Goal: Task Accomplishment & Management: Manage account settings

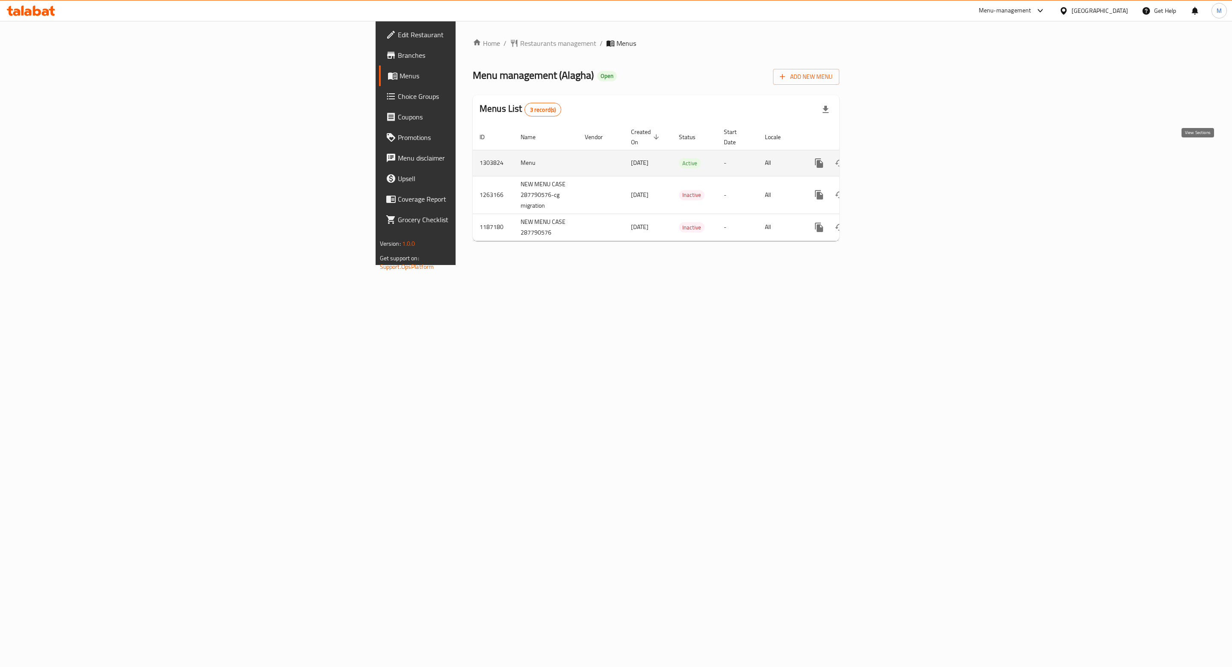
click at [891, 157] on link "enhanced table" at bounding box center [881, 163] width 21 height 21
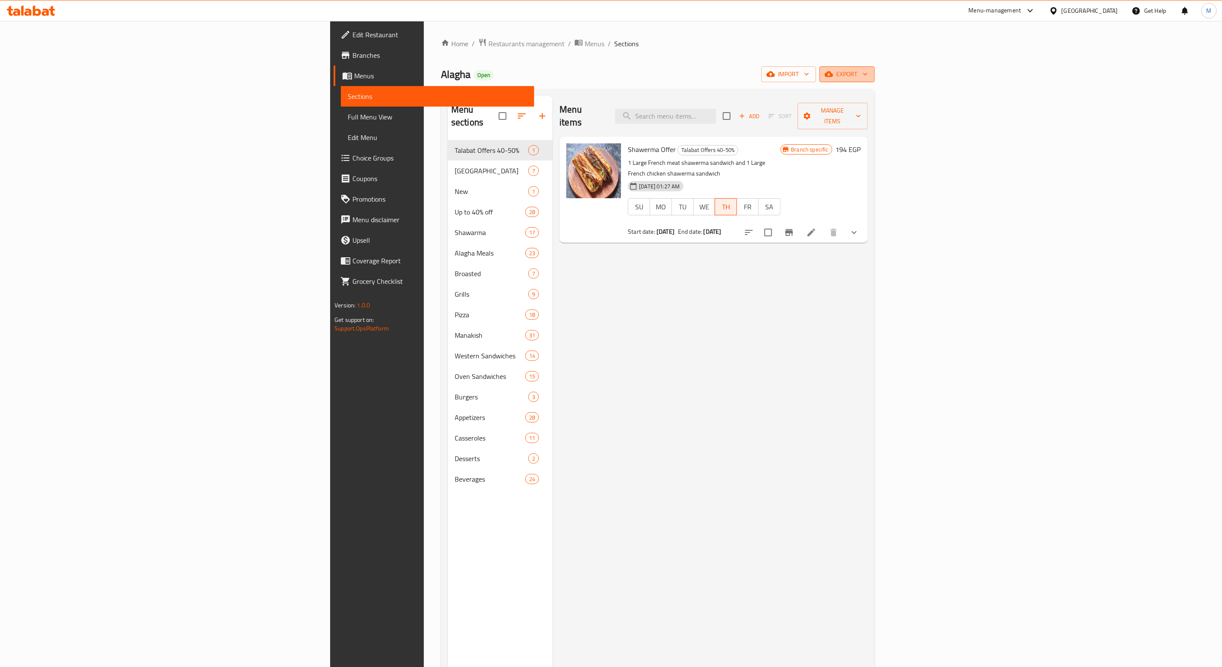
click at [868, 72] on span "export" at bounding box center [847, 74] width 41 height 11
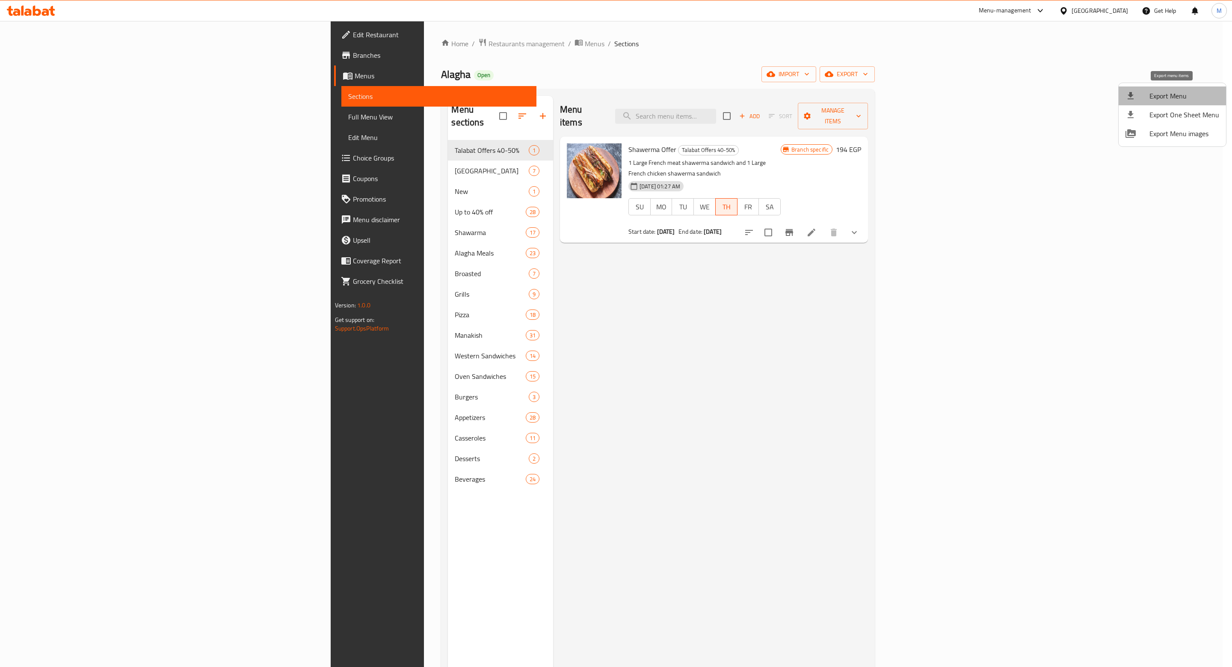
click at [1183, 94] on span "Export Menu" at bounding box center [1185, 96] width 70 height 10
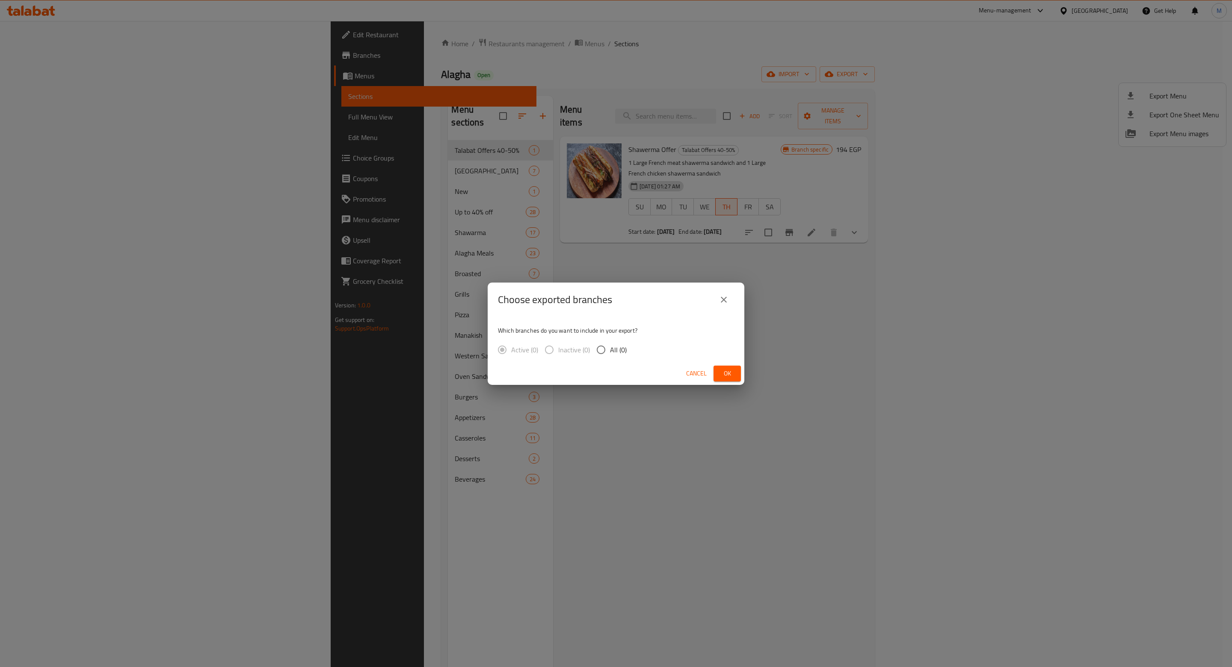
click at [603, 351] on input "All (0)" at bounding box center [601, 350] width 18 height 18
radio input "true"
click at [733, 370] on span "Ok" at bounding box center [727, 373] width 14 height 11
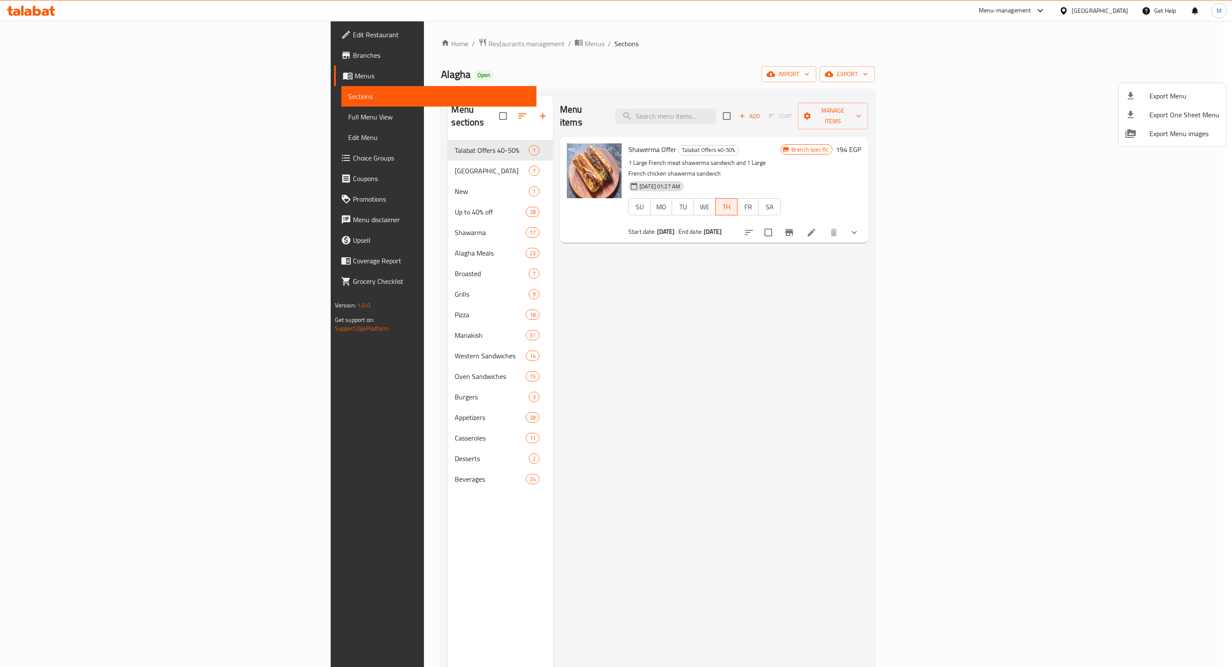
click at [784, 116] on div at bounding box center [616, 333] width 1232 height 667
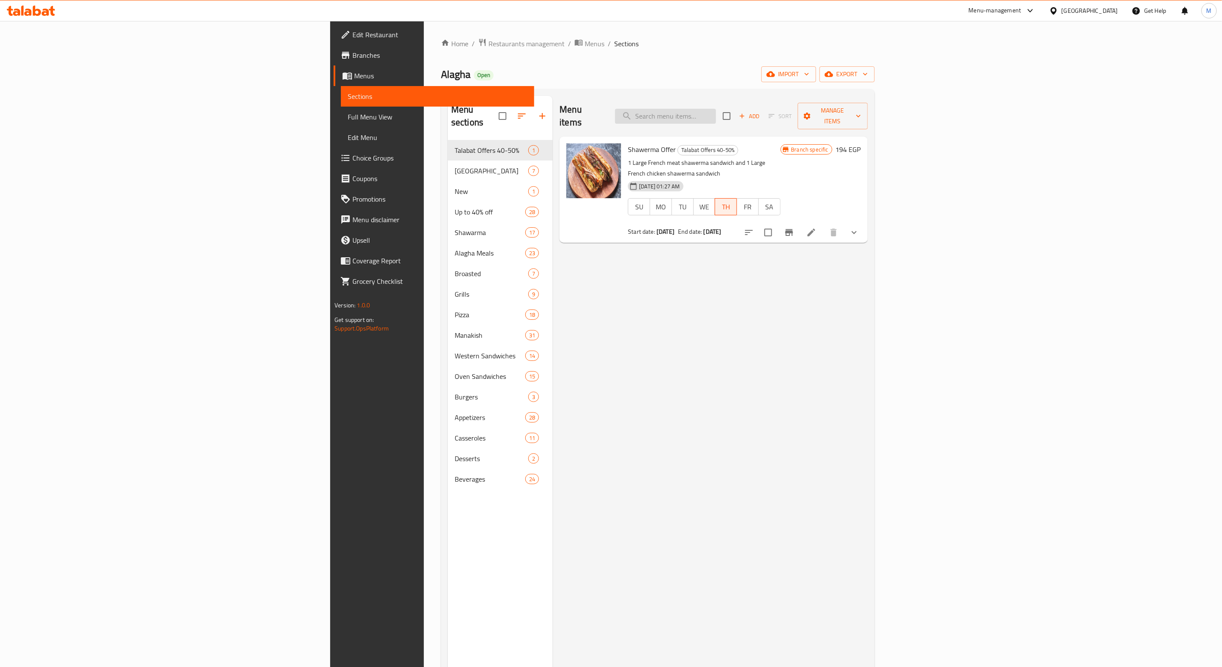
click at [716, 109] on input "search" at bounding box center [665, 116] width 101 height 15
paste input "Meat Shawerma Fattah Large size"
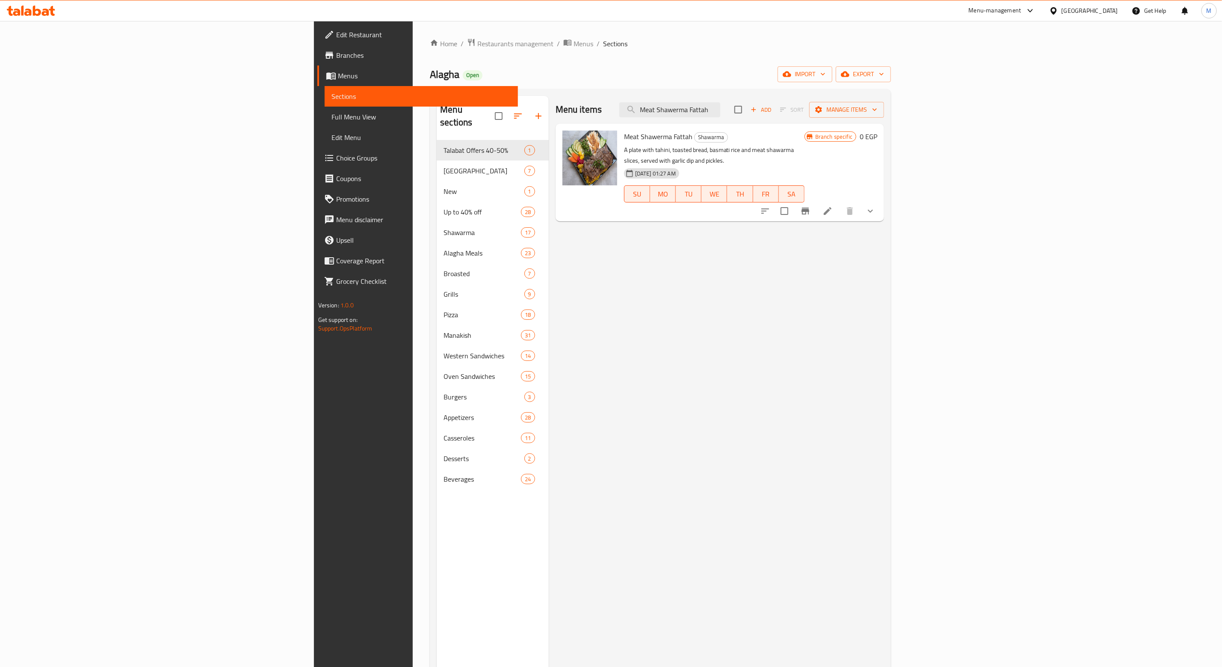
type input "Meat Shawerma Fattah"
click at [876, 206] on icon "show more" at bounding box center [870, 211] width 10 height 10
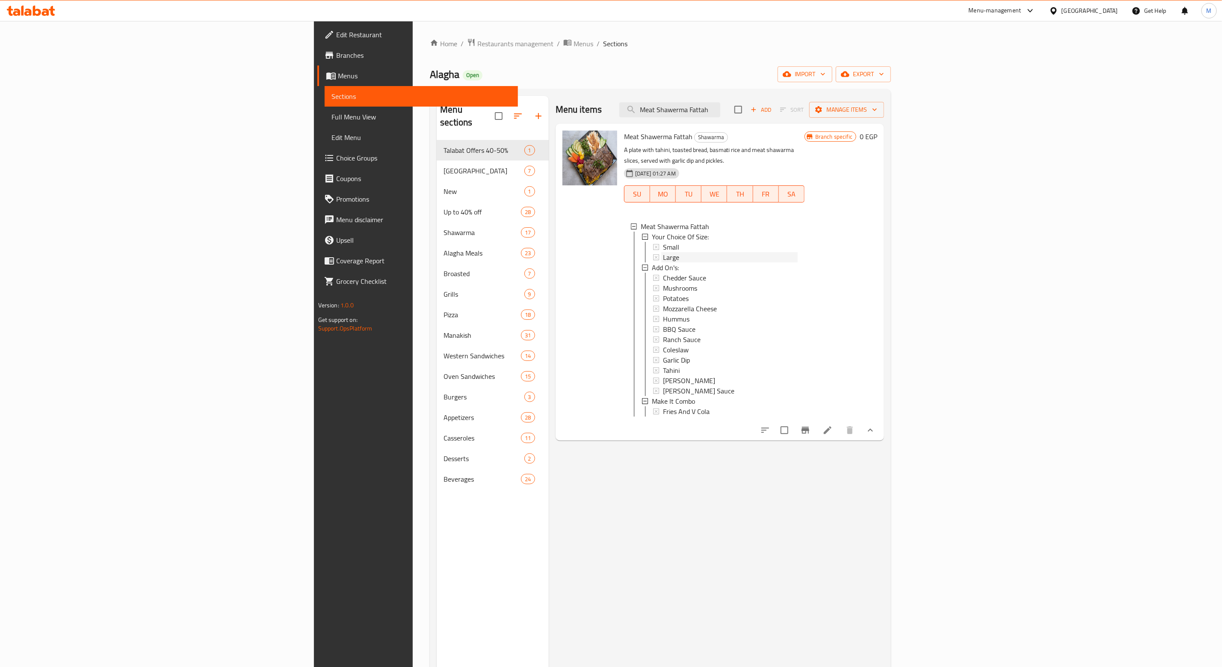
click at [663, 252] on span "Large" at bounding box center [671, 257] width 16 height 10
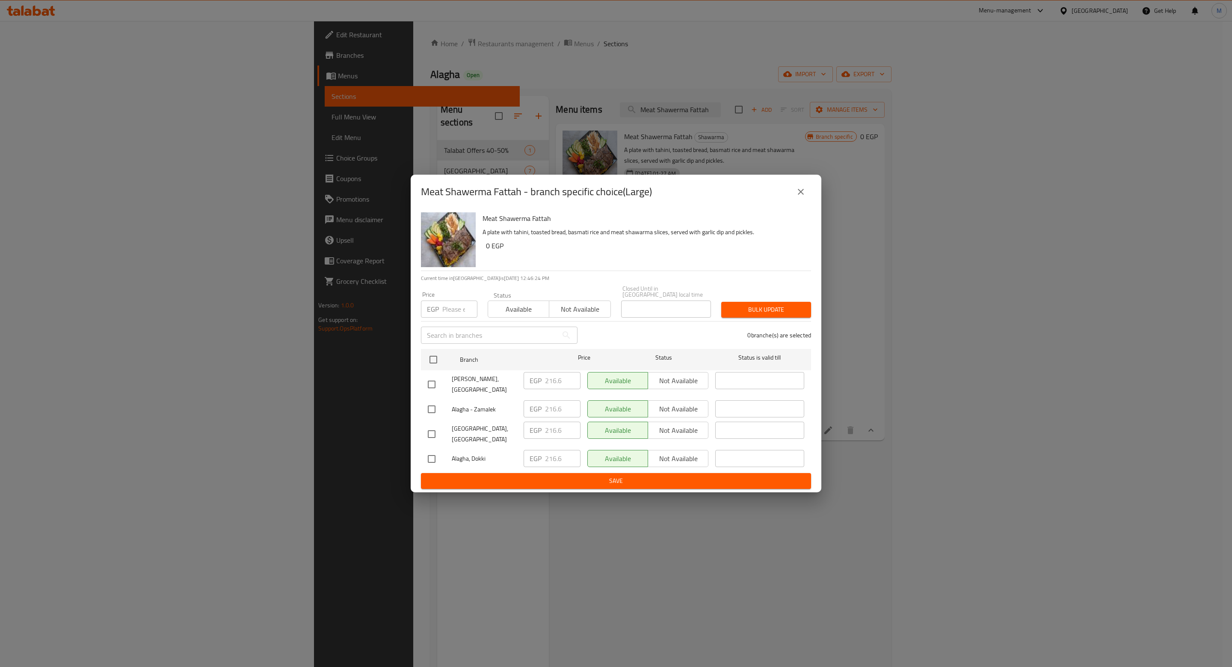
drag, startPoint x: 811, startPoint y: 194, endPoint x: 802, endPoint y: 205, distance: 14.0
click at [810, 194] on div "Meat Shawerma Fattah - branch specific choice(Large)" at bounding box center [616, 192] width 411 height 34
click at [801, 197] on icon "close" at bounding box center [801, 192] width 10 height 10
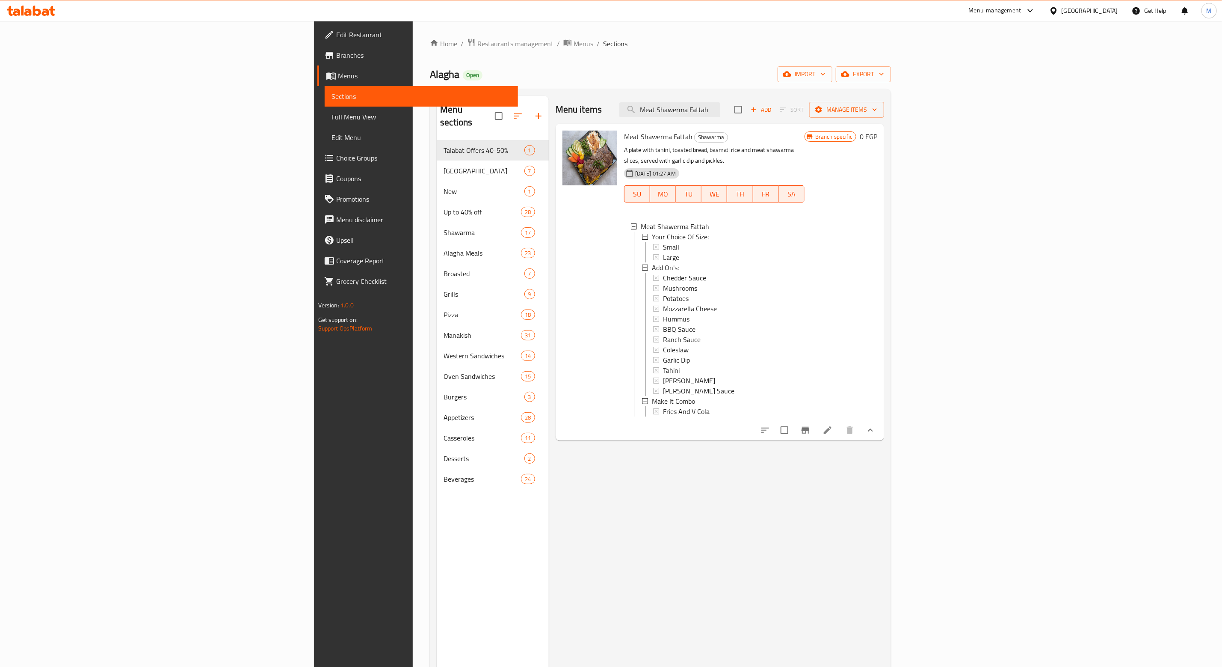
click at [809, 430] on icon "Branch-specific-item" at bounding box center [806, 430] width 8 height 7
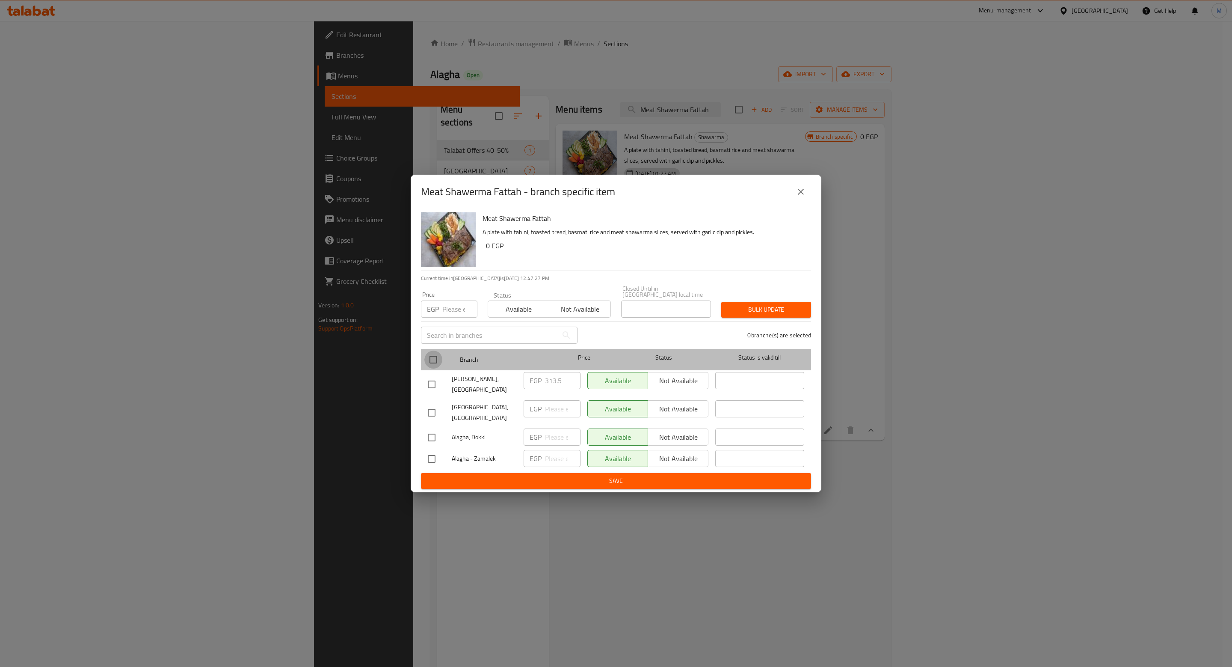
click at [434, 359] on input "checkbox" at bounding box center [433, 359] width 18 height 18
checkbox input "true"
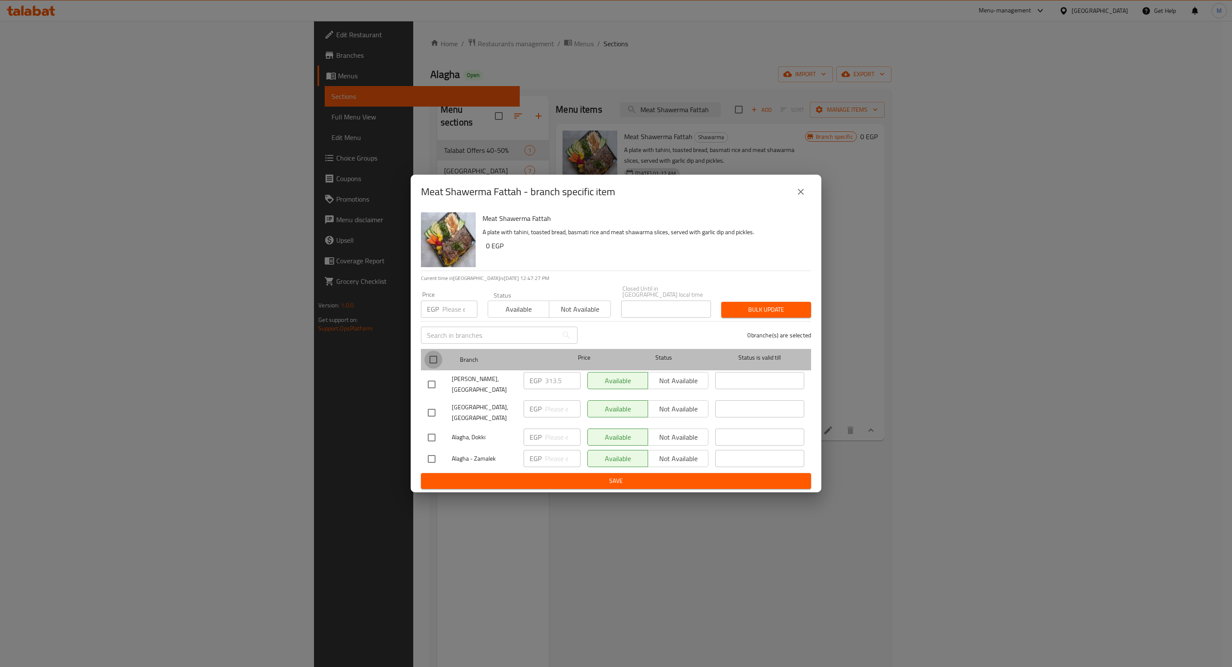
checkbox input "true"
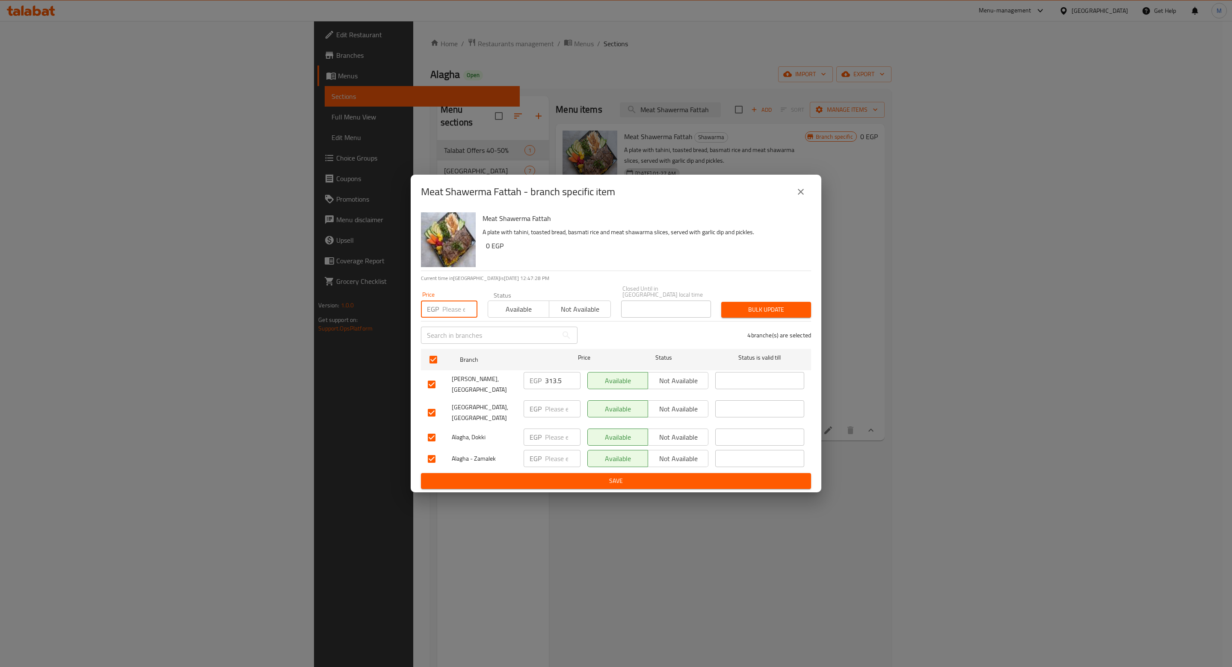
click at [449, 317] on input "number" at bounding box center [459, 308] width 35 height 17
type input "0"
click at [755, 314] on span "Bulk update" at bounding box center [766, 309] width 76 height 11
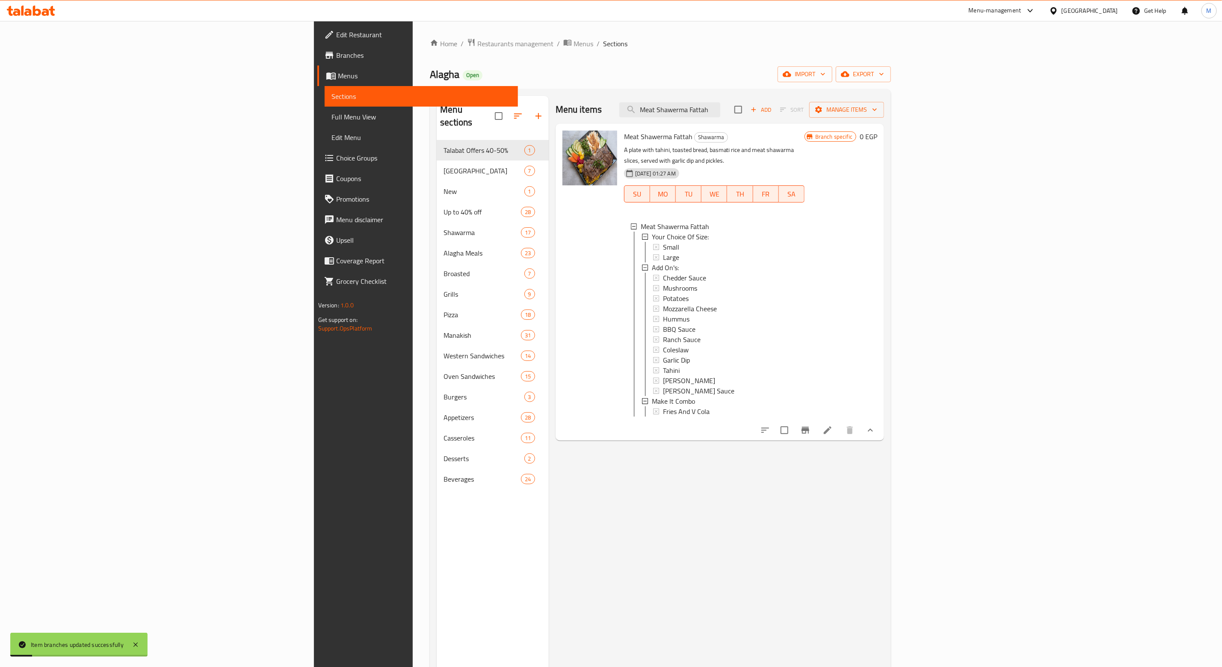
click at [663, 252] on span "Large" at bounding box center [671, 257] width 16 height 10
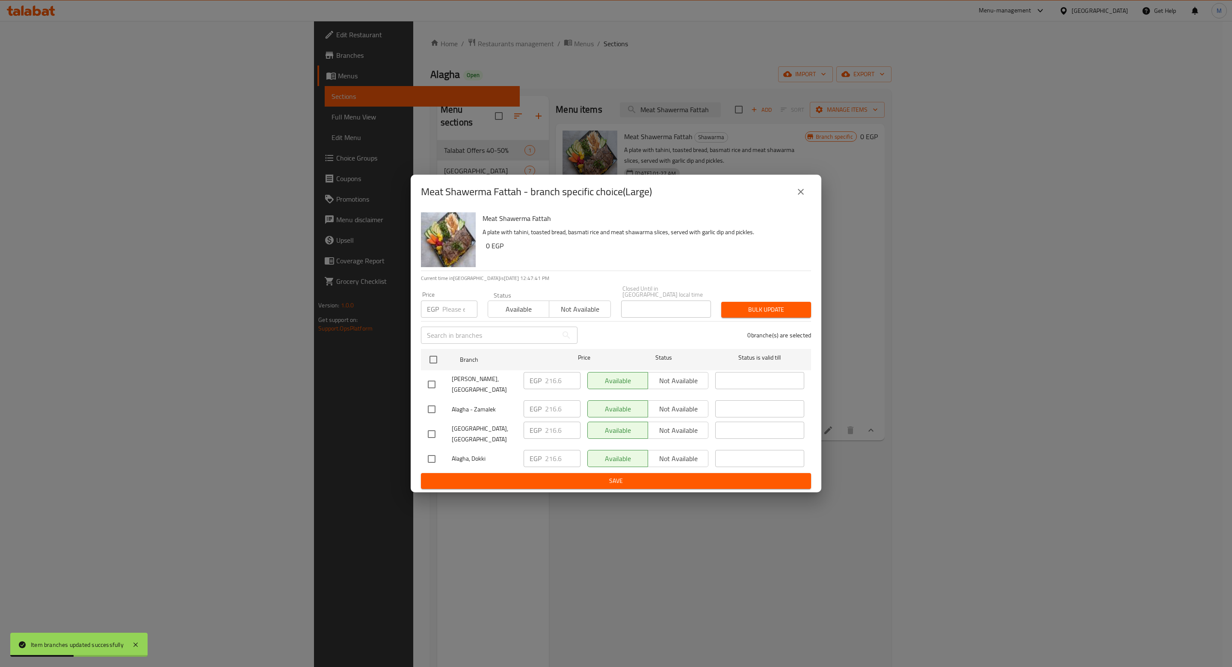
click at [430, 380] on input "checkbox" at bounding box center [432, 384] width 18 height 18
checkbox input "true"
click at [451, 310] on input "number" at bounding box center [459, 308] width 35 height 17
paste input "313.5"
type input "313.5"
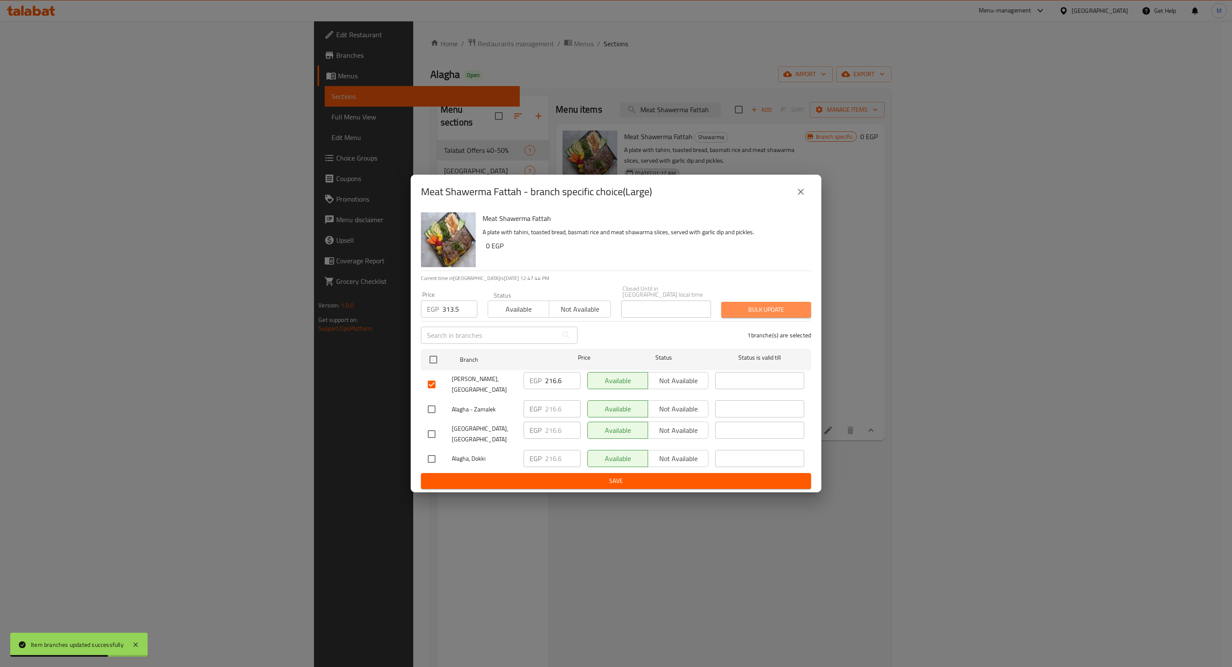
click at [751, 309] on span "Bulk update" at bounding box center [766, 309] width 76 height 11
click at [564, 386] on input "216.6" at bounding box center [563, 380] width 36 height 17
type input "0"
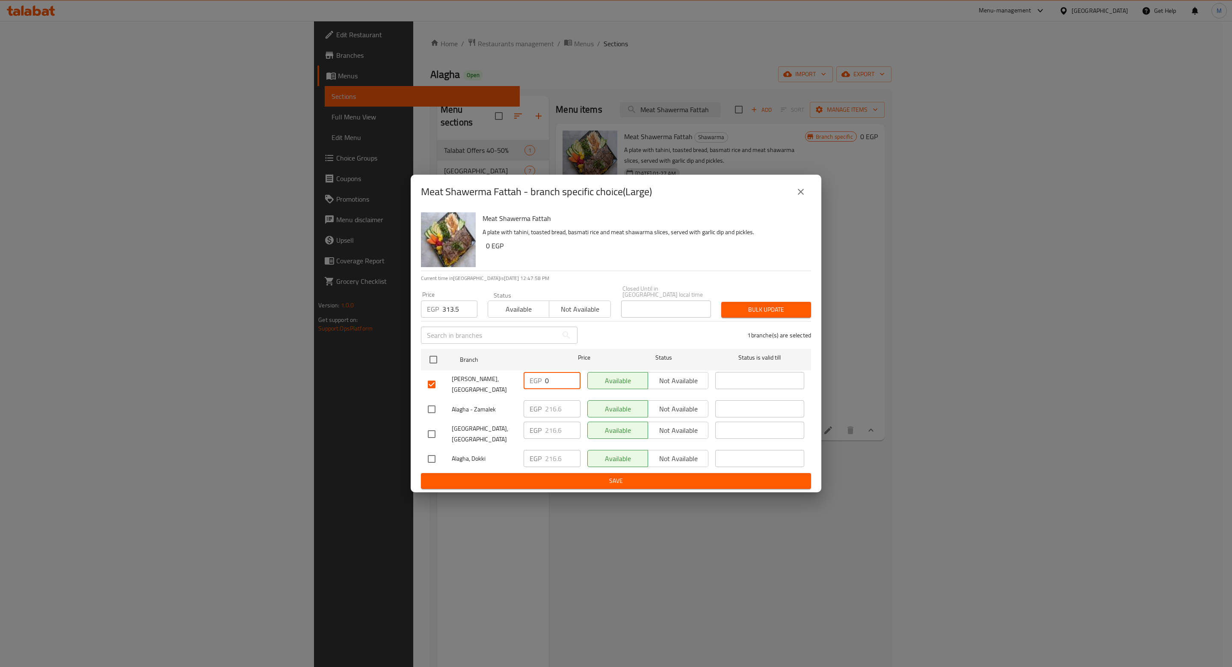
click at [773, 308] on span "Bulk update" at bounding box center [766, 309] width 76 height 11
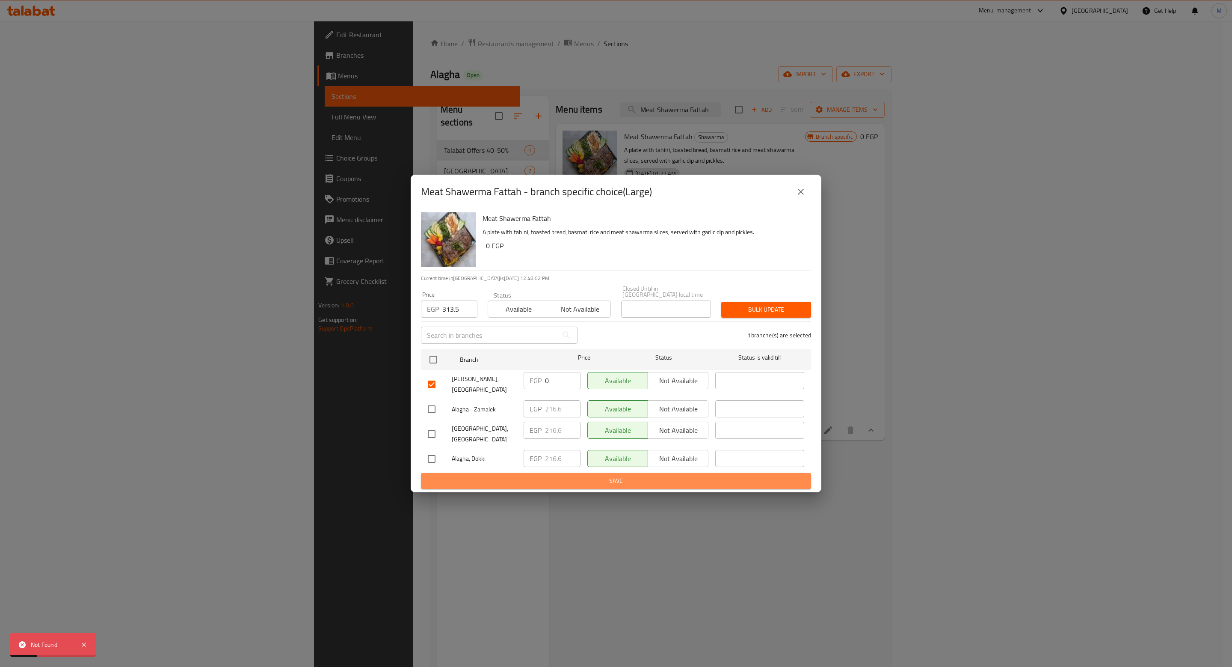
click at [621, 475] on span "Save" at bounding box center [616, 480] width 376 height 11
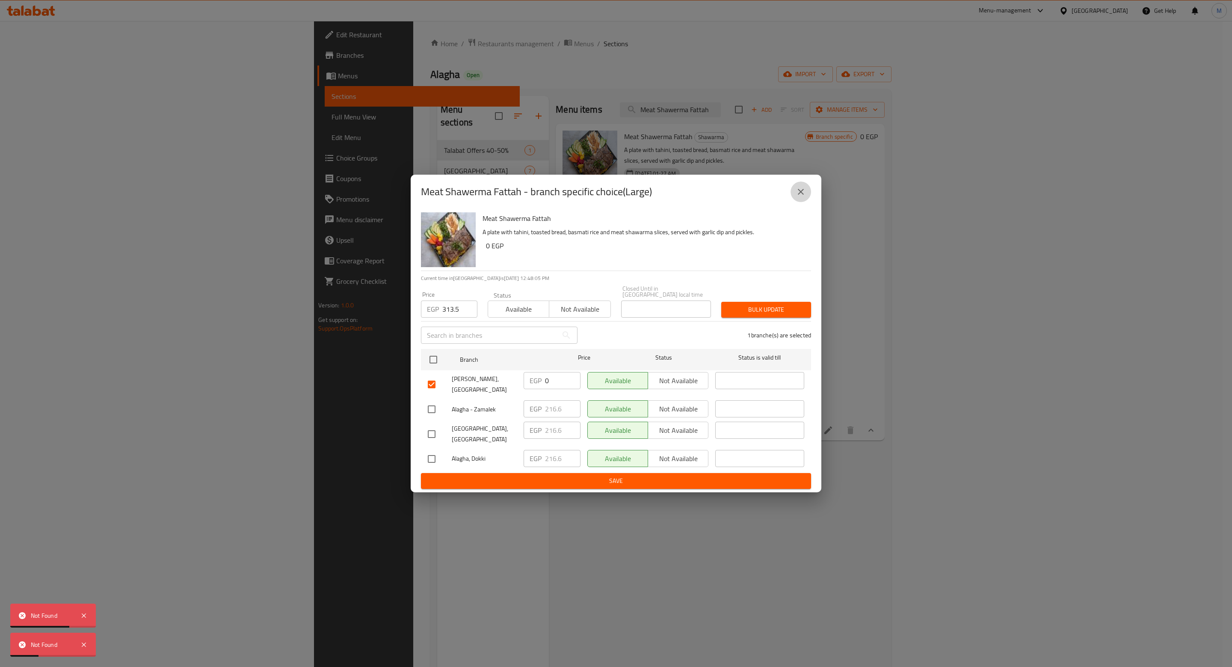
click at [803, 195] on icon "close" at bounding box center [801, 192] width 6 height 6
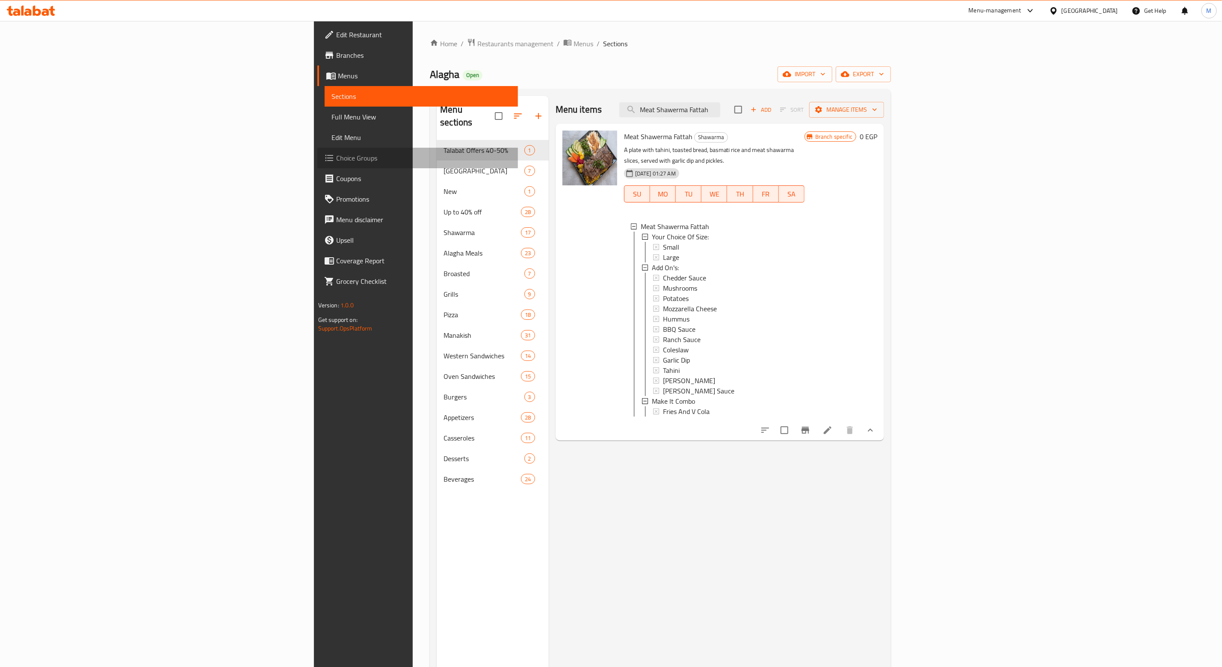
click at [336, 160] on span "Choice Groups" at bounding box center [423, 158] width 175 height 10
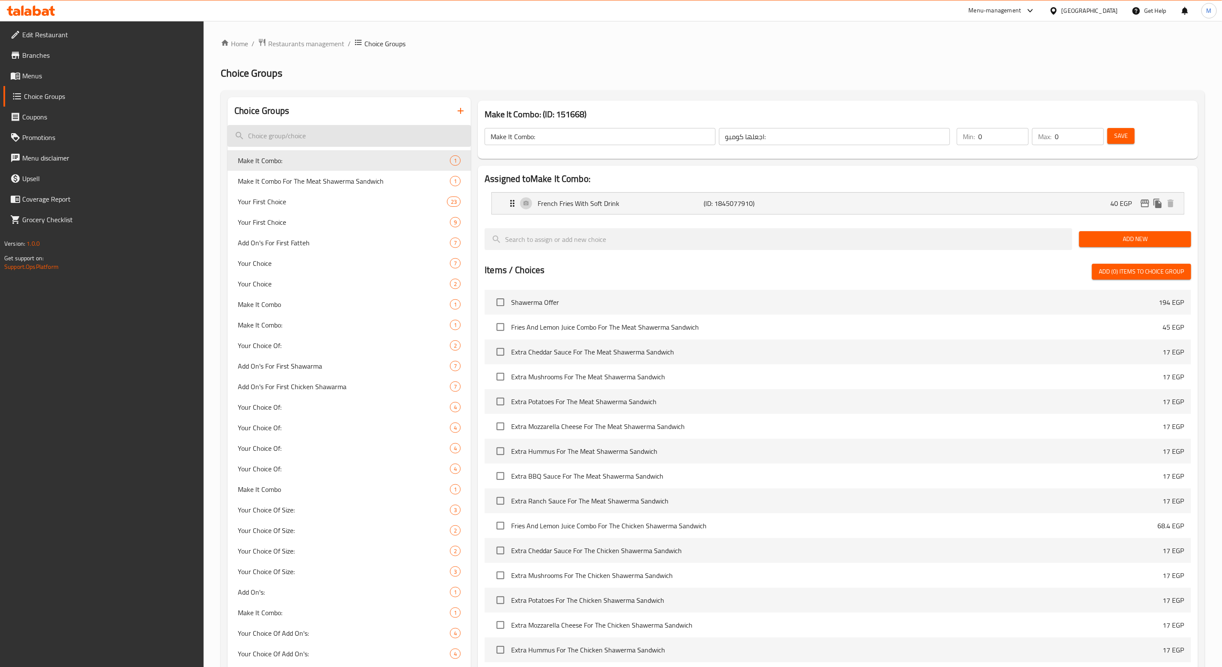
click at [288, 139] on input "search" at bounding box center [349, 136] width 243 height 22
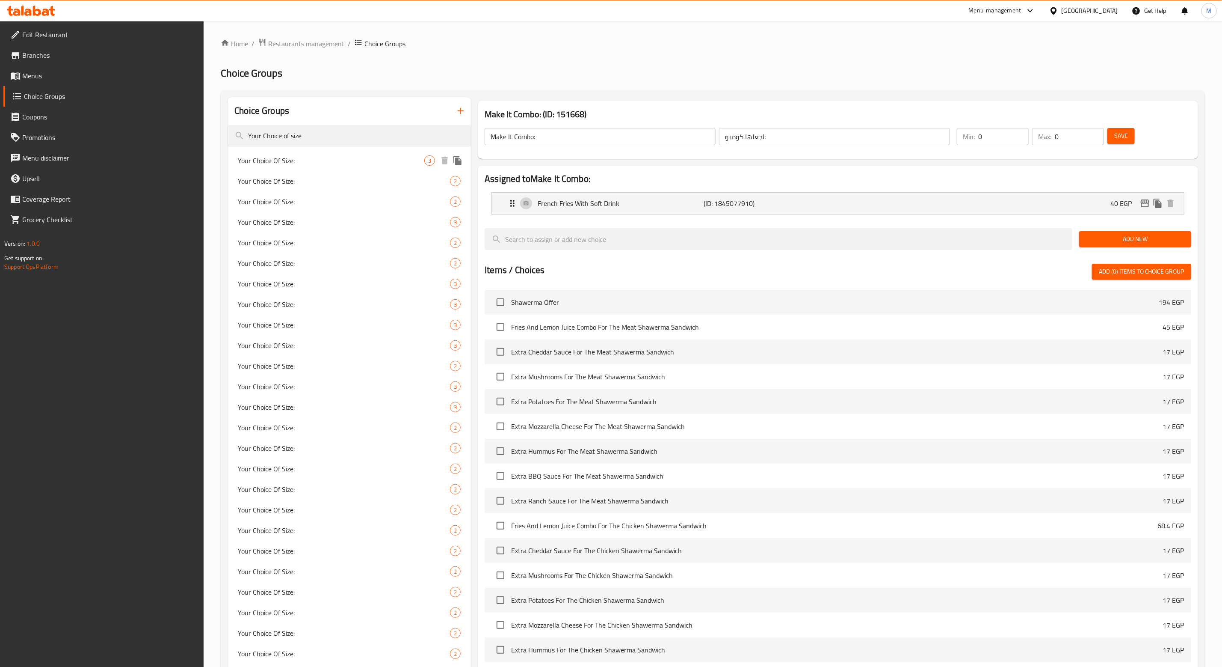
type input "Your Choice of size"
click at [284, 162] on span "Your Choice Of Size:" at bounding box center [331, 160] width 187 height 10
type input "Your Choice Of Size:"
type input "إختيارك من الحجم:"
type input "1"
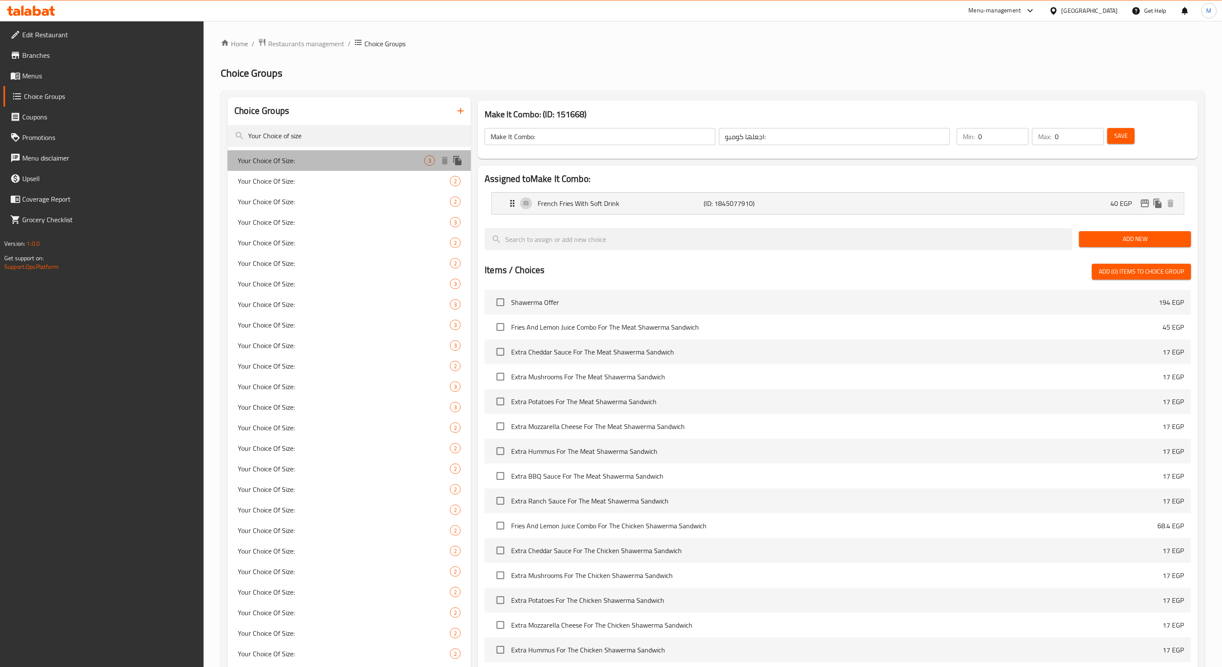
type input "1"
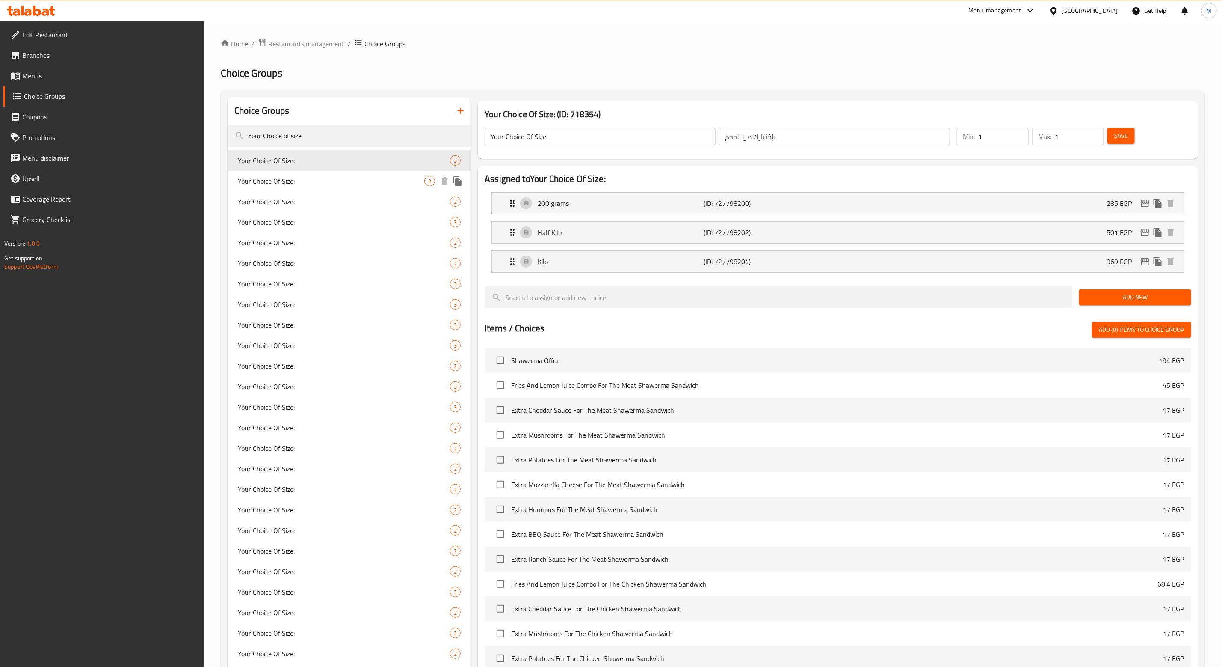
click at [288, 180] on span "Your Choice Of Size:" at bounding box center [331, 181] width 187 height 10
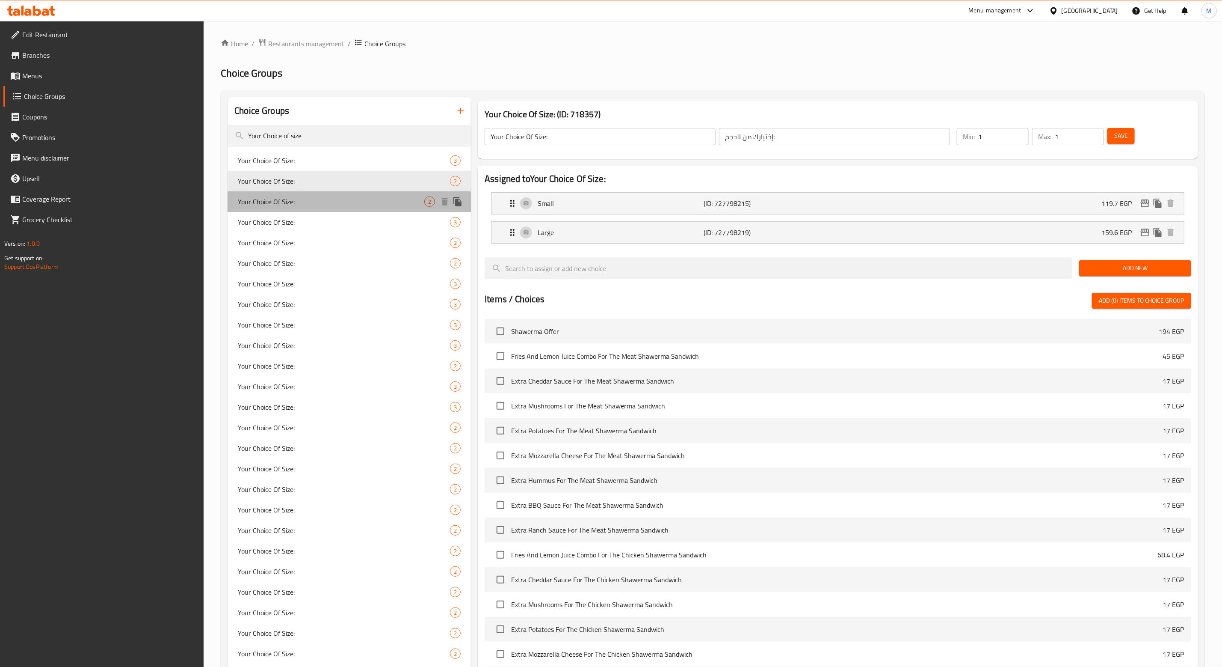
click at [288, 204] on span "Your Choice Of Size:" at bounding box center [331, 201] width 187 height 10
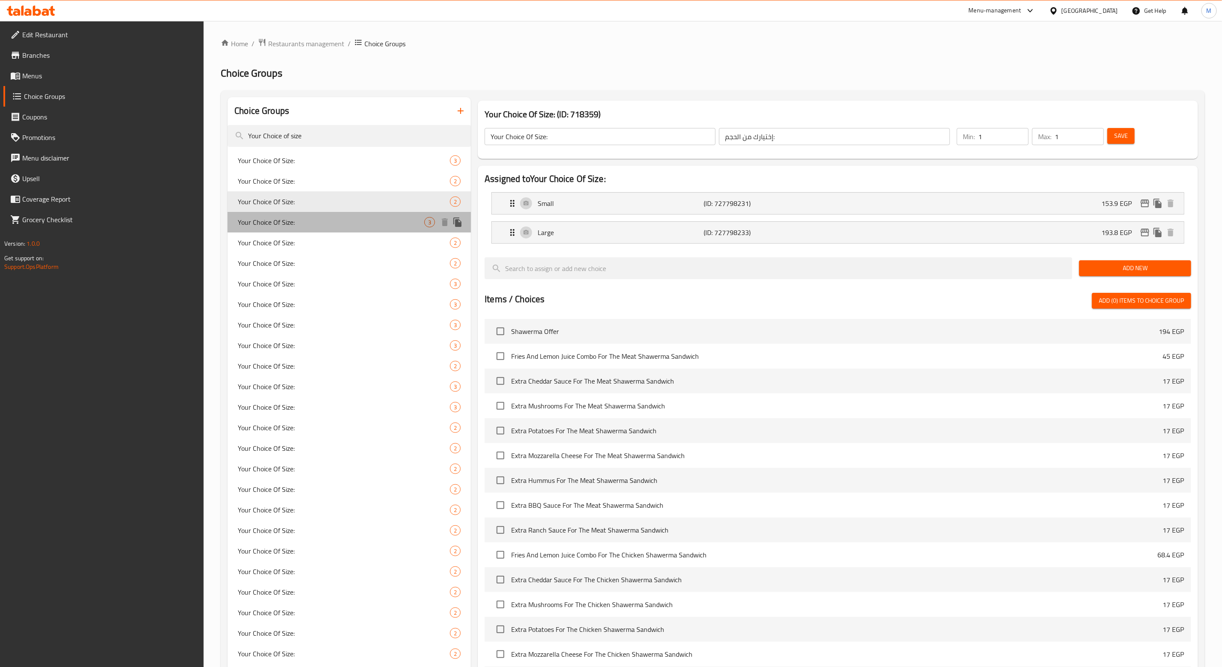
click at [285, 221] on span "Your Choice Of Size:" at bounding box center [331, 222] width 187 height 10
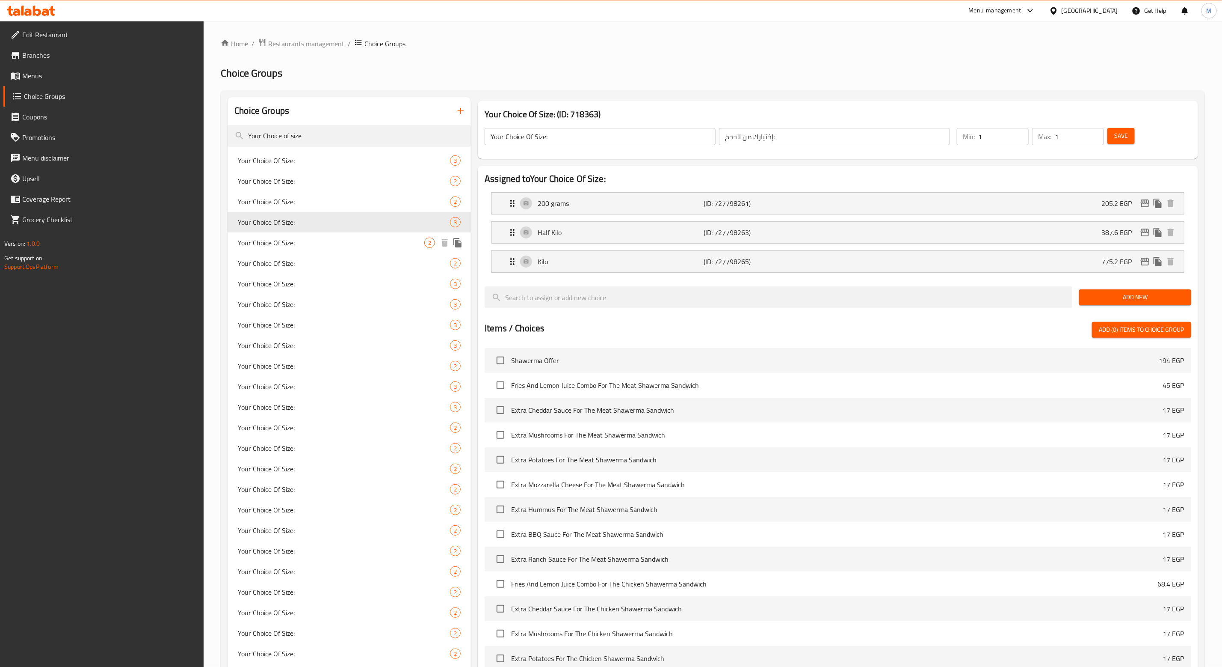
click at [278, 243] on span "Your Choice Of Size:" at bounding box center [331, 242] width 187 height 10
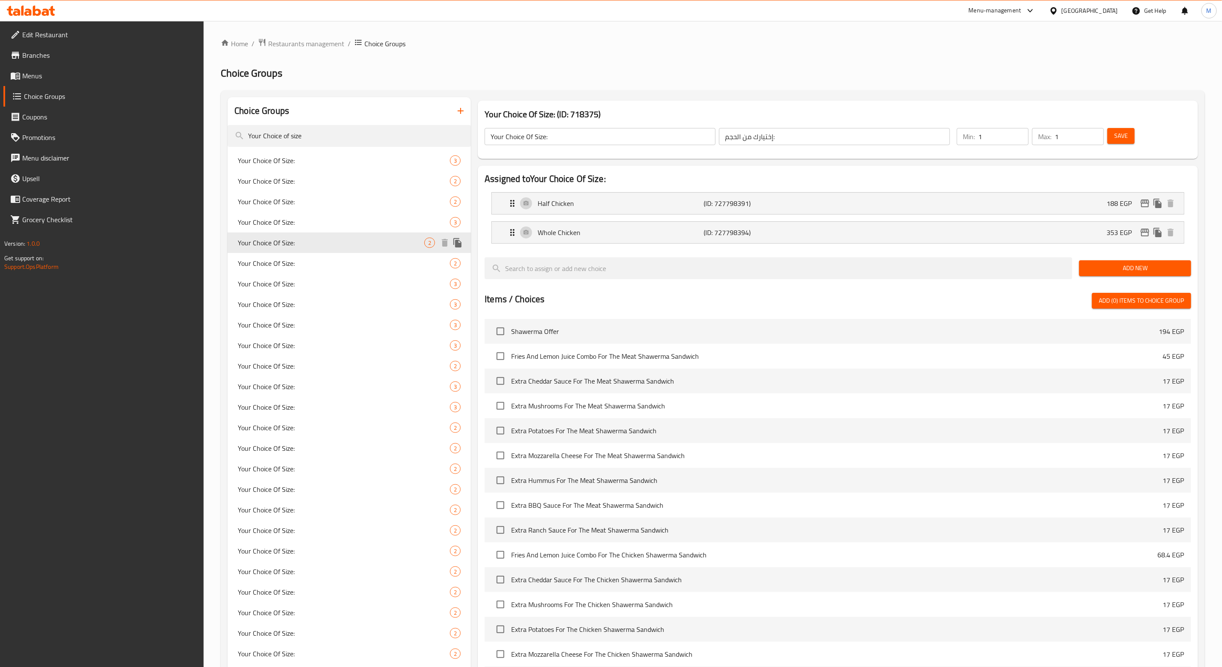
type input "Your Choice Of Size:"
type input "إختيارك من الحجم:"
click at [275, 258] on span "Your Choice Of Size:" at bounding box center [331, 263] width 187 height 10
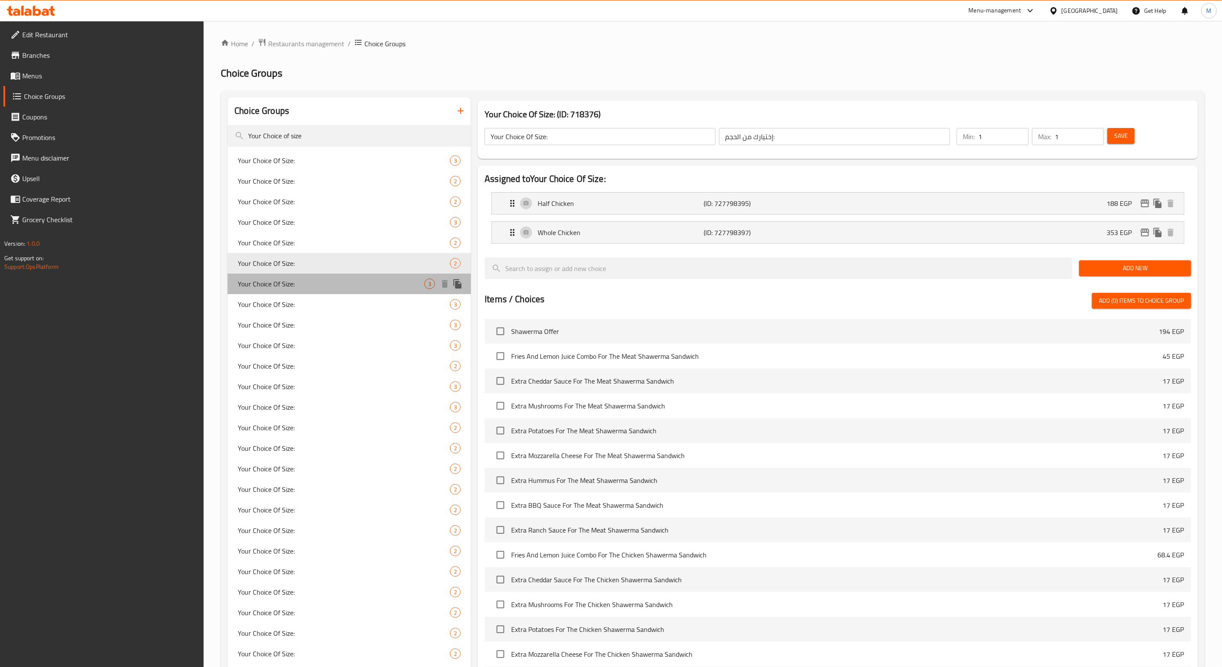
click at [275, 280] on span "Your Choice Of Size:" at bounding box center [331, 284] width 187 height 10
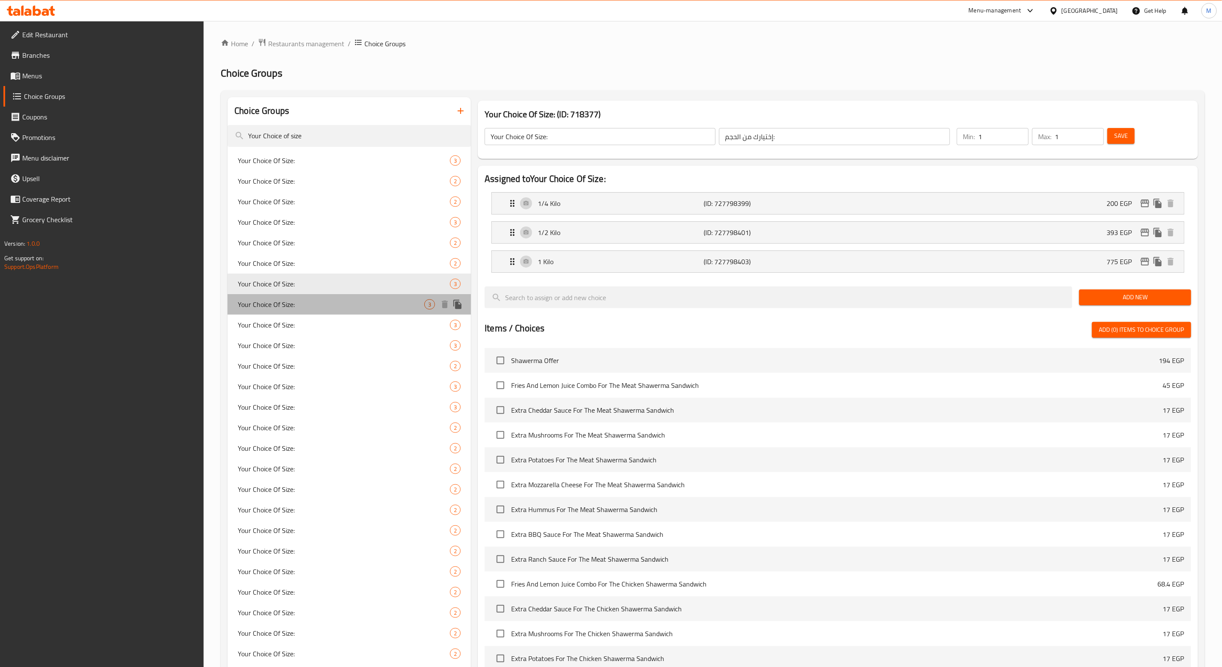
click at [274, 305] on span "Your Choice Of Size:" at bounding box center [331, 304] width 187 height 10
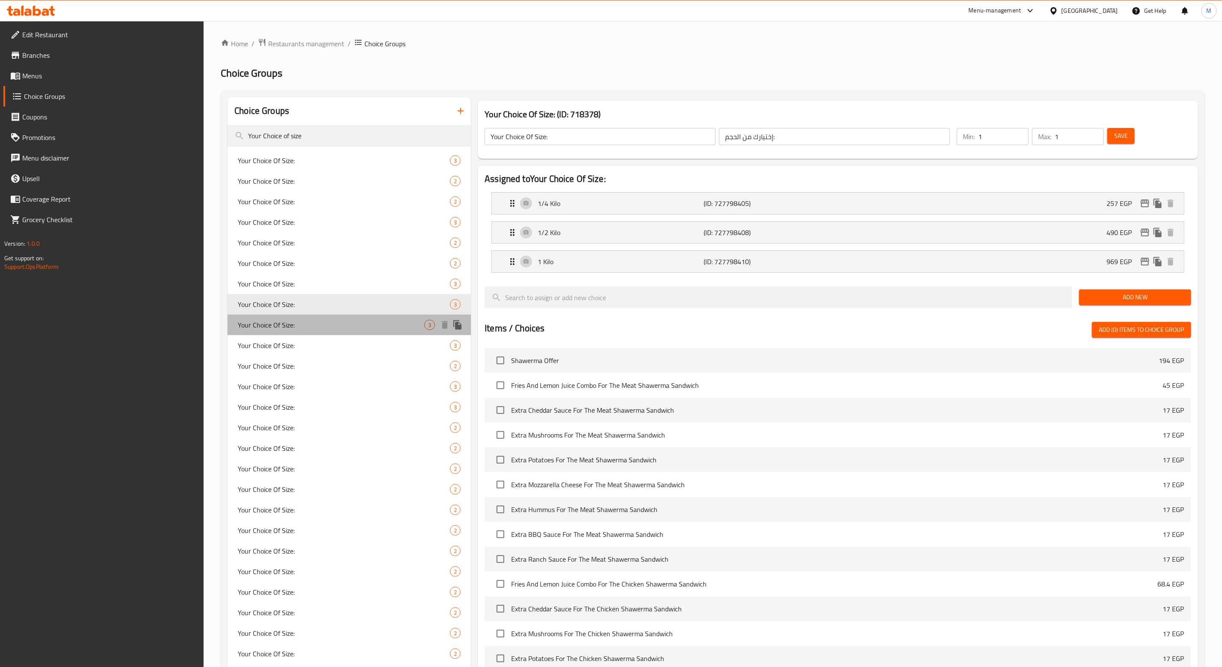
click at [278, 325] on span "Your Choice Of Size:" at bounding box center [331, 325] width 187 height 10
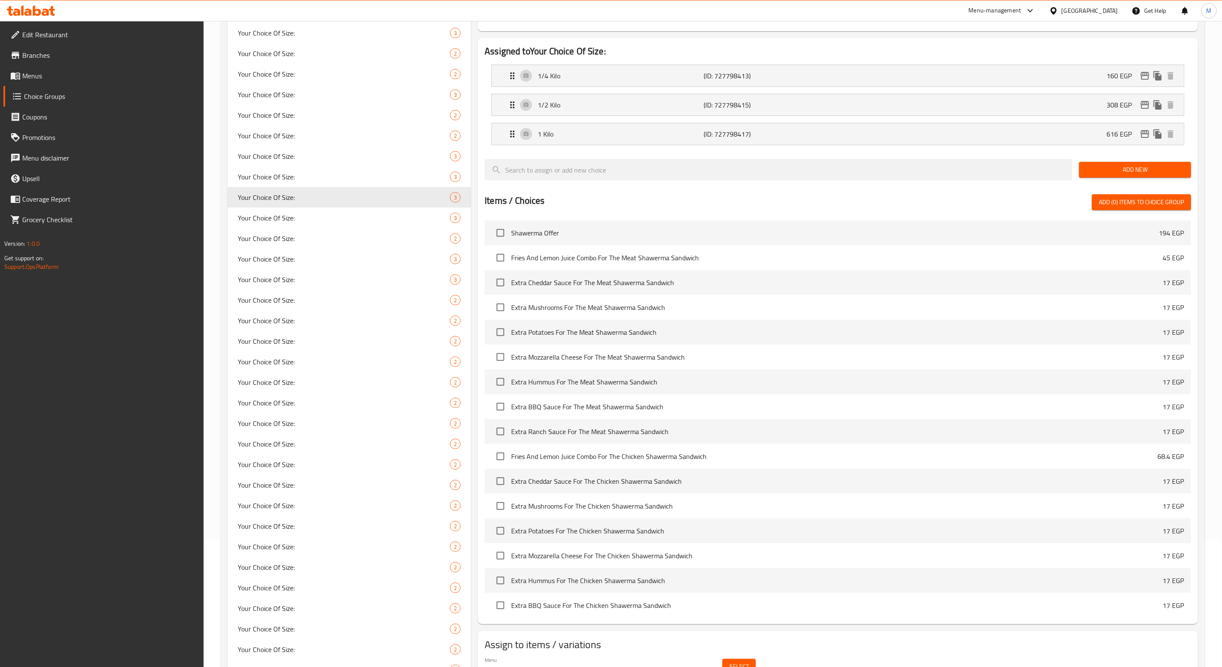
scroll to position [128, 0]
click at [285, 219] on span "Your Choice Of Size:" at bounding box center [331, 217] width 187 height 10
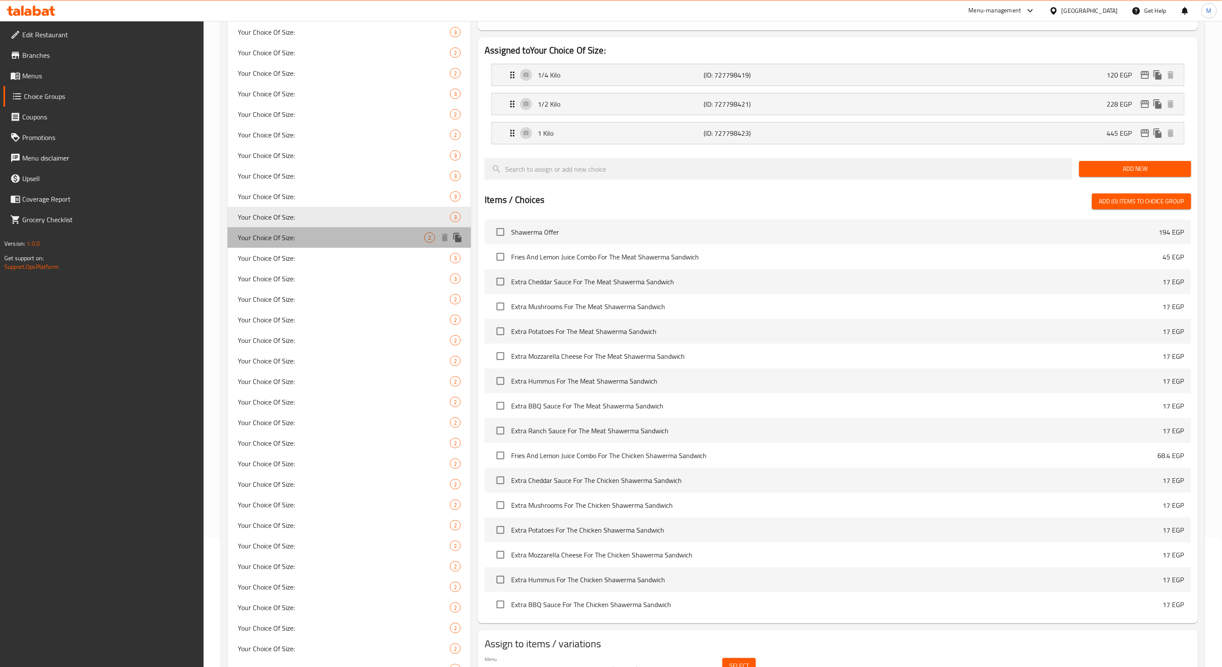
click at [270, 235] on span "Your Choice Of Size:" at bounding box center [331, 237] width 187 height 10
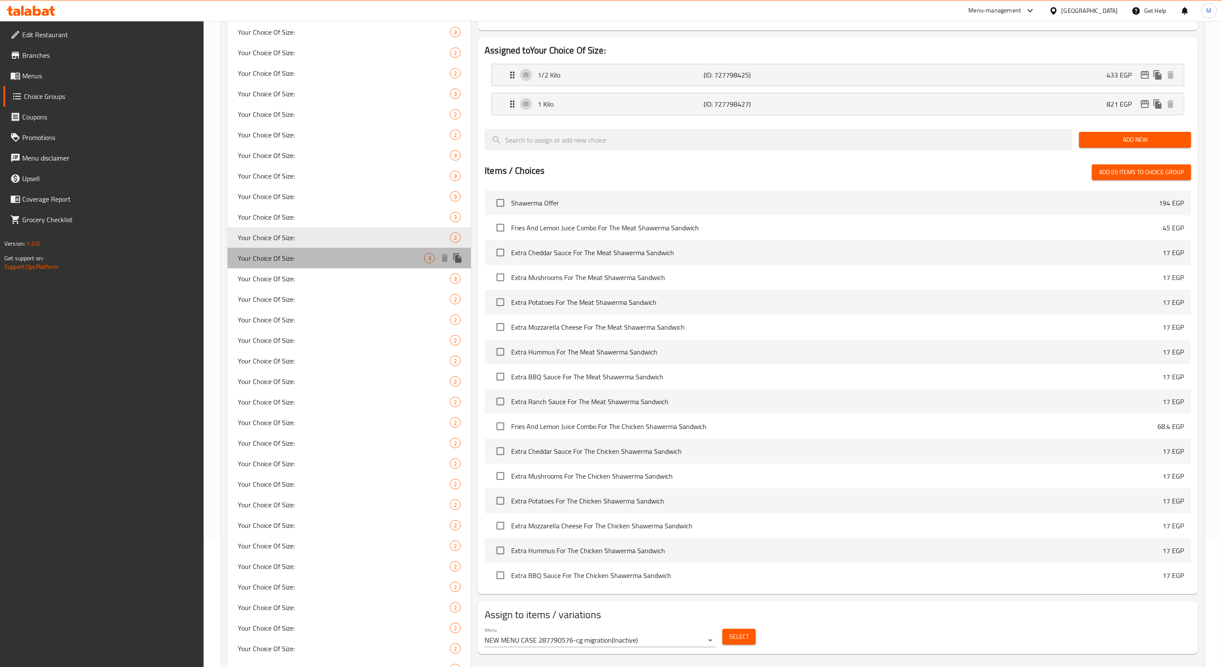
click at [266, 257] on span "Your Choice Of Size:" at bounding box center [331, 258] width 187 height 10
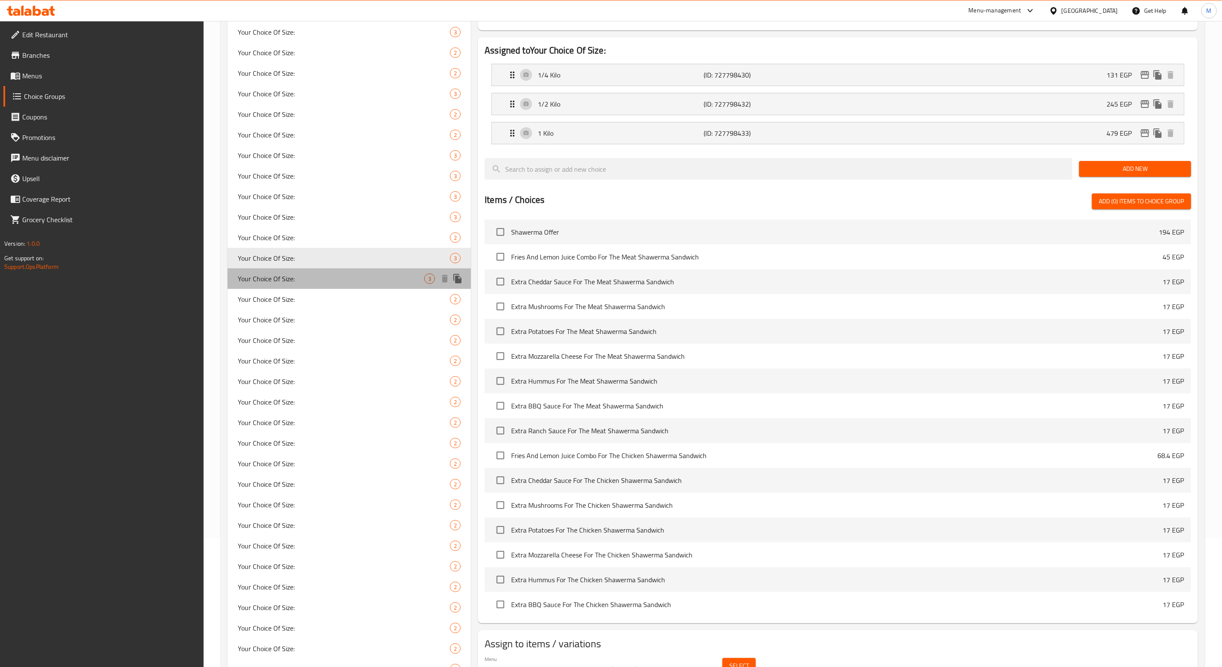
click at [264, 278] on span "Your Choice Of Size:" at bounding box center [331, 278] width 187 height 10
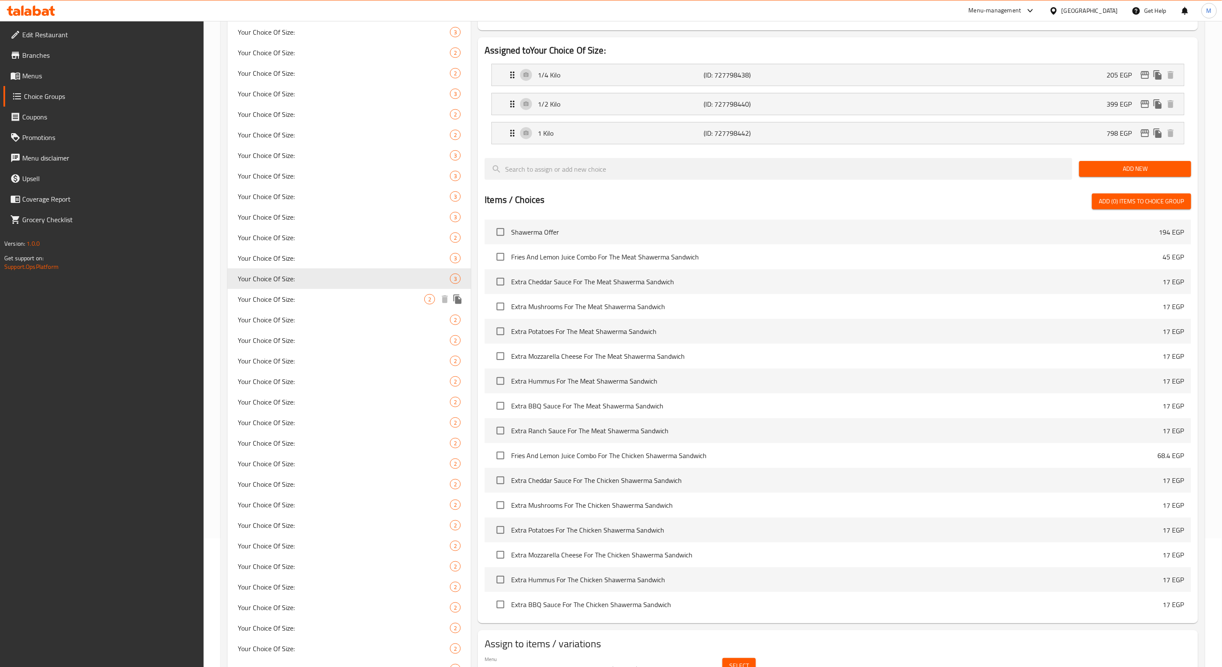
click at [270, 294] on span "Your Choice Of Size:" at bounding box center [331, 299] width 187 height 10
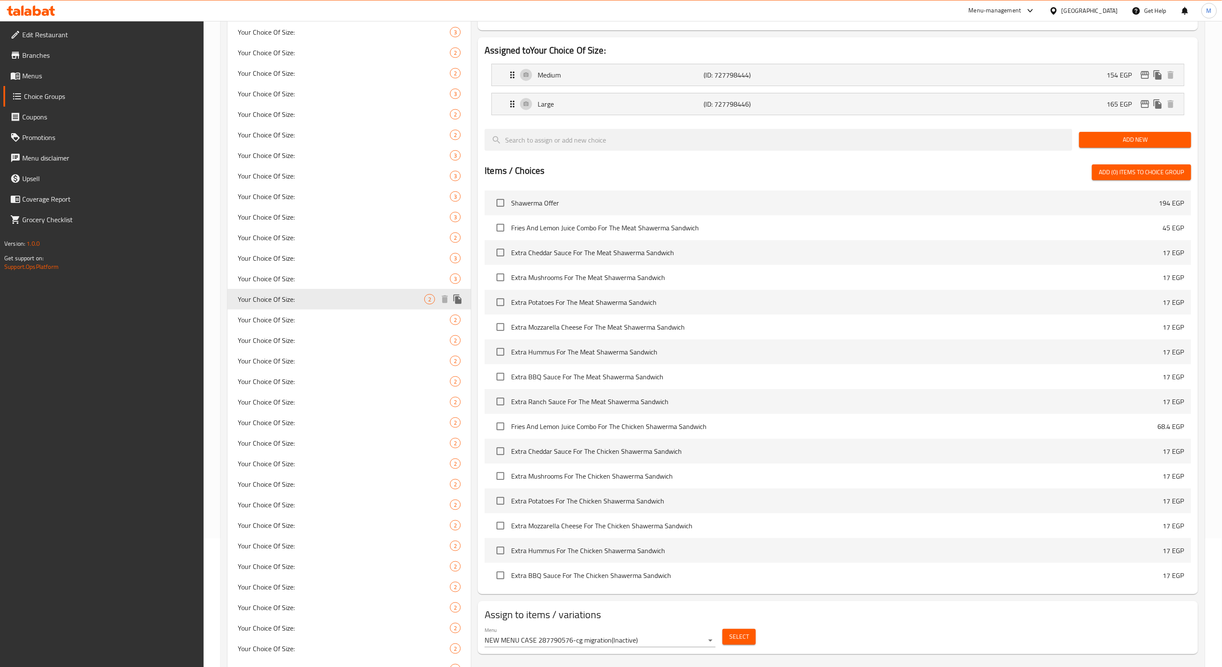
type input "Your Choice Of Size:"
type input "إختيارك من الحجم :"
click at [275, 321] on span "Your Choice Of Size:" at bounding box center [331, 319] width 187 height 10
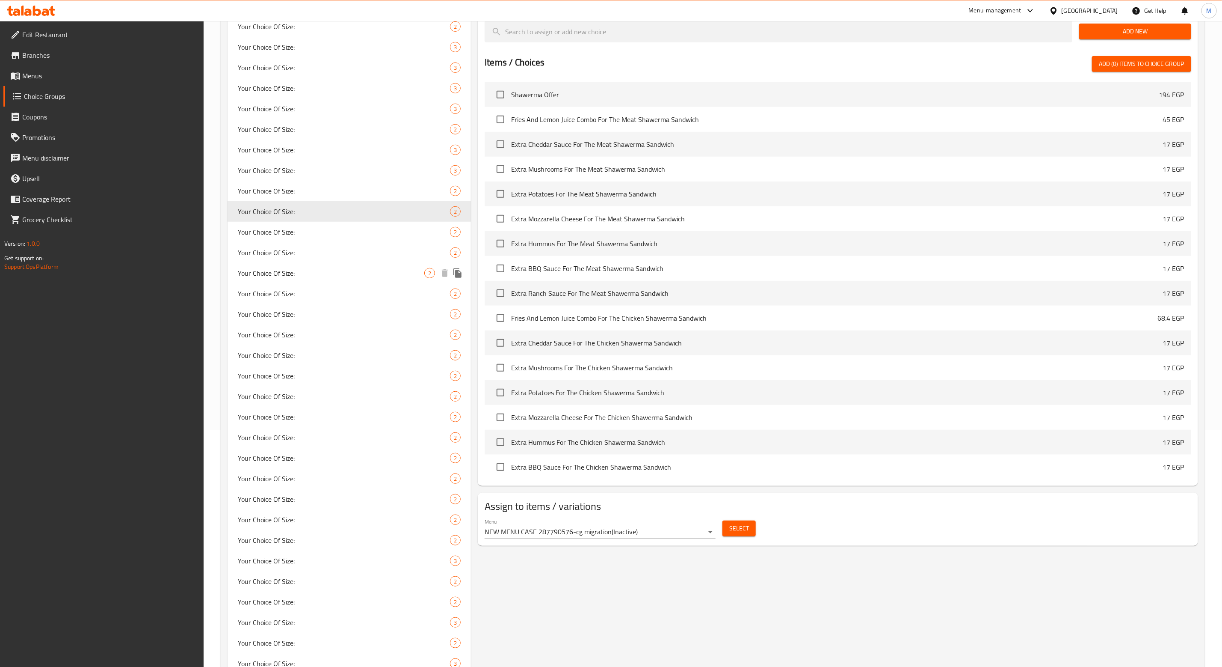
scroll to position [257, 0]
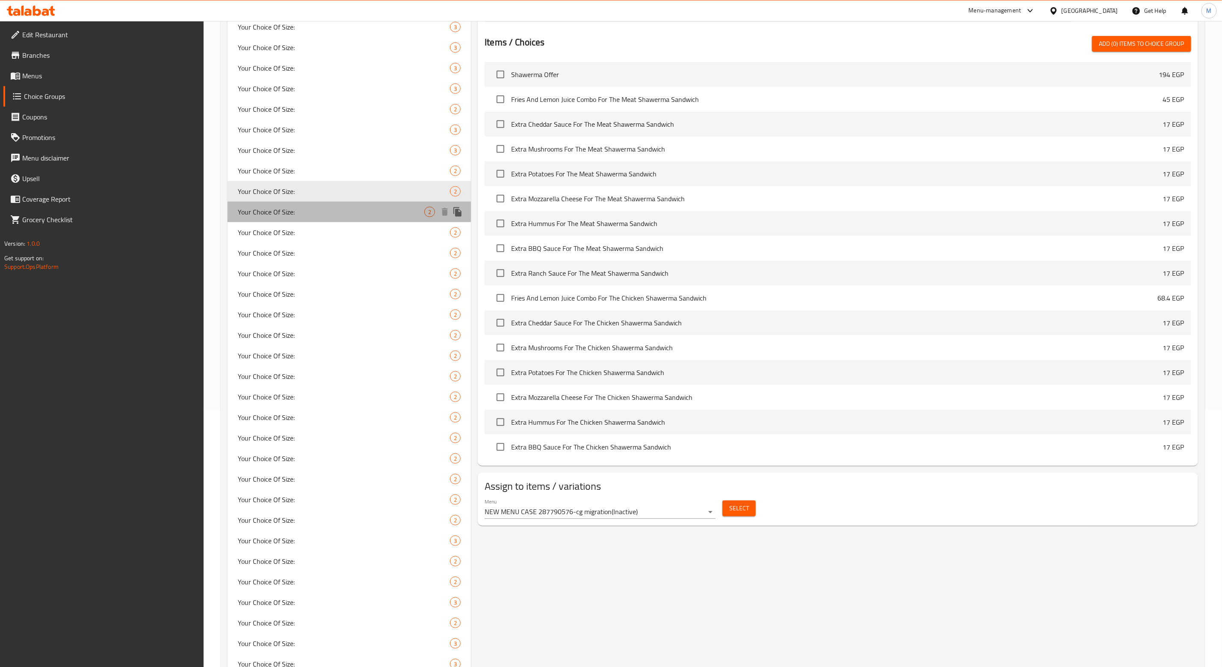
click at [275, 207] on span "Your Choice Of Size:" at bounding box center [331, 212] width 187 height 10
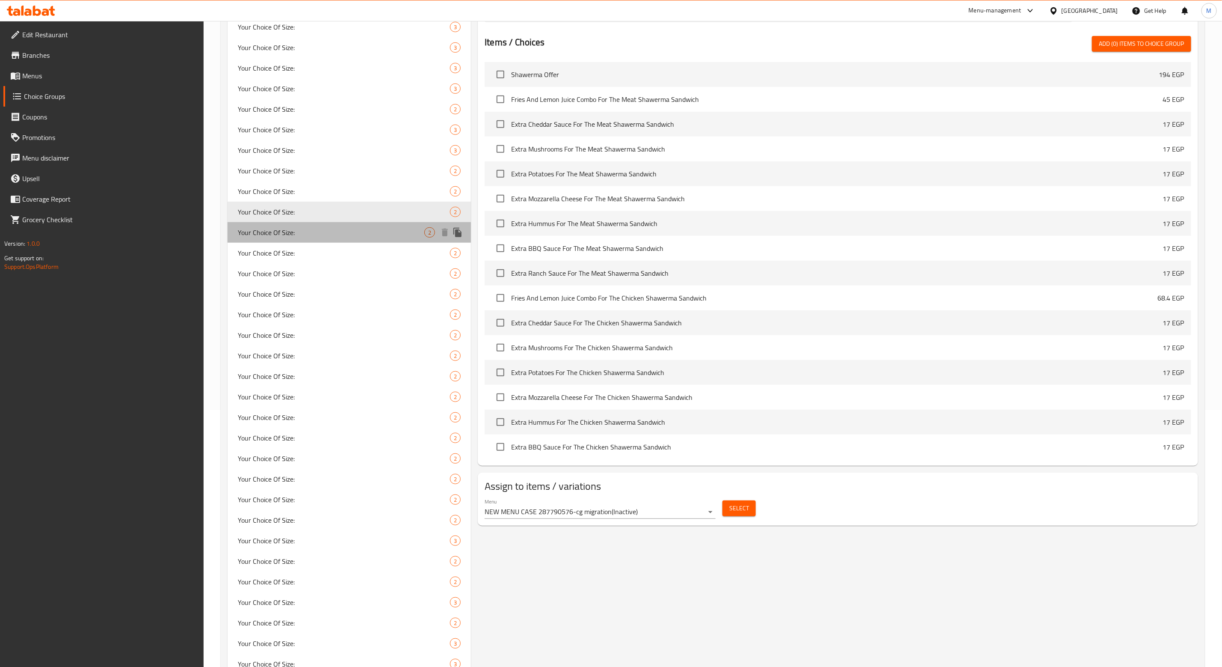
click at [292, 238] on div "Your Choice Of Size: 2" at bounding box center [349, 232] width 243 height 21
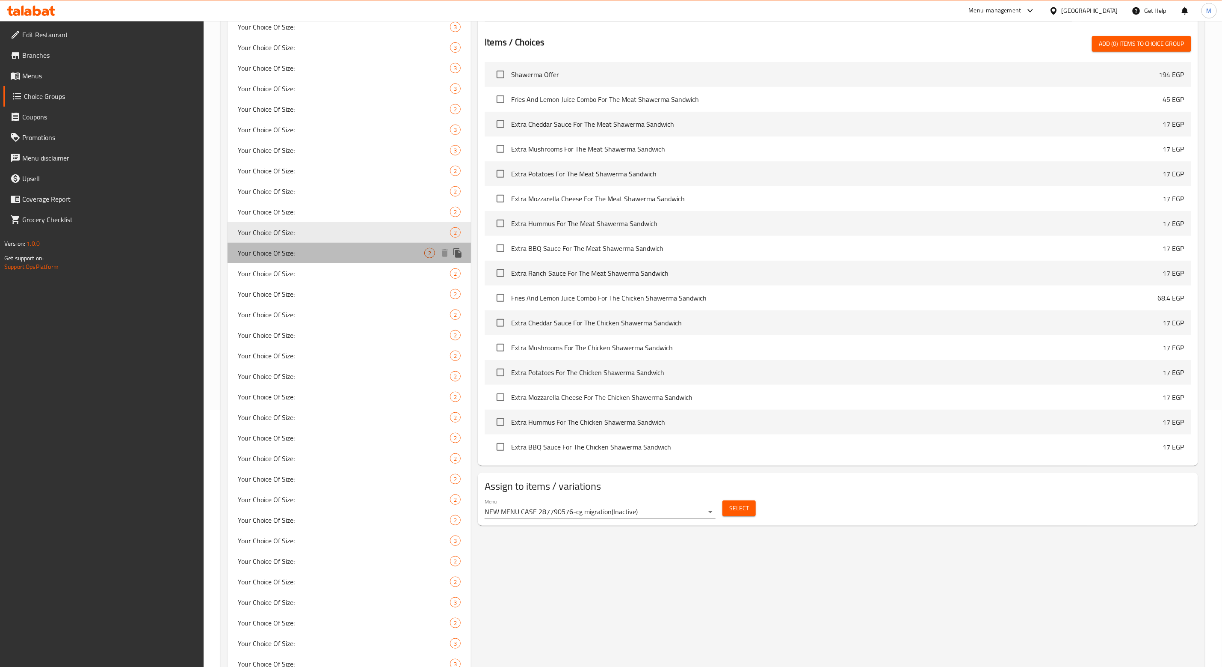
click at [310, 243] on div "Your Choice Of Size: 2" at bounding box center [349, 253] width 243 height 21
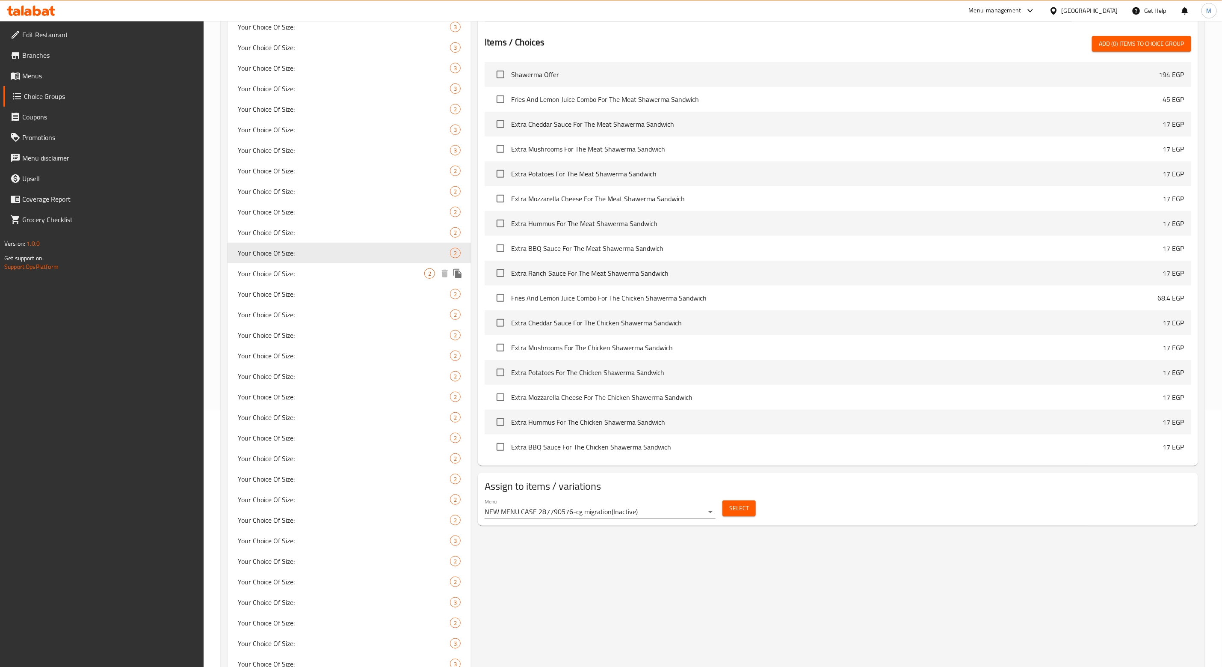
click at [303, 273] on span "Your Choice Of Size:" at bounding box center [331, 273] width 187 height 10
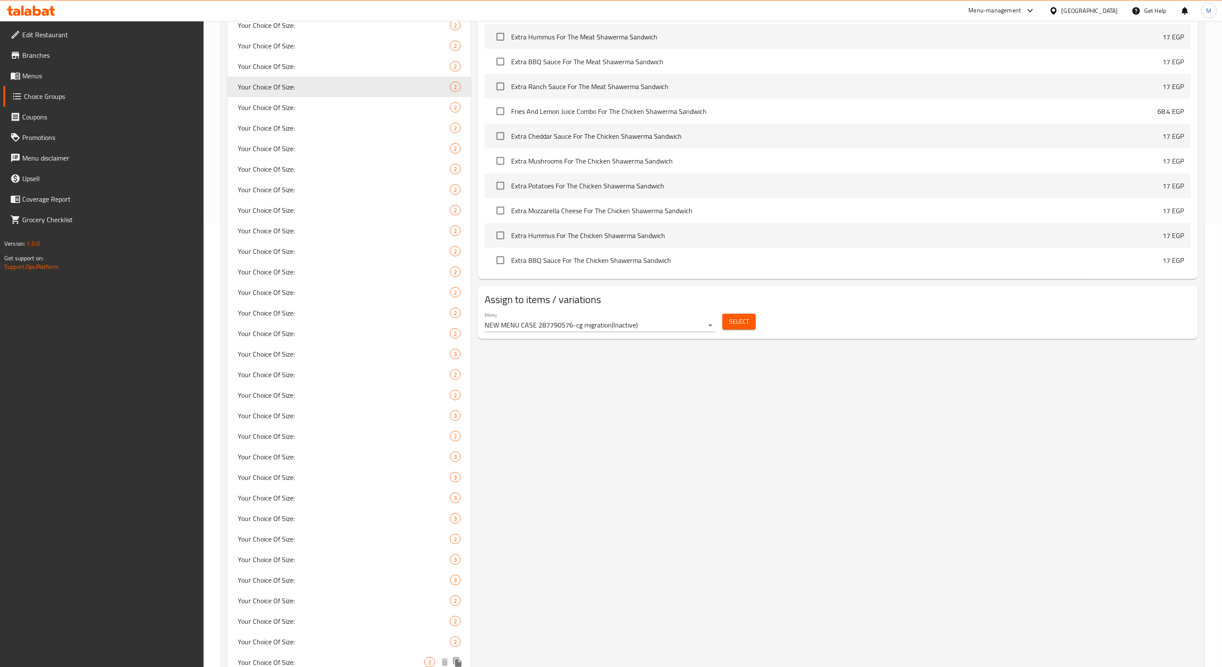
scroll to position [187, 0]
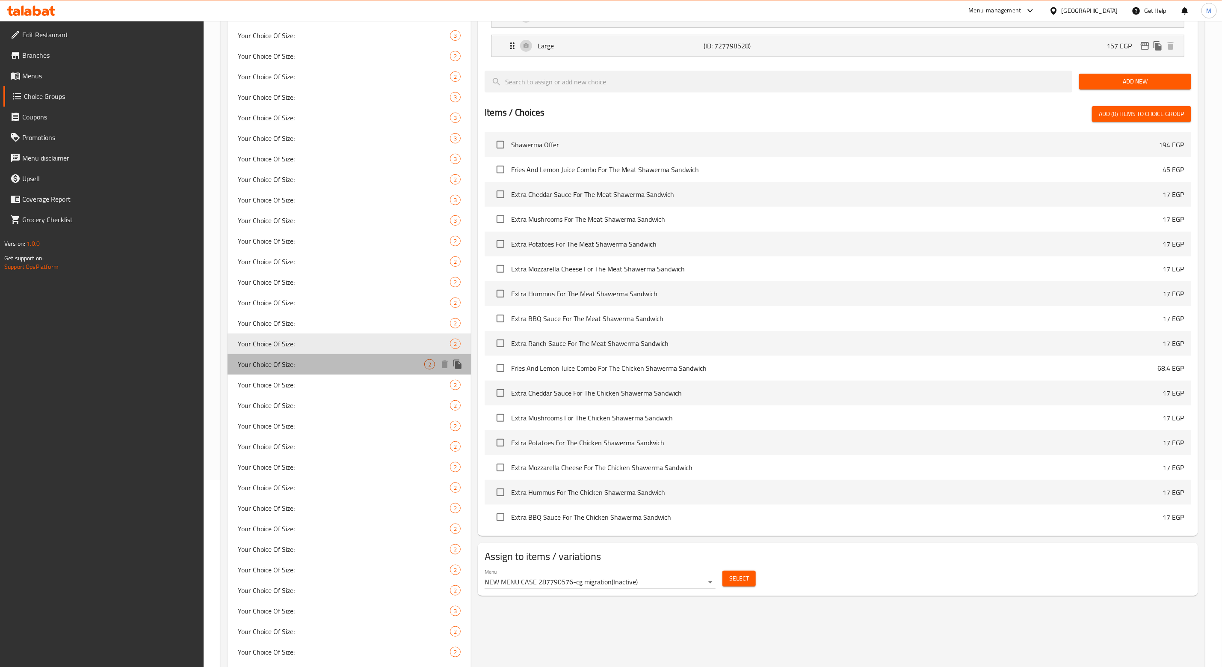
click at [309, 368] on span "Your Choice Of Size:" at bounding box center [331, 364] width 187 height 10
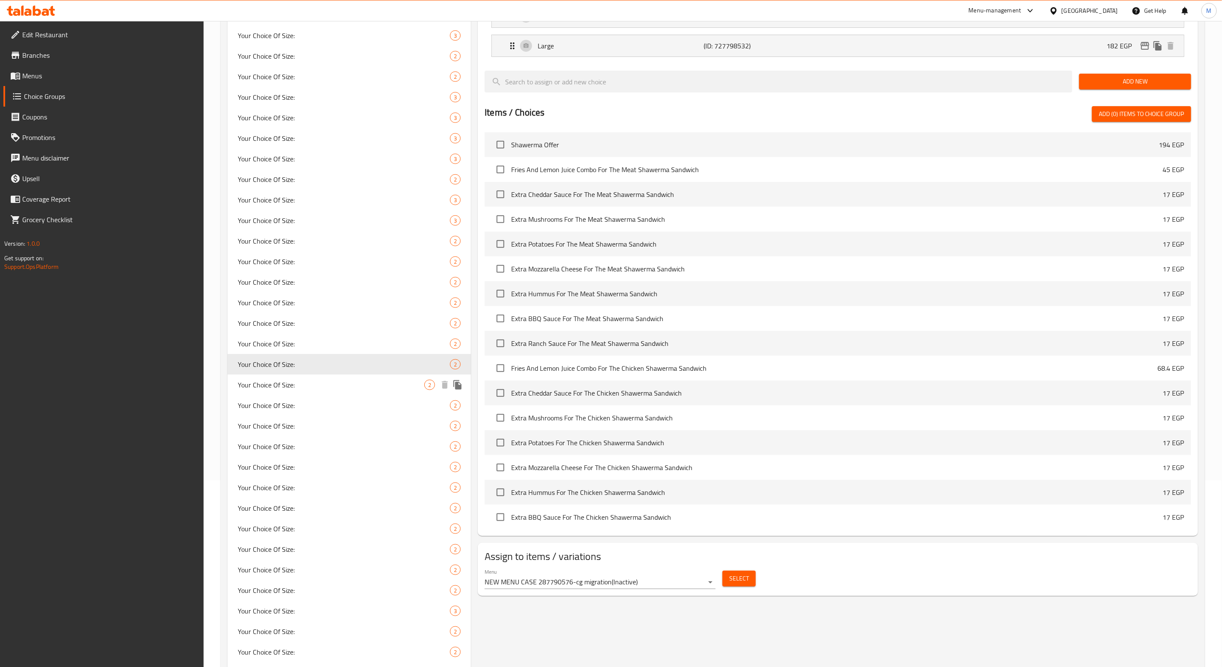
click at [289, 387] on span "Your Choice Of Size:" at bounding box center [331, 384] width 187 height 10
click at [280, 402] on span "Your Choice Of Size:" at bounding box center [331, 405] width 187 height 10
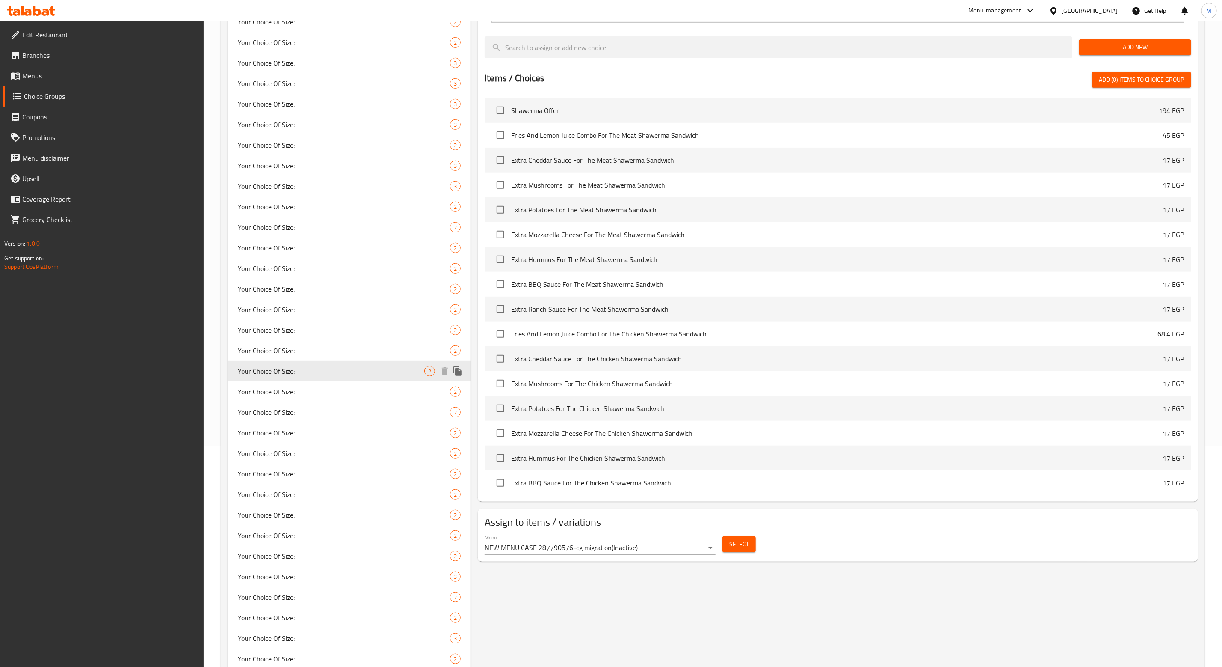
scroll to position [251, 0]
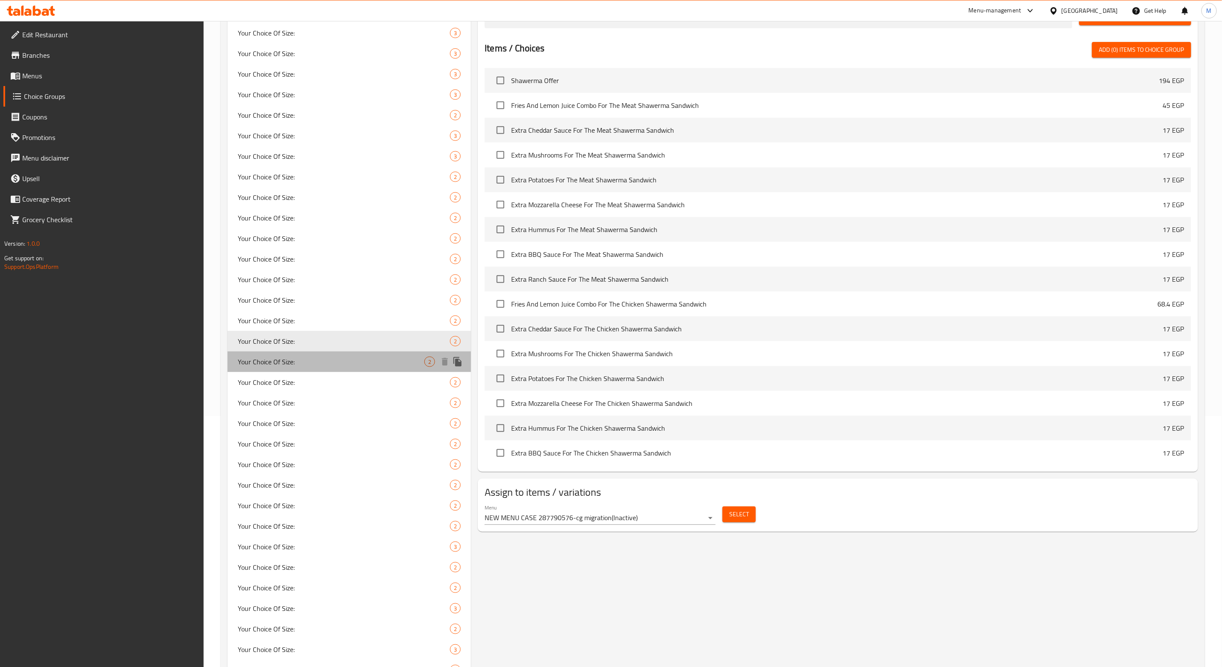
click at [289, 356] on span "Your Choice Of Size:" at bounding box center [331, 361] width 187 height 10
click at [273, 386] on span "Your Choice Of Size:" at bounding box center [331, 382] width 187 height 10
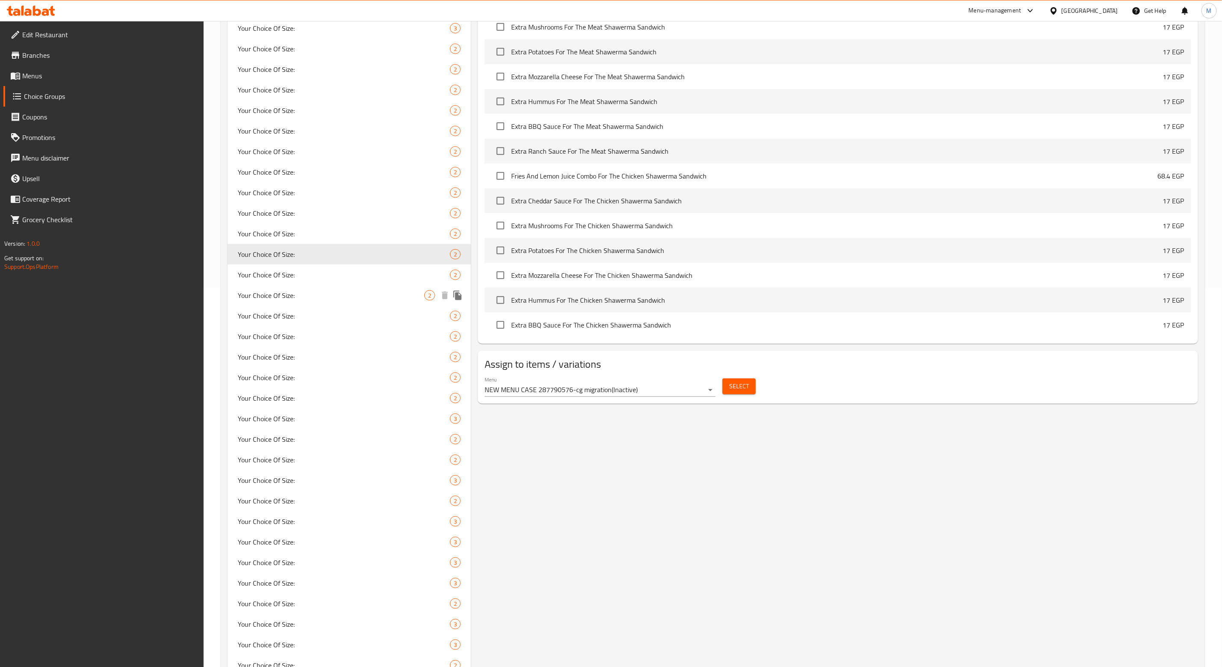
scroll to position [379, 0]
click at [282, 276] on span "Your Choice Of Size:" at bounding box center [331, 274] width 187 height 10
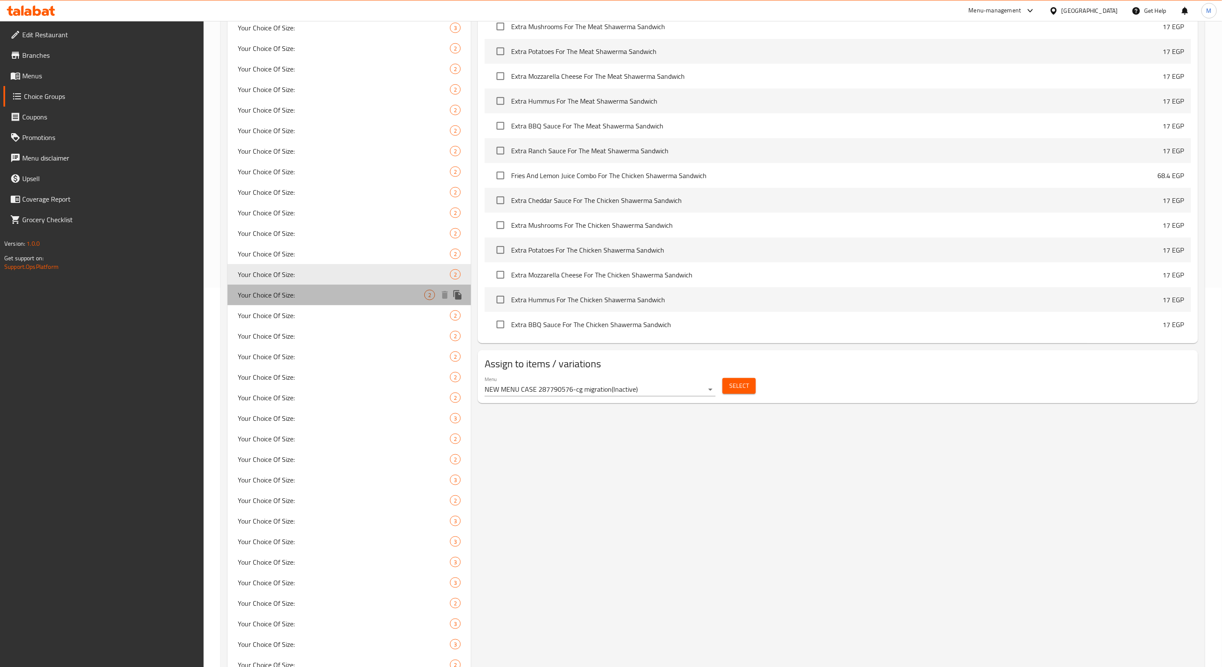
click at [284, 294] on span "Your Choice Of Size:" at bounding box center [331, 295] width 187 height 10
type input "Your Choice Of Size:"
type input "إختيارك من الحجم:"
type input "0"
type input "2"
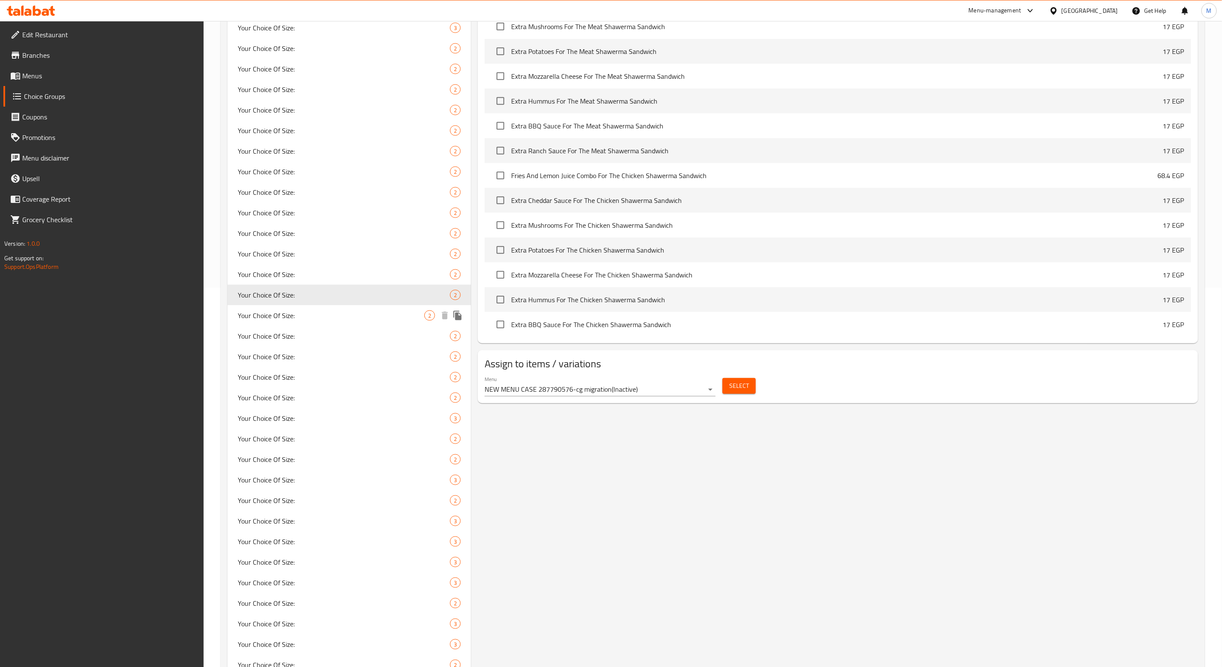
click at [285, 314] on span "Your Choice Of Size:" at bounding box center [331, 315] width 187 height 10
type input "1"
click at [286, 335] on span "Your Choice Of Size:" at bounding box center [331, 336] width 187 height 10
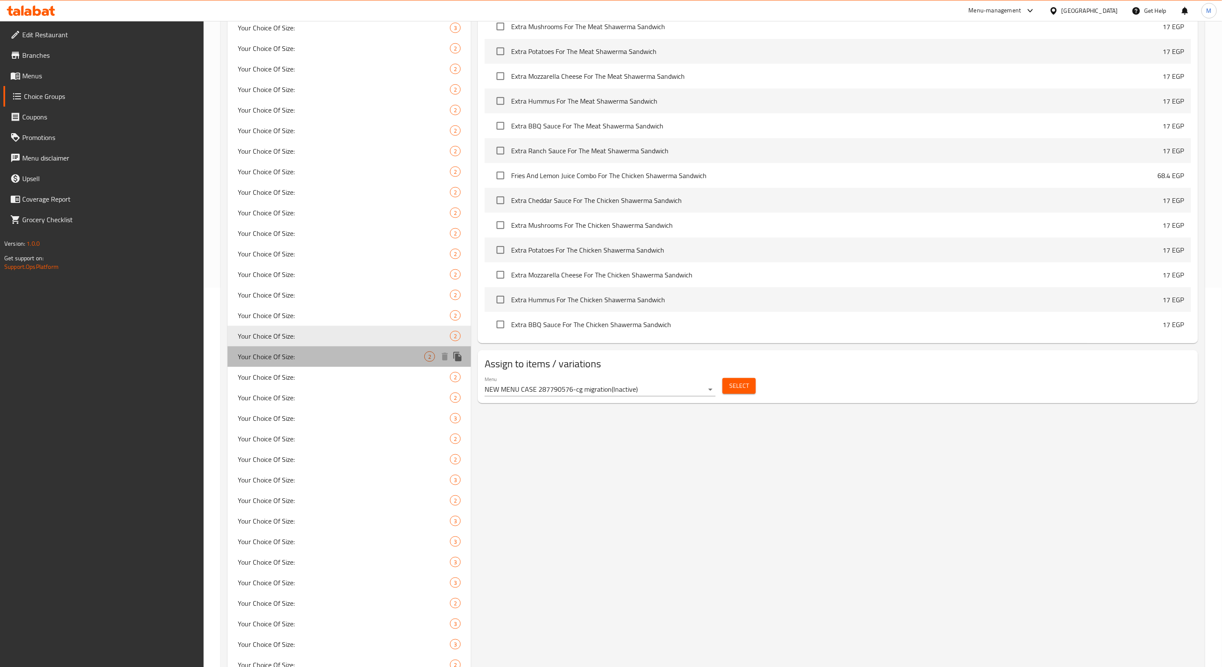
click at [287, 361] on span "Your Choice Of Size:" at bounding box center [331, 356] width 187 height 10
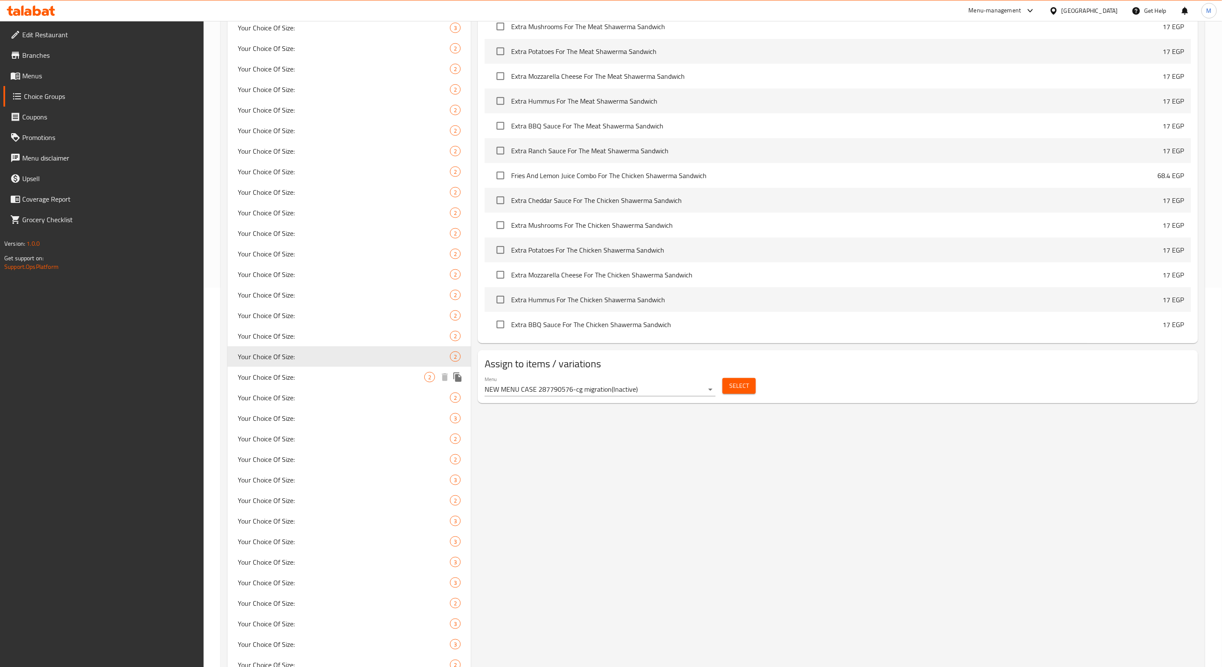
click at [286, 374] on span "Your Choice Of Size:" at bounding box center [331, 377] width 187 height 10
type input "0"
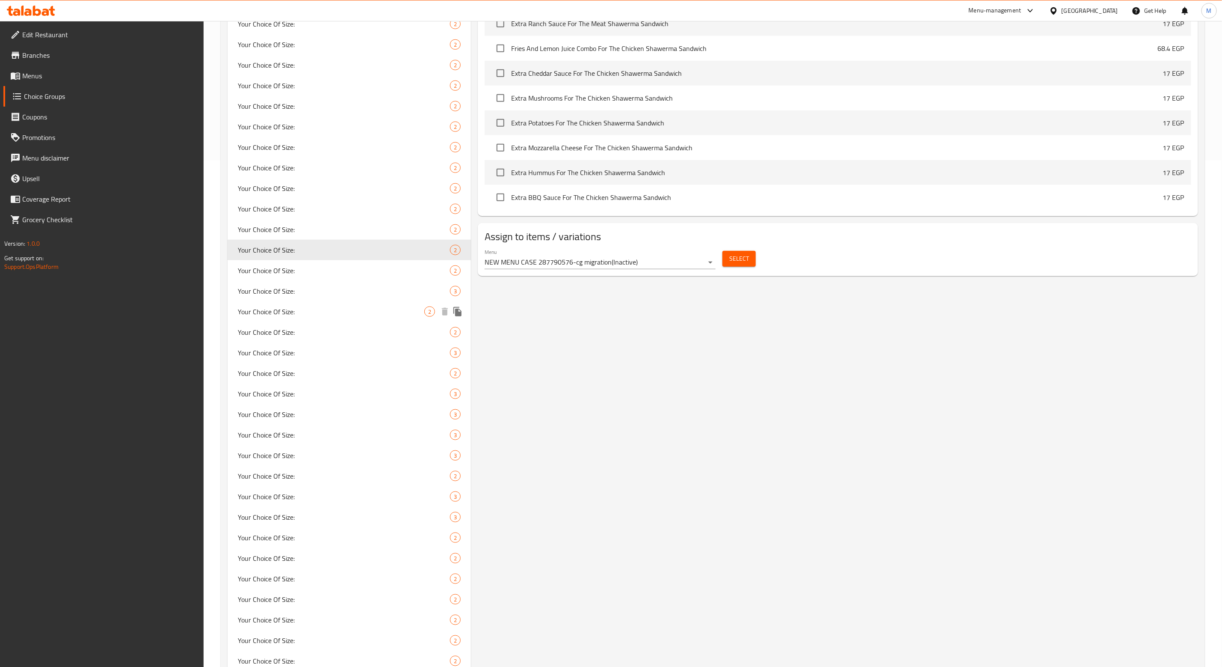
scroll to position [507, 0]
click at [296, 272] on span "Your Choice Of Size:" at bounding box center [331, 269] width 187 height 10
click at [228, 259] on div "Your Choice Of Size: 2" at bounding box center [349, 269] width 243 height 21
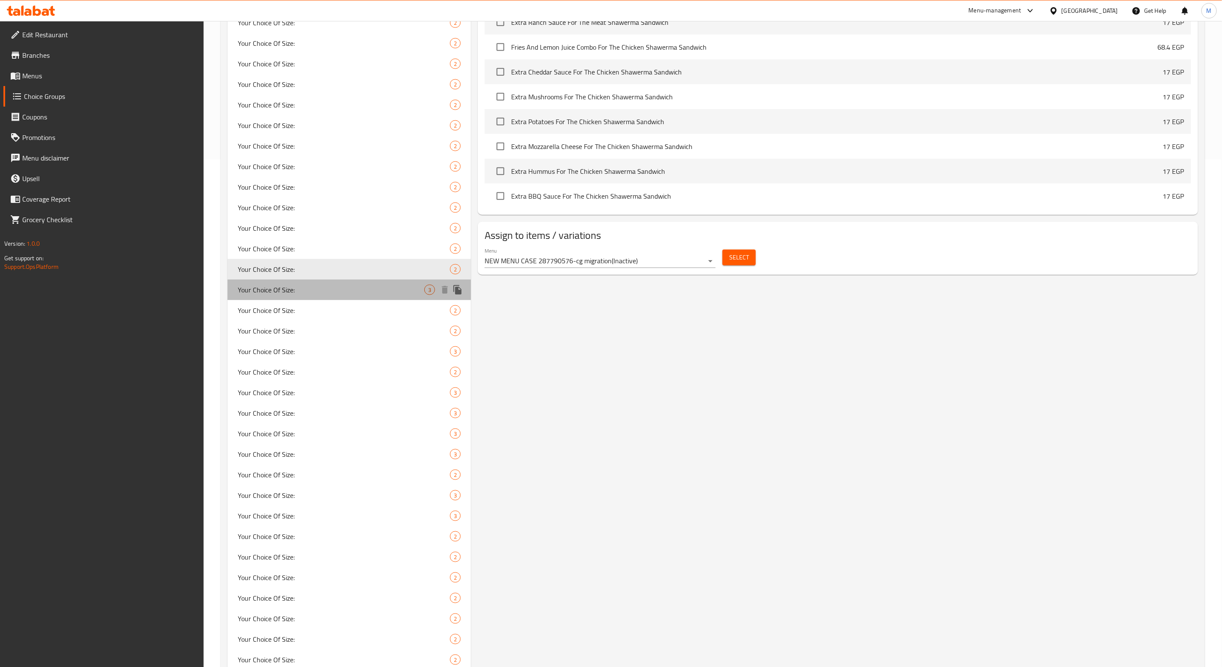
click at [287, 285] on span "Your Choice Of Size:" at bounding box center [331, 290] width 187 height 10
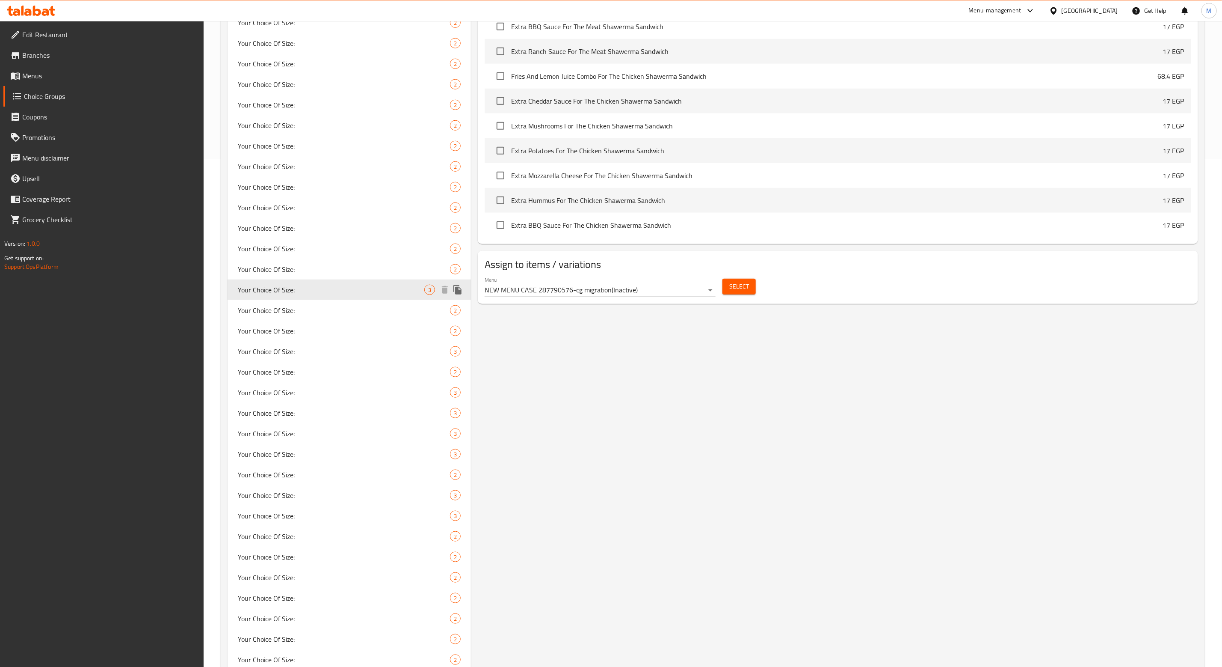
type input "Your Choice Of Size:"
type input "إختيارك من الحجم:"
type input "1"
click at [273, 315] on span "Your Choice Of Size:" at bounding box center [331, 310] width 187 height 10
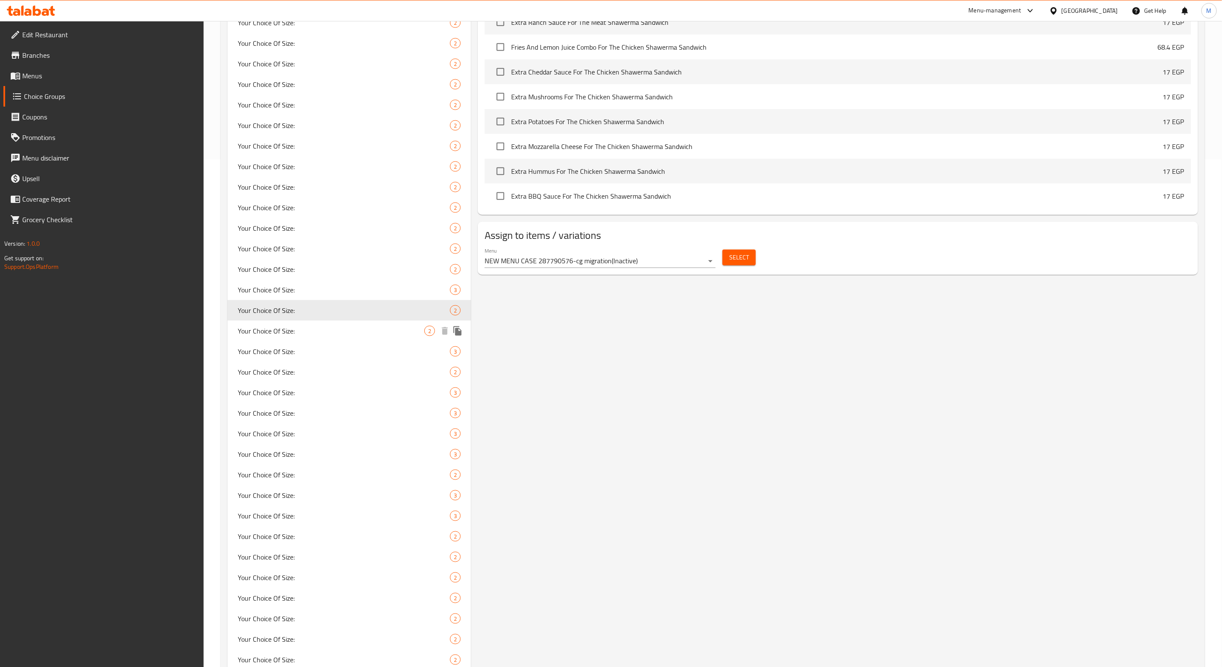
click at [276, 328] on span "Your Choice Of Size:" at bounding box center [331, 331] width 187 height 10
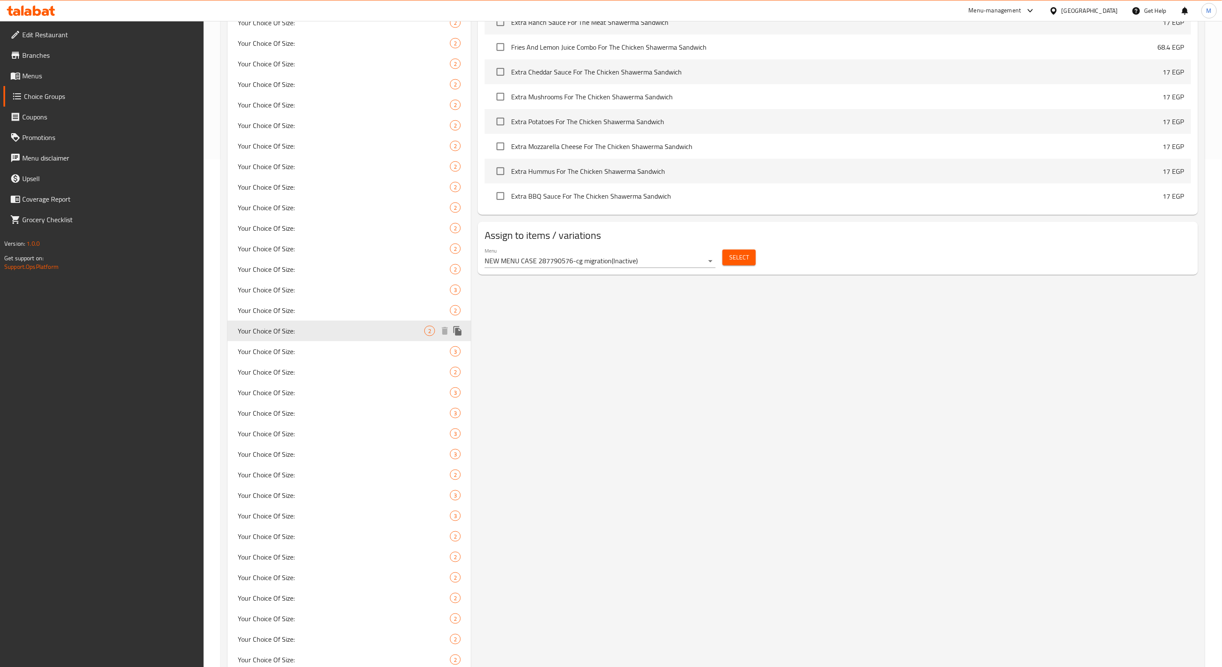
scroll to position [0, 0]
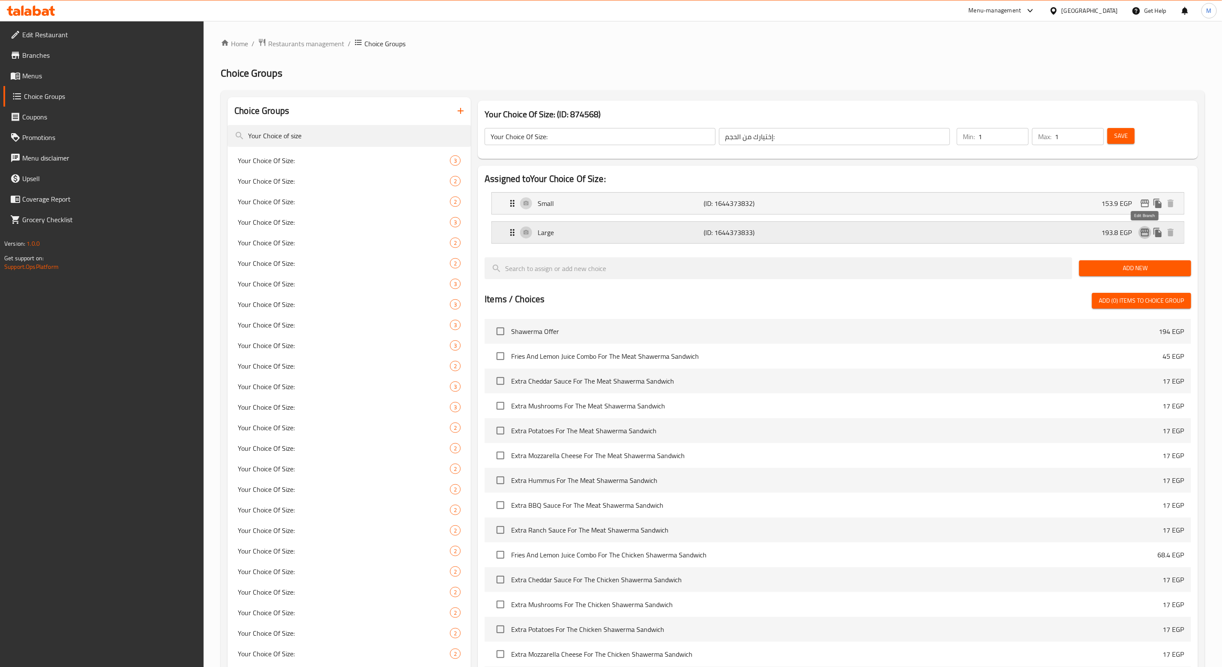
click at [1145, 236] on icon "edit" at bounding box center [1145, 232] width 9 height 8
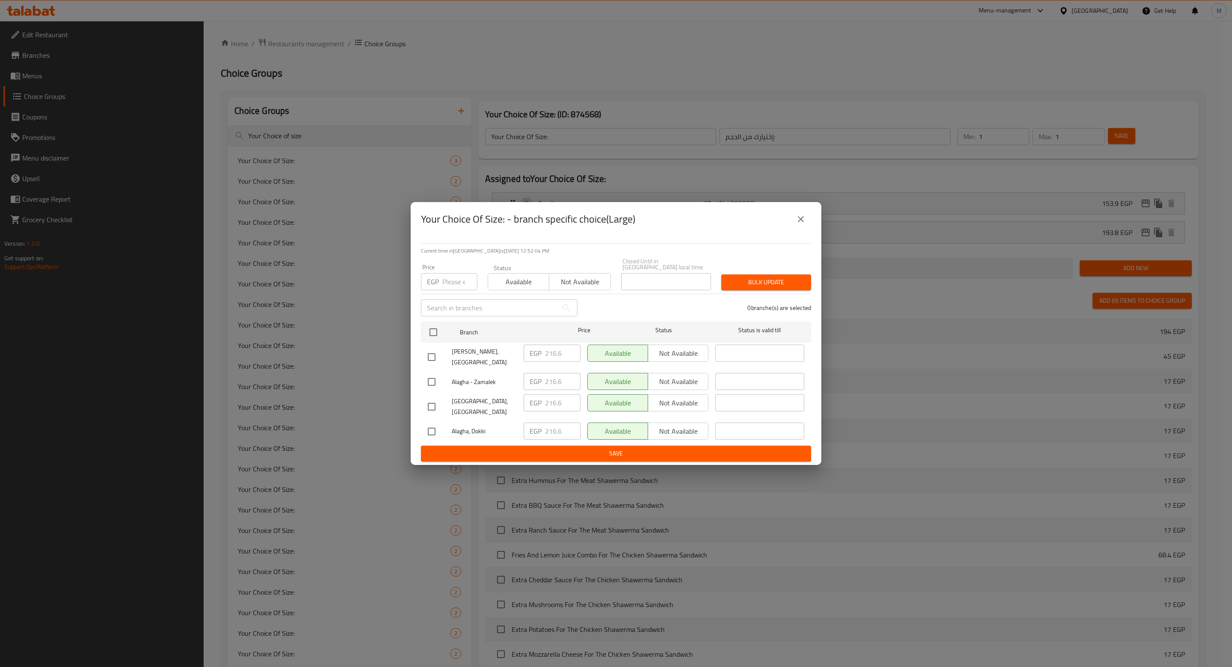
drag, startPoint x: 431, startPoint y: 359, endPoint x: 438, endPoint y: 350, distance: 11.7
click at [430, 359] on input "checkbox" at bounding box center [432, 357] width 18 height 18
checkbox input "true"
click at [447, 284] on input "number" at bounding box center [459, 281] width 35 height 17
paste input "313.5"
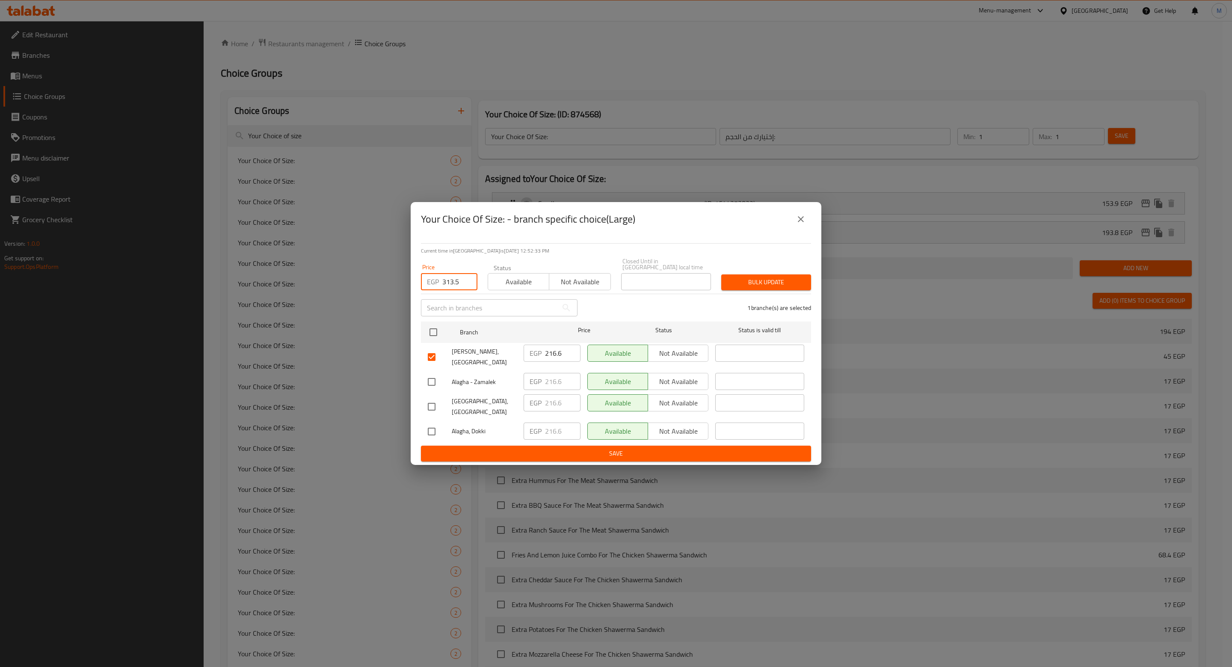
type input "313.5"
click at [756, 288] on span "Bulk update" at bounding box center [766, 282] width 76 height 11
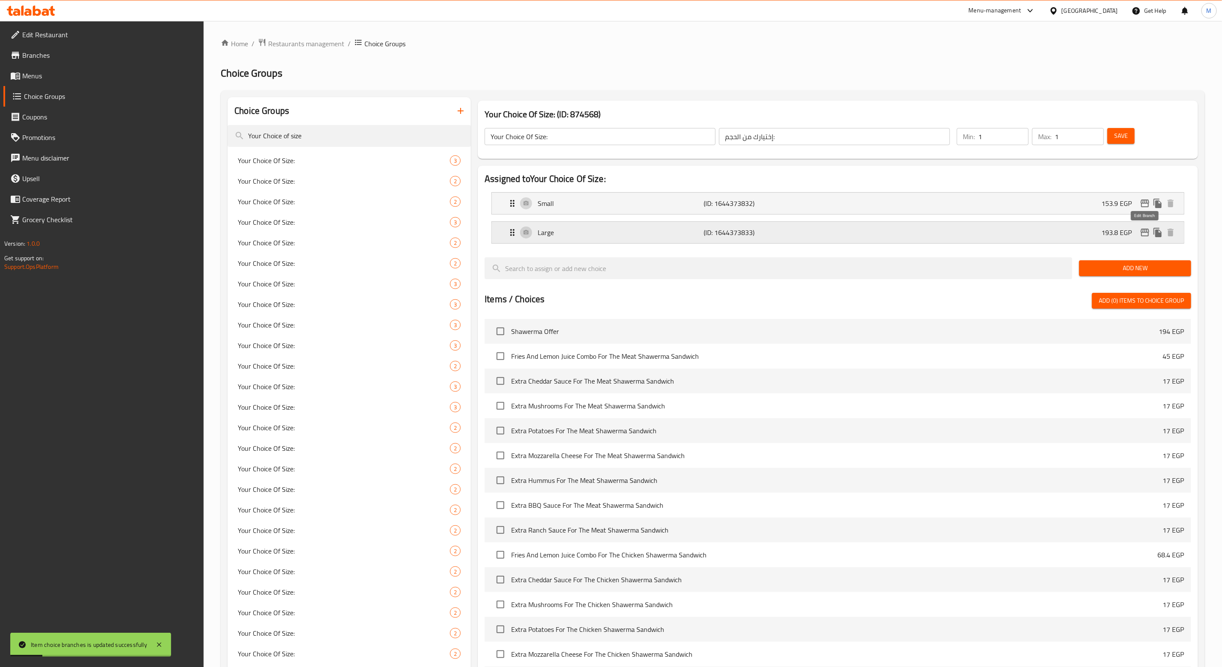
click at [1144, 234] on icon "edit" at bounding box center [1145, 232] width 10 height 10
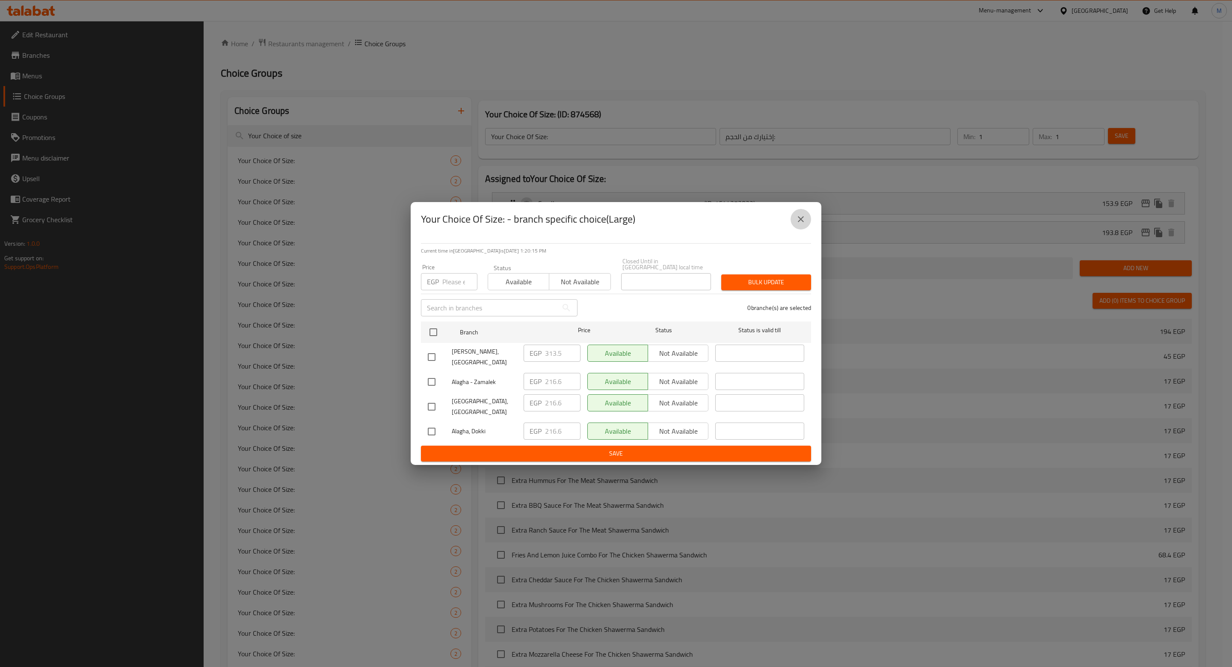
click at [803, 222] on icon "close" at bounding box center [801, 219] width 6 height 6
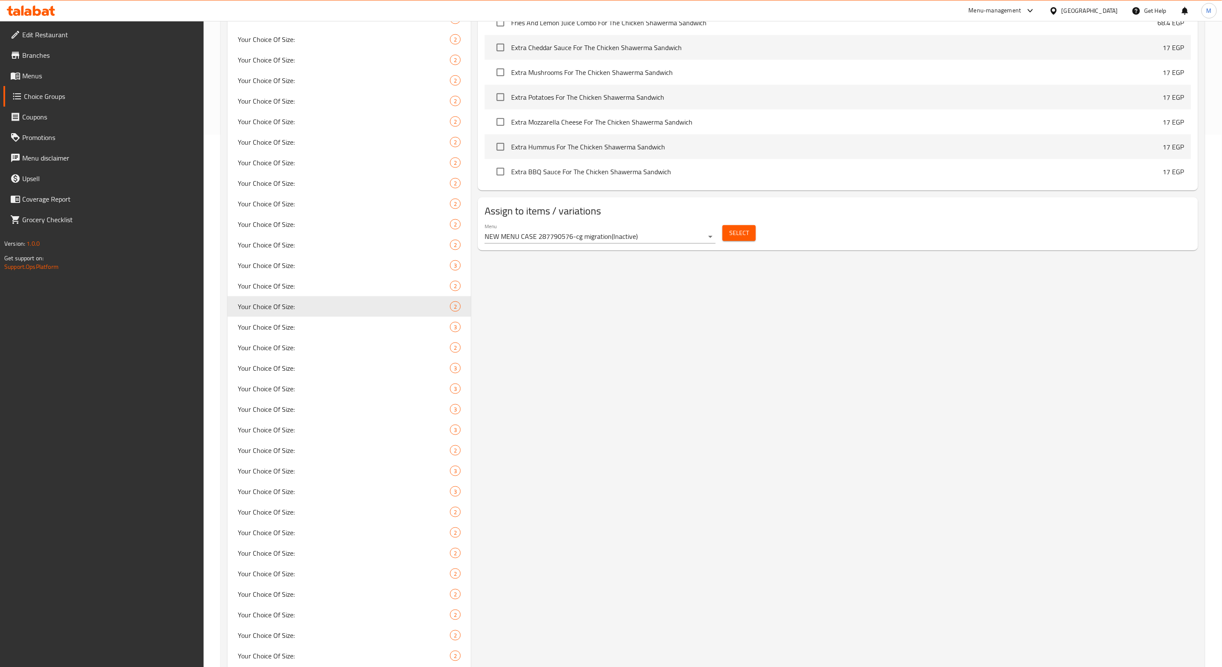
scroll to position [642, 0]
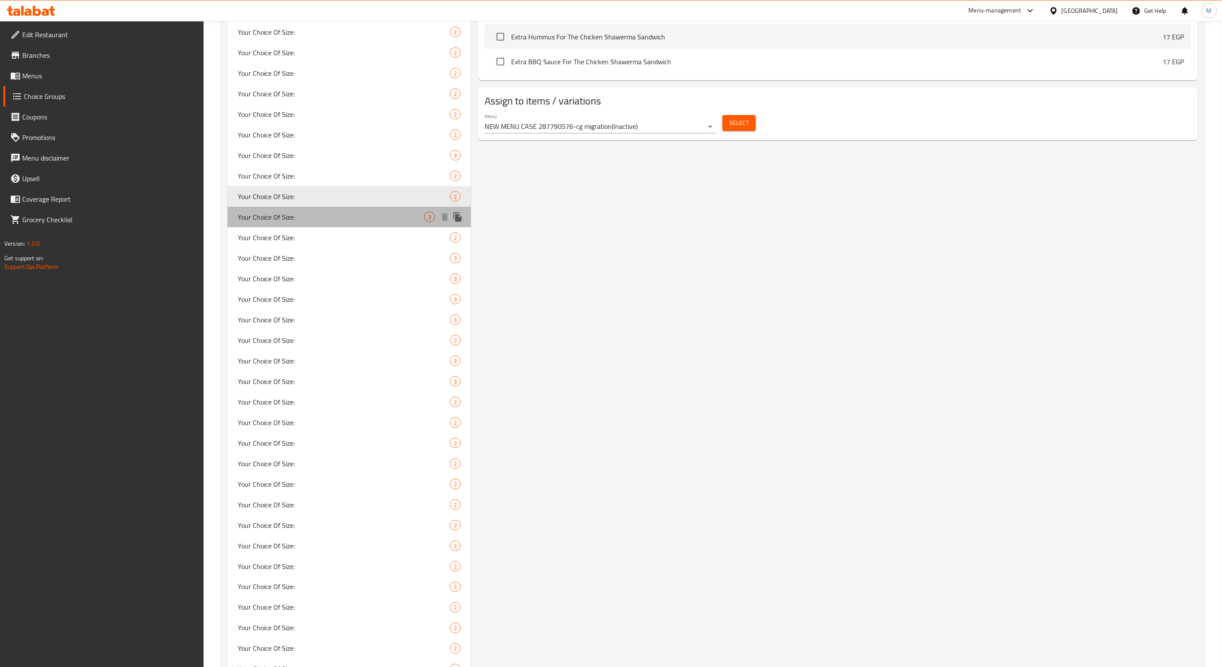
click at [282, 222] on span "Your Choice Of Size:" at bounding box center [331, 217] width 187 height 10
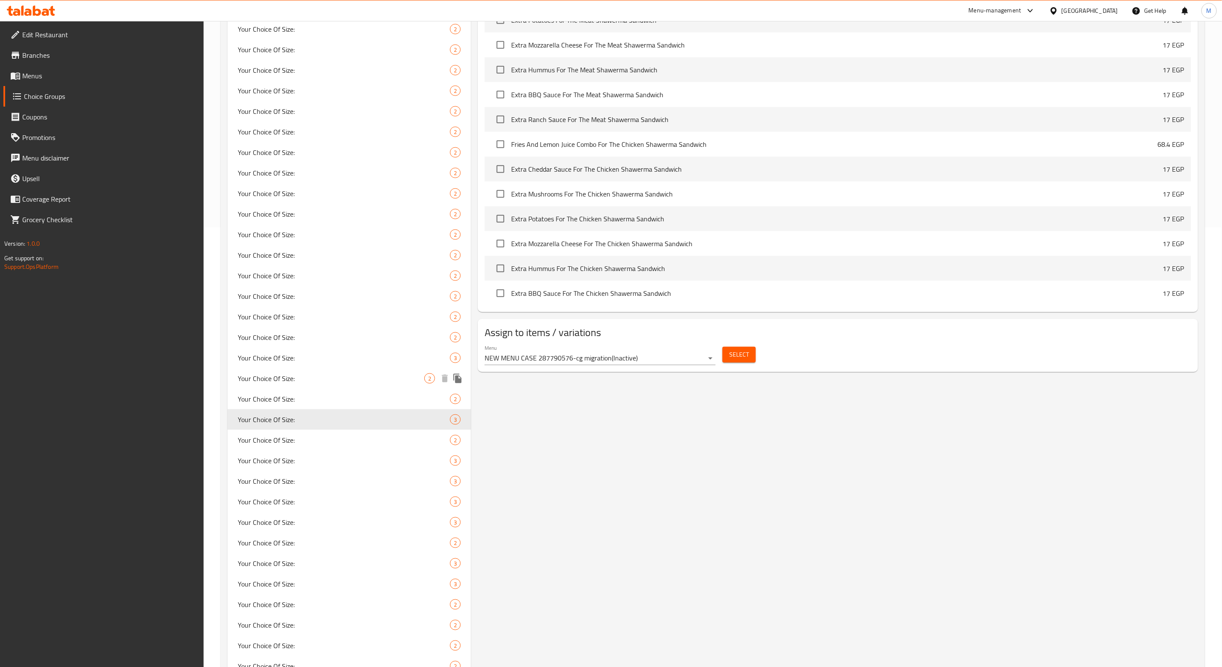
scroll to position [513, 0]
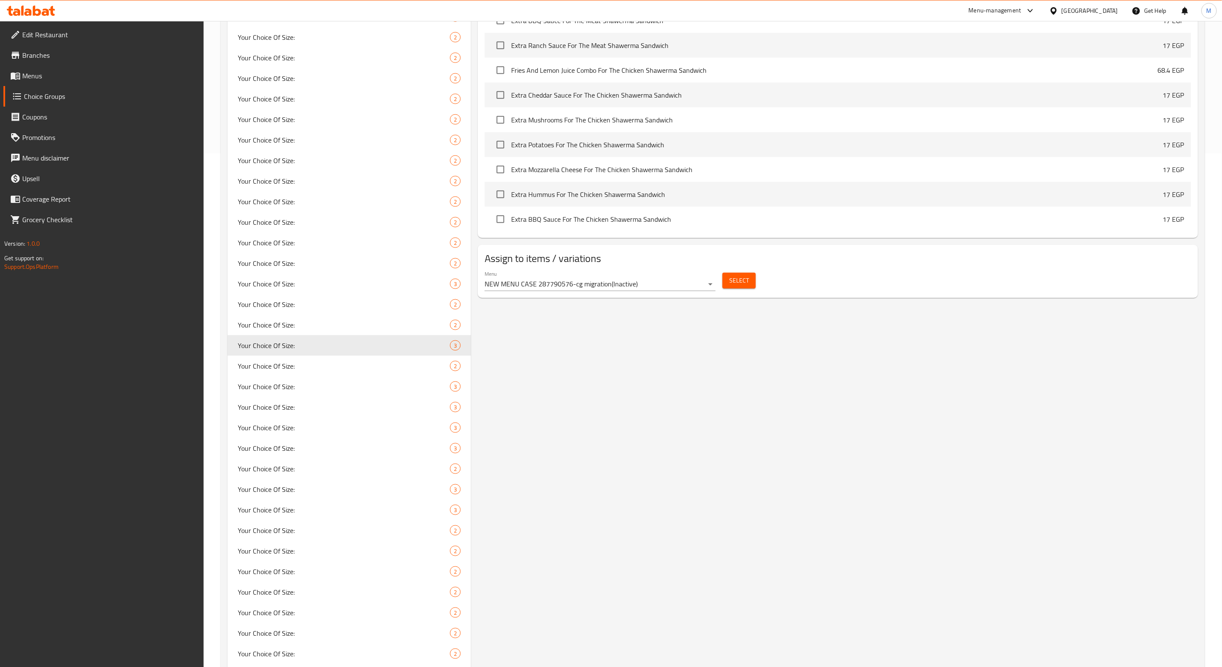
click at [791, 397] on div "Your Choice Of Size: (ID: 874572) Your Choice Of Size: ​ إختيارك من الحجم: ​ Mi…" at bounding box center [836, 464] width 731 height 1761
click at [292, 366] on span "Your Choice Of Size:" at bounding box center [331, 366] width 187 height 10
type input "Your Choice Of Size:"
type input "إختيارك من الحجم:"
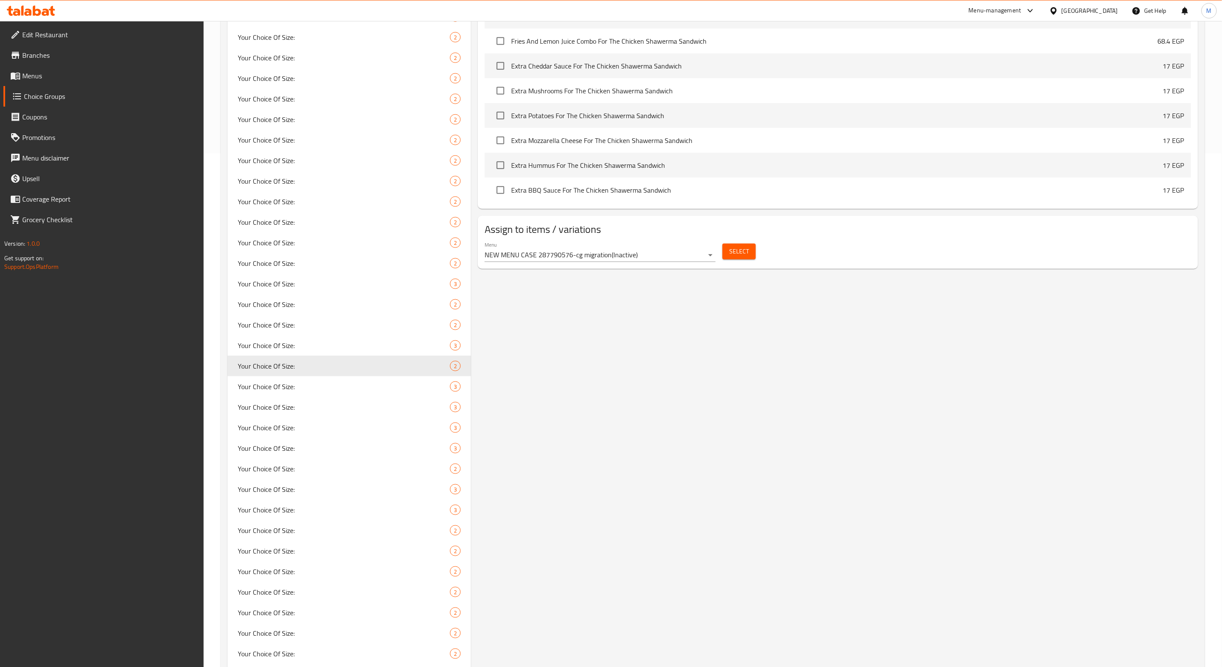
click at [794, 475] on div "Your Choice Of Size: (ID: 874582) Your Choice Of Size: ​ إختيارك من الحجم: ​ Mi…" at bounding box center [836, 464] width 731 height 1761
click at [287, 374] on div "Your Choice Of Size: 2" at bounding box center [349, 366] width 243 height 21
click at [294, 381] on span "Your Choice Of Size:" at bounding box center [331, 386] width 187 height 10
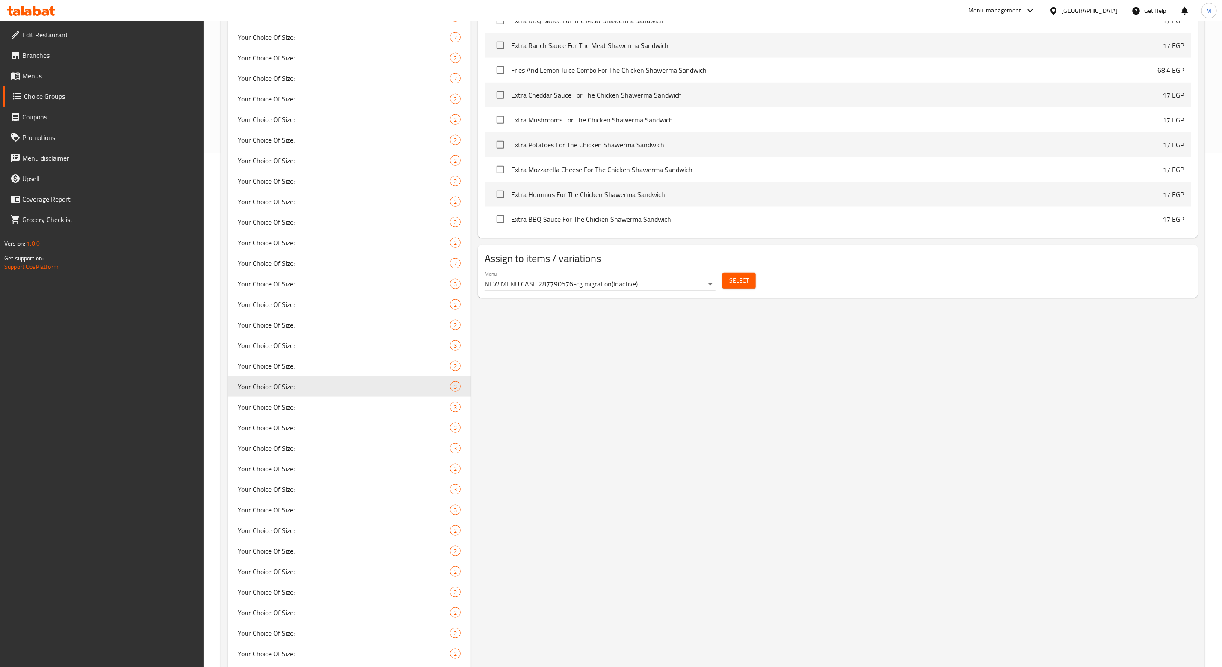
click at [825, 466] on div "Your Choice Of Size: (ID: 874583) Your Choice Of Size: ​ إختيارك من الحجم: ​ Mi…" at bounding box center [836, 464] width 731 height 1761
click at [255, 406] on span "Your Choice Of Size:" at bounding box center [331, 407] width 187 height 10
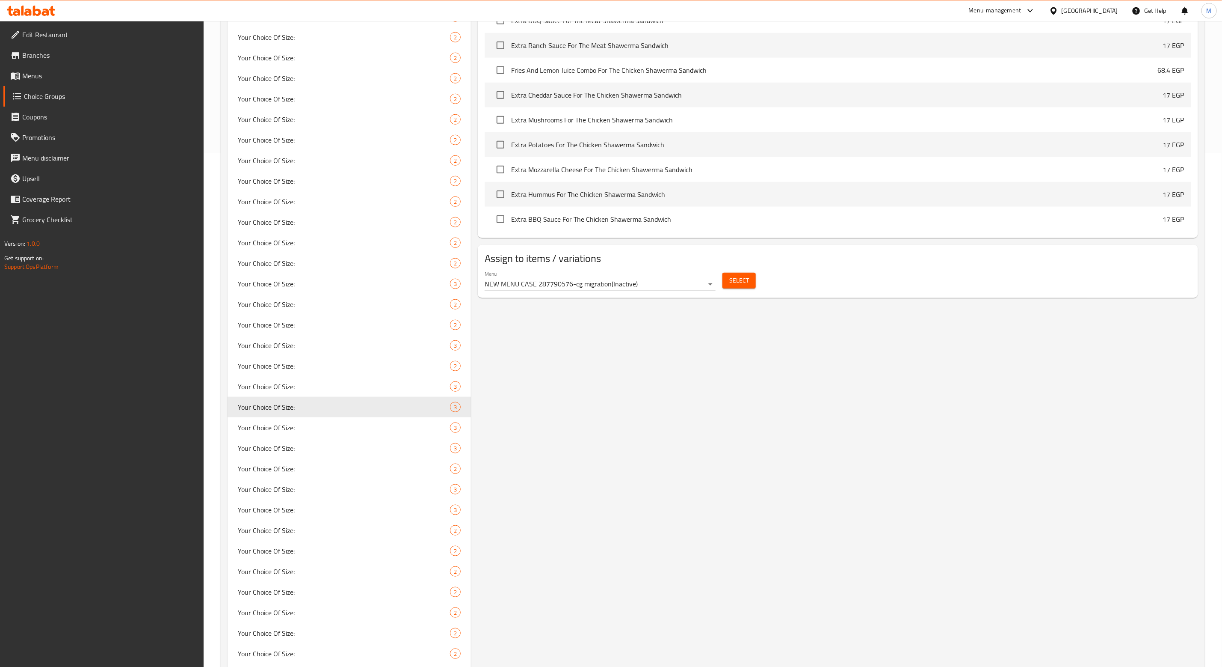
click at [770, 492] on div "Your Choice Of Size: (ID: 874584) Your Choice Of Size: ​ إختيارك من الحجم: ​ Mi…" at bounding box center [836, 464] width 731 height 1761
click at [298, 433] on div "Your Choice Of Size: 3" at bounding box center [349, 427] width 243 height 21
click at [228, 417] on div "Your Choice Of Size: 3" at bounding box center [349, 427] width 243 height 21
click at [297, 449] on span "Your Choice Of Size:" at bounding box center [331, 448] width 187 height 10
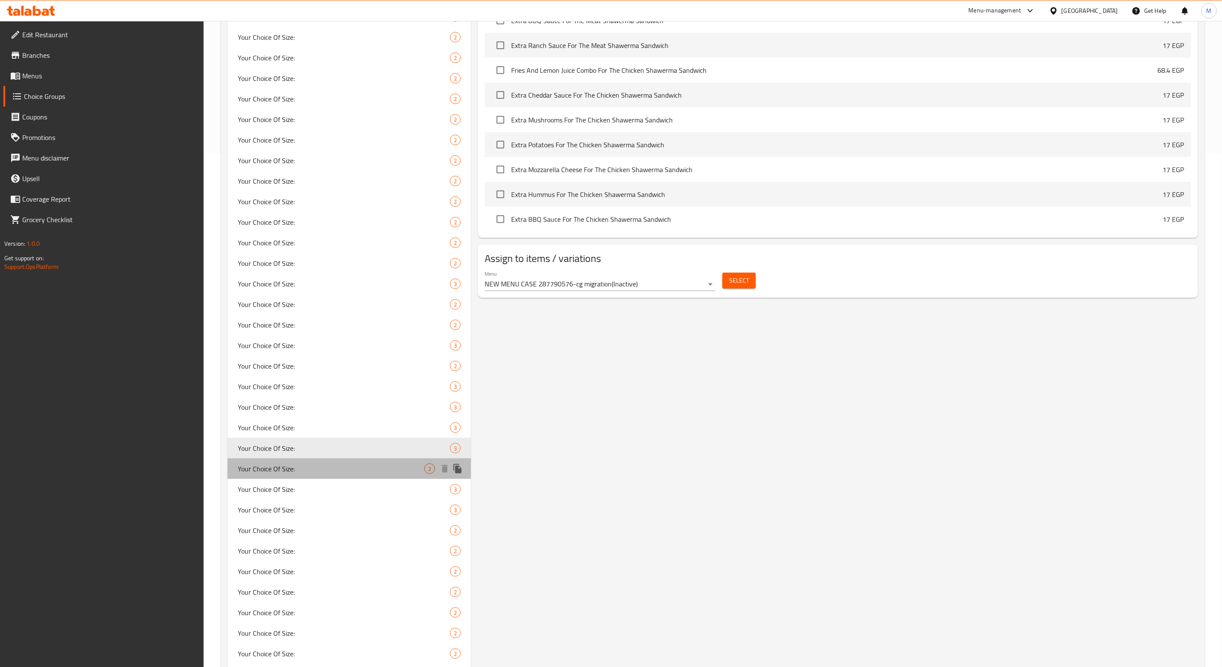
click at [316, 470] on span "Your Choice Of Size:" at bounding box center [331, 468] width 187 height 10
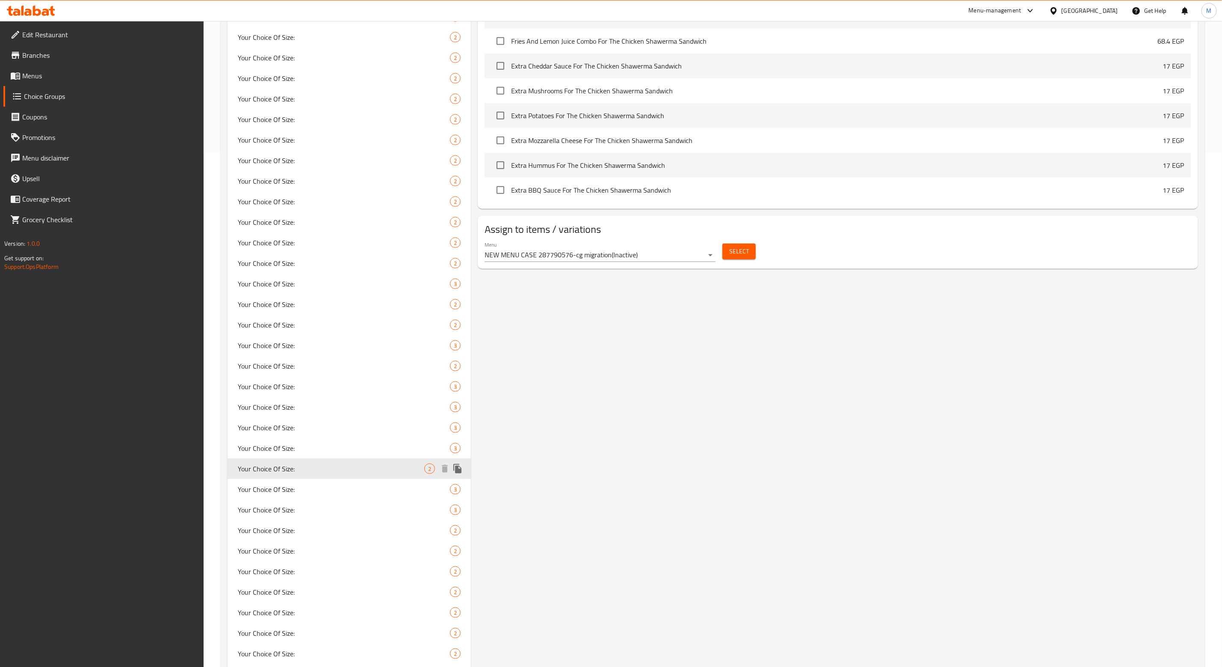
click at [228, 458] on div "Your Choice Of Size: 2" at bounding box center [349, 468] width 243 height 21
click at [305, 484] on span "Your Choice Of Size:" at bounding box center [331, 489] width 187 height 10
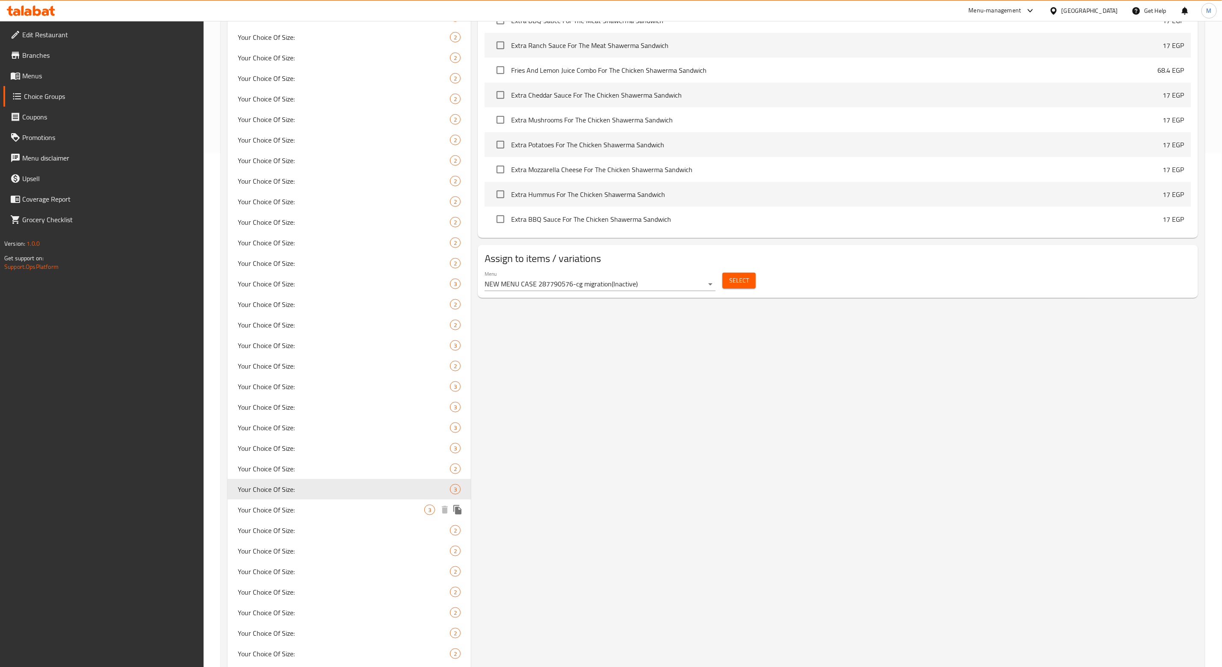
click at [311, 504] on span "Your Choice Of Size:" at bounding box center [331, 509] width 187 height 10
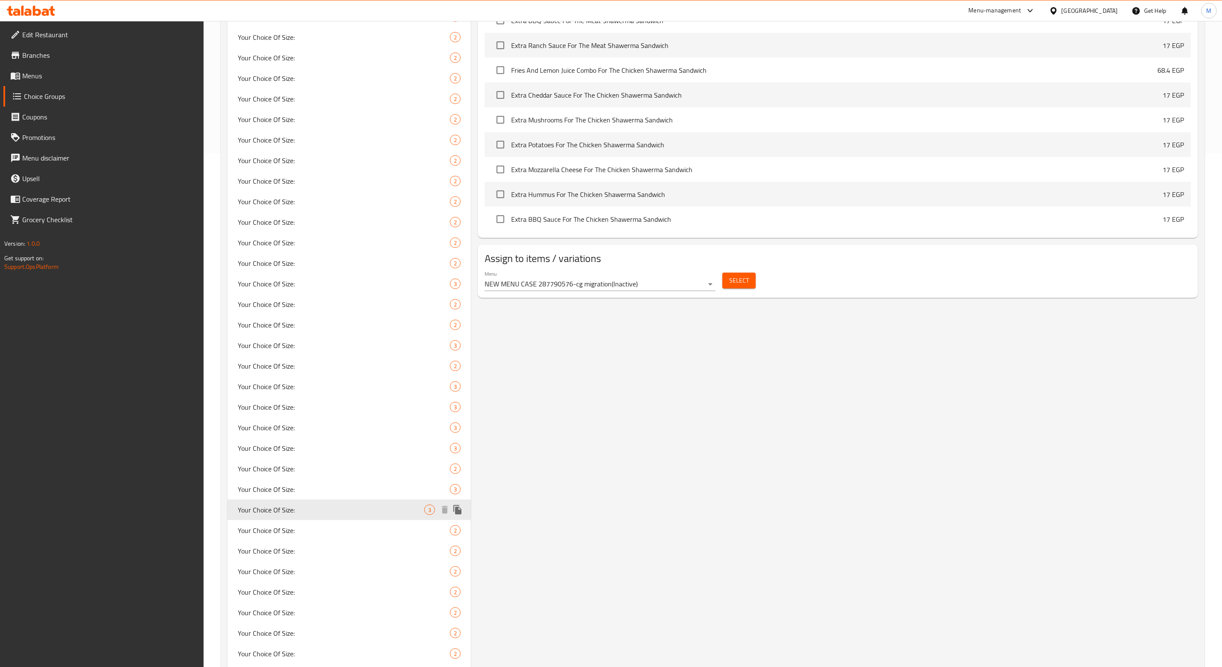
click at [228, 499] on div "Your Choice Of Size: 3" at bounding box center [349, 509] width 243 height 21
click at [293, 528] on span "Your Choice Of Size:" at bounding box center [331, 530] width 187 height 10
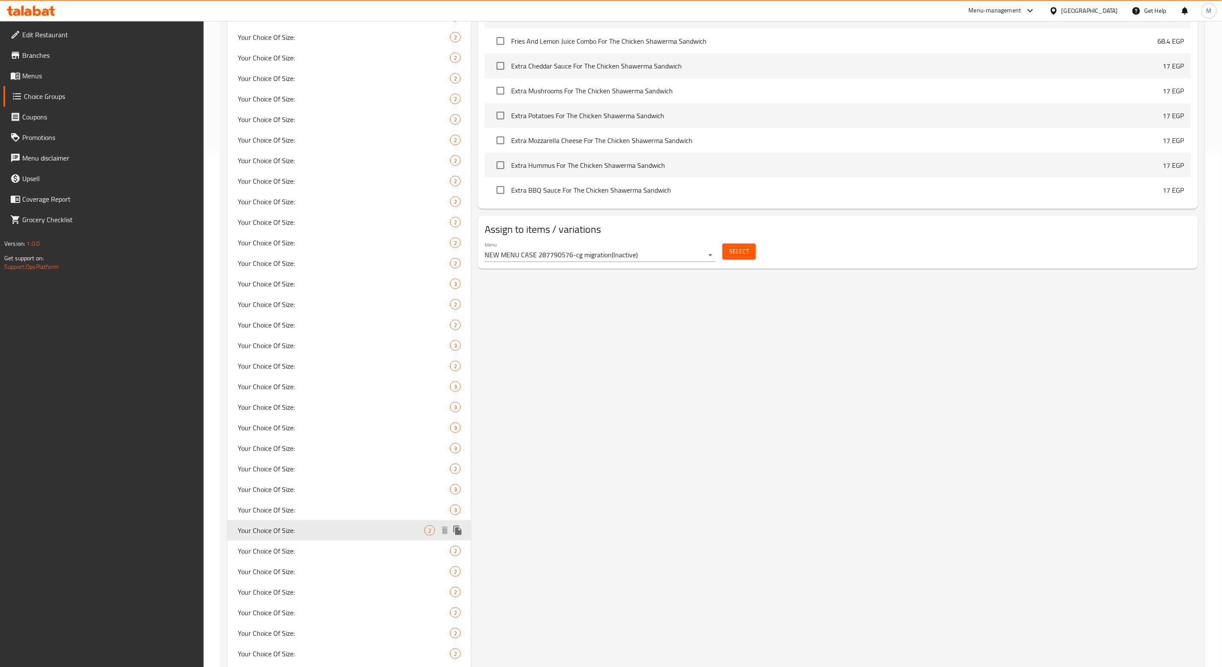
type input "Your Choice Of Size:"
type input "إختيارك من الحجم :"
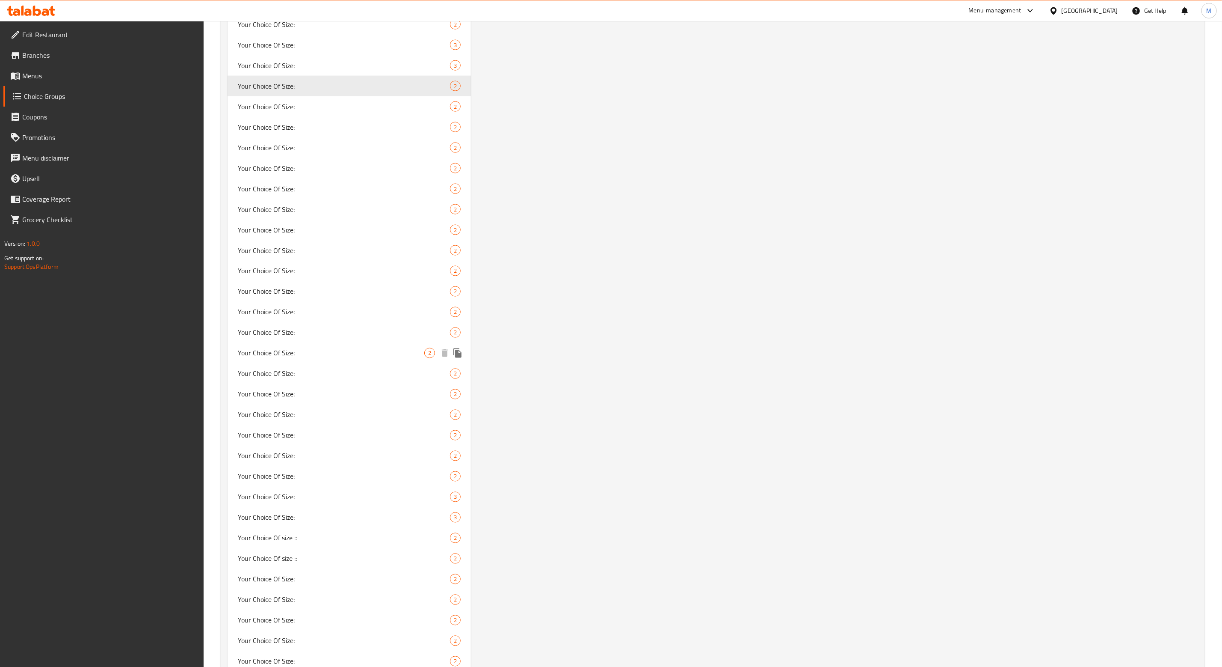
scroll to position [963, 0]
click at [294, 104] on span "Your Choice Of Size:" at bounding box center [331, 101] width 187 height 10
click at [291, 122] on span "Your Choice Of Size:" at bounding box center [331, 122] width 187 height 10
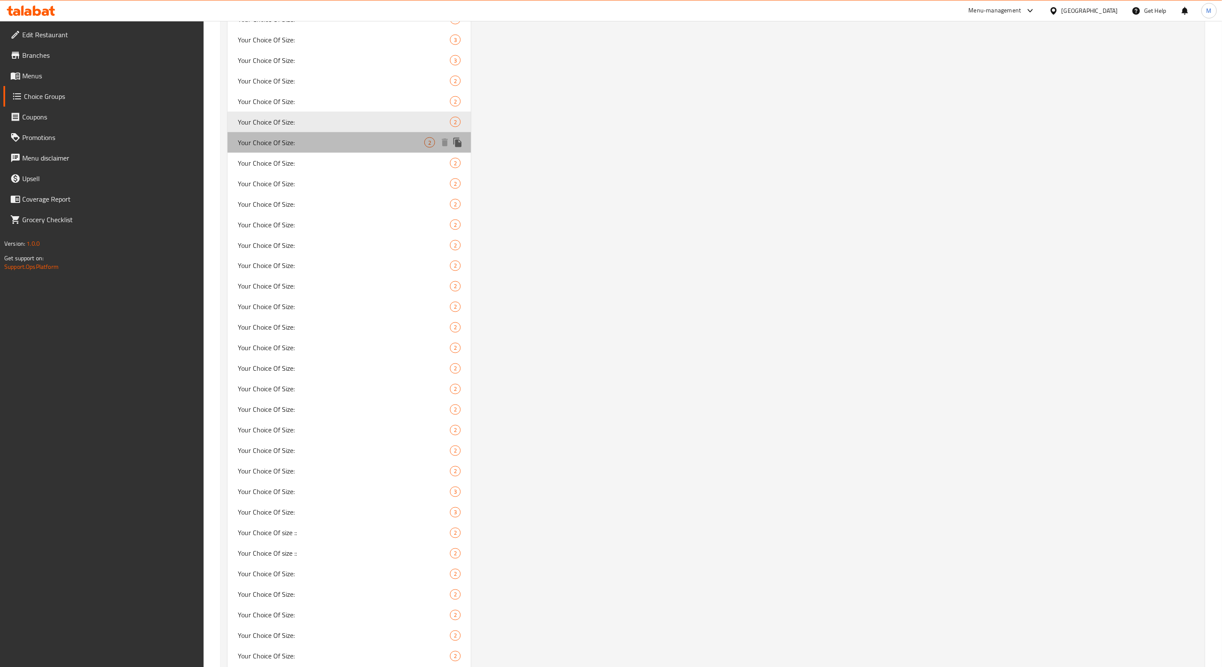
click at [283, 145] on span "Your Choice Of Size:" at bounding box center [331, 142] width 187 height 10
click at [284, 162] on span "Your Choice Of Size:" at bounding box center [331, 163] width 187 height 10
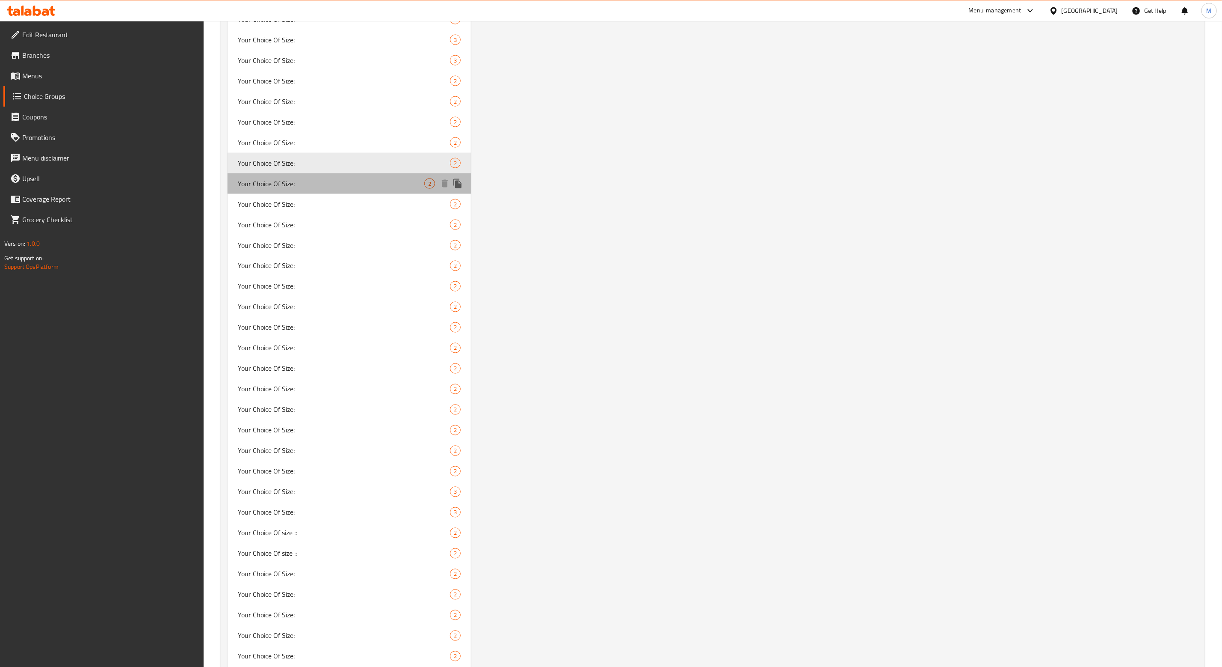
click at [287, 181] on span "Your Choice Of Size:" at bounding box center [331, 183] width 187 height 10
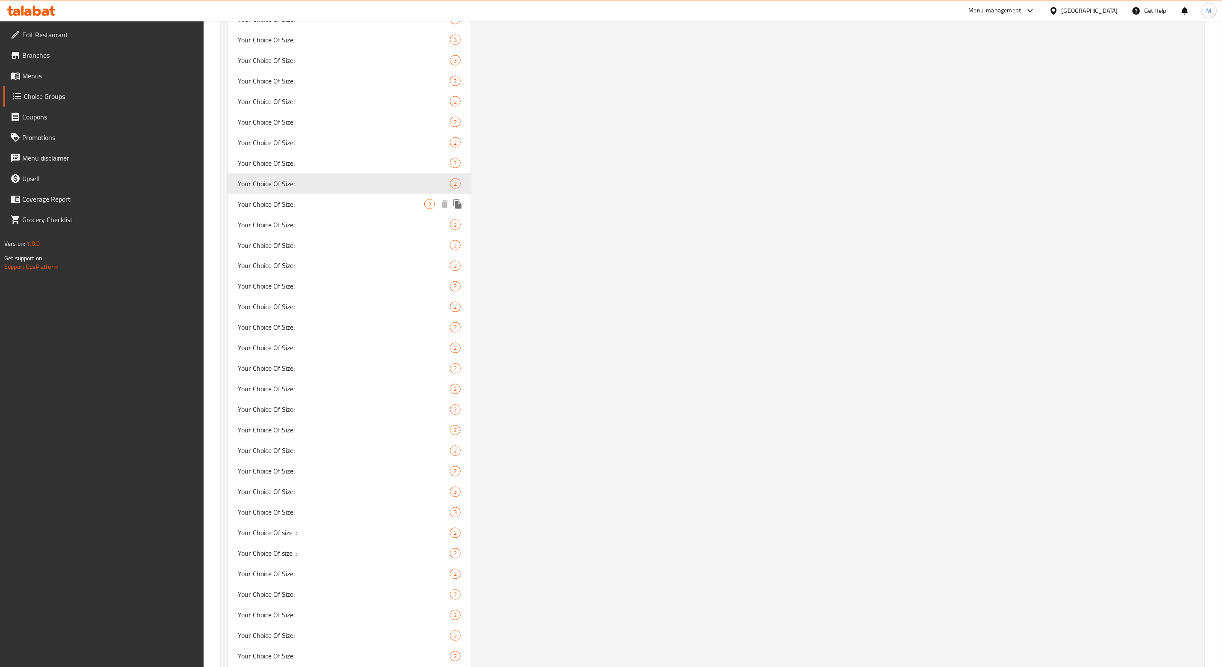
click at [296, 202] on span "Your Choice Of Size:" at bounding box center [331, 204] width 187 height 10
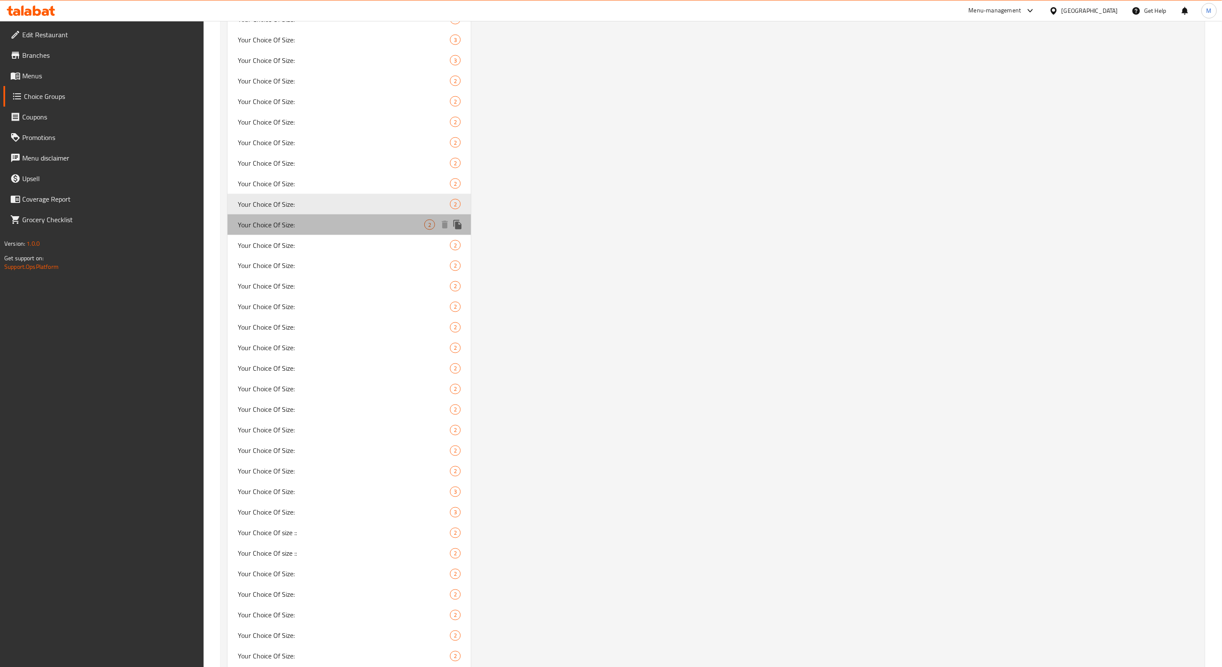
click at [288, 226] on span "Your Choice Of Size:" at bounding box center [331, 224] width 187 height 10
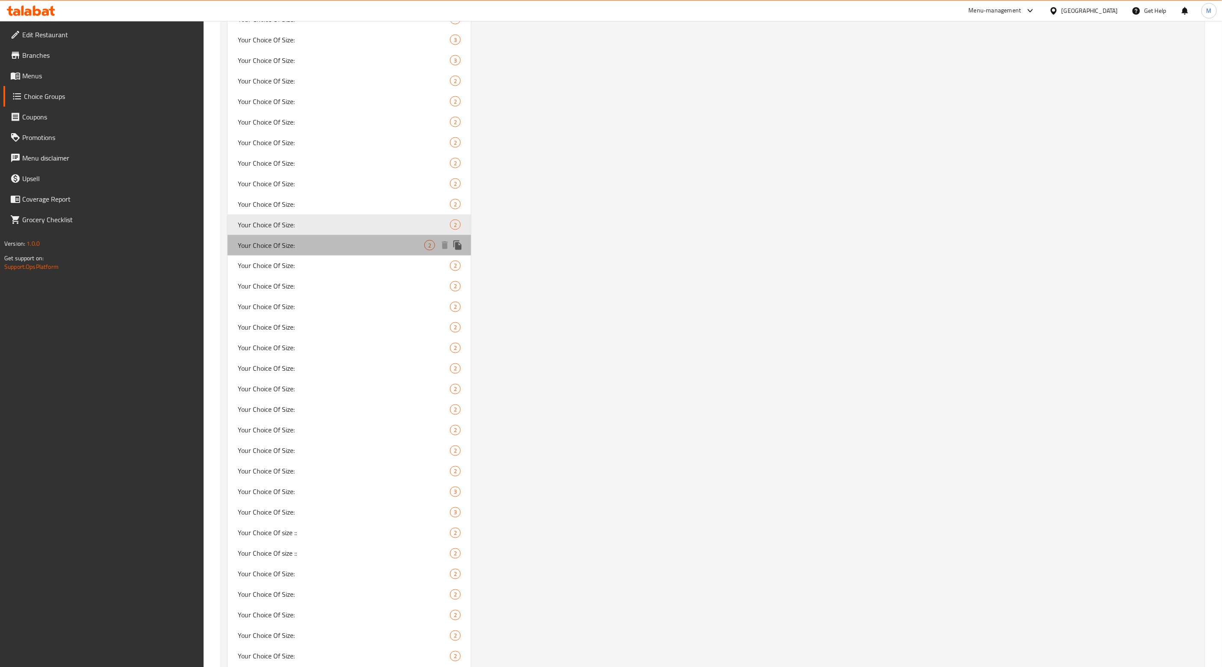
click at [285, 245] on span "Your Choice Of Size:" at bounding box center [331, 245] width 187 height 10
click at [228, 235] on div "Your Choice Of Size: 2" at bounding box center [349, 245] width 243 height 21
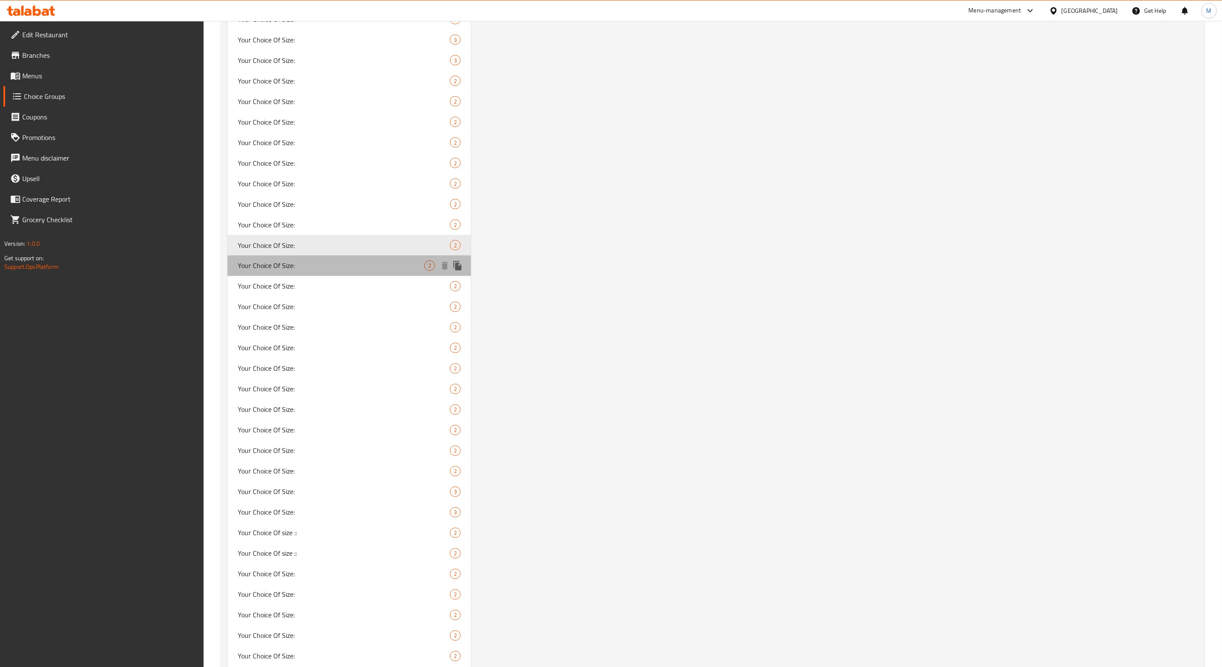
click at [289, 261] on span "Your Choice Of Size:" at bounding box center [331, 266] width 187 height 10
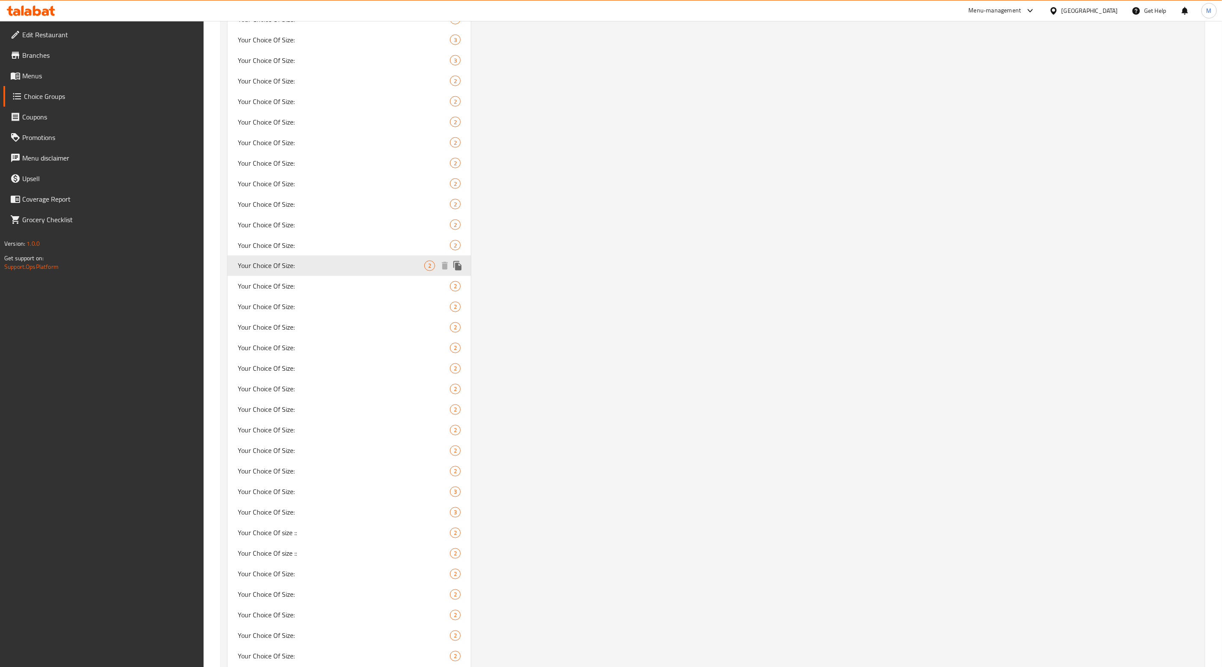
click at [228, 255] on div "Your Choice Of Size: 2" at bounding box center [349, 265] width 243 height 21
click at [301, 284] on span "Your Choice Of Size:" at bounding box center [331, 286] width 187 height 10
click at [228, 276] on div "Your Choice Of Size: 2" at bounding box center [349, 286] width 243 height 21
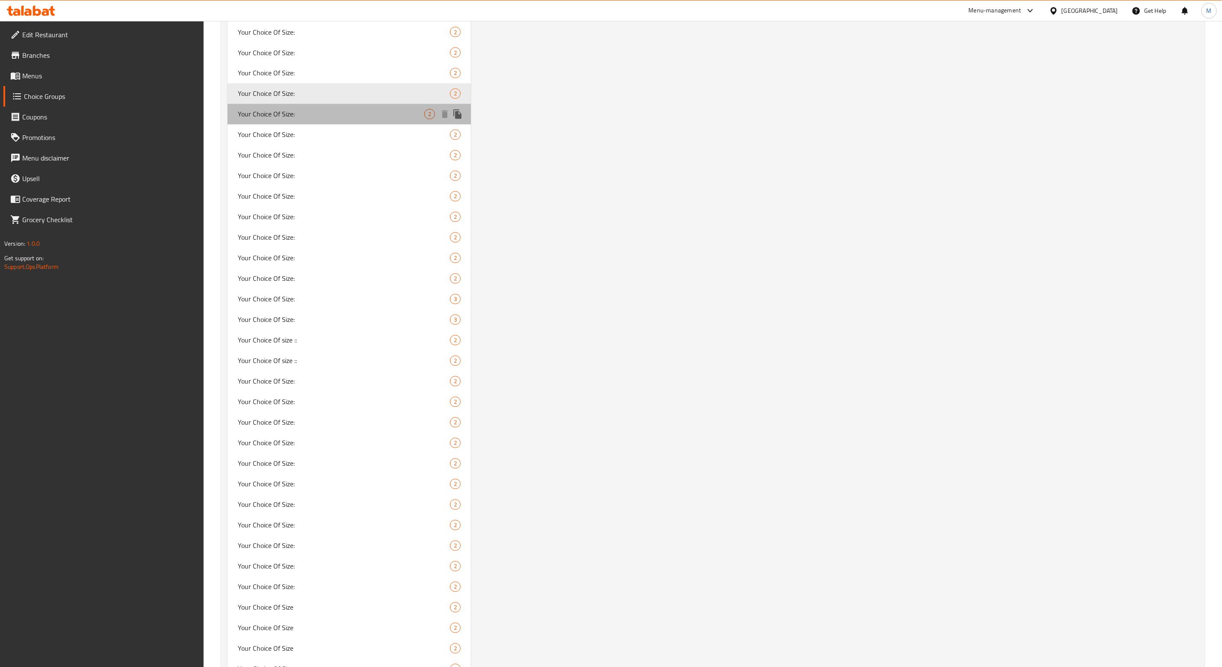
click at [291, 109] on span "Your Choice Of Size:" at bounding box center [331, 114] width 187 height 10
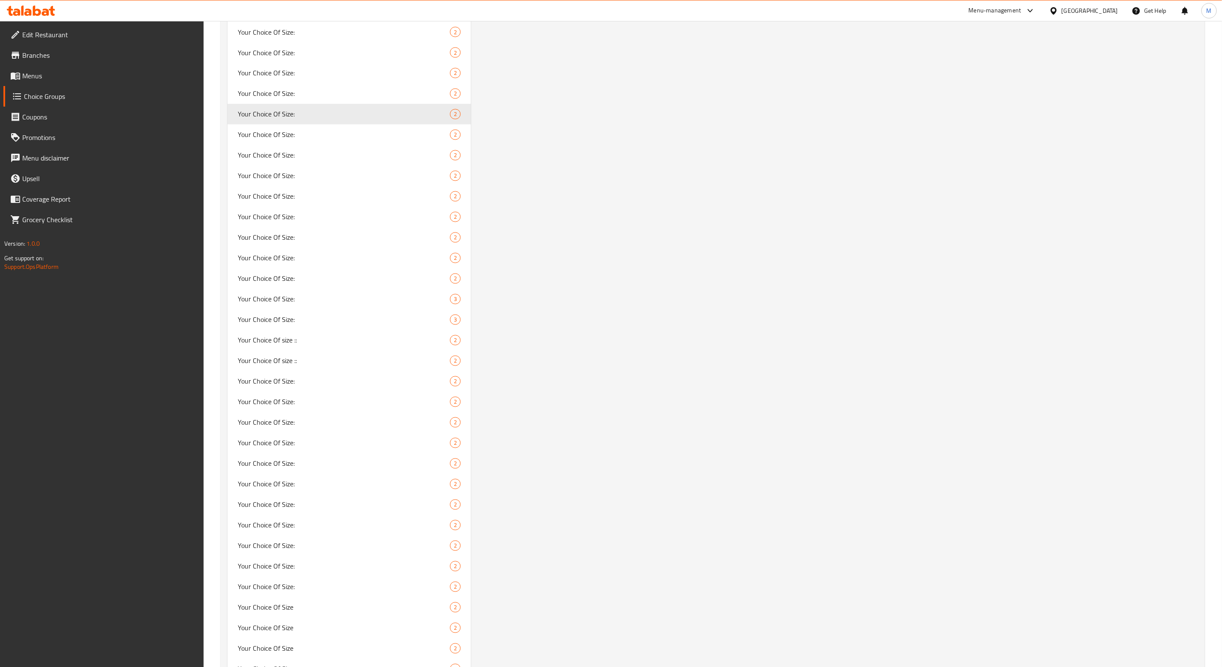
click at [228, 104] on div "Your Choice Of Size: 2" at bounding box center [349, 114] width 243 height 21
click at [299, 135] on span "Your Choice Of Size:" at bounding box center [331, 135] width 187 height 10
type input "Your Choice Of Size:"
type input "إختيارك من الحجم:"
type input "0"
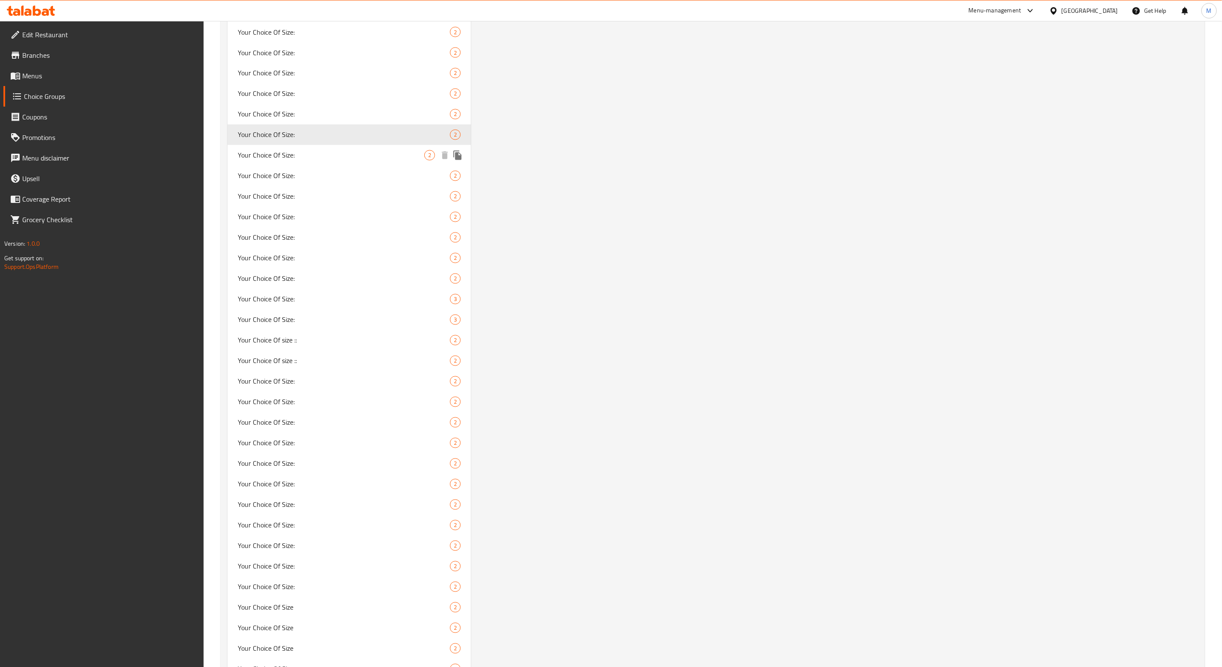
click at [308, 155] on span "Your Choice Of Size:" at bounding box center [331, 155] width 187 height 10
type input "0"
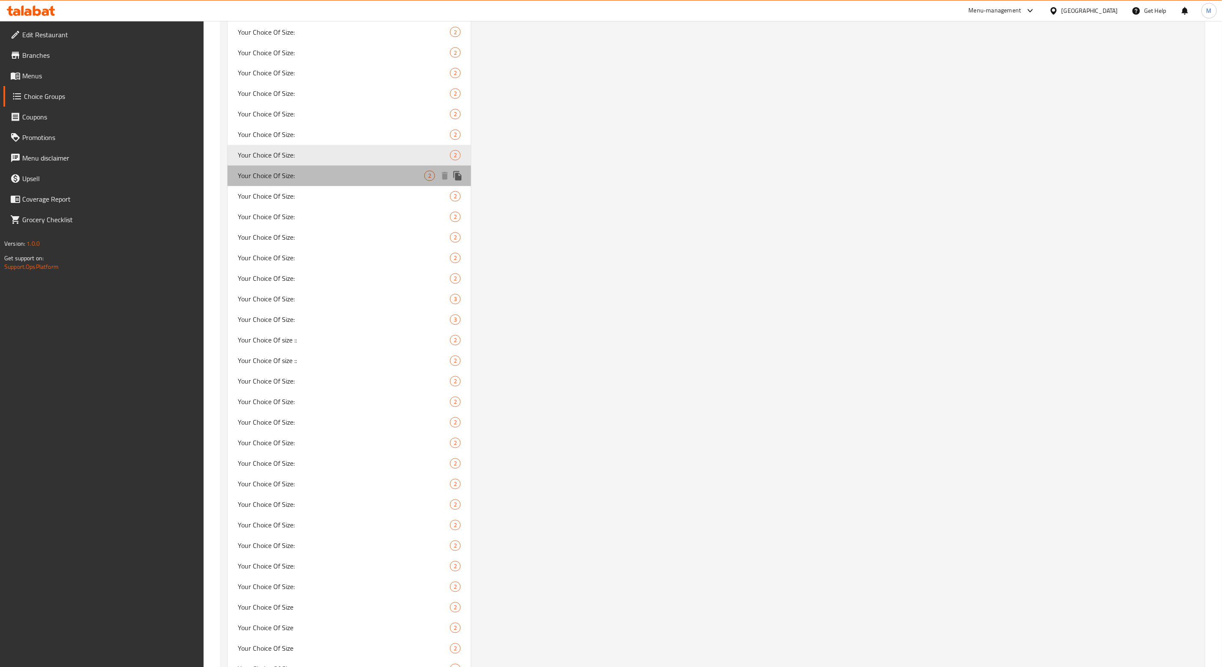
click at [291, 167] on div "Your Choice Of Size: 2" at bounding box center [349, 176] width 243 height 21
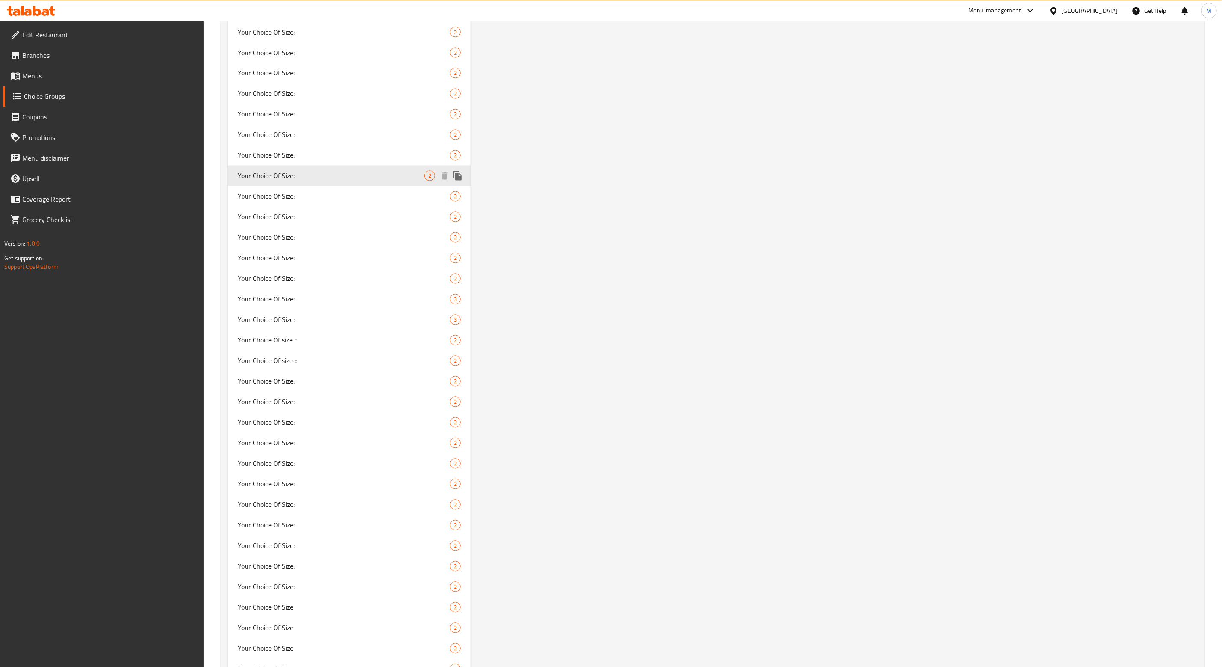
click at [228, 166] on div "Your Choice Of Size: 2" at bounding box center [349, 176] width 243 height 21
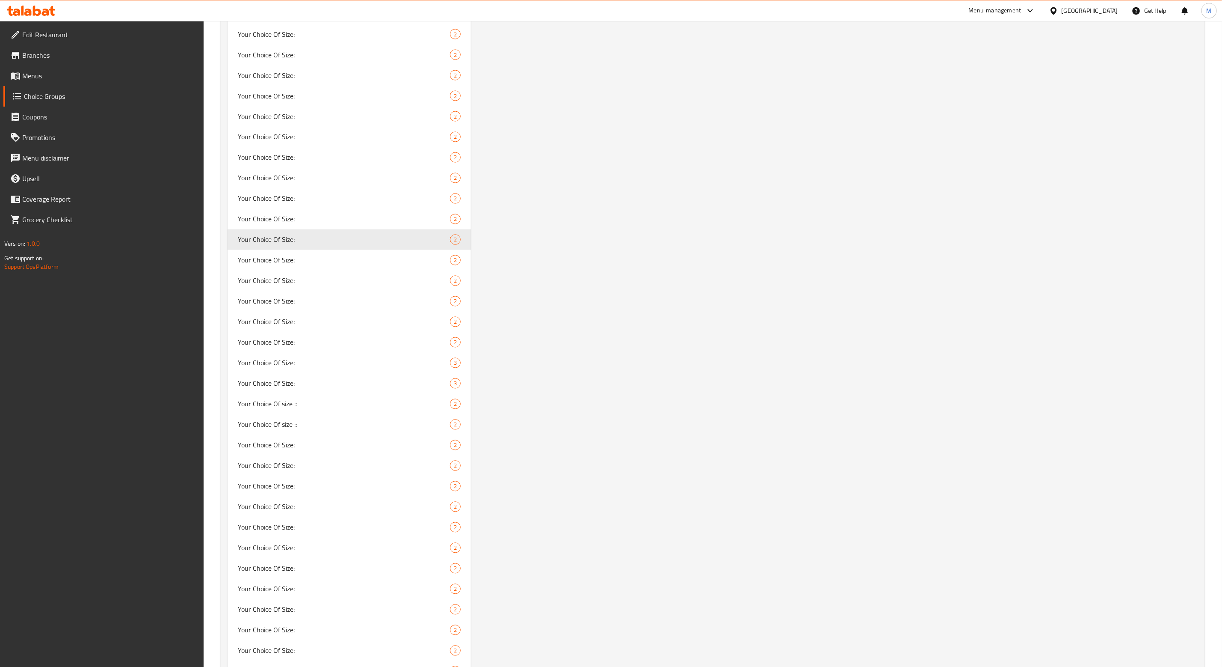
scroll to position [963, 0]
click at [280, 384] on span "Your Choice Of Size:" at bounding box center [331, 389] width 187 height 10
click at [733, 528] on div "Your Choice Of Size: (ID: 874624) Your Choice Of Size: ​ إختيارك من الحجم: ​ Mi…" at bounding box center [836, 15] width 731 height 1761
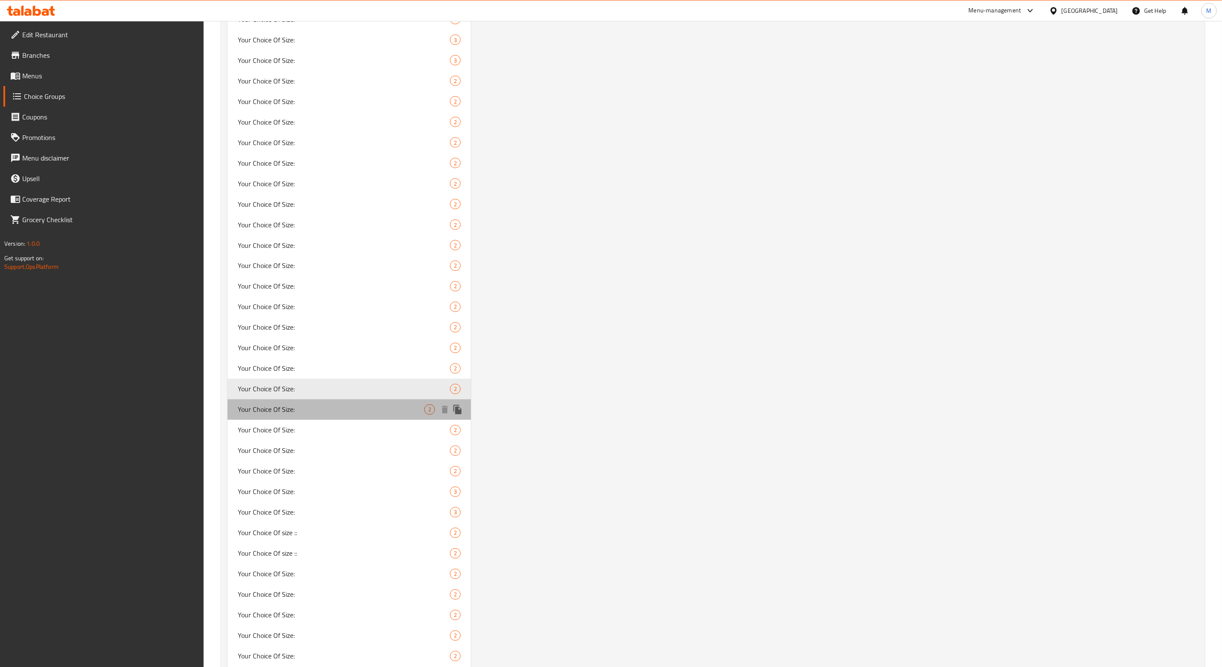
click at [298, 406] on span "Your Choice Of Size:" at bounding box center [331, 409] width 187 height 10
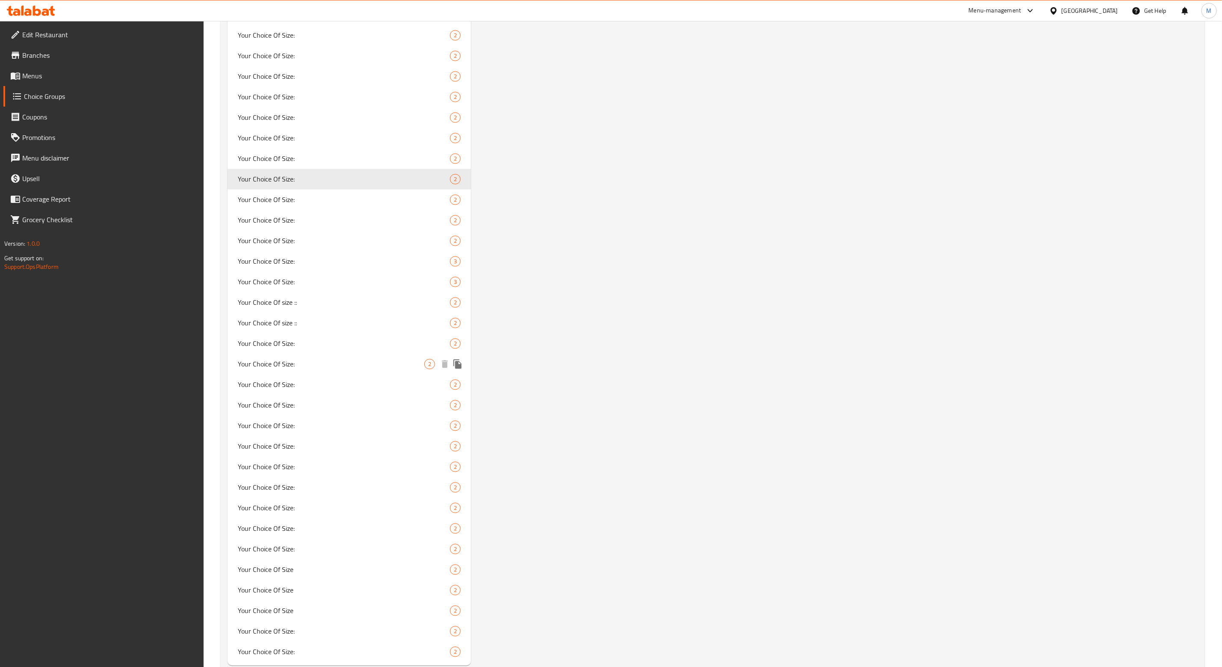
scroll to position [1213, 0]
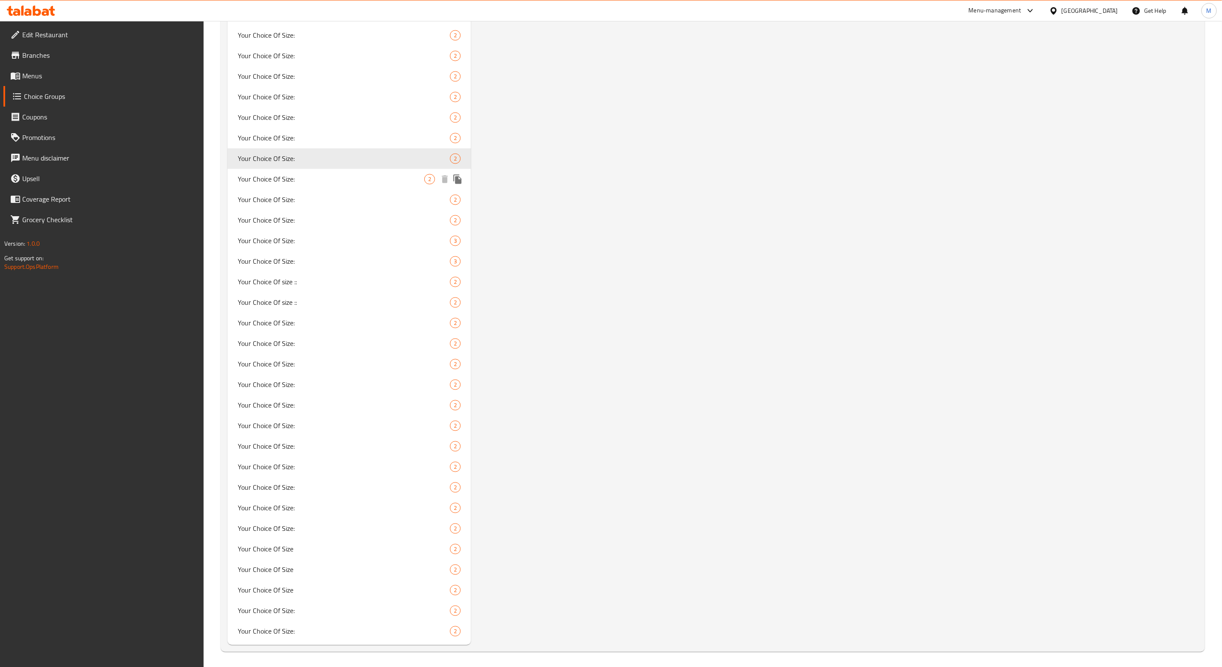
click at [298, 178] on span "Your Choice Of Size:" at bounding box center [331, 179] width 187 height 10
click at [228, 169] on div "Your Choice Of Size: 2" at bounding box center [349, 179] width 243 height 21
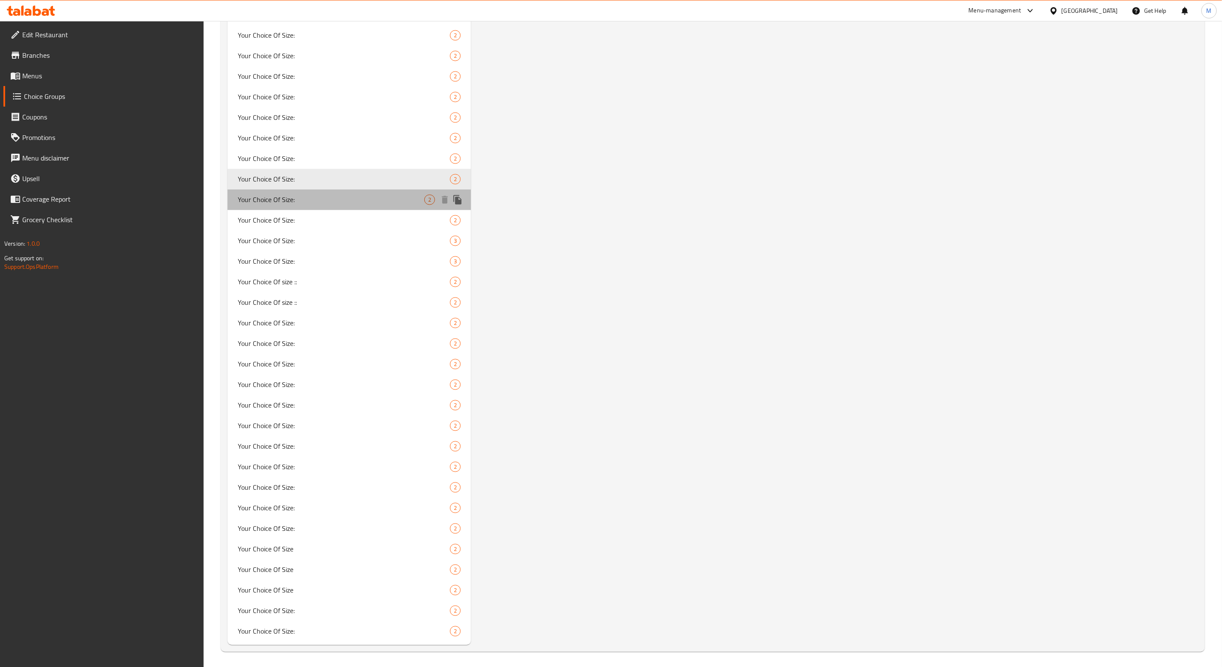
click at [290, 199] on span "Your Choice Of Size:" at bounding box center [331, 200] width 187 height 10
type input "Your Choice Of Size:"
type input "إختيارك من الحجم :"
type input "1"
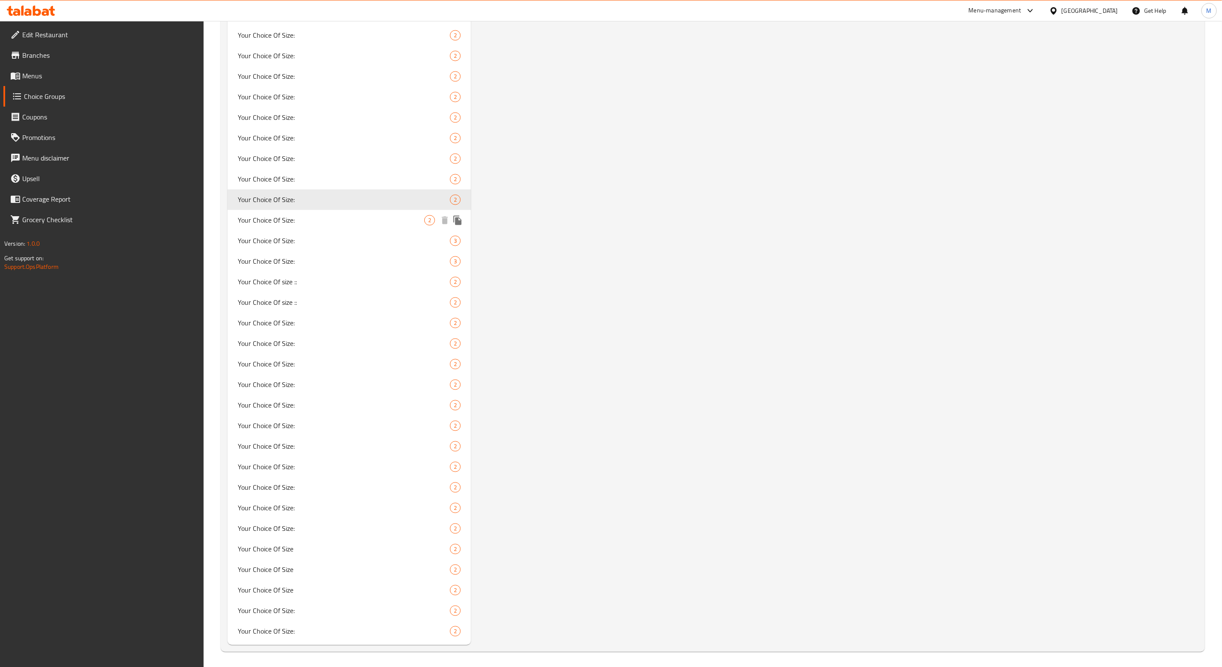
click at [276, 211] on div "Your Choice Of Size: 2" at bounding box center [349, 220] width 243 height 21
click at [228, 210] on div "Your Choice Of Size: 2" at bounding box center [349, 220] width 243 height 21
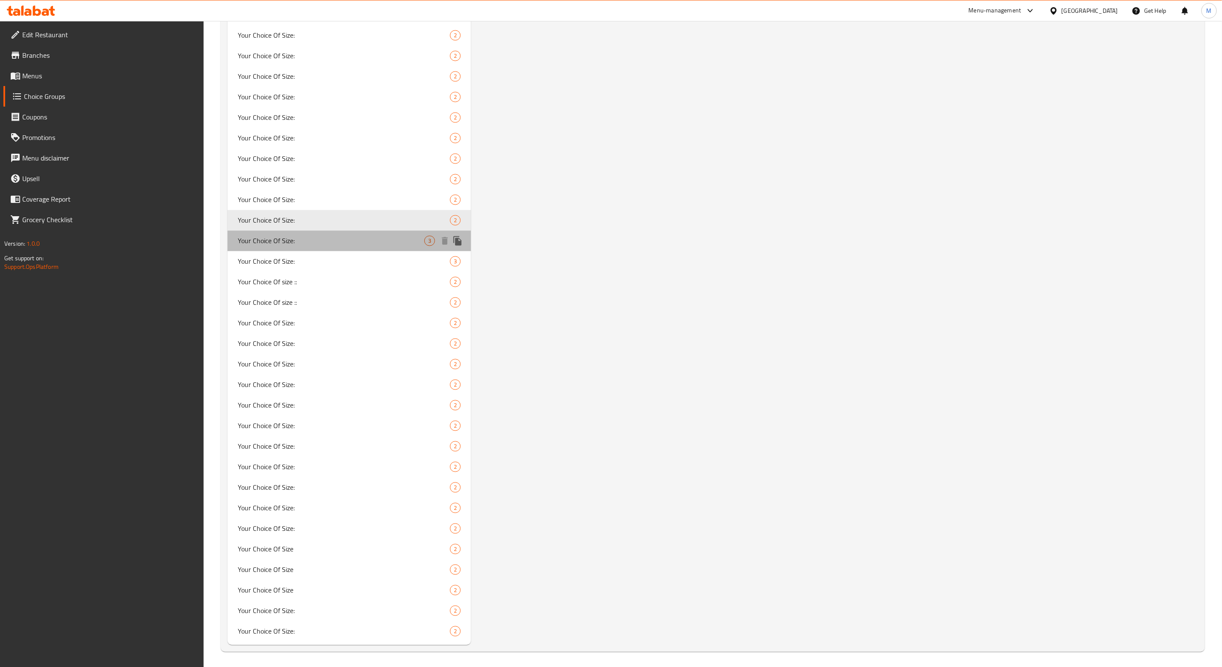
click at [276, 240] on span "Your Choice Of Size:" at bounding box center [331, 241] width 187 height 10
type input "إختيارك من الحجم:"
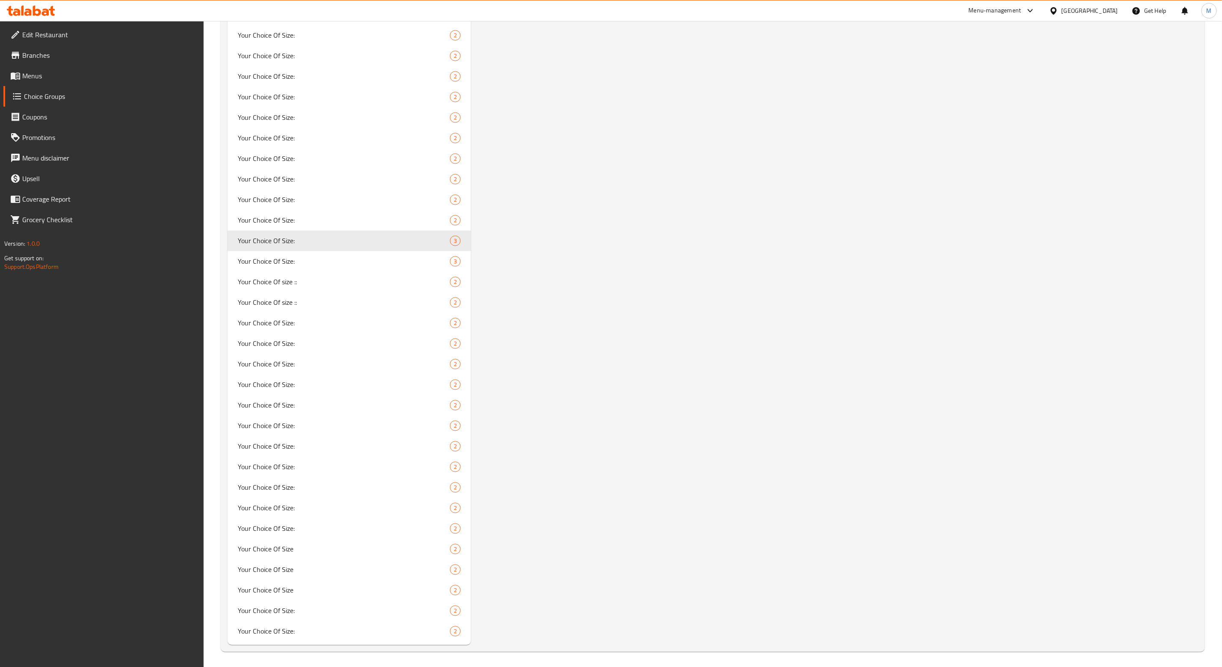
click at [228, 231] on div "Your Choice Of Size: 3" at bounding box center [349, 241] width 243 height 21
click at [305, 258] on span "Your Choice Of Size:" at bounding box center [331, 261] width 187 height 10
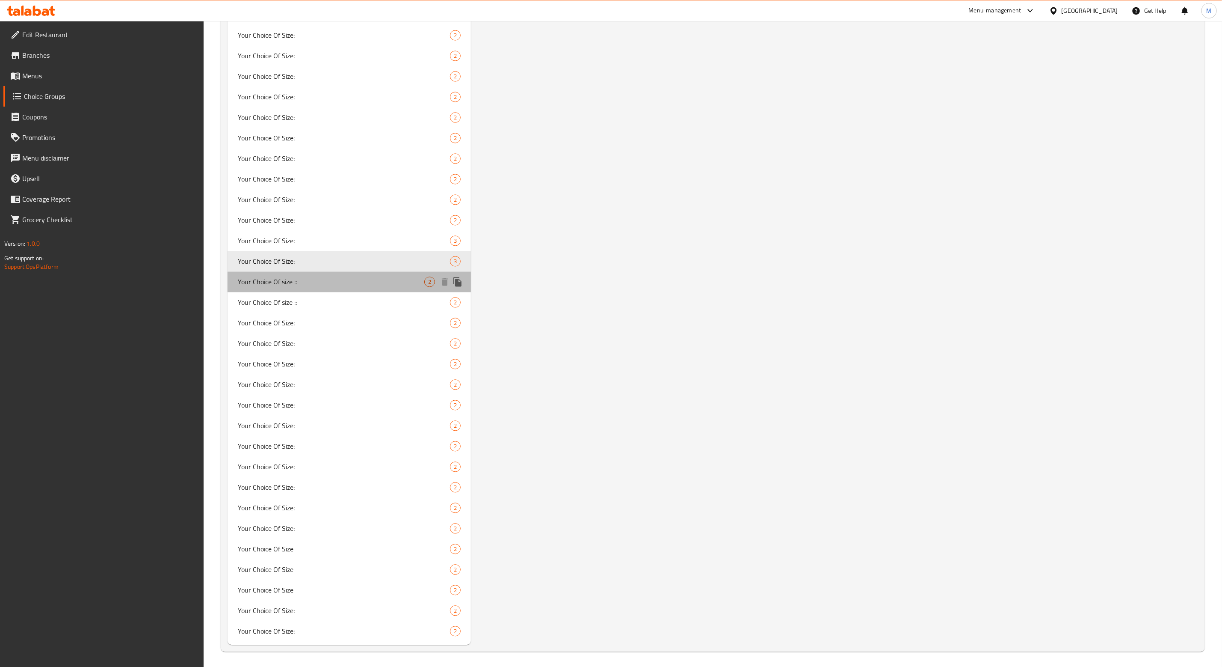
click at [296, 278] on span "Your Choice Of size ::" at bounding box center [331, 282] width 187 height 10
type input "Your Choice Of size ::"
type input "إختيارك من الحجم ::"
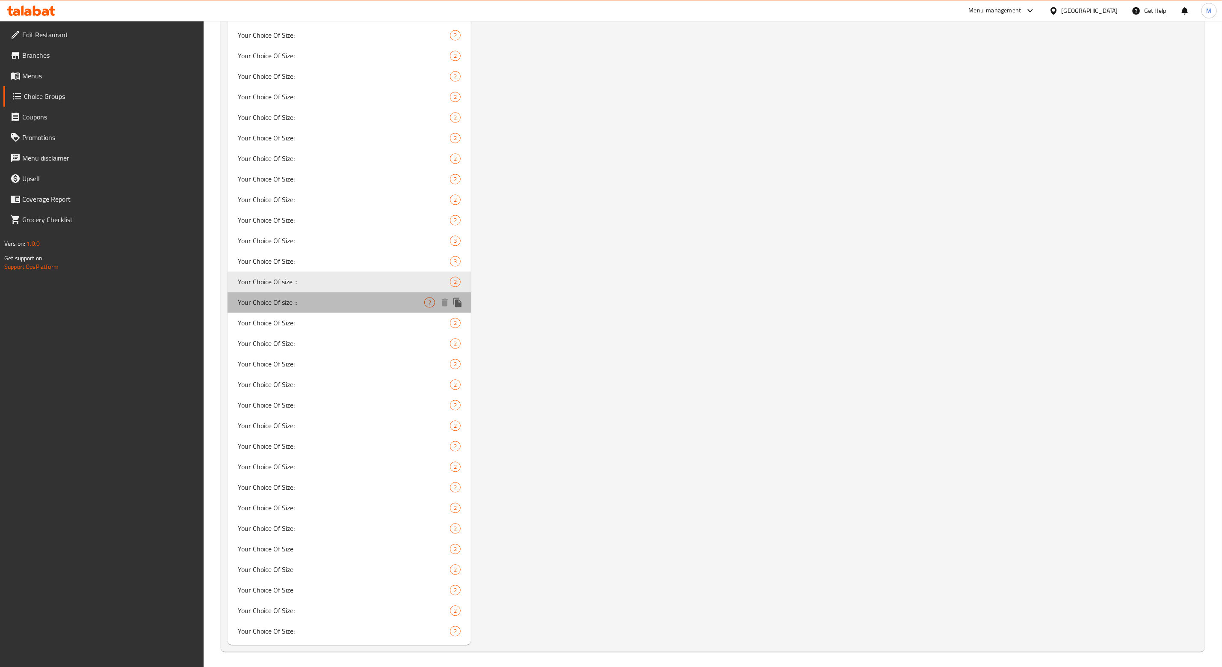
click at [324, 302] on span "Your Choice Of size ::" at bounding box center [331, 302] width 187 height 10
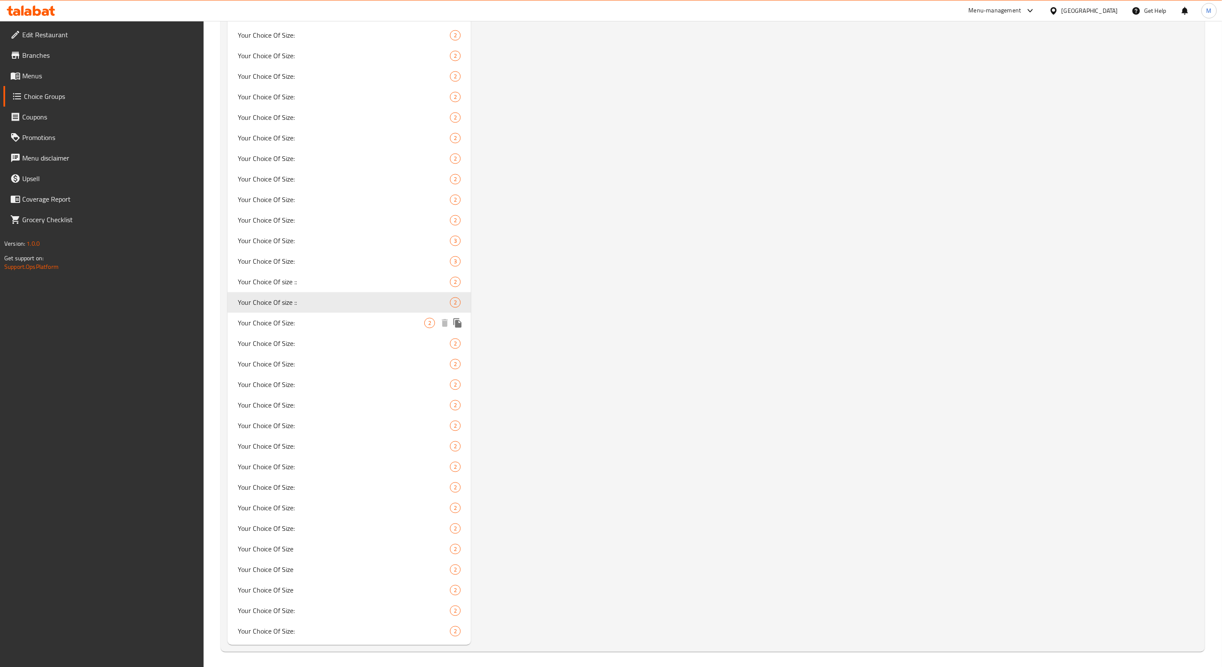
click at [264, 324] on span "Your Choice Of Size:" at bounding box center [331, 323] width 187 height 10
type input "Your Choice Of Size:"
type input "إختيارك من الحجم:"
click at [228, 313] on div "Your Choice Of Size: 2" at bounding box center [349, 323] width 243 height 21
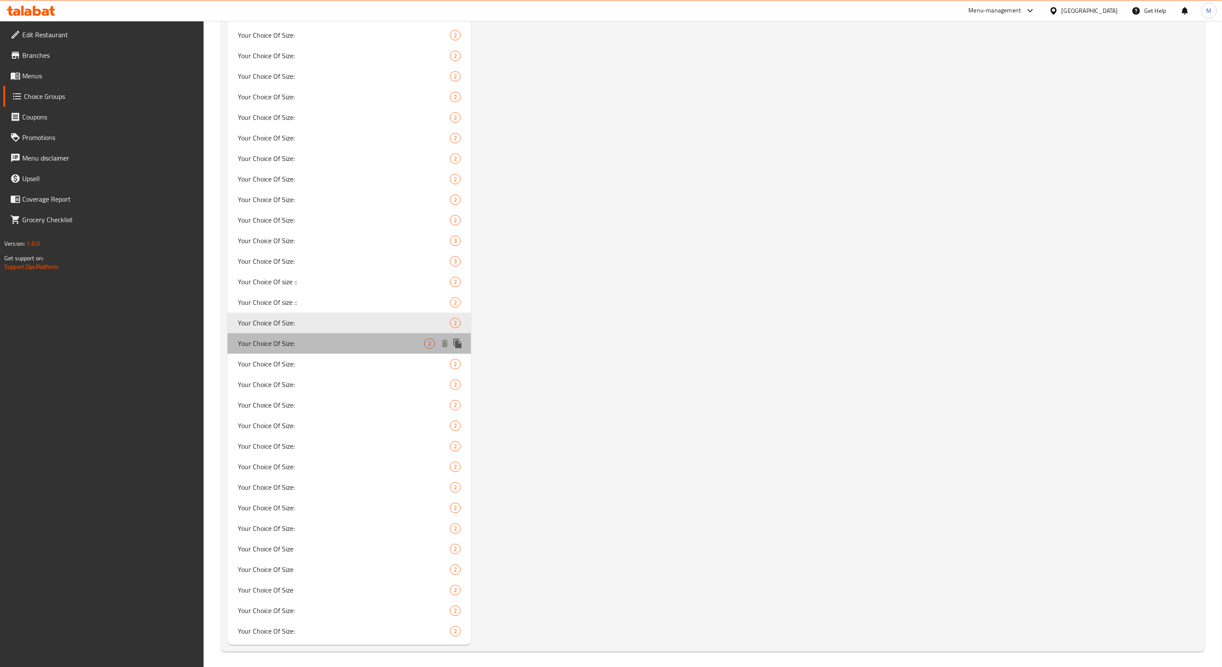
click at [275, 347] on span "Your Choice Of Size:" at bounding box center [331, 343] width 187 height 10
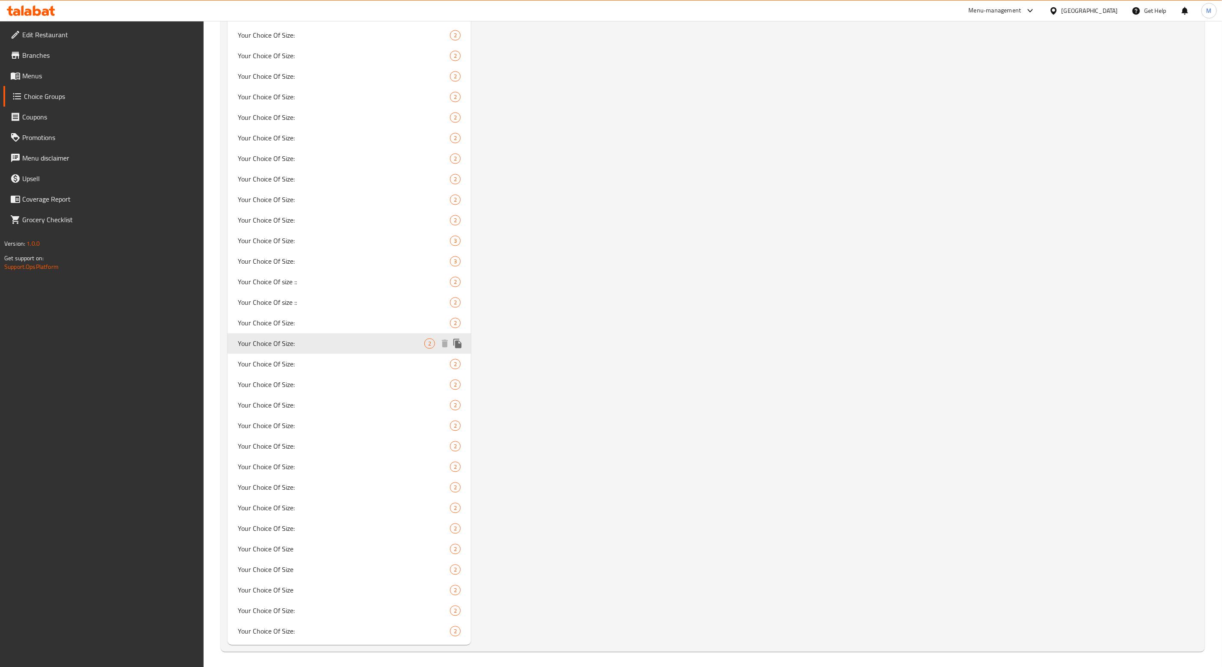
click at [228, 333] on div "Your Choice Of Size: 2" at bounding box center [349, 343] width 243 height 21
click at [277, 361] on span "Your Choice Of Size:" at bounding box center [331, 364] width 187 height 10
click at [228, 354] on div "Your Choice Of Size: 2" at bounding box center [349, 364] width 243 height 21
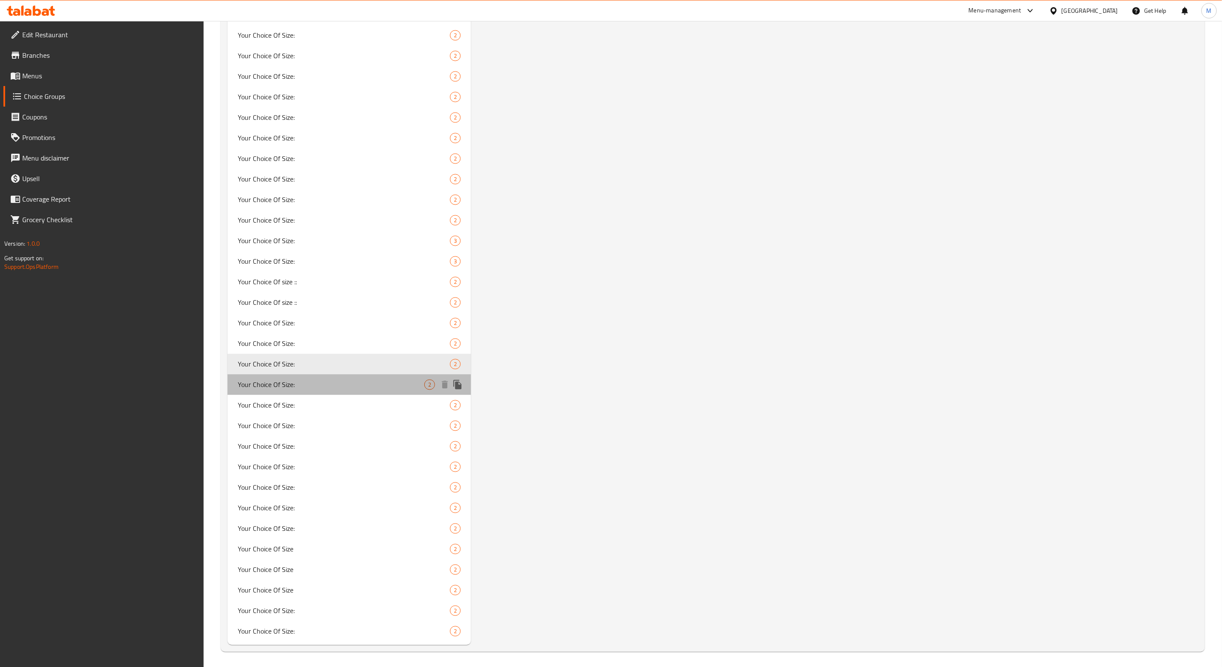
click at [288, 375] on div "Your Choice Of Size: 2" at bounding box center [349, 384] width 243 height 21
click at [228, 374] on div "Your Choice Of Size: 2" at bounding box center [349, 384] width 243 height 21
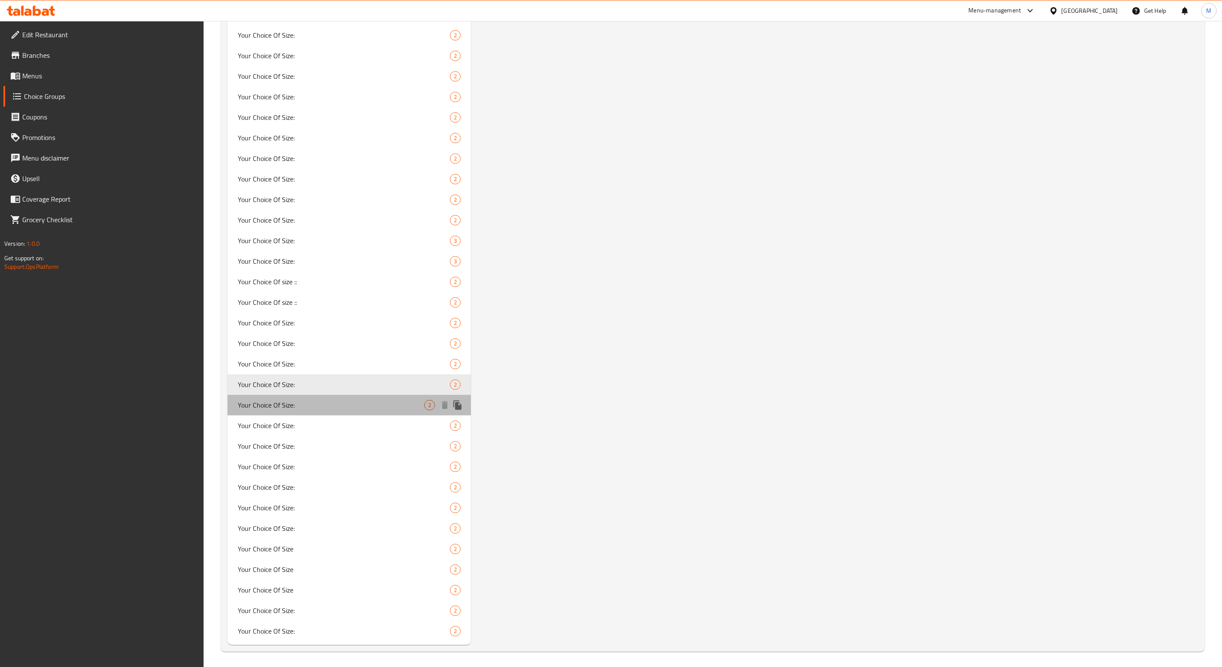
click at [303, 401] on span "Your Choice Of Size:" at bounding box center [331, 405] width 187 height 10
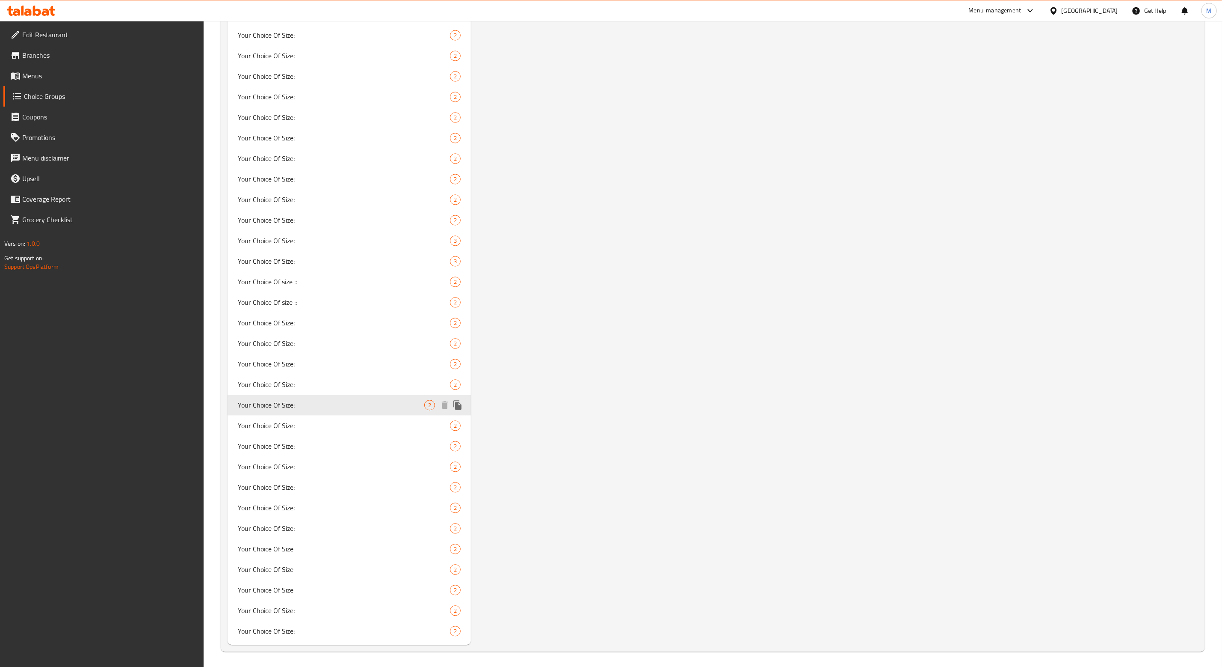
click at [228, 395] on div "Your Choice Of Size: 2" at bounding box center [349, 405] width 243 height 21
click at [285, 424] on span "Your Choice Of Size:" at bounding box center [331, 426] width 187 height 10
click at [228, 415] on div "Your Choice Of Size: 2" at bounding box center [349, 425] width 243 height 21
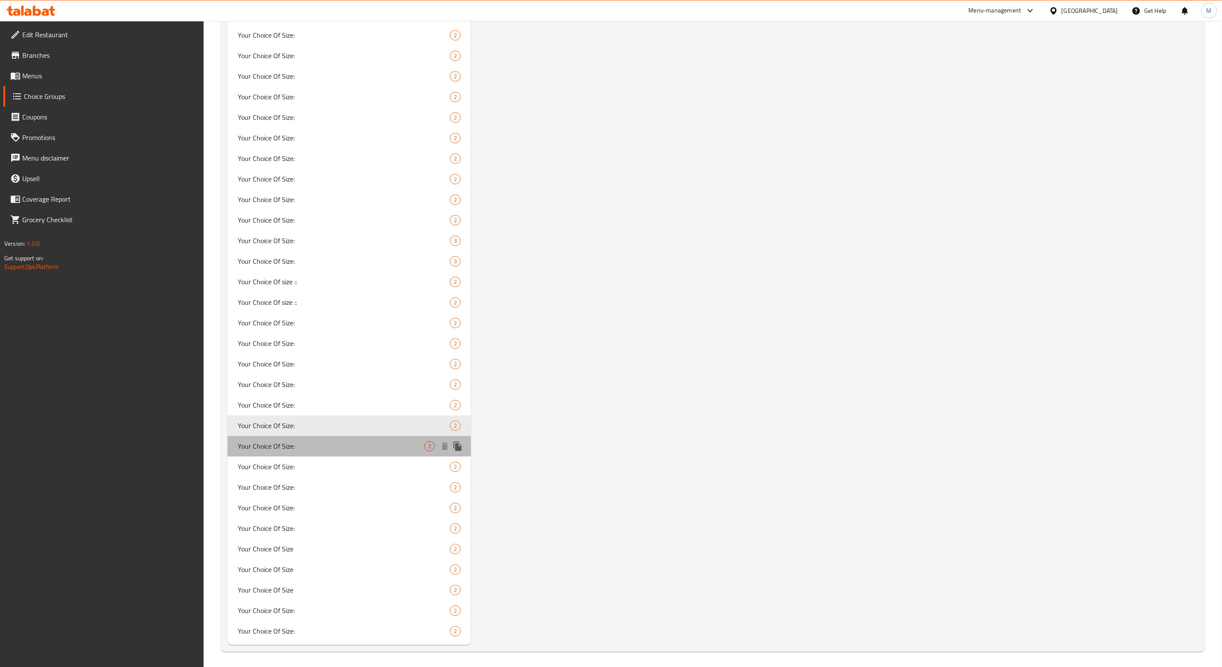
click at [286, 446] on span "Your Choice Of Size:" at bounding box center [331, 446] width 187 height 10
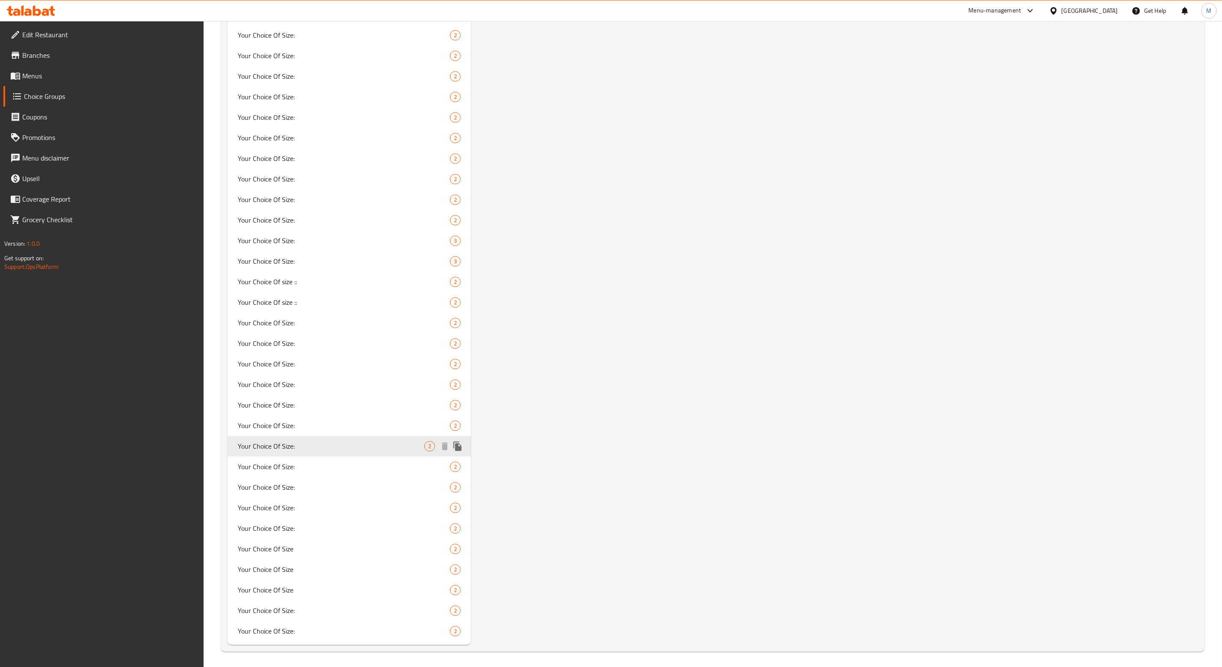
click at [228, 436] on div "Your Choice Of Size: 2" at bounding box center [349, 446] width 243 height 21
click at [282, 462] on span "Your Choice Of Size:" at bounding box center [331, 467] width 187 height 10
click at [228, 456] on div "Your Choice Of Size: 2" at bounding box center [349, 466] width 243 height 21
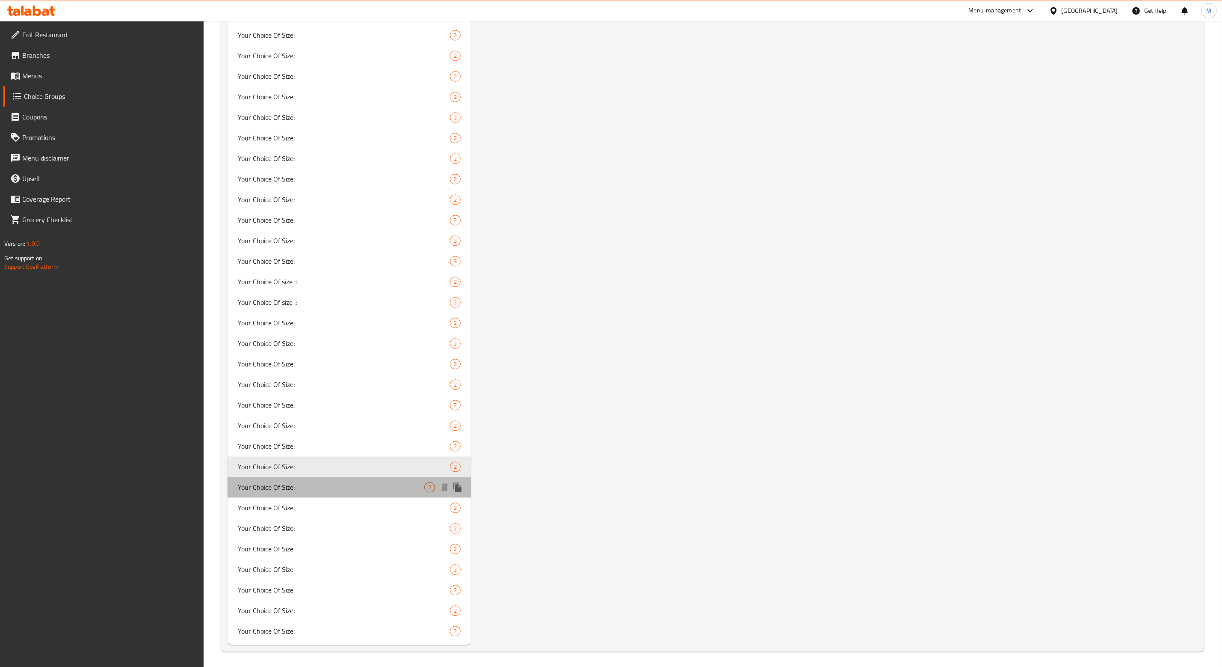
click at [284, 487] on span "Your Choice Of Size:" at bounding box center [331, 487] width 187 height 10
click at [228, 477] on div "Your Choice Of Size: 2" at bounding box center [349, 487] width 243 height 21
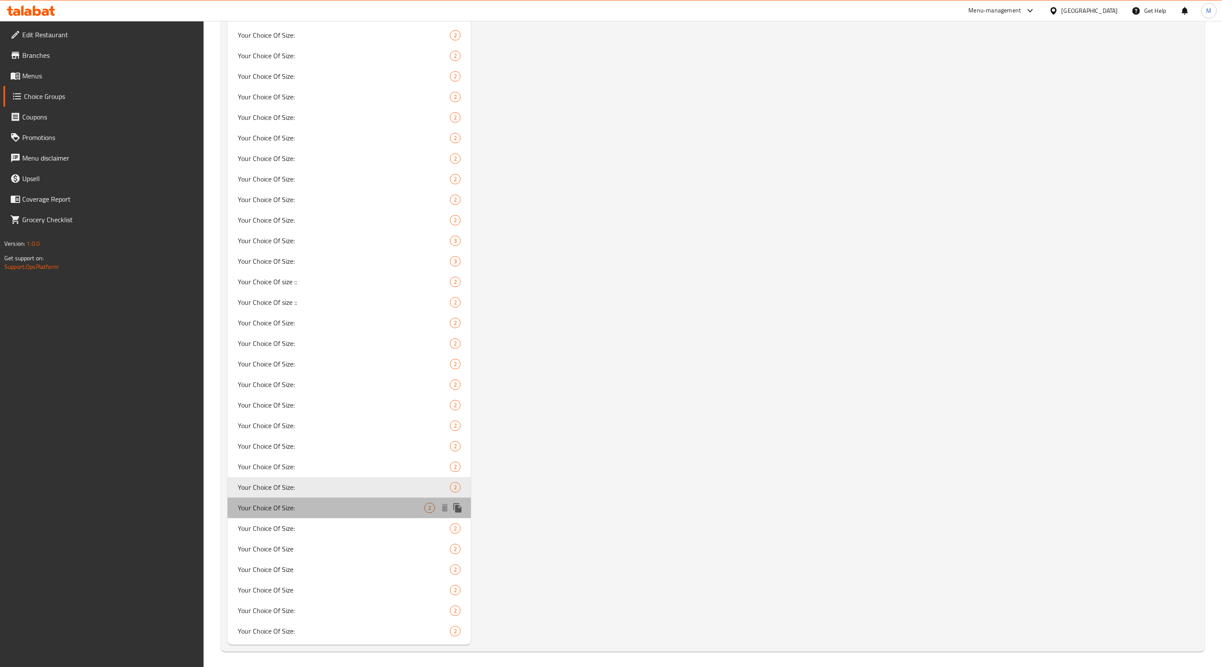
click at [291, 498] on div "Your Choice Of Size: 2" at bounding box center [349, 508] width 243 height 21
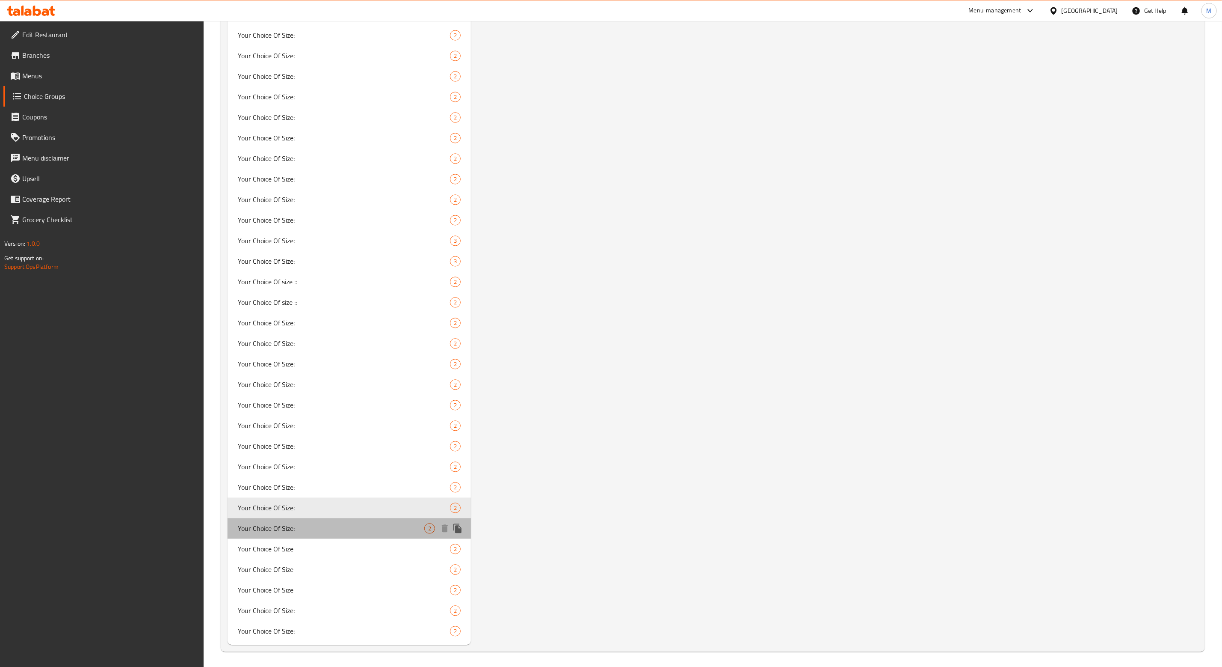
click at [295, 529] on span "Your Choice Of Size:" at bounding box center [331, 528] width 187 height 10
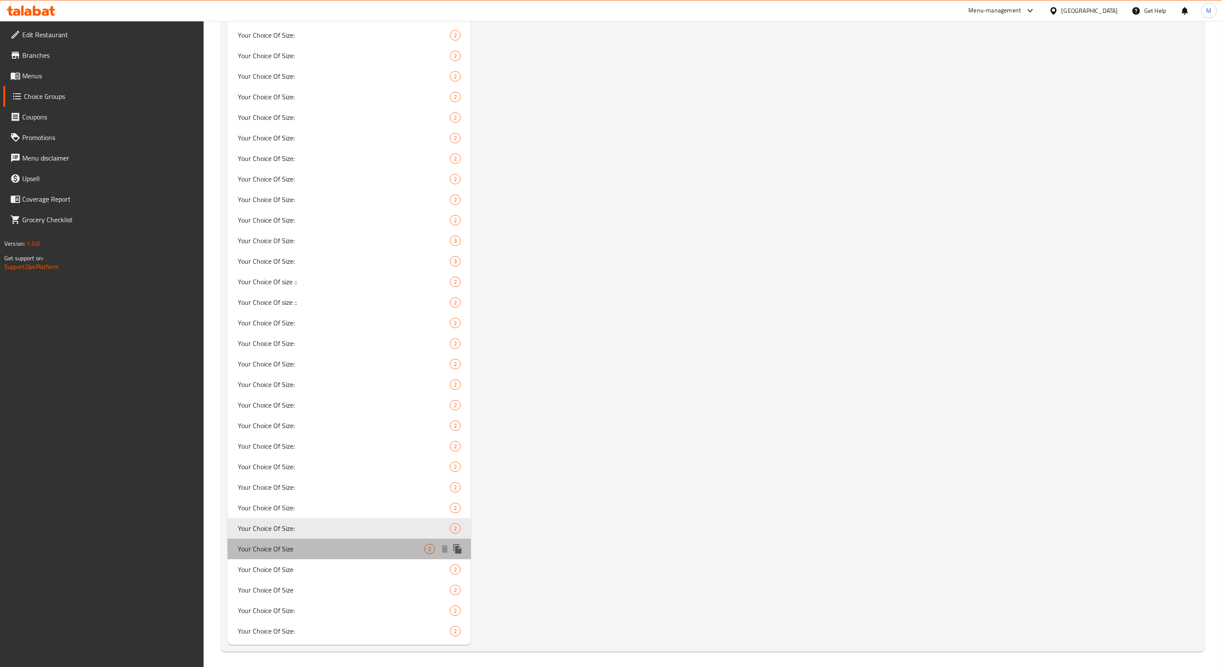
click at [293, 540] on div "Your Choice Of Size 2" at bounding box center [349, 549] width 243 height 21
type input "Your Choice Of Size"
type input "إختيارك من الحجم"
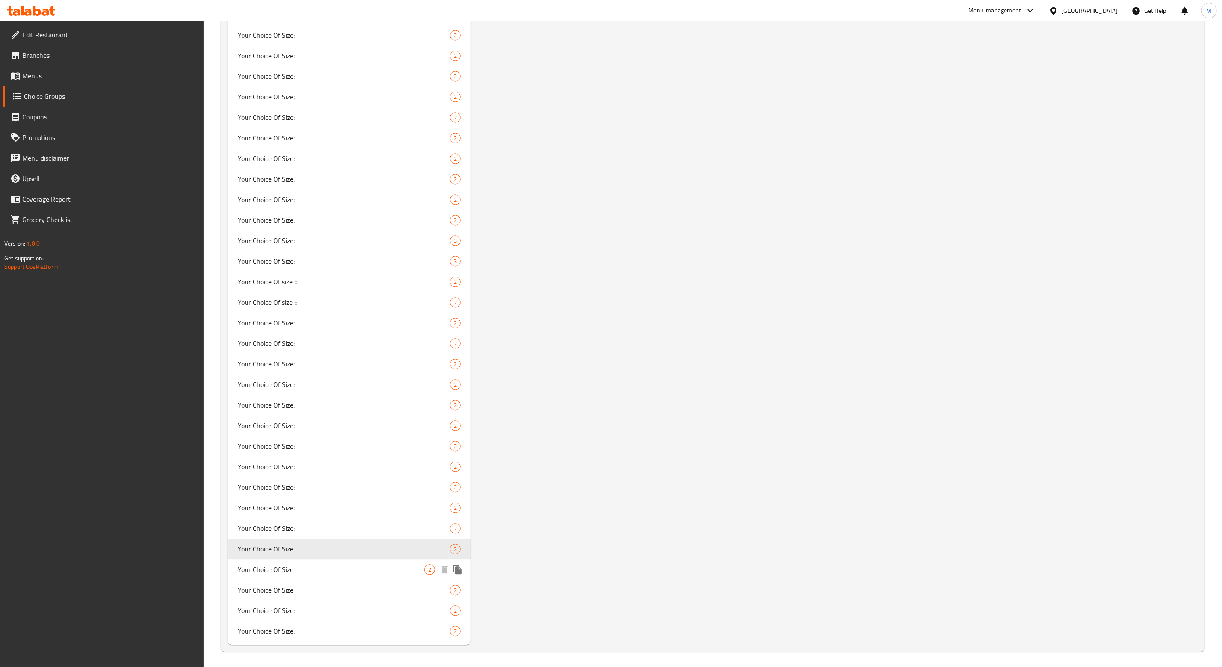
click at [277, 564] on span "Your Choice Of Size" at bounding box center [331, 569] width 187 height 10
type input "Your Choice Of Size"
type input "اختيارك من الحجم"
click at [295, 590] on span "Your Choice Of Size" at bounding box center [331, 590] width 187 height 10
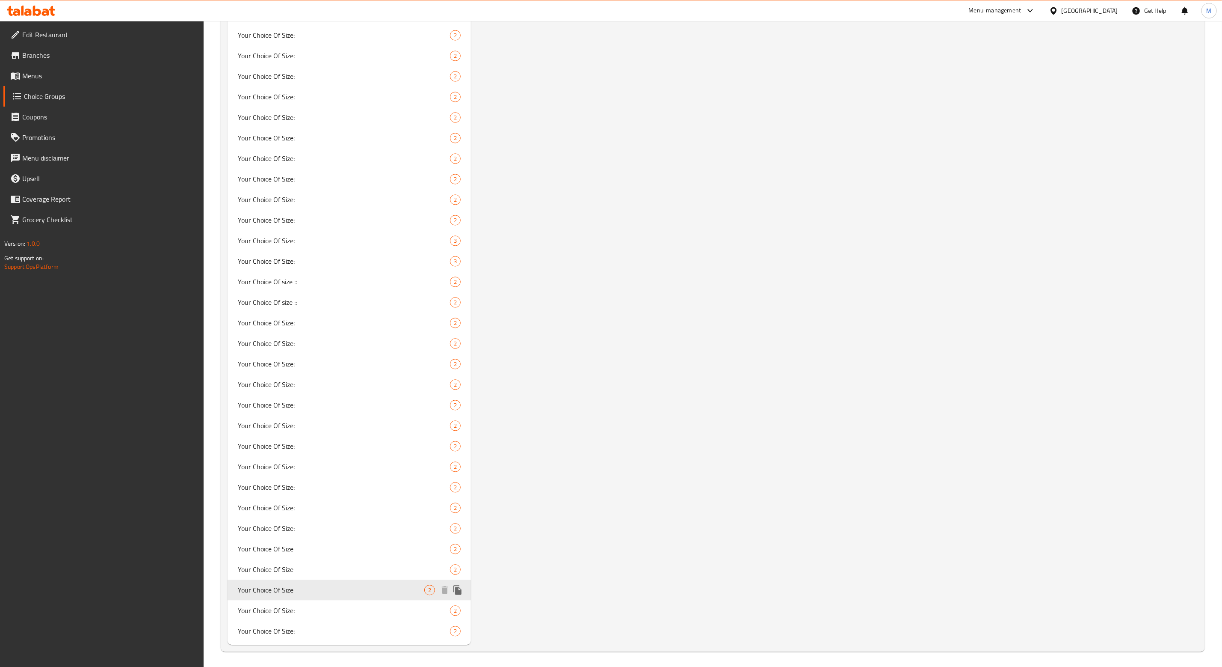
type input "Your Choice Of Size"
type input "اختيارك من الحجم"
click at [289, 611] on span "Your Choice Of Size:" at bounding box center [331, 610] width 187 height 10
type input "Your Choice Of Size:"
click at [228, 600] on div "Your Choice Of Size: 2" at bounding box center [349, 610] width 243 height 21
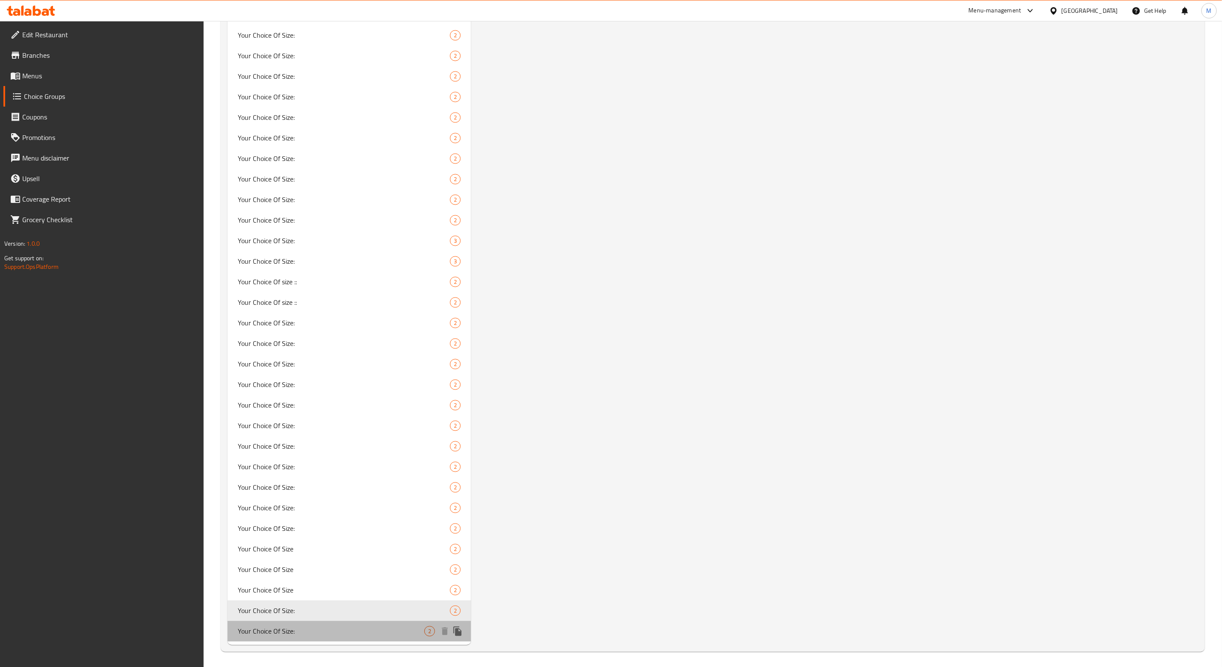
click at [282, 630] on span "Your Choice Of Size:" at bounding box center [331, 631] width 187 height 10
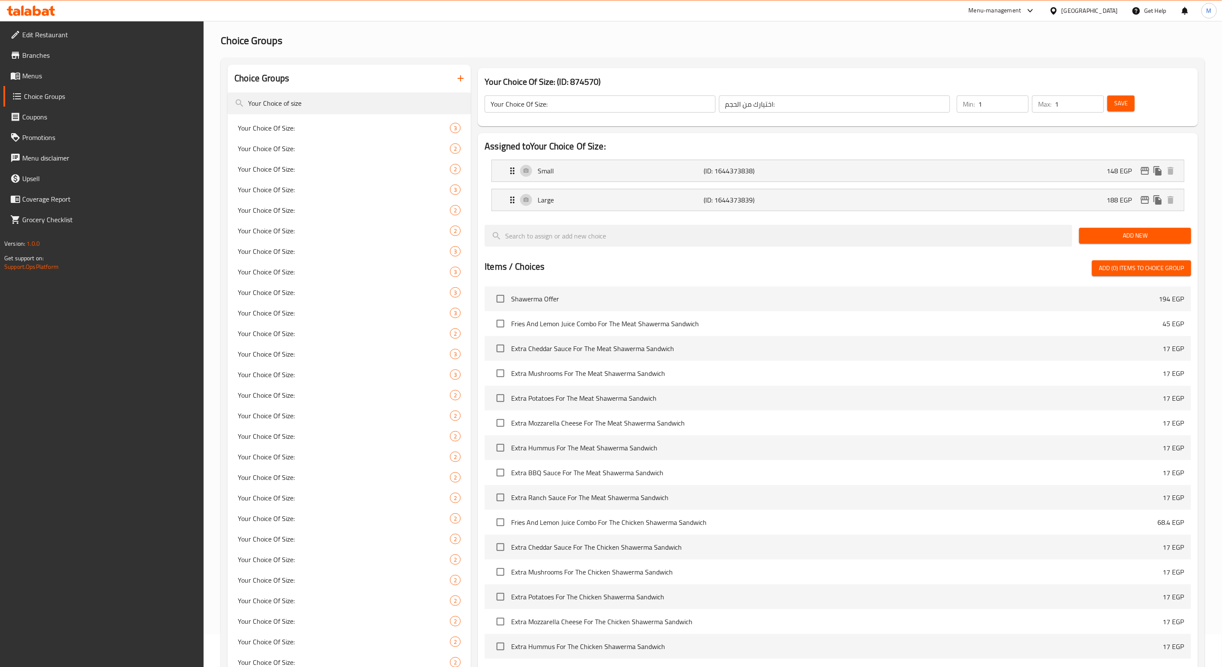
scroll to position [0, 0]
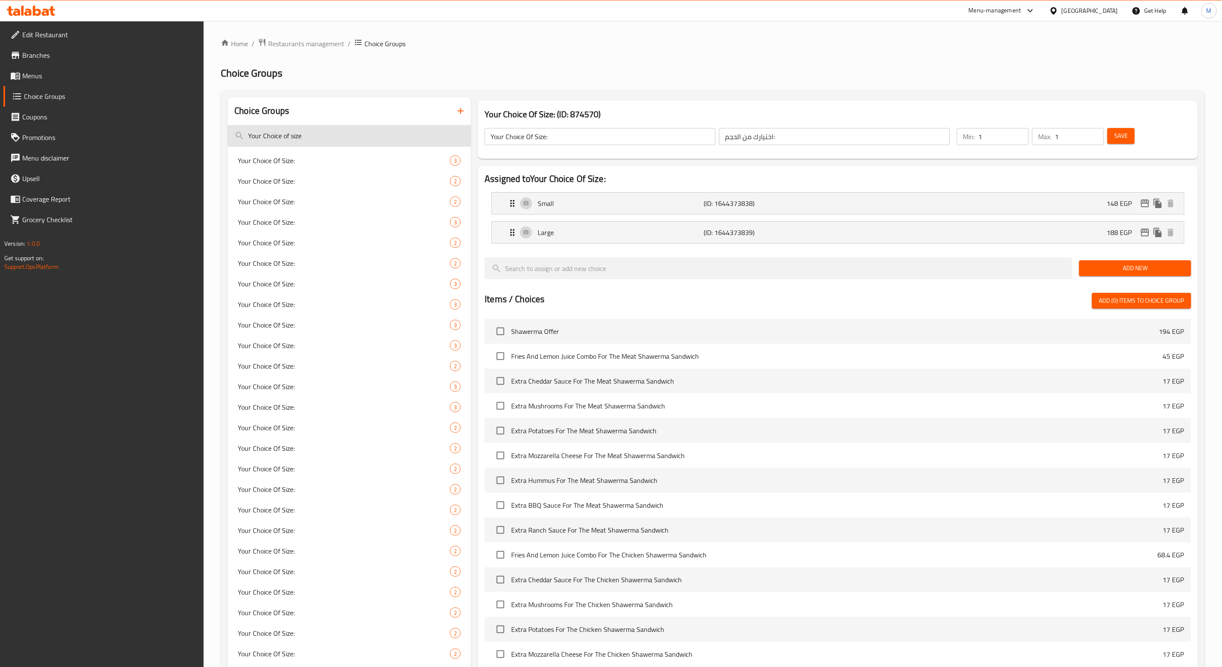
click at [304, 136] on input "Your Choice of size" at bounding box center [349, 136] width 243 height 22
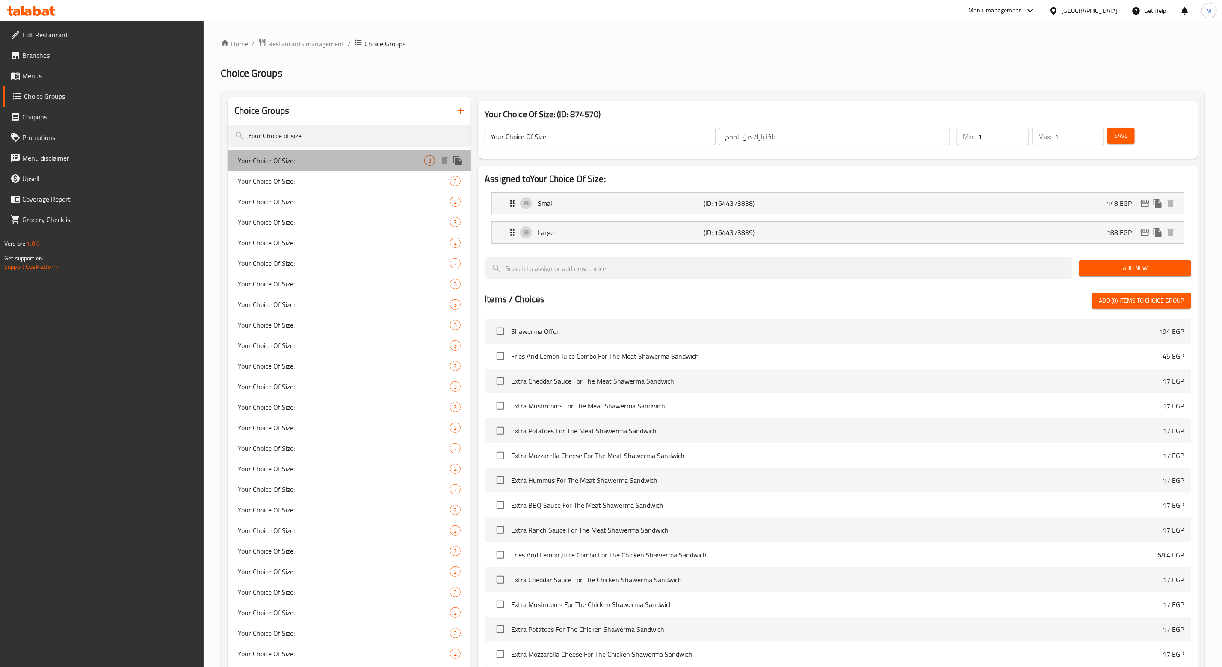
click at [294, 160] on span "Your Choice Of Size:" at bounding box center [331, 160] width 187 height 10
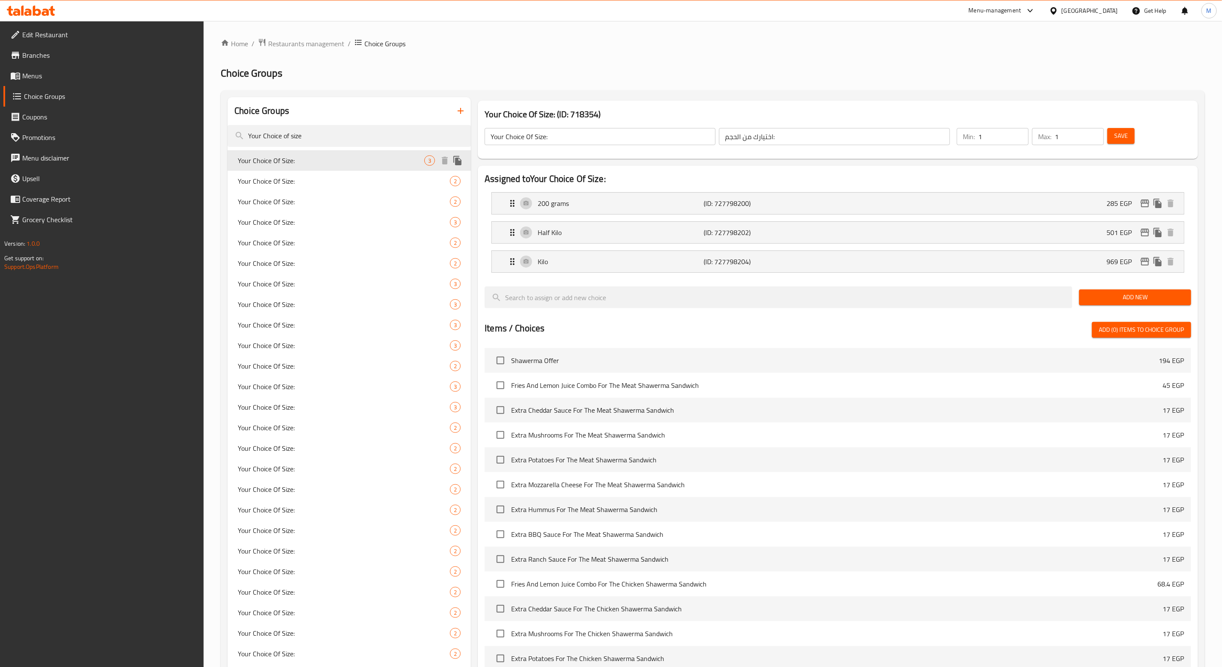
type input "إختيارك من الحجم:"
click at [228, 150] on div "Your Choice Of Size: 3" at bounding box center [349, 160] width 243 height 21
click at [285, 185] on span "Your Choice Of Size:" at bounding box center [331, 181] width 187 height 10
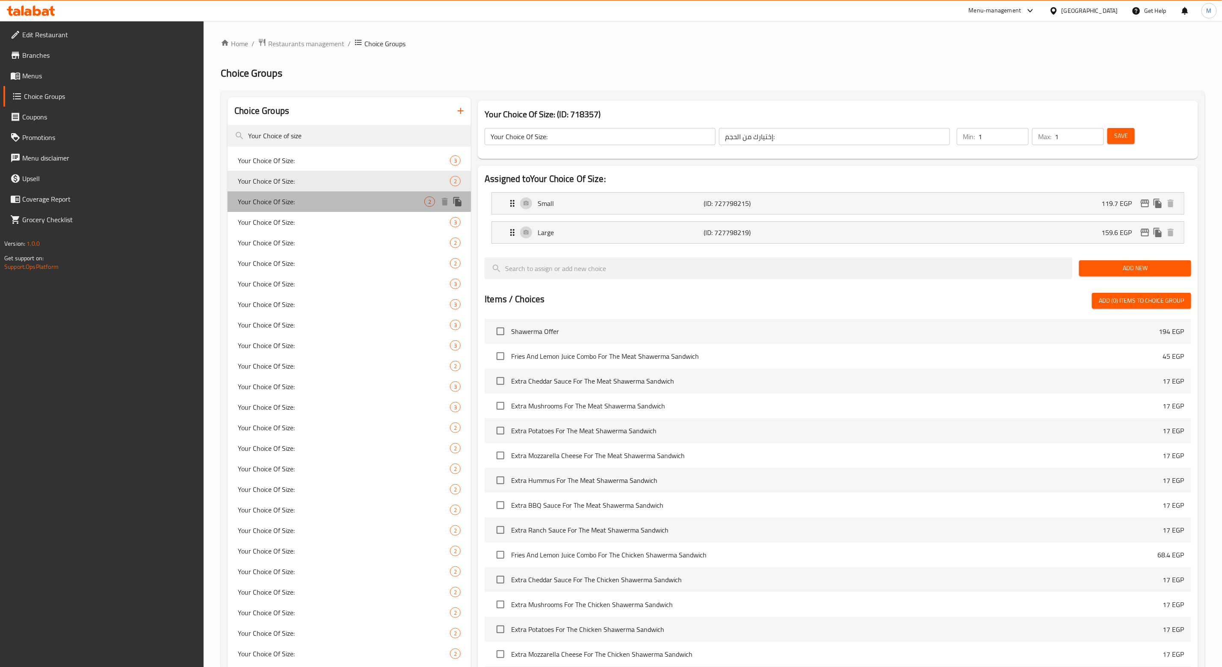
click at [280, 205] on span "Your Choice Of Size:" at bounding box center [331, 201] width 187 height 10
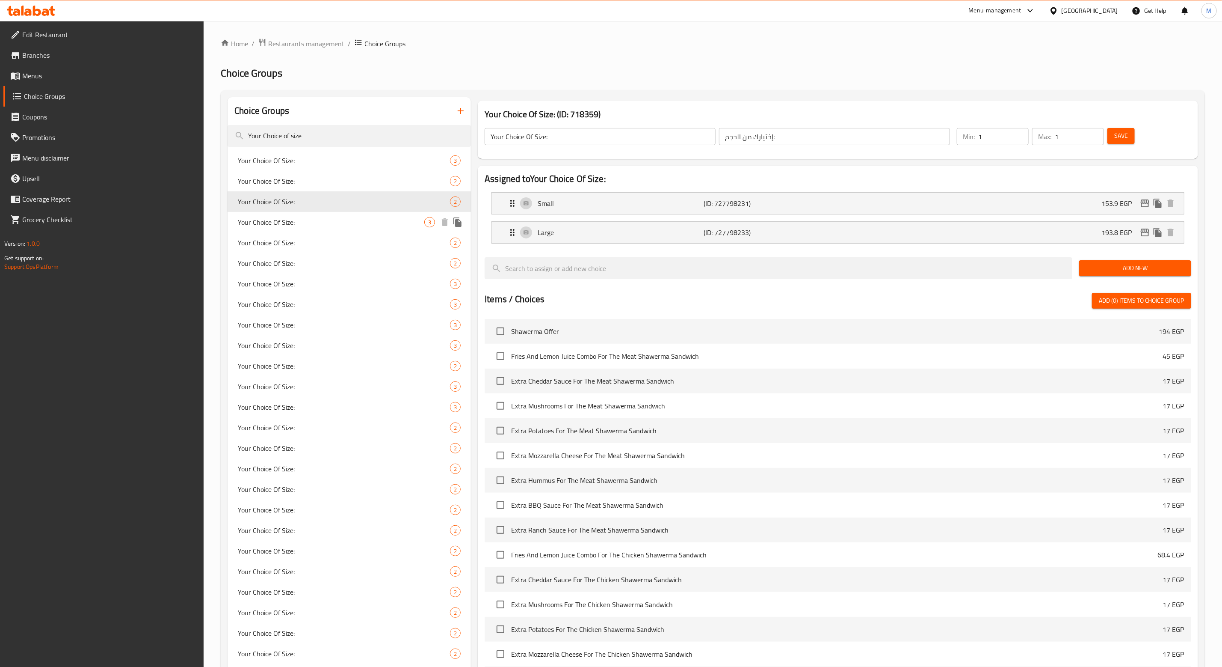
click at [281, 225] on span "Your Choice Of Size:" at bounding box center [331, 222] width 187 height 10
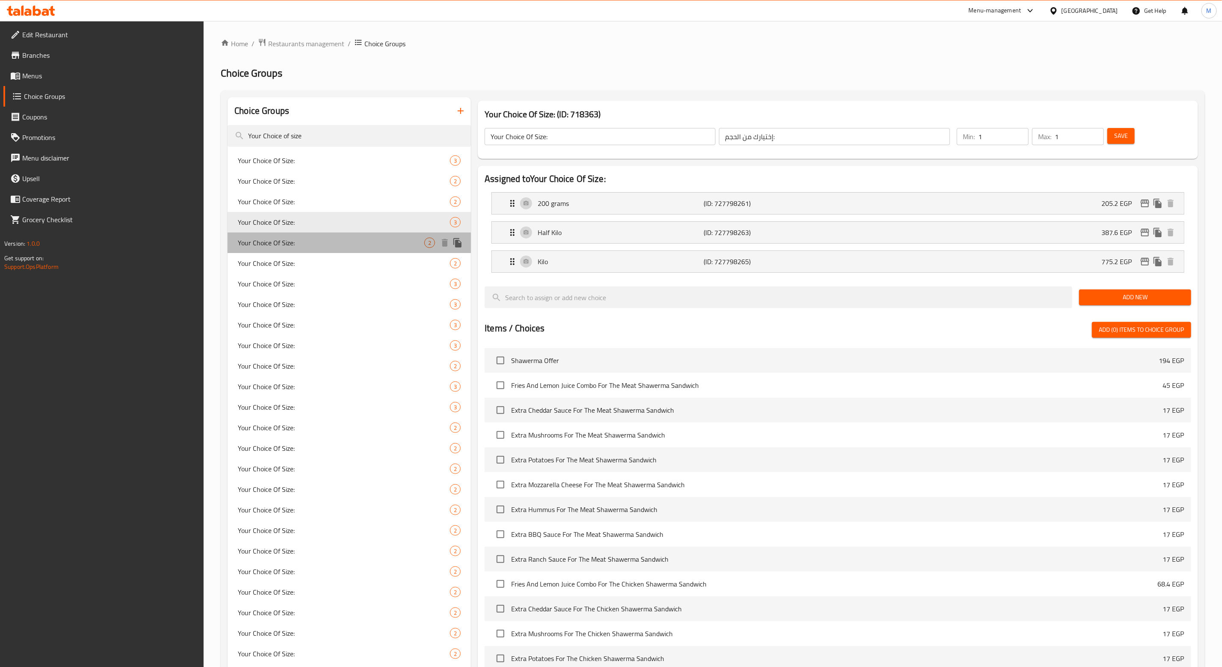
click at [280, 242] on span "Your Choice Of Size:" at bounding box center [331, 242] width 187 height 10
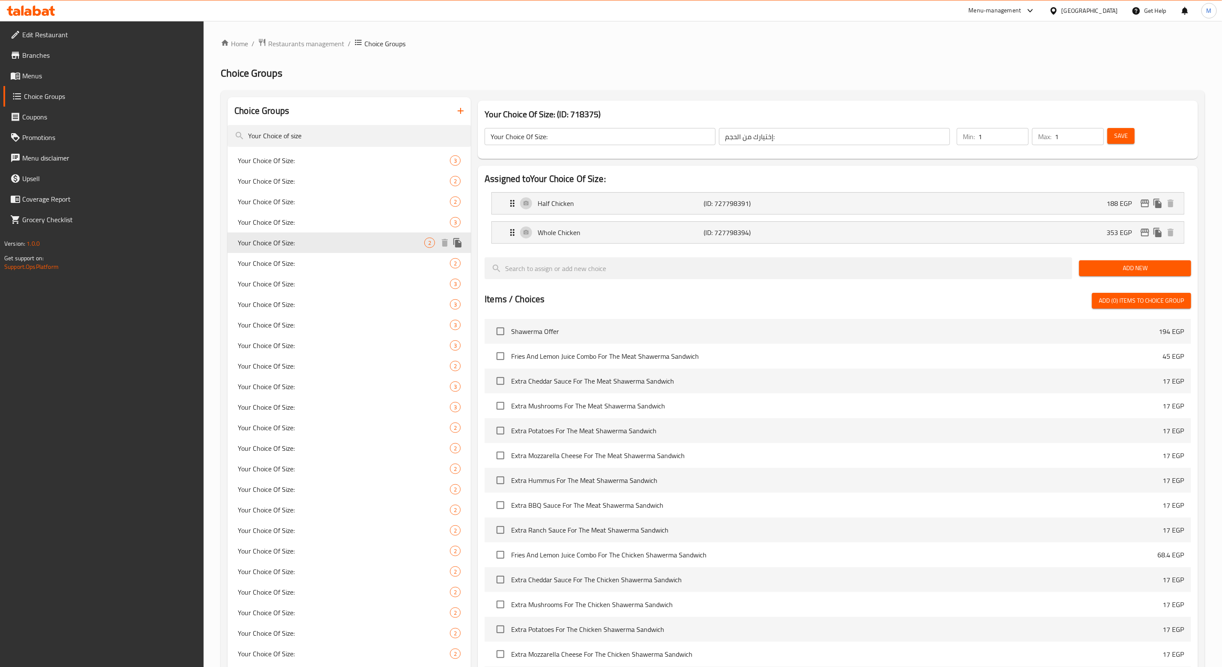
type input "Your Choice Of Size:"
type input "إختيارك من الحجم:"
click at [280, 260] on span "Your Choice Of Size:" at bounding box center [331, 263] width 187 height 10
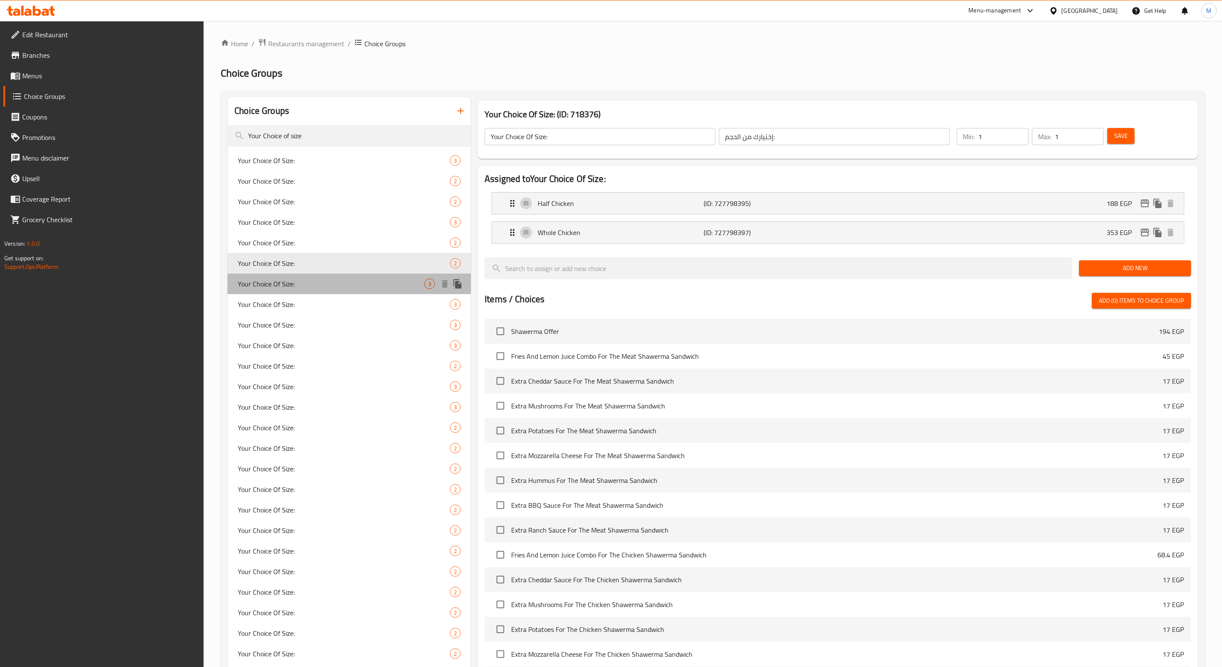
click at [275, 279] on span "Your Choice Of Size:" at bounding box center [331, 284] width 187 height 10
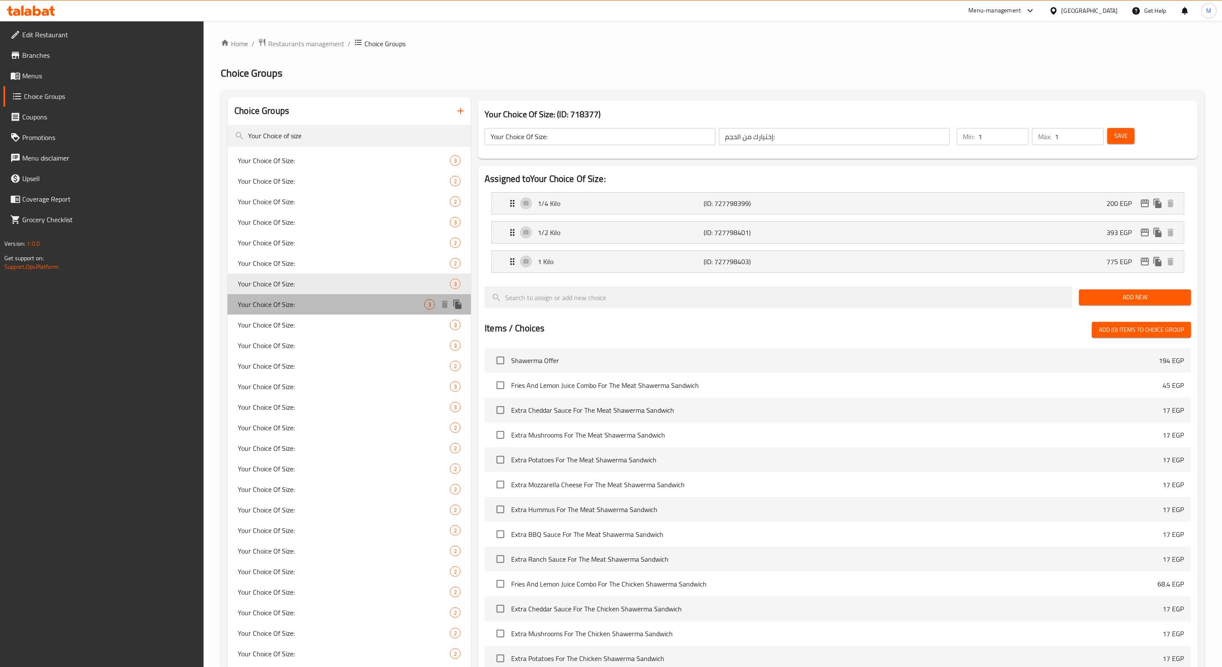
click at [274, 299] on span "Your Choice Of Size:" at bounding box center [331, 304] width 187 height 10
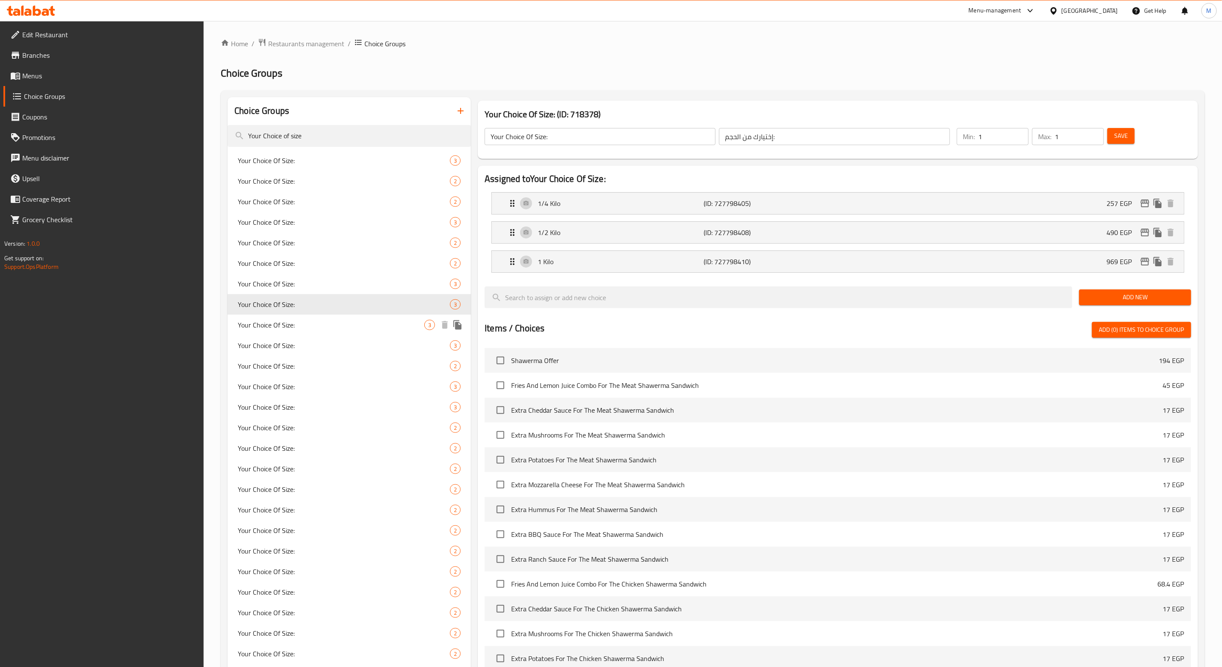
click at [276, 329] on span "Your Choice Of Size:" at bounding box center [331, 325] width 187 height 10
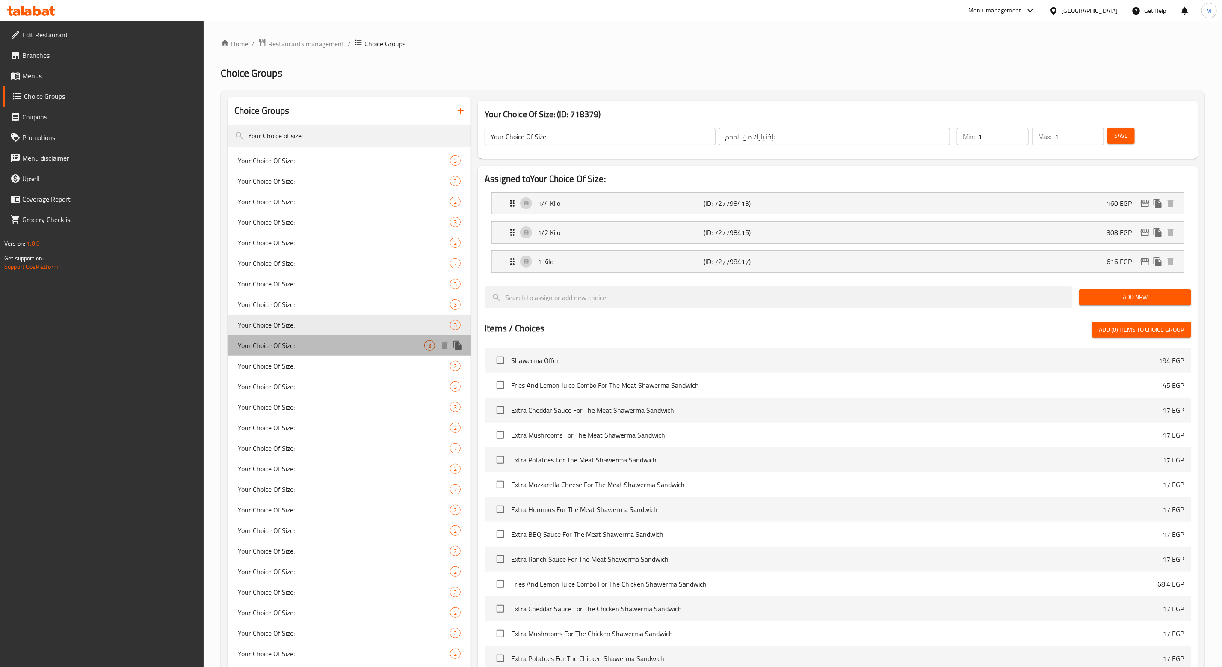
click at [281, 341] on span "Your Choice Of Size:" at bounding box center [331, 345] width 187 height 10
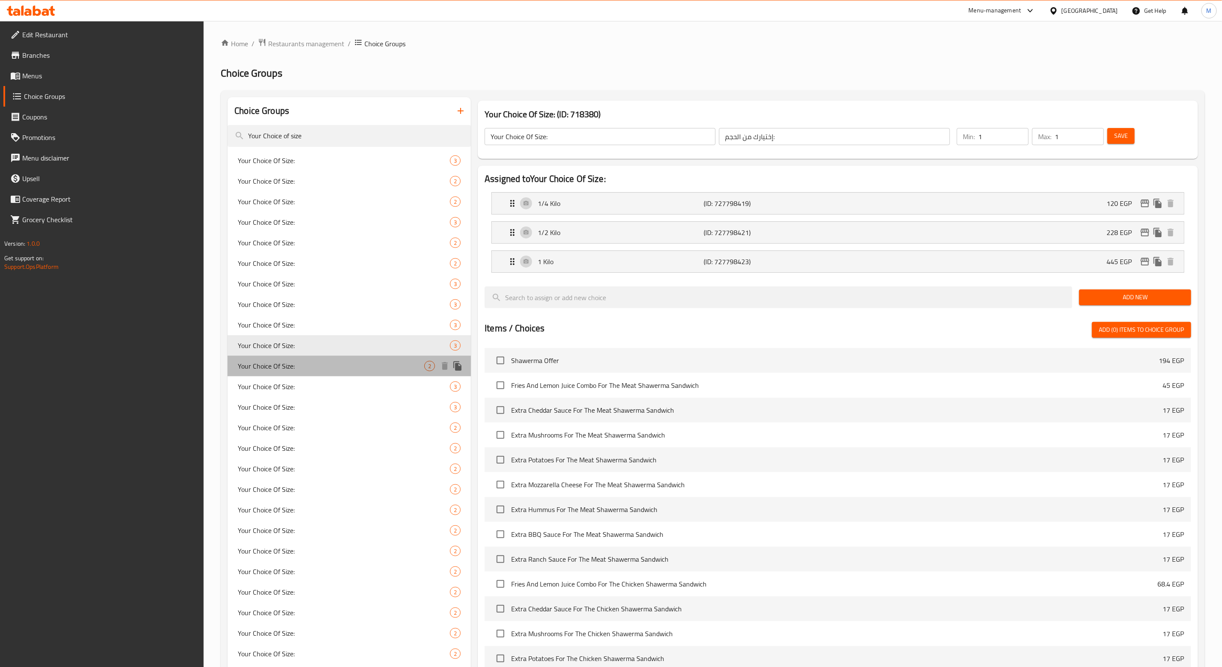
click at [276, 361] on span "Your Choice Of Size:" at bounding box center [331, 366] width 187 height 10
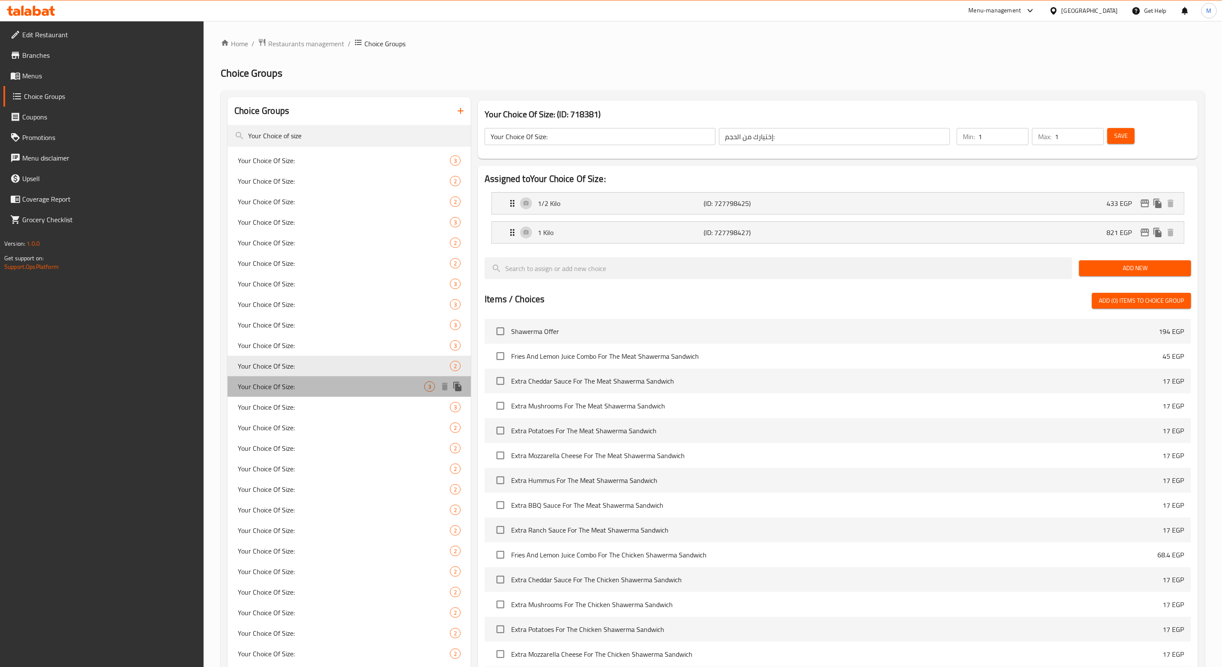
click at [277, 385] on span "Your Choice Of Size:" at bounding box center [331, 386] width 187 height 10
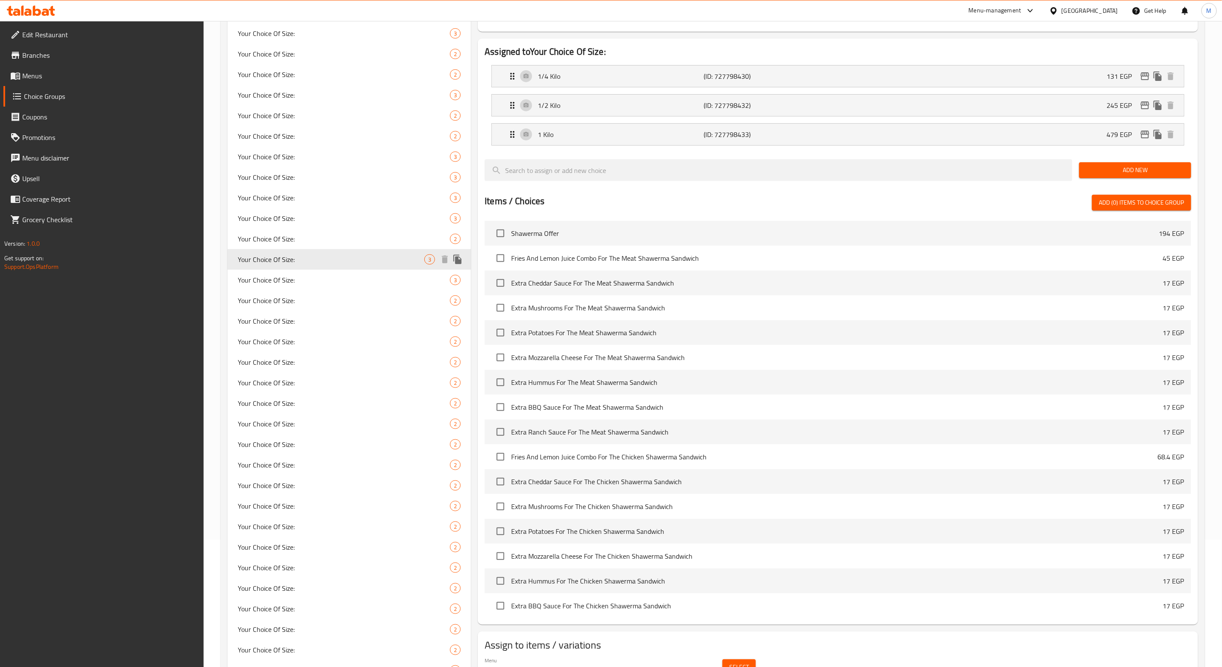
scroll to position [128, 0]
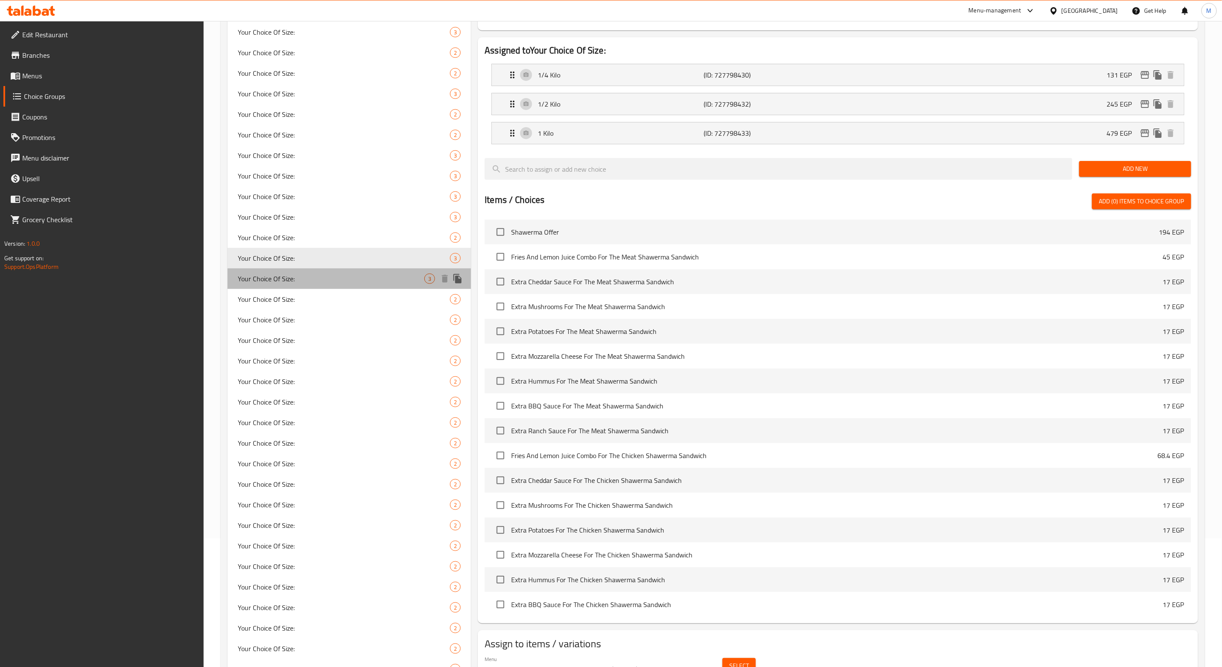
click at [287, 282] on span "Your Choice Of Size:" at bounding box center [331, 278] width 187 height 10
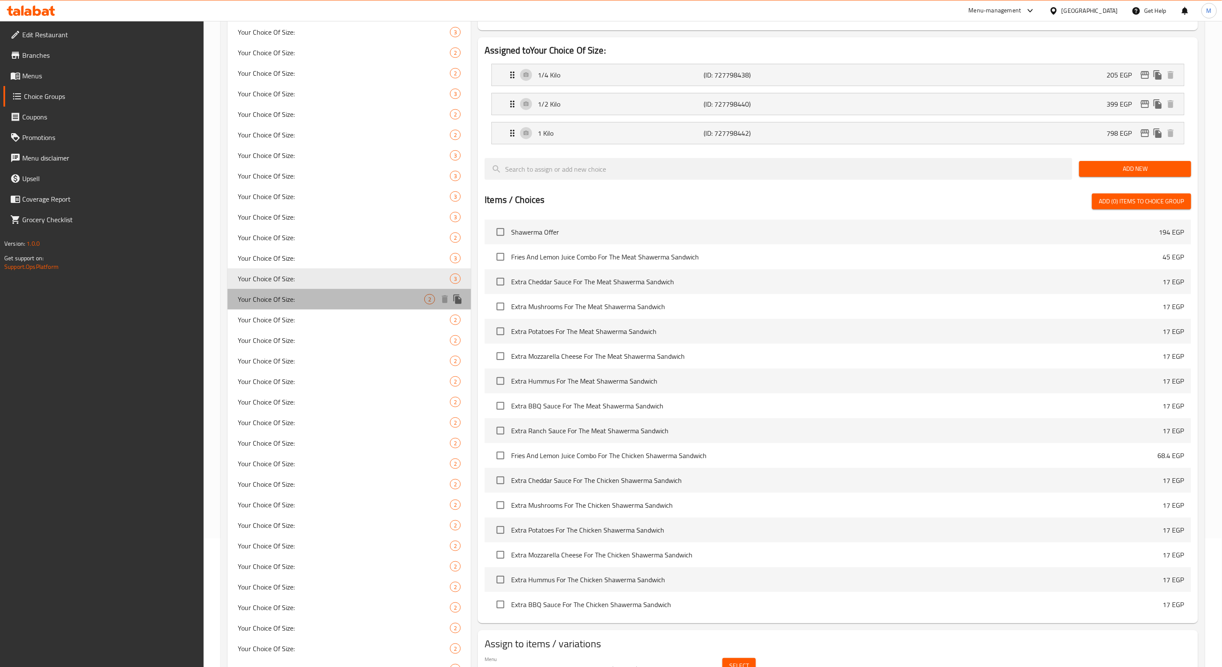
click at [285, 299] on span "Your Choice Of Size:" at bounding box center [331, 299] width 187 height 10
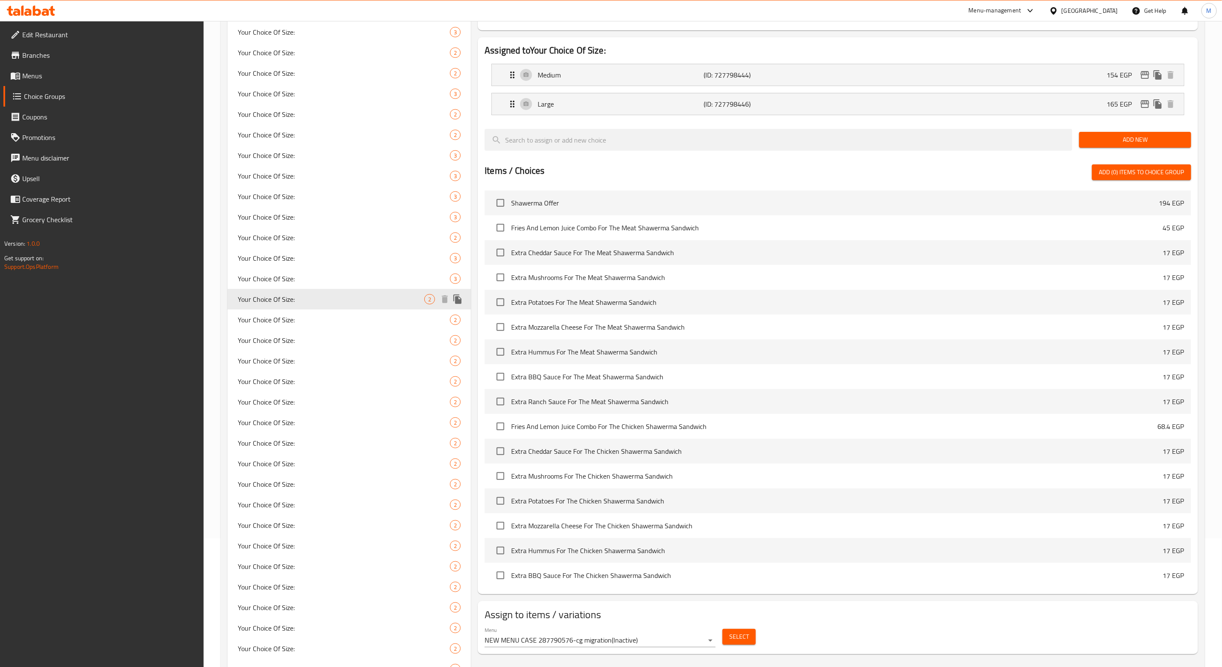
type input "Your Choice Of Size:"
type input "إختيارك من الحجم :"
click at [284, 316] on span "Your Choice Of Size:" at bounding box center [331, 319] width 187 height 10
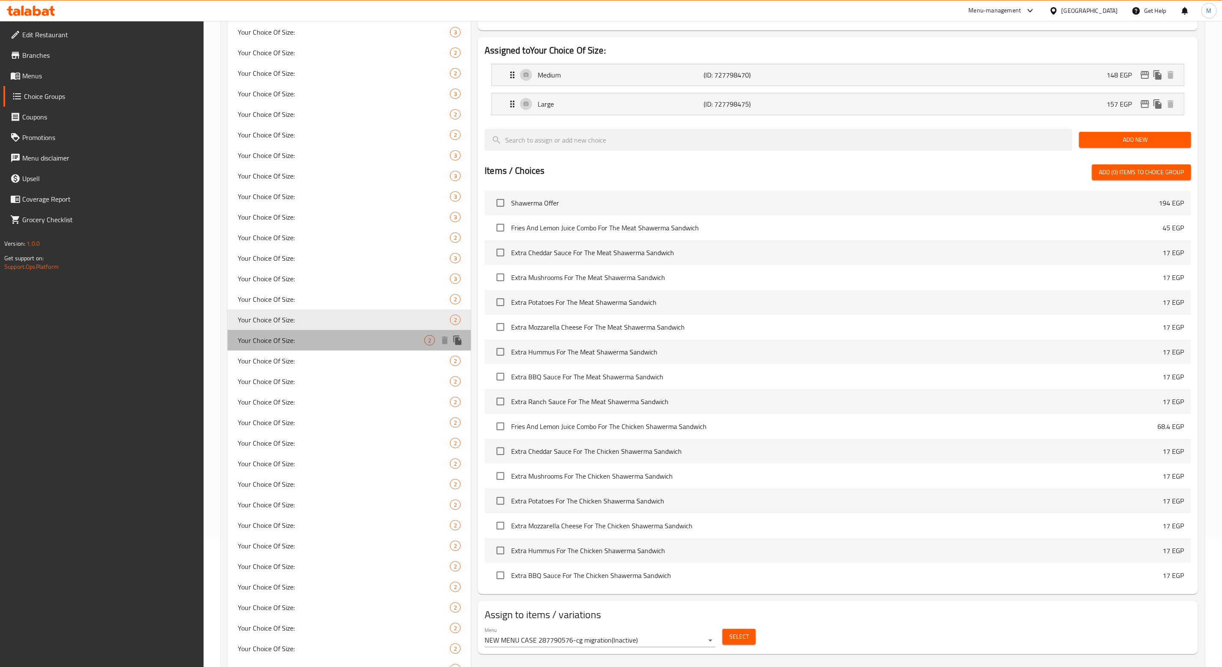
click at [279, 332] on div "Your Choice Of Size: 2" at bounding box center [349, 340] width 243 height 21
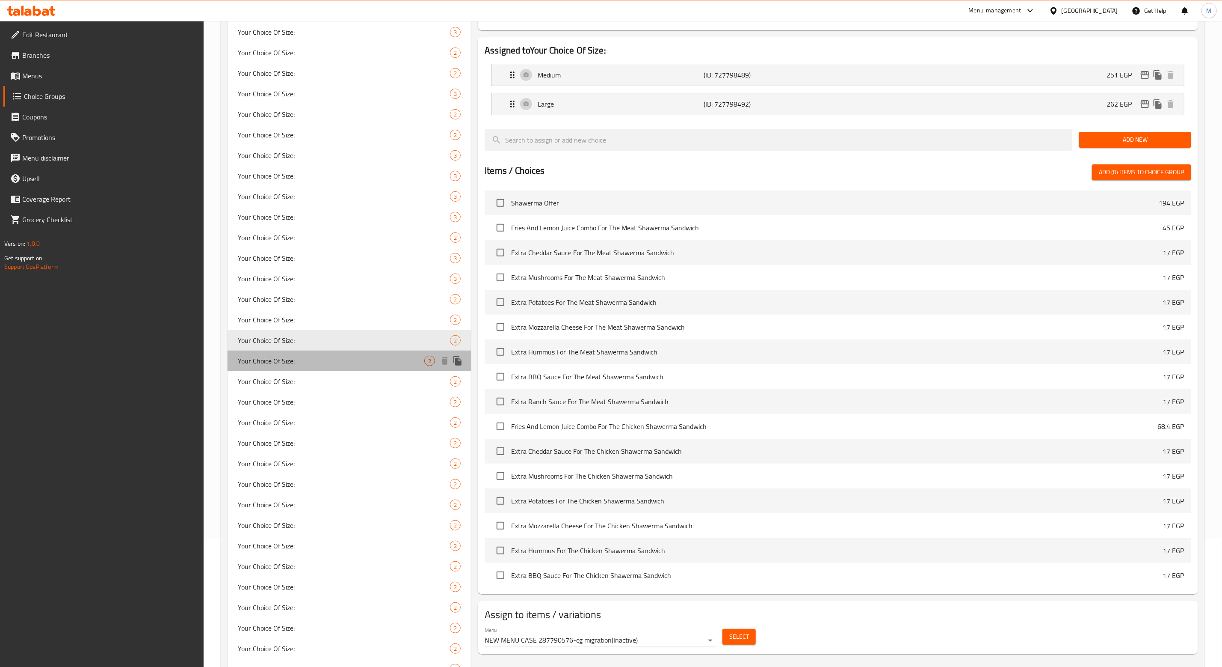
click at [276, 361] on span "Your Choice Of Size:" at bounding box center [331, 361] width 187 height 10
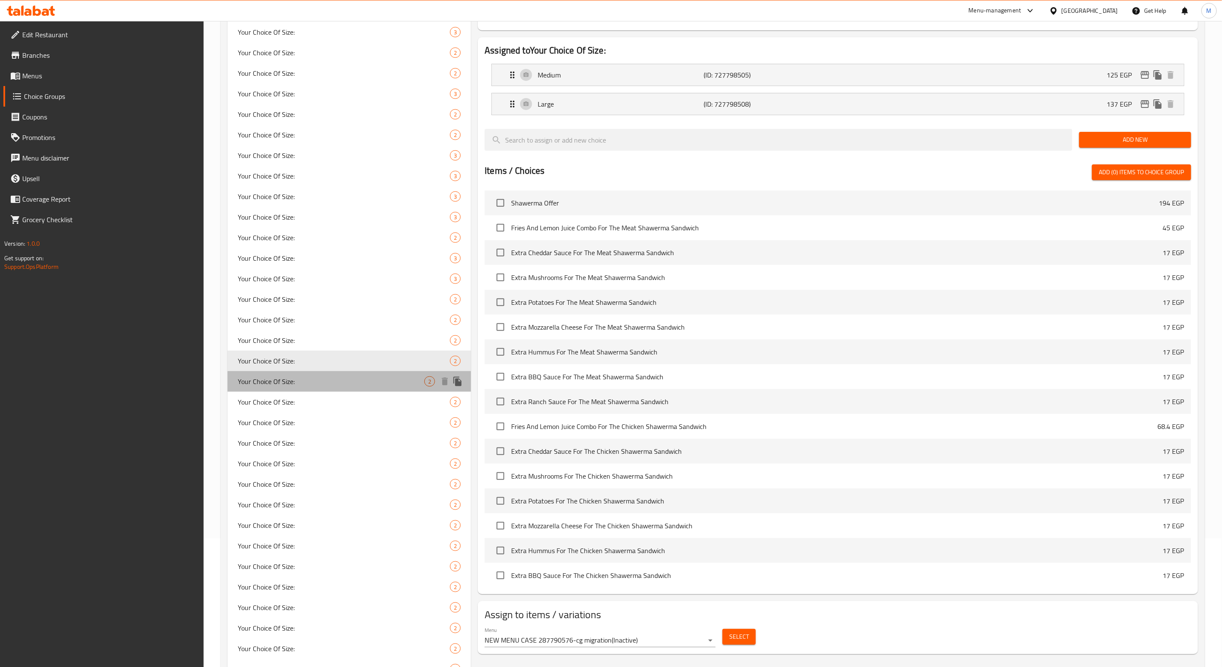
click at [276, 378] on span "Your Choice Of Size:" at bounding box center [331, 381] width 187 height 10
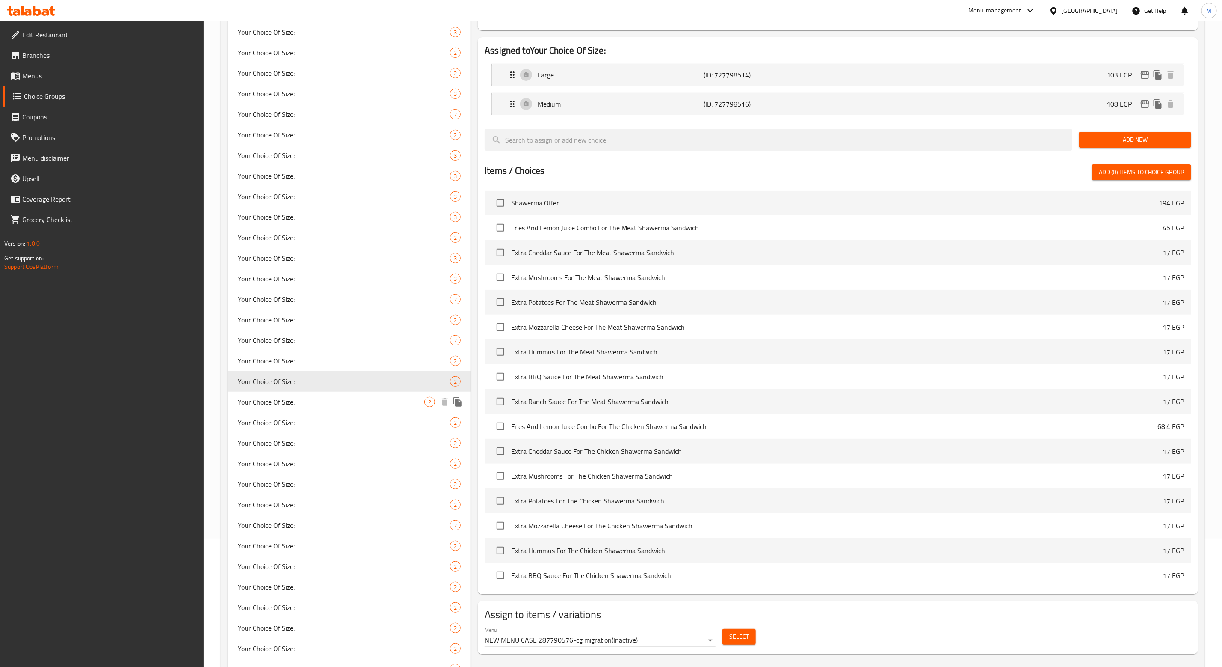
click at [278, 403] on span "Your Choice Of Size:" at bounding box center [331, 402] width 187 height 10
click at [282, 422] on span "Your Choice Of Size:" at bounding box center [331, 422] width 187 height 10
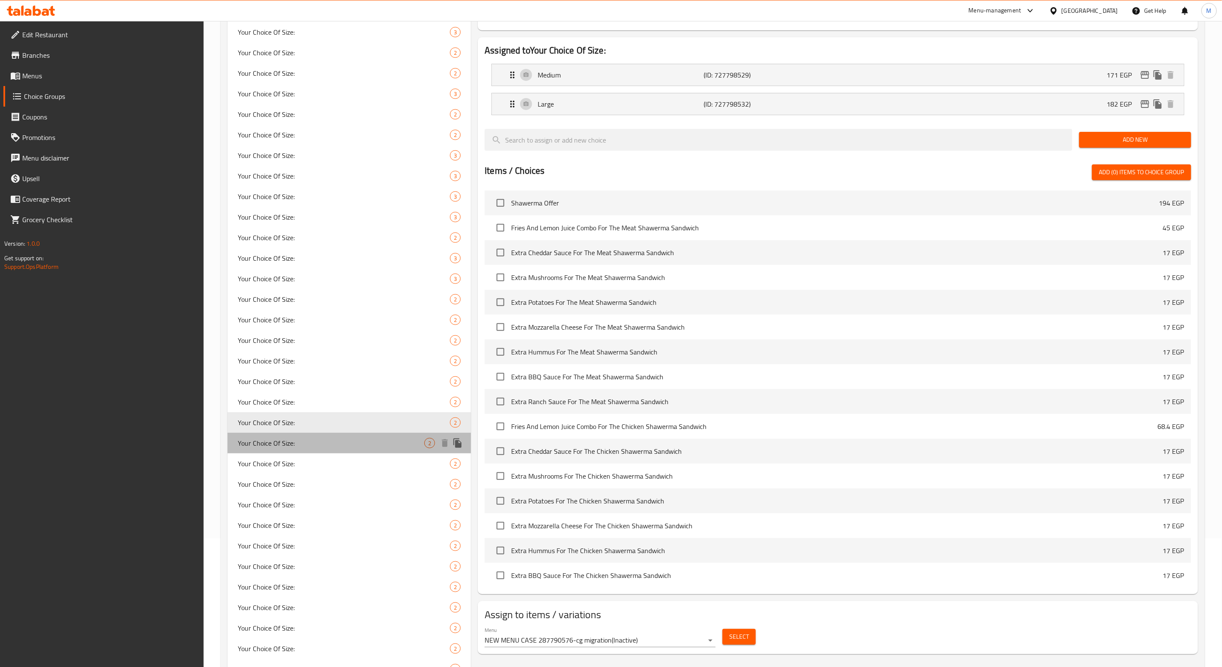
click at [279, 440] on span "Your Choice Of Size:" at bounding box center [331, 443] width 187 height 10
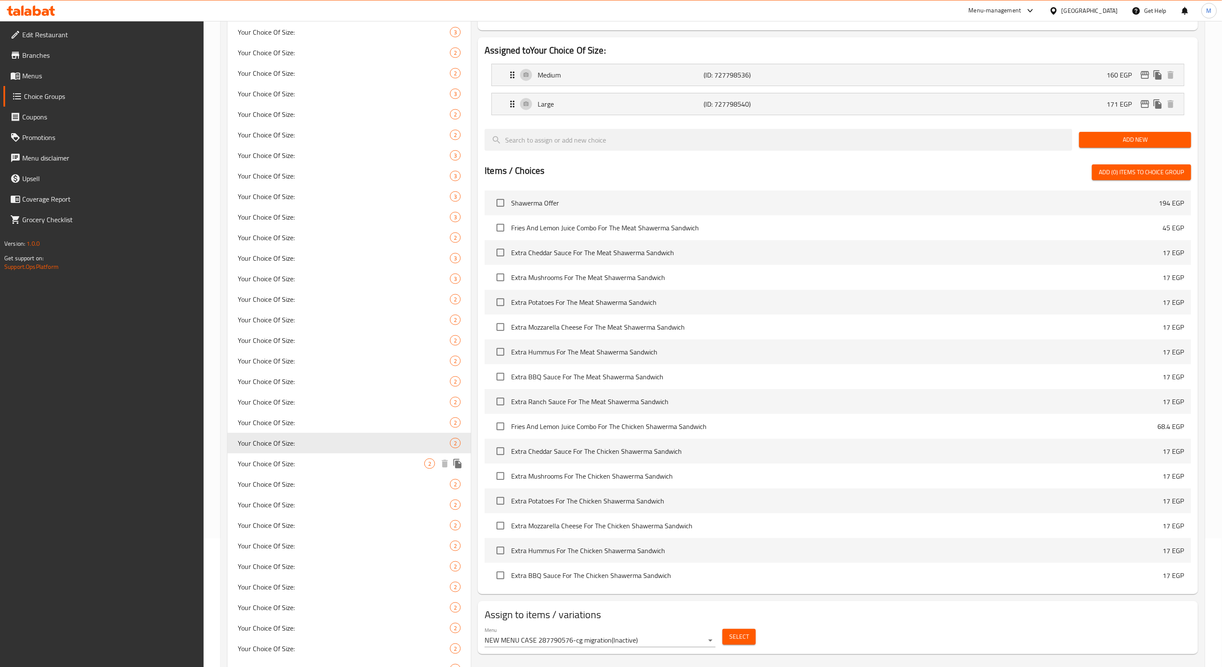
click at [280, 461] on span "Your Choice Of Size:" at bounding box center [331, 463] width 187 height 10
click at [281, 480] on span "Your Choice Of Size:" at bounding box center [331, 484] width 187 height 10
click at [275, 499] on span "Your Choice Of Size:" at bounding box center [331, 504] width 187 height 10
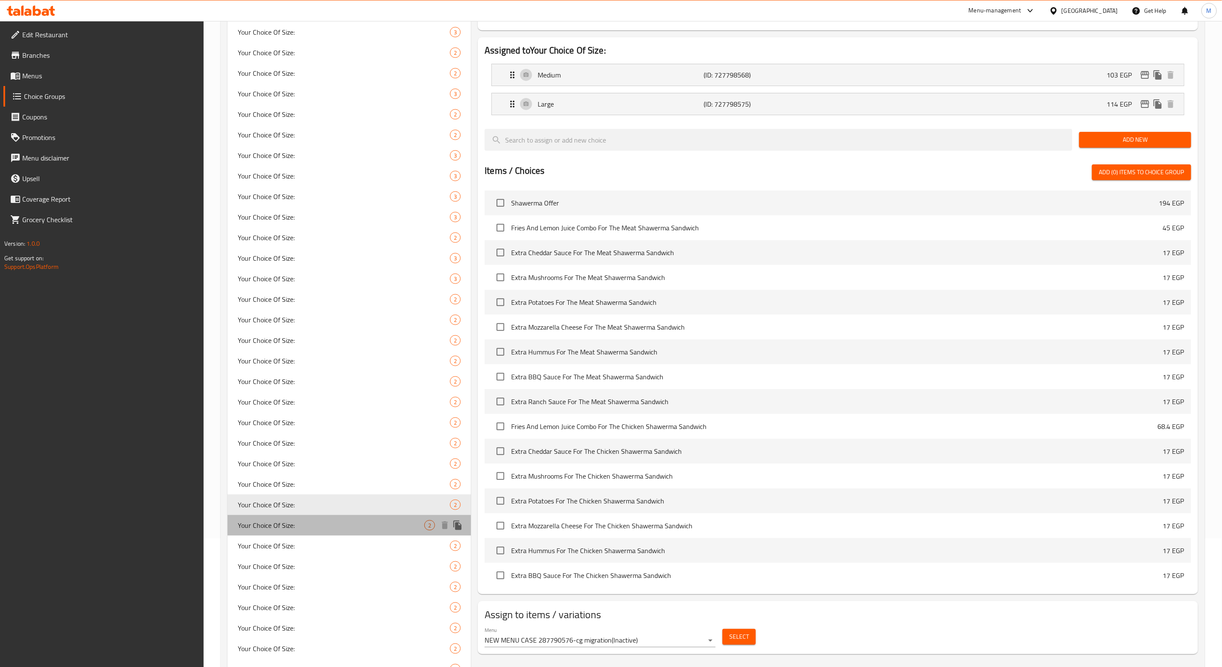
click at [274, 525] on span "Your Choice Of Size:" at bounding box center [331, 525] width 187 height 10
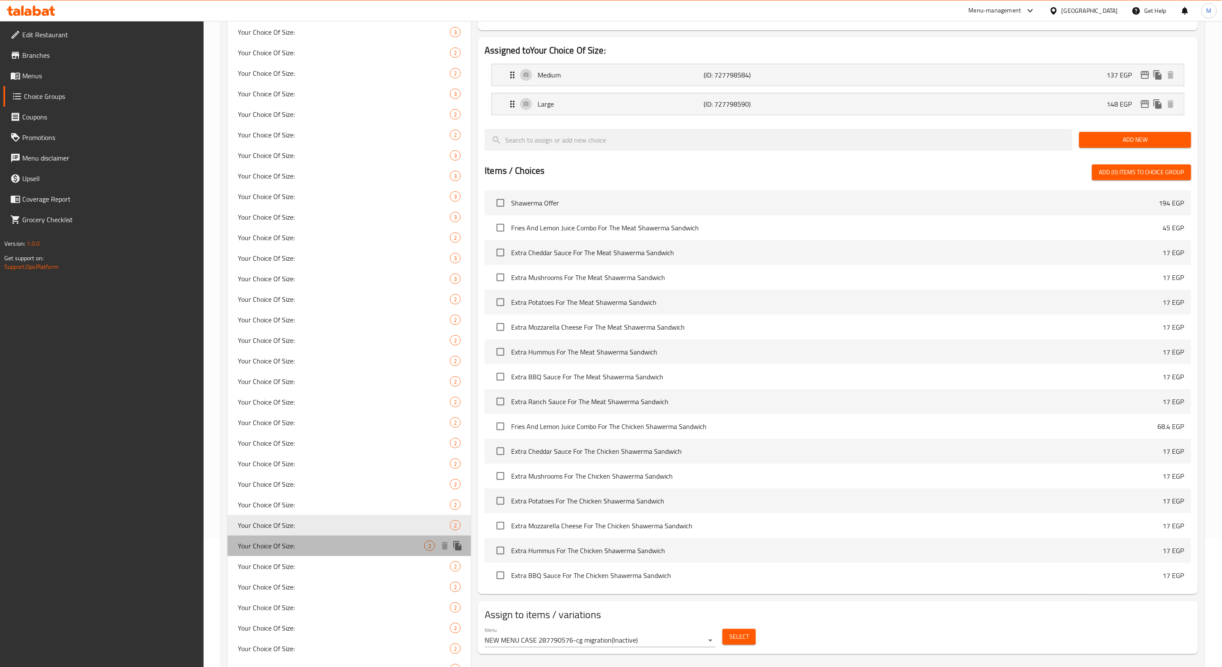
click at [280, 545] on span "Your Choice Of Size:" at bounding box center [331, 545] width 187 height 10
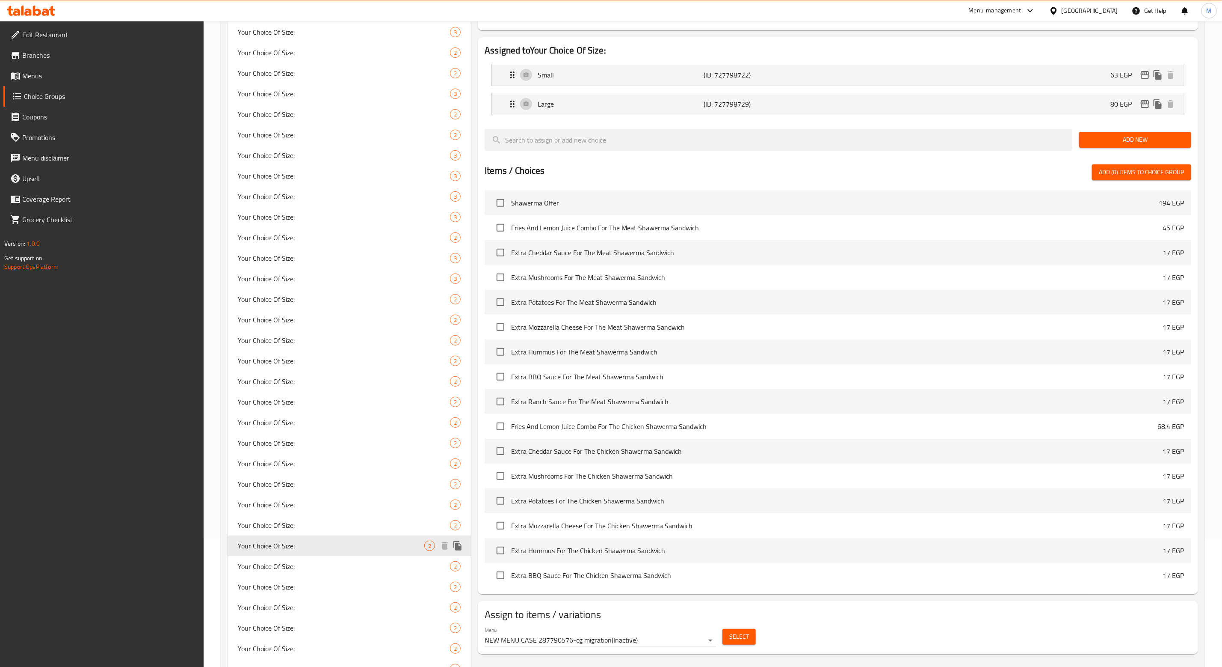
type input "Your Choice Of Size:"
type input "إختيارك من الحجم:"
type input "0"
type input "2"
click at [284, 565] on span "Your Choice Of Size:" at bounding box center [331, 566] width 187 height 10
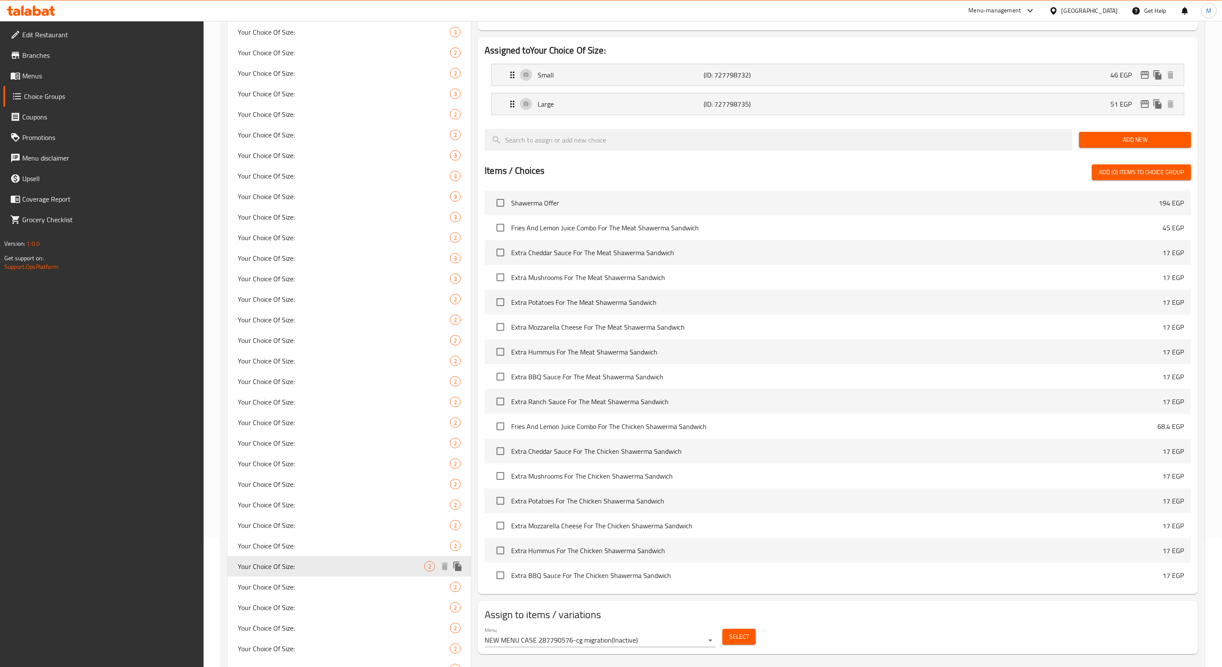
type input "1"
click at [286, 581] on span "Your Choice Of Size:" at bounding box center [331, 586] width 187 height 10
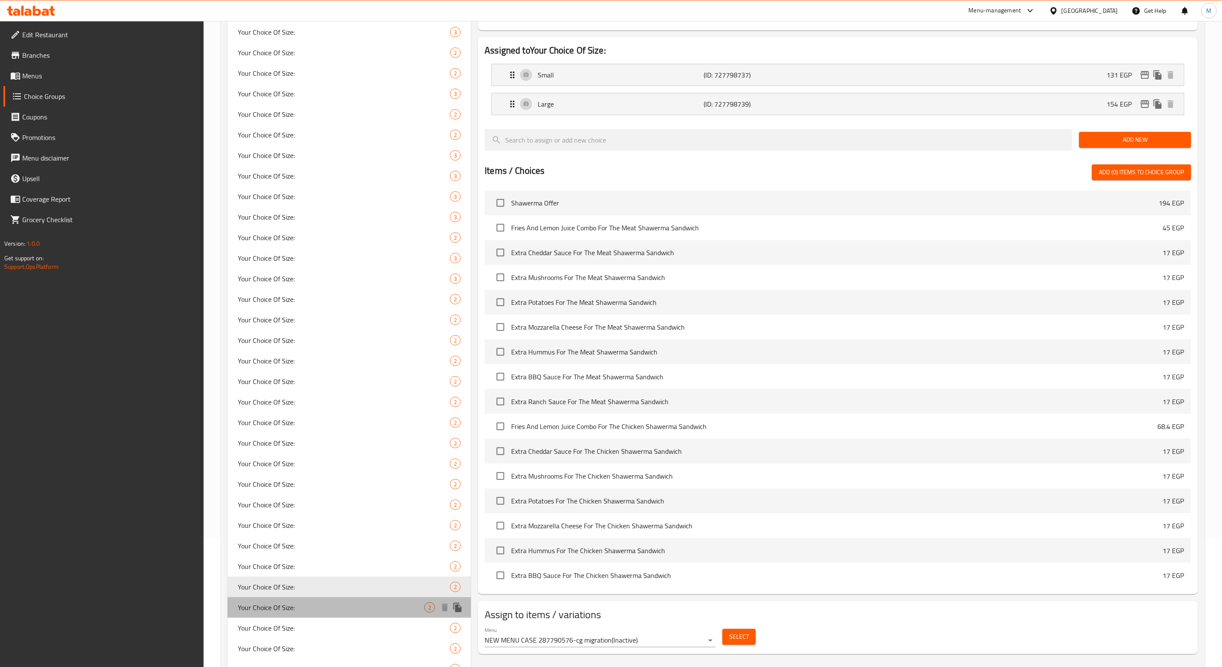
click at [290, 608] on span "Your Choice Of Size:" at bounding box center [331, 607] width 187 height 10
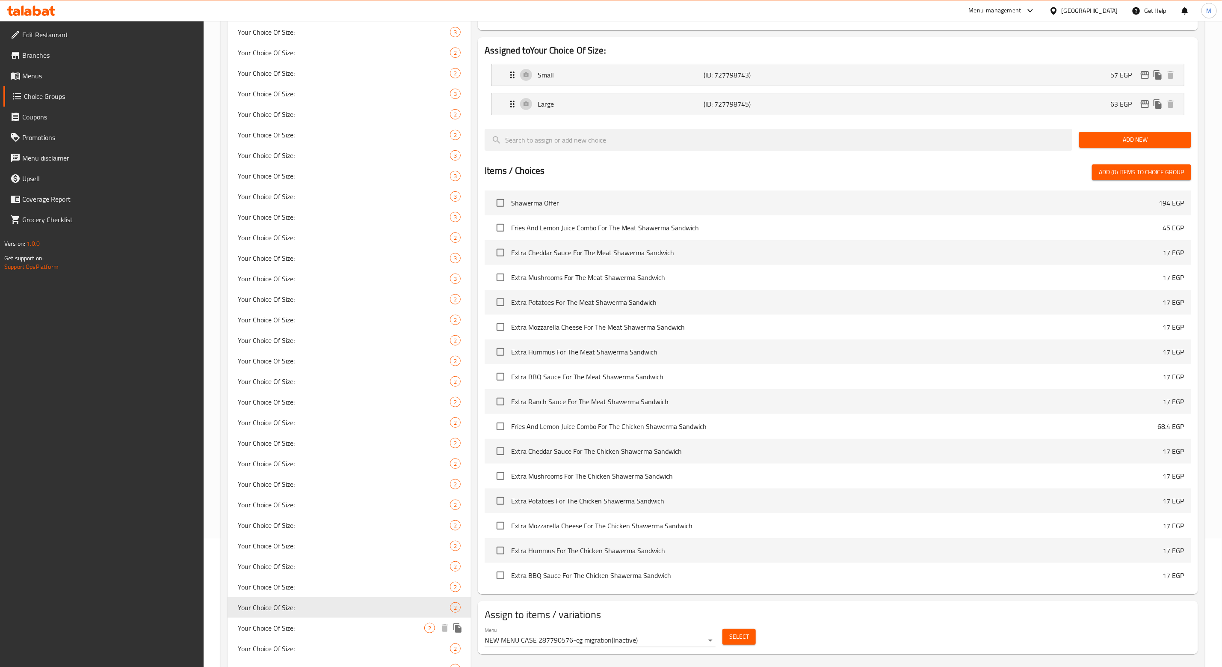
click at [293, 624] on span "Your Choice Of Size:" at bounding box center [331, 627] width 187 height 10
type input "0"
click at [291, 653] on span "Your Choice Of Size:" at bounding box center [331, 648] width 187 height 10
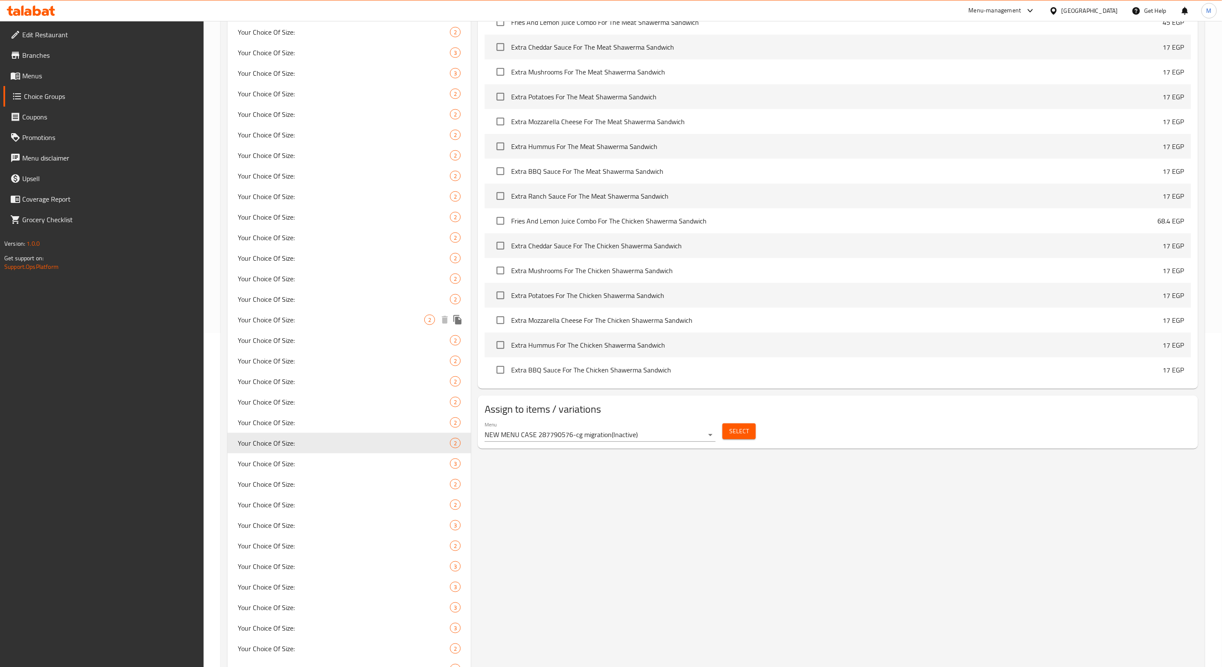
scroll to position [385, 0]
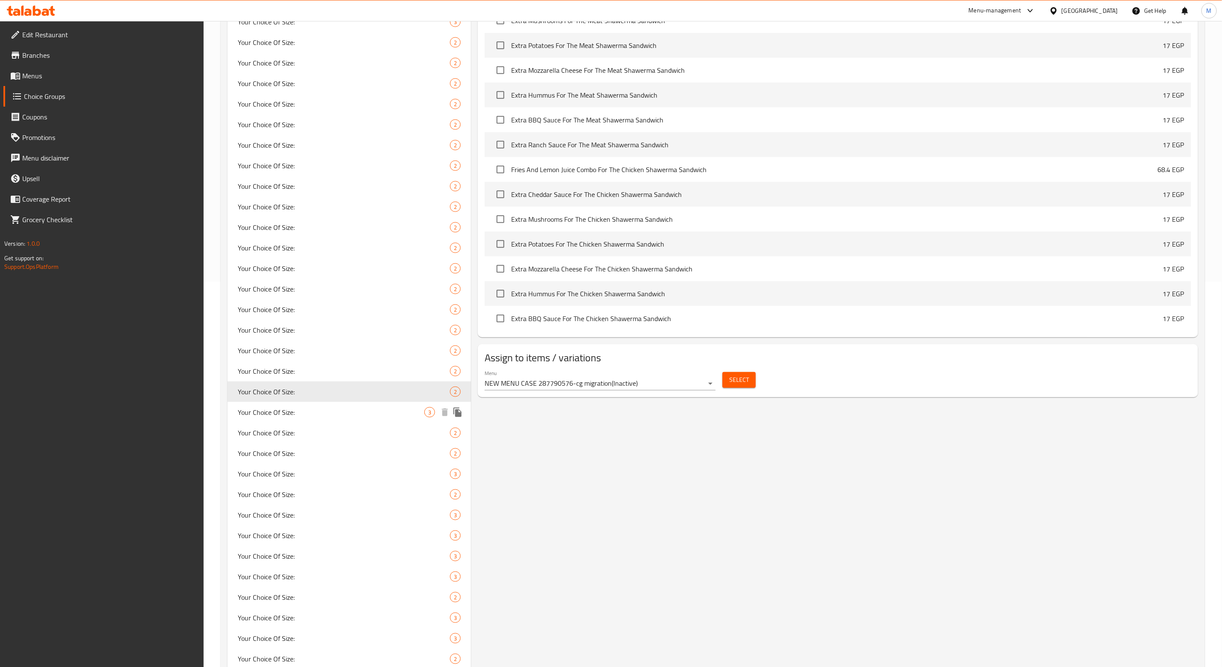
click at [273, 418] on div "Your Choice Of Size: 3" at bounding box center [349, 412] width 243 height 21
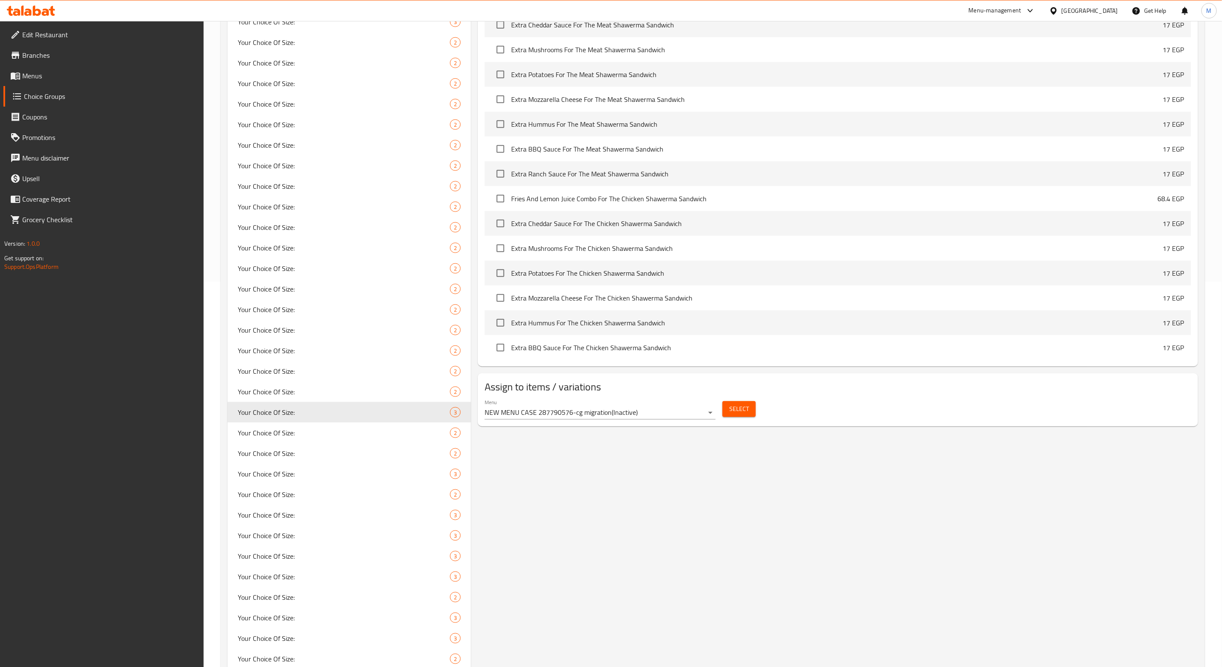
type input "Your Choice Of Size:"
type input "إختيارك من الحجم:"
type input "1"
click at [294, 436] on span "Your Choice Of Size:" at bounding box center [331, 432] width 187 height 10
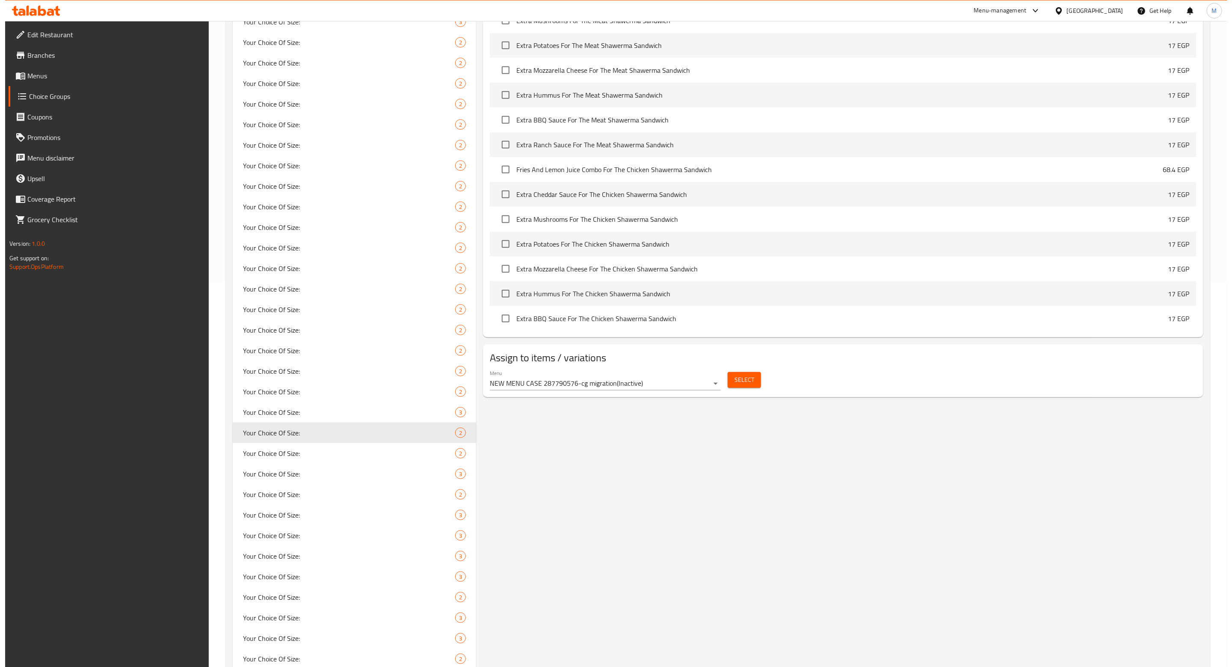
scroll to position [0, 0]
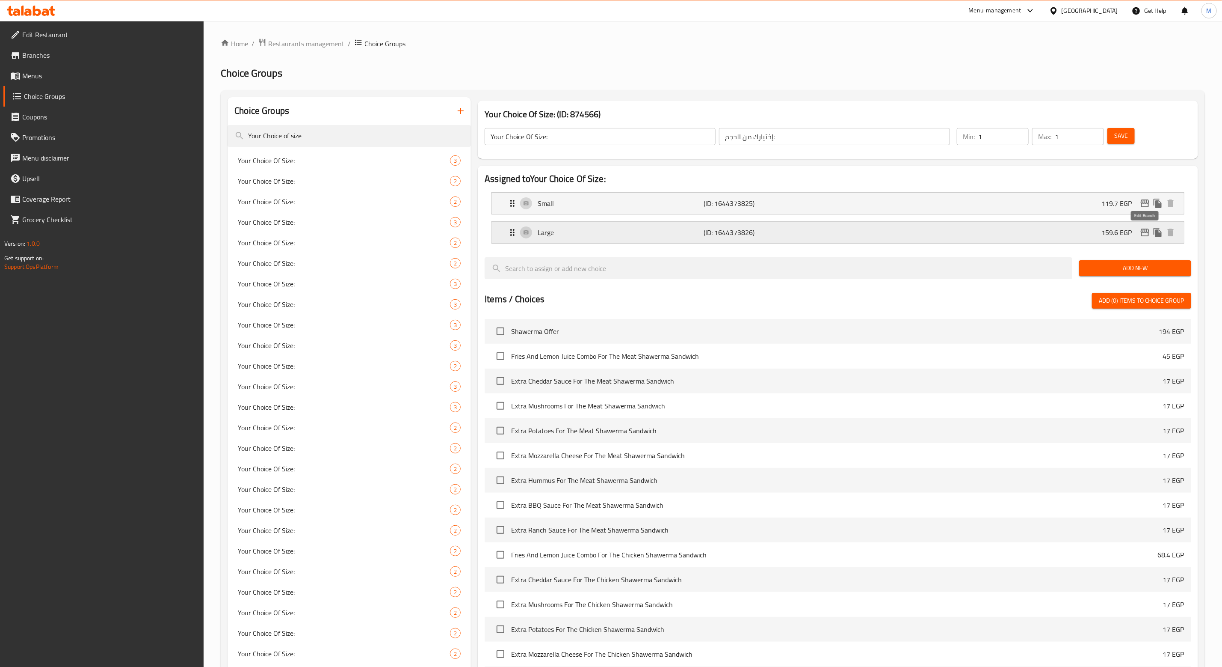
click at [1144, 237] on icon "edit" at bounding box center [1145, 232] width 10 height 10
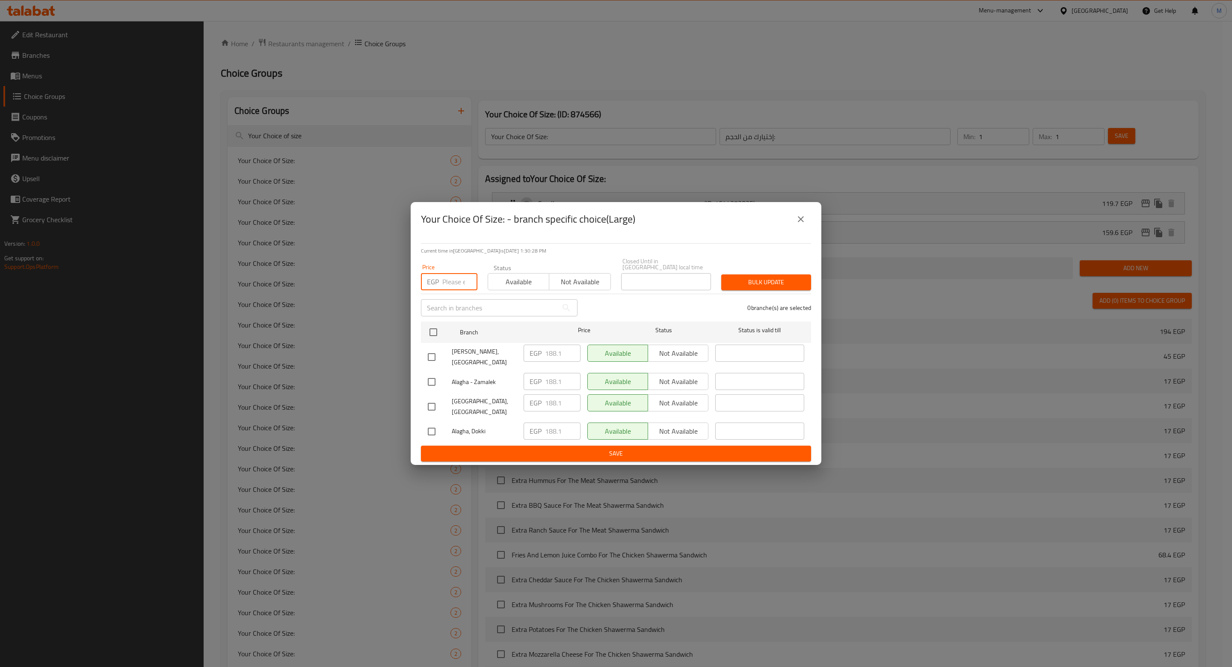
click at [448, 289] on input "number" at bounding box center [459, 281] width 35 height 17
paste input "267.9"
type input "267.9"
click at [697, 229] on div "Your Choice Of Size: - branch specific choice(Large)" at bounding box center [616, 219] width 390 height 21
click at [433, 357] on input "checkbox" at bounding box center [432, 357] width 18 height 18
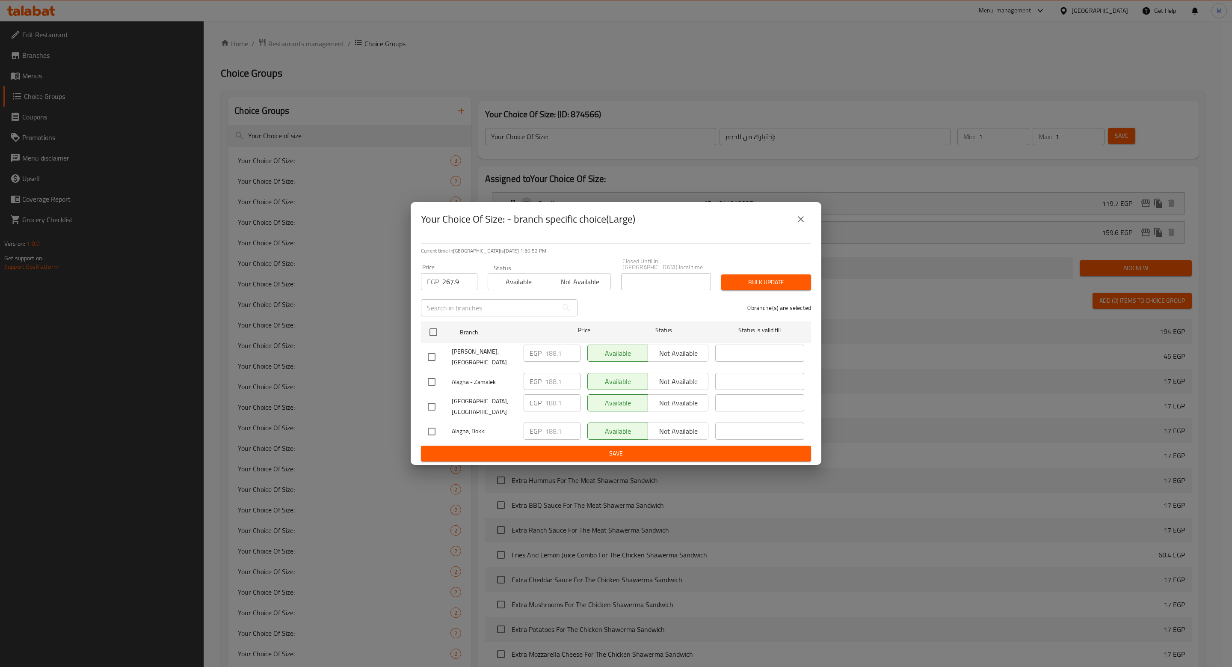
checkbox input "true"
click at [770, 288] on span "Bulk update" at bounding box center [766, 282] width 76 height 11
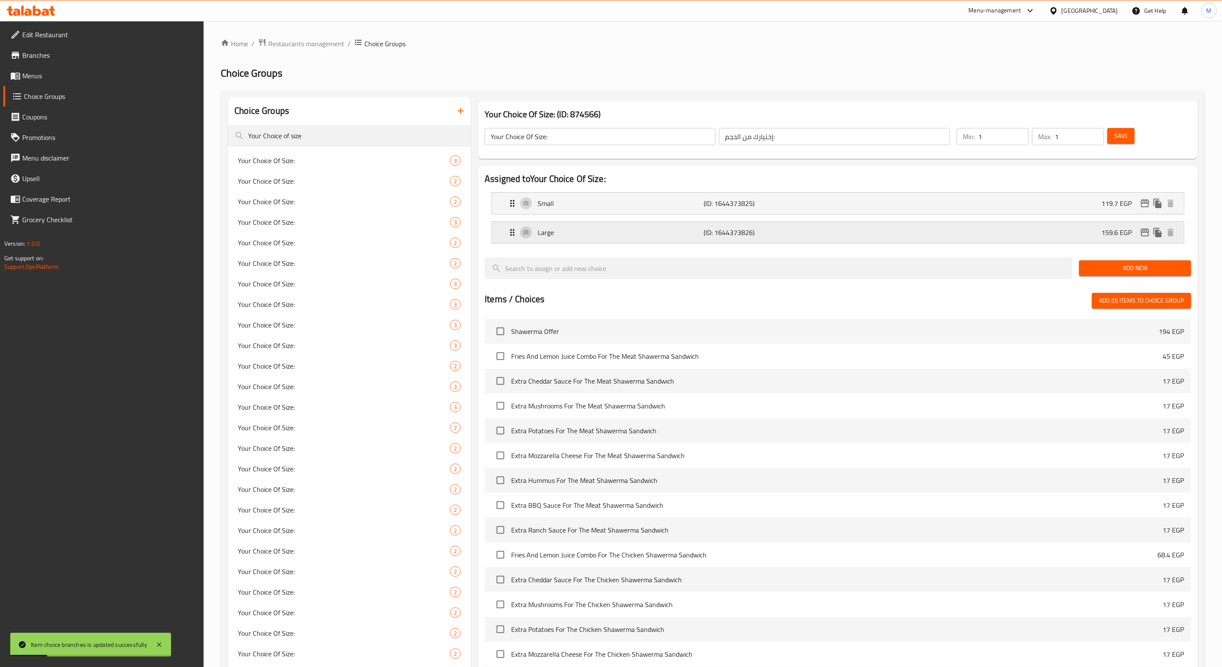
click at [1144, 230] on icon "edit" at bounding box center [1145, 232] width 10 height 10
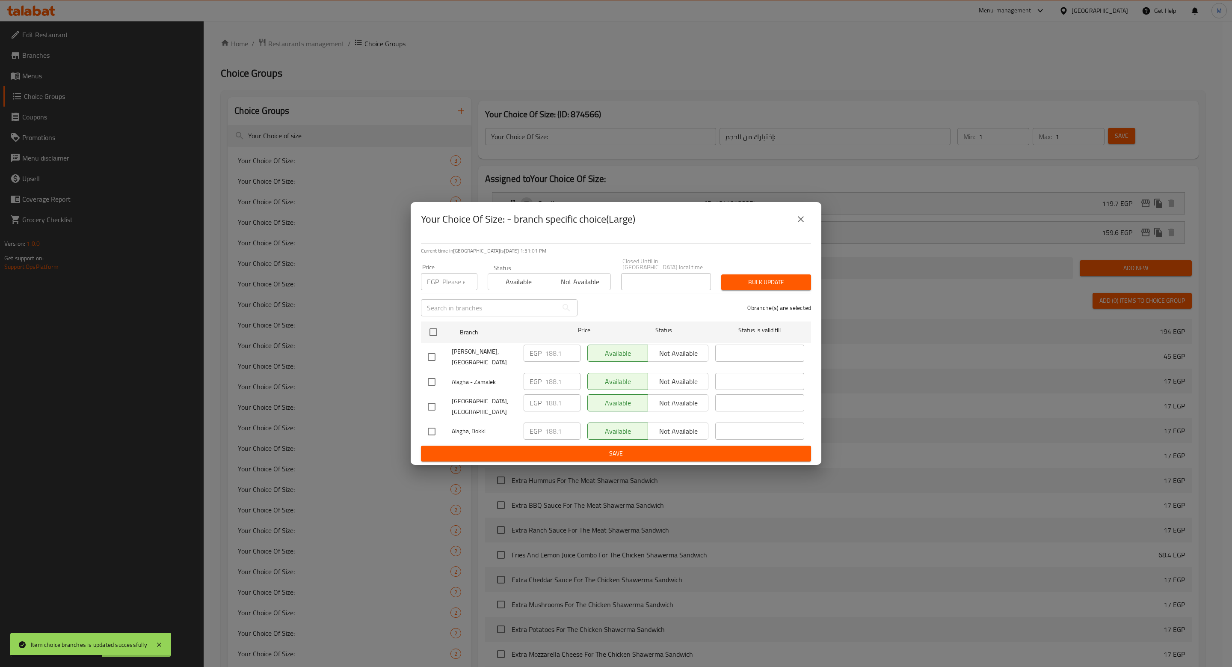
click at [803, 224] on icon "close" at bounding box center [801, 219] width 10 height 10
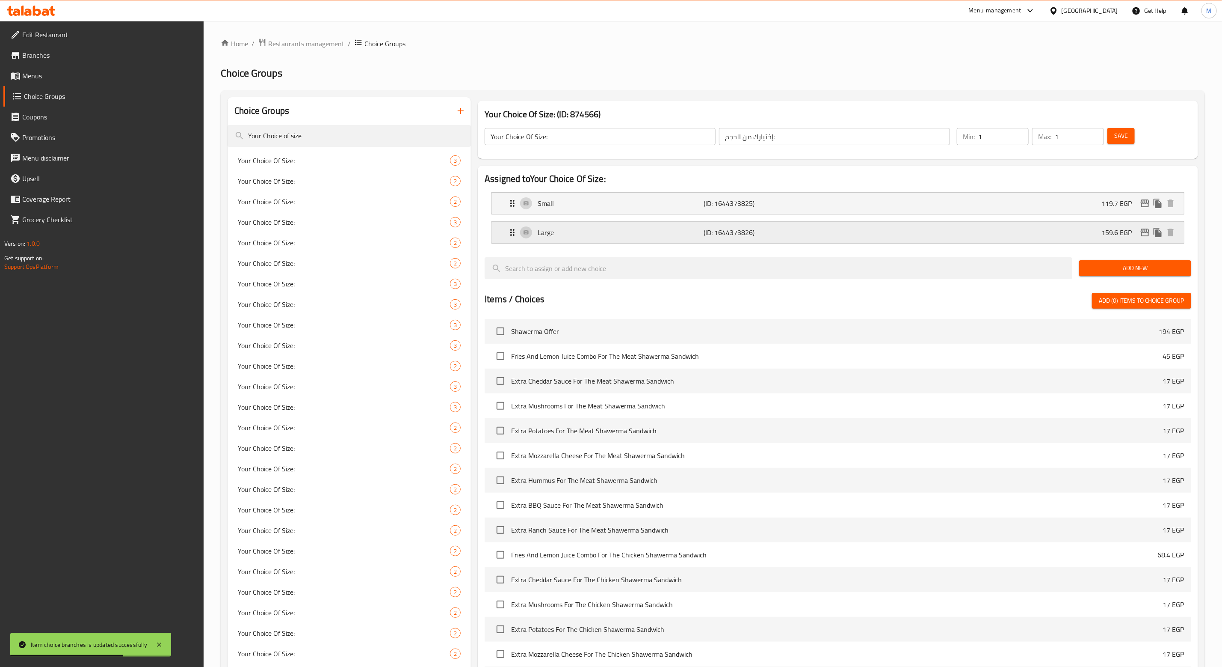
click at [1140, 230] on icon "edit" at bounding box center [1145, 232] width 10 height 10
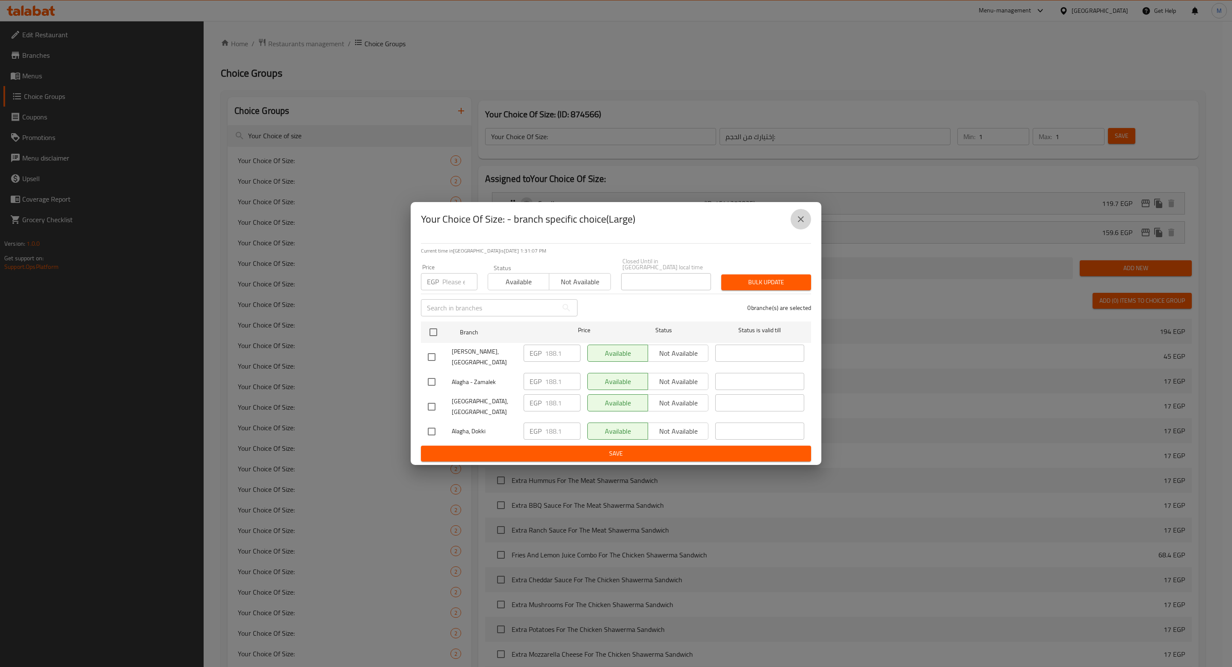
click at [803, 222] on icon "close" at bounding box center [801, 219] width 6 height 6
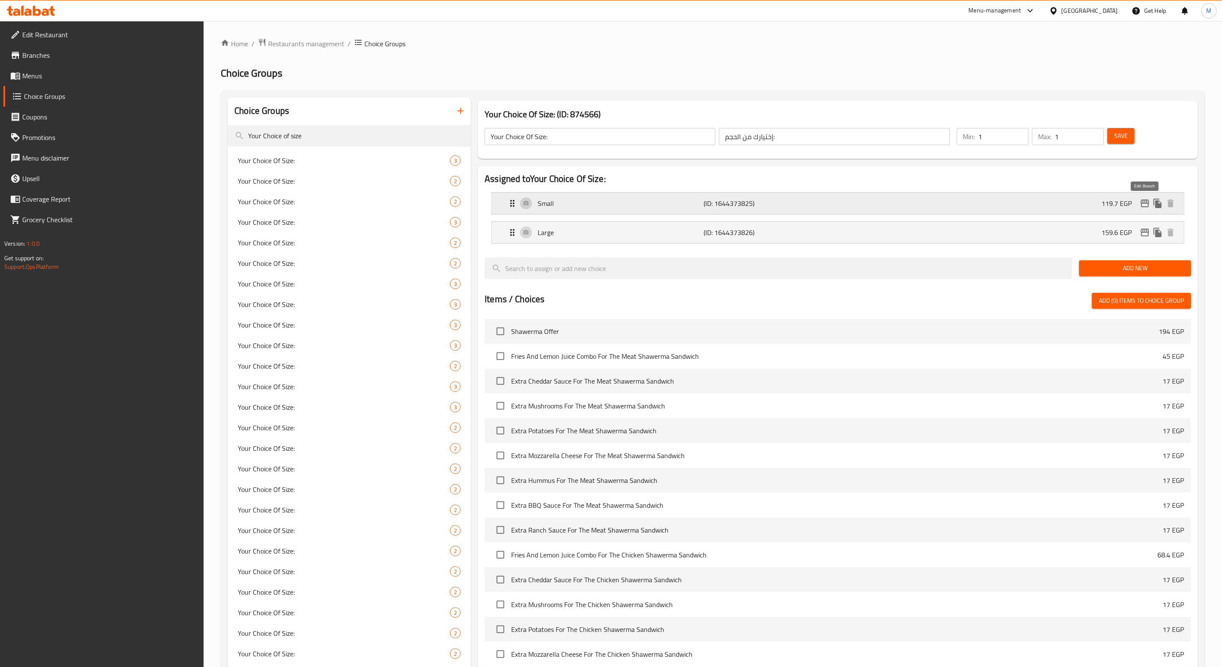
click at [1149, 203] on icon "edit" at bounding box center [1145, 203] width 9 height 8
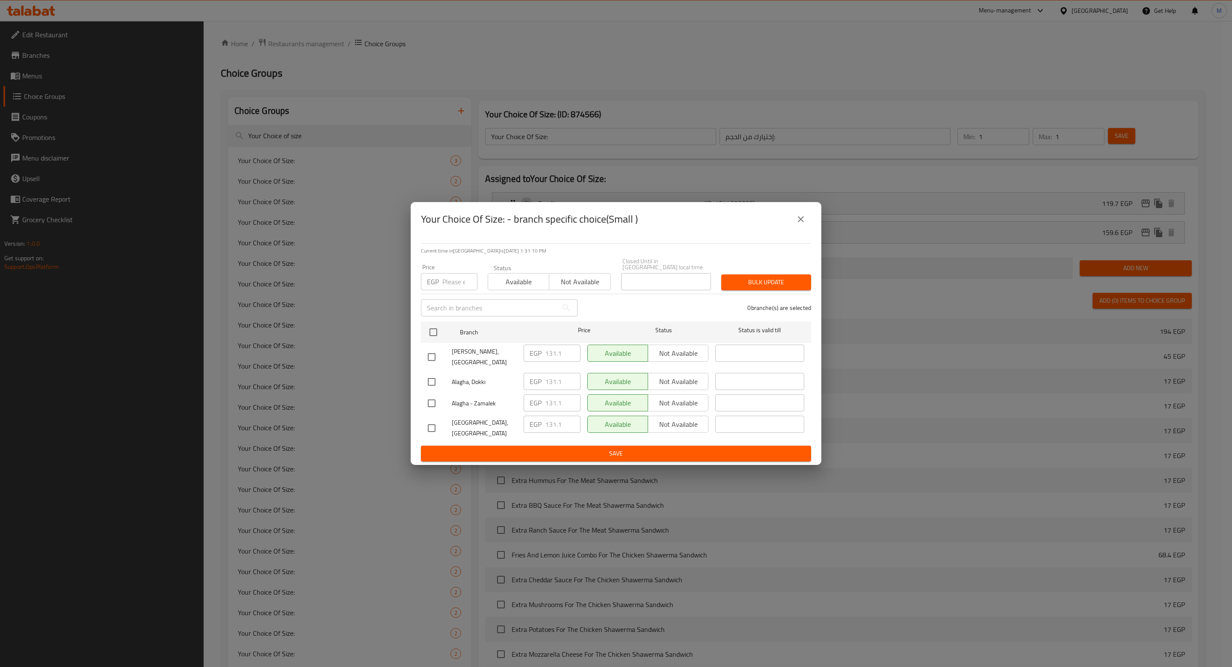
click at [796, 224] on icon "close" at bounding box center [801, 219] width 10 height 10
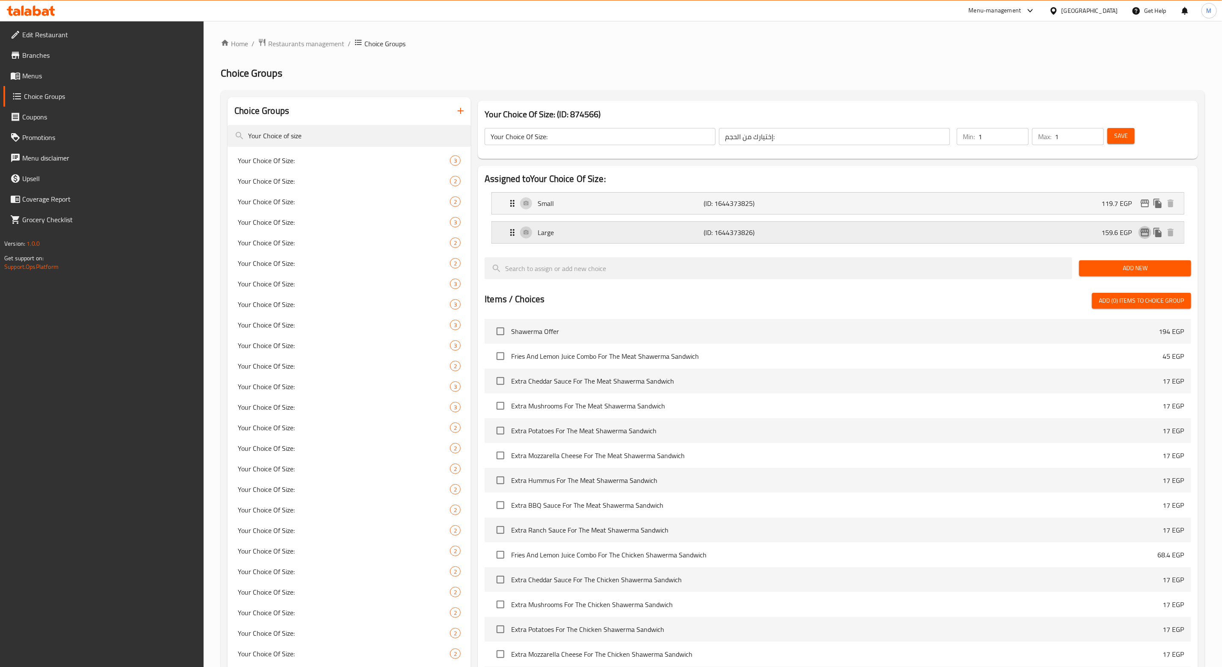
click at [1147, 232] on icon "edit" at bounding box center [1145, 232] width 9 height 8
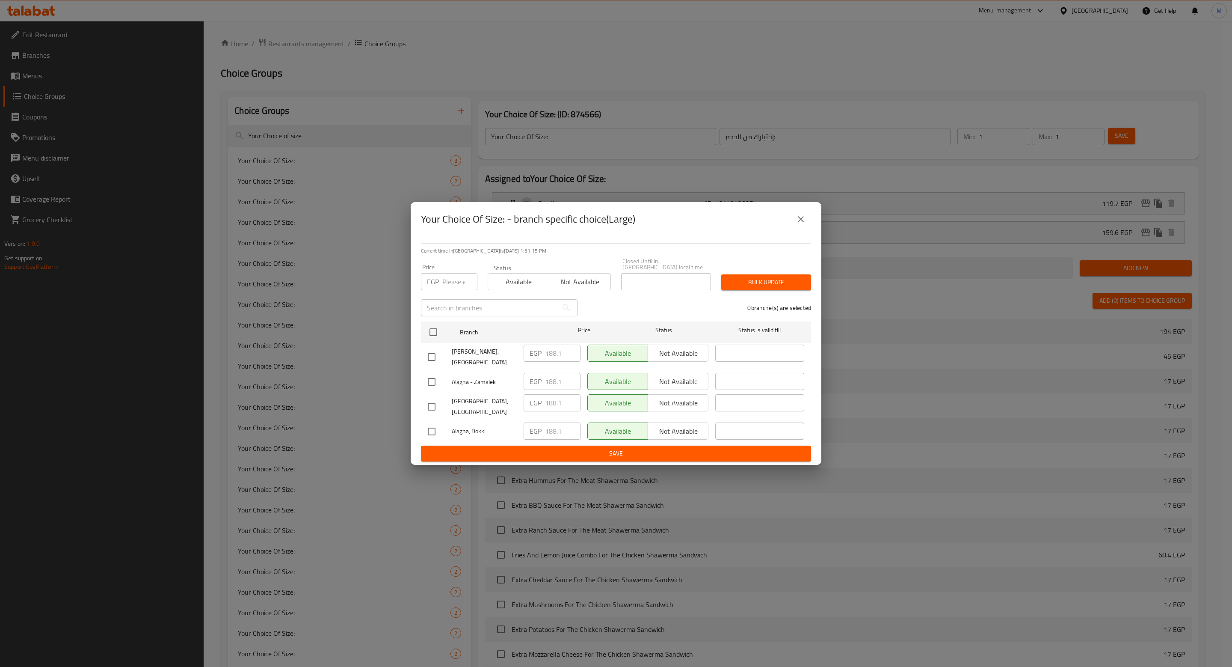
click at [675, 305] on div "0 branche(s) are selected" at bounding box center [700, 307] width 234 height 31
click at [430, 356] on input "checkbox" at bounding box center [432, 357] width 18 height 18
checkbox input "true"
click at [448, 280] on input "number" at bounding box center [459, 281] width 35 height 17
paste input "313.5"
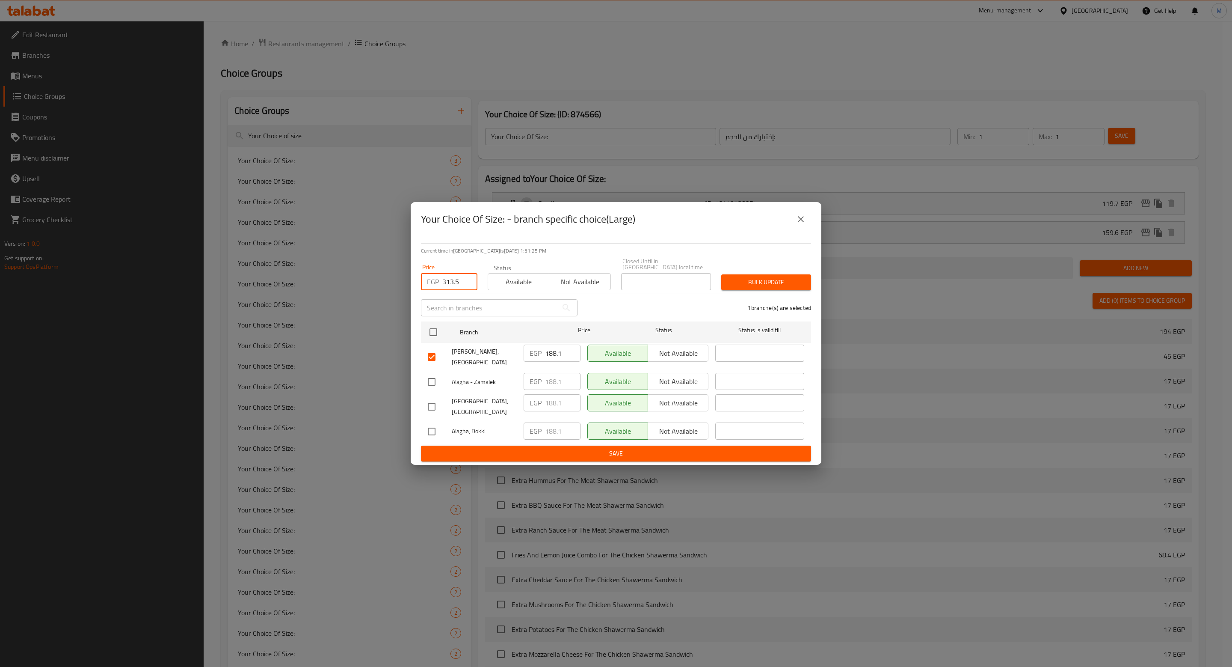
type input "313.5"
click at [637, 252] on div "Current time in [GEOGRAPHIC_DATA] is [DATE] 1:31:25 PM Price EGP 313.5 Price St…" at bounding box center [616, 350] width 411 height 228
click at [781, 290] on button "Bulk update" at bounding box center [766, 282] width 90 height 16
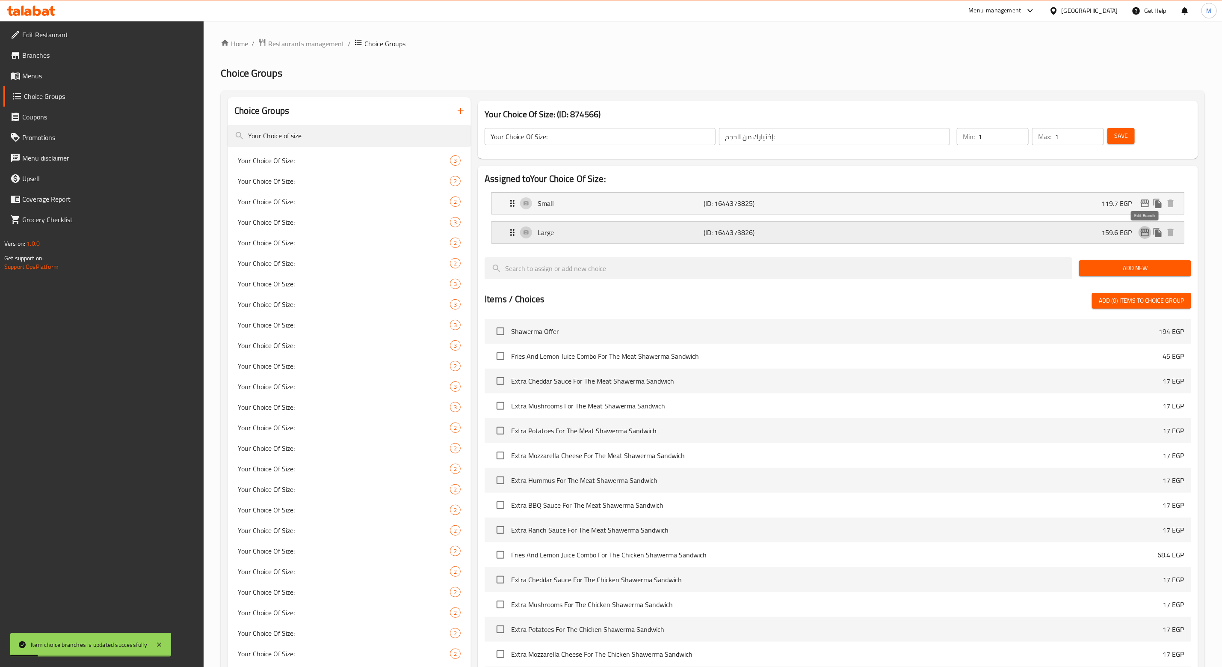
click at [1144, 234] on icon "edit" at bounding box center [1145, 232] width 10 height 10
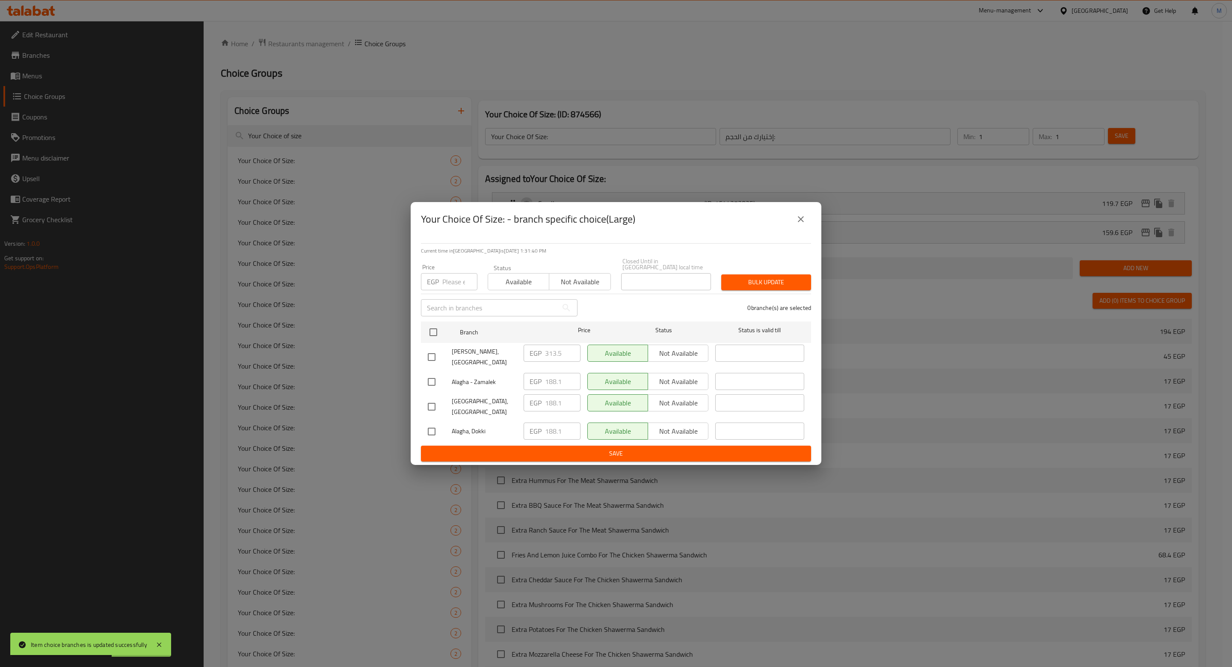
click at [435, 356] on input "checkbox" at bounding box center [432, 357] width 18 height 18
checkbox input "true"
click at [446, 285] on input "number" at bounding box center [459, 281] width 35 height 17
paste input "267.9"
type input "267.9"
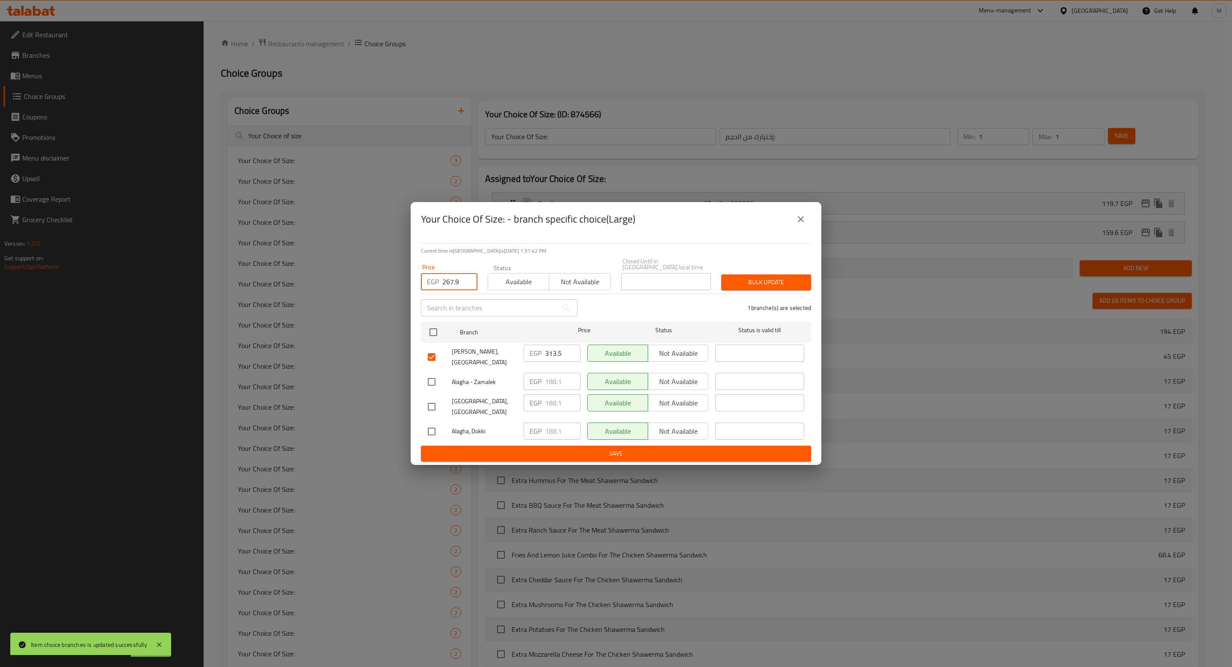
click at [737, 282] on span "Bulk update" at bounding box center [766, 282] width 76 height 11
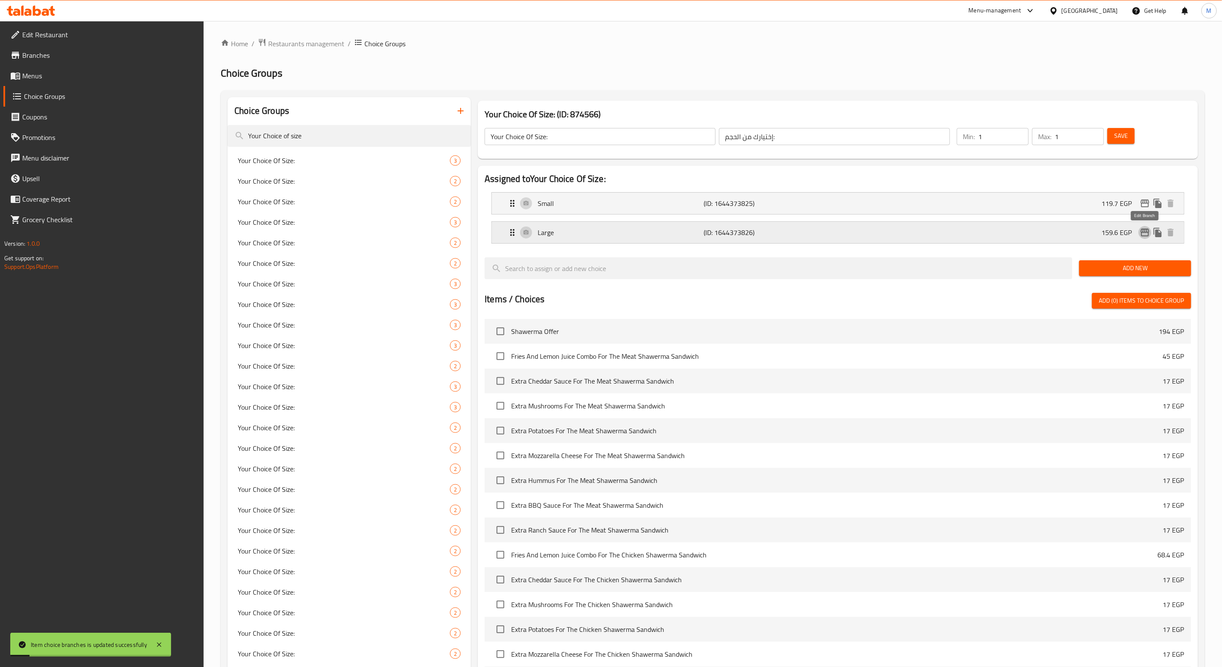
click at [1146, 231] on icon "edit" at bounding box center [1145, 232] width 10 height 10
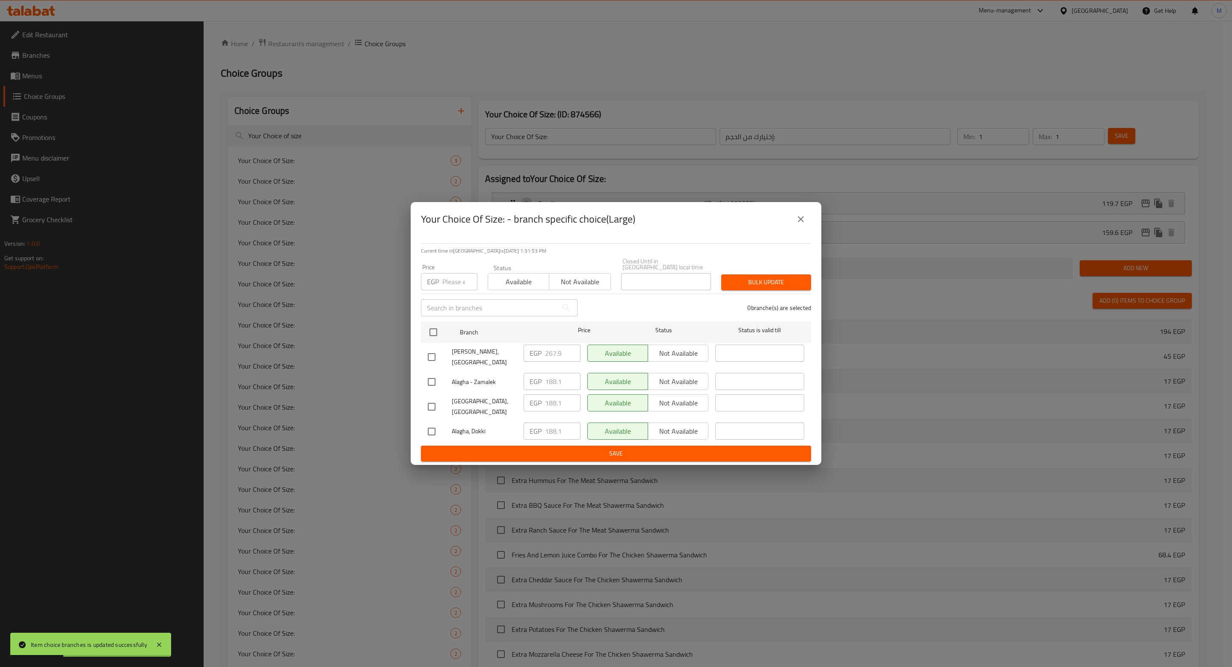
click at [807, 228] on button "close" at bounding box center [801, 219] width 21 height 21
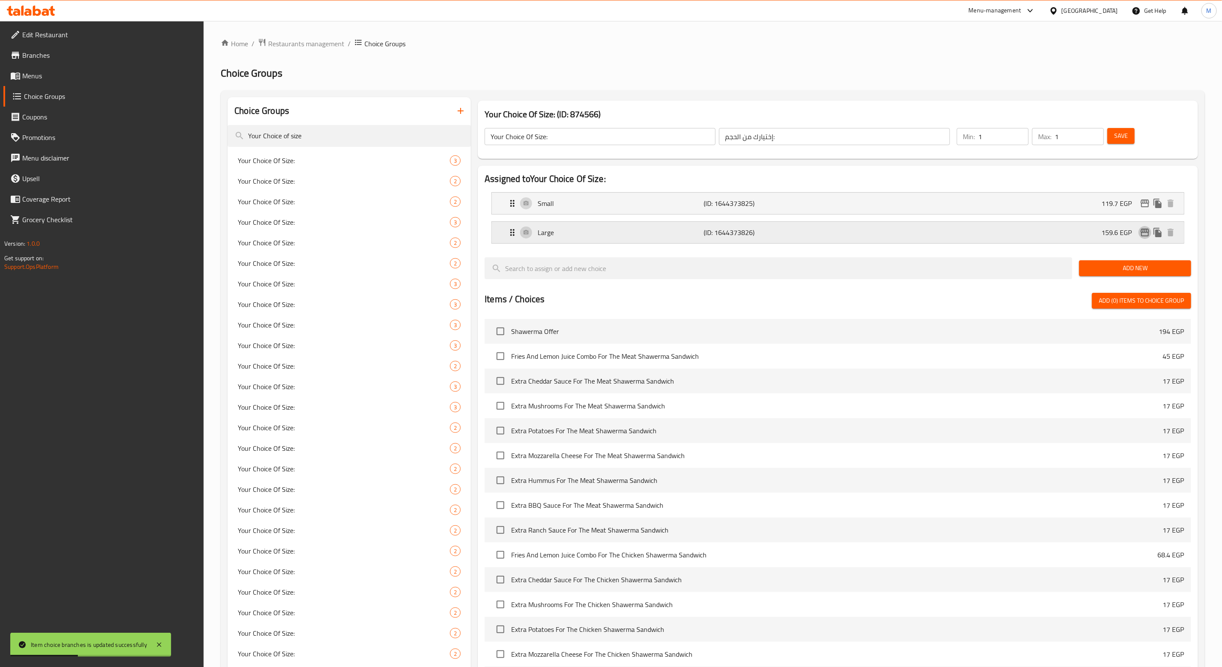
click at [1145, 235] on icon "edit" at bounding box center [1145, 232] width 10 height 10
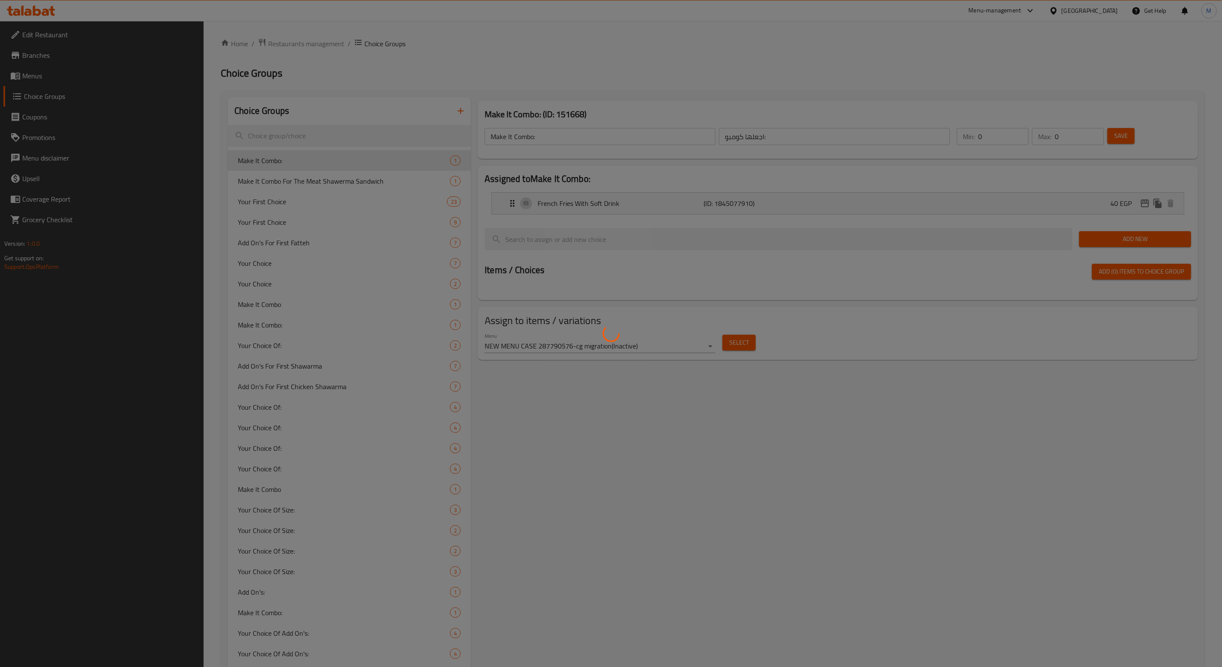
click at [35, 75] on div at bounding box center [611, 333] width 1222 height 667
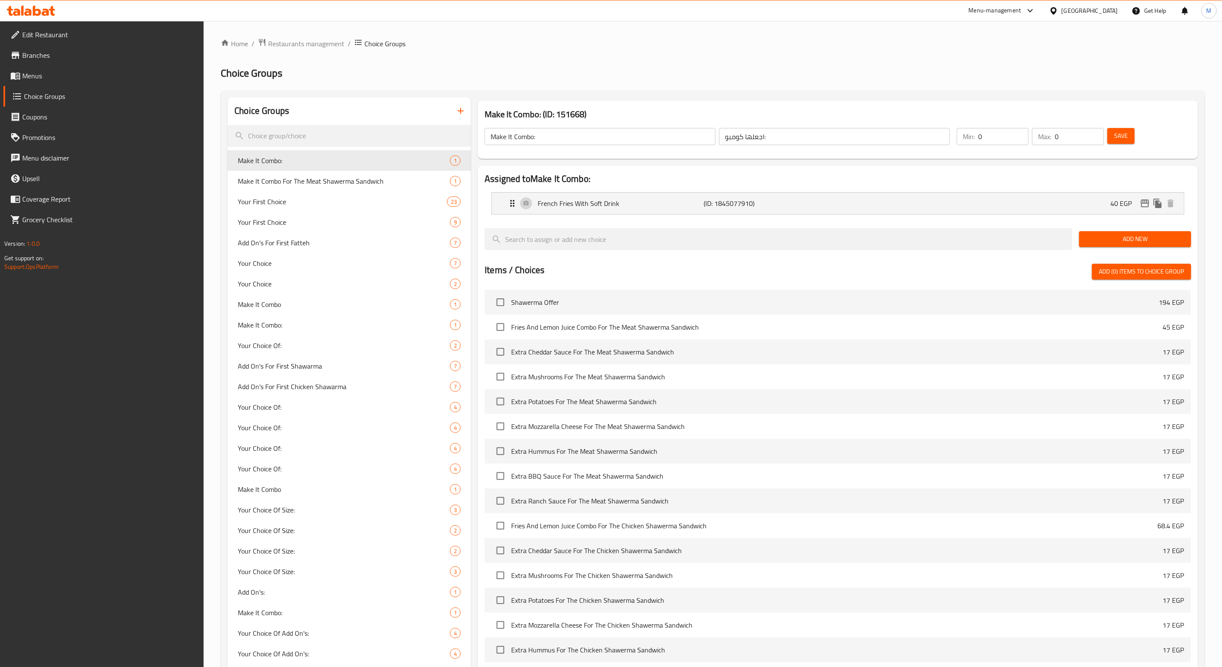
click at [40, 73] on span "Menus" at bounding box center [109, 76] width 175 height 10
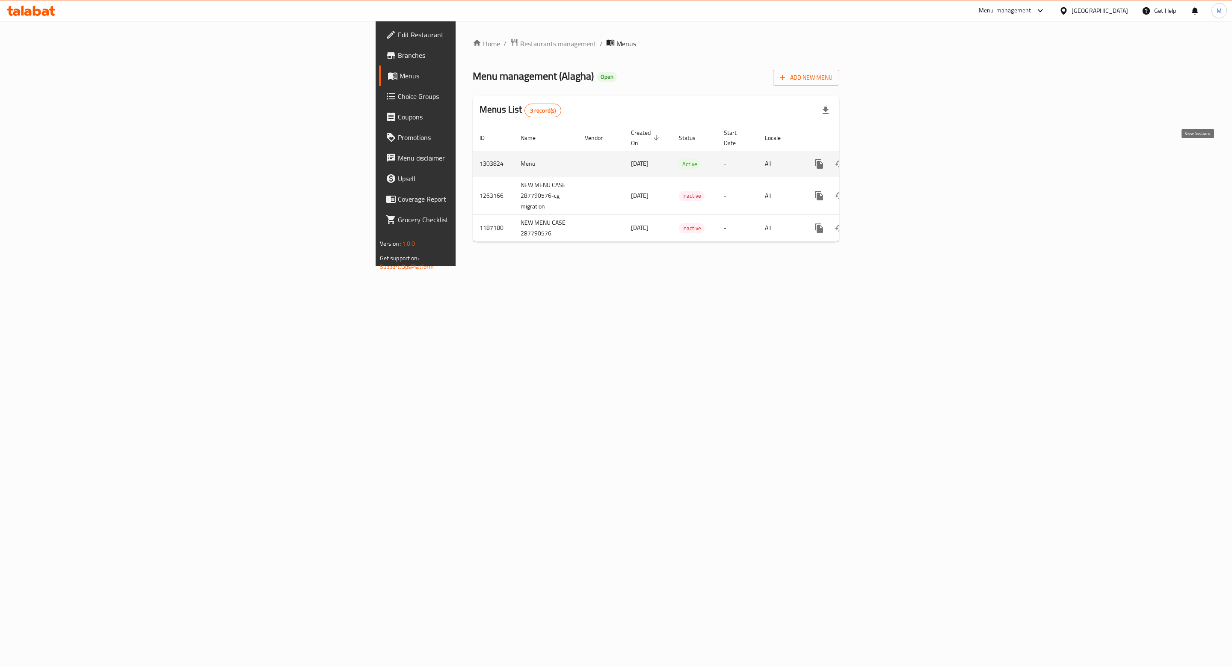
click at [886, 159] on icon "enhanced table" at bounding box center [881, 164] width 10 height 10
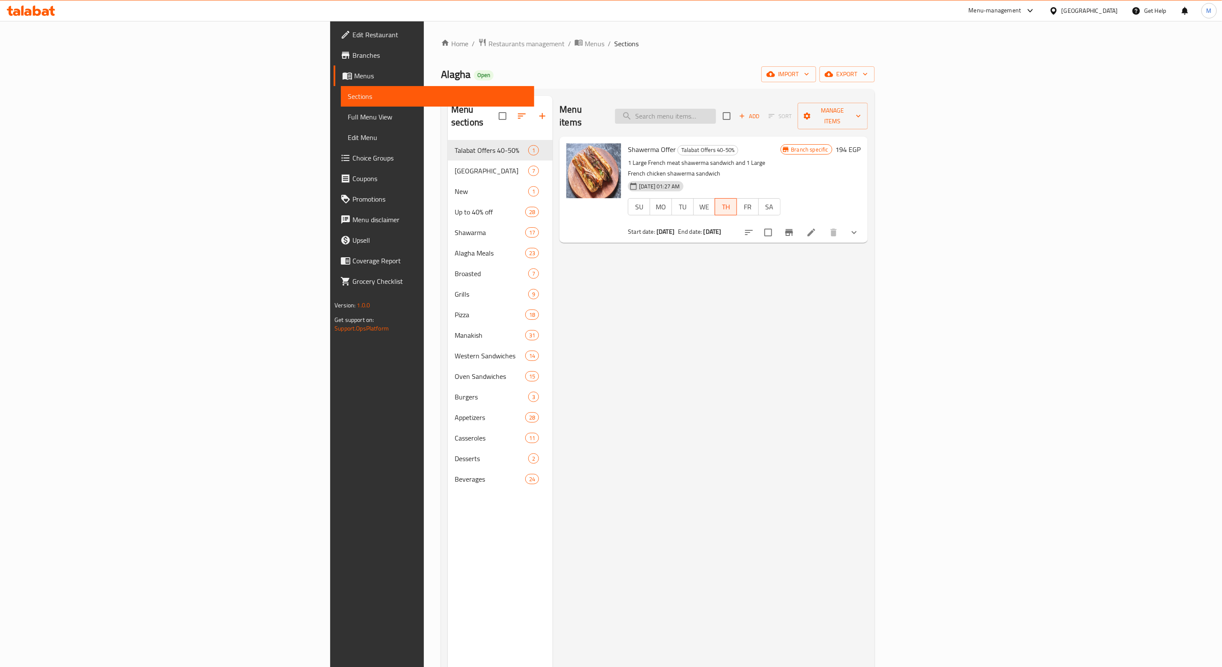
click at [716, 110] on input "search" at bounding box center [665, 116] width 101 height 15
paste input "Meat Shawerma Fattah Large size"
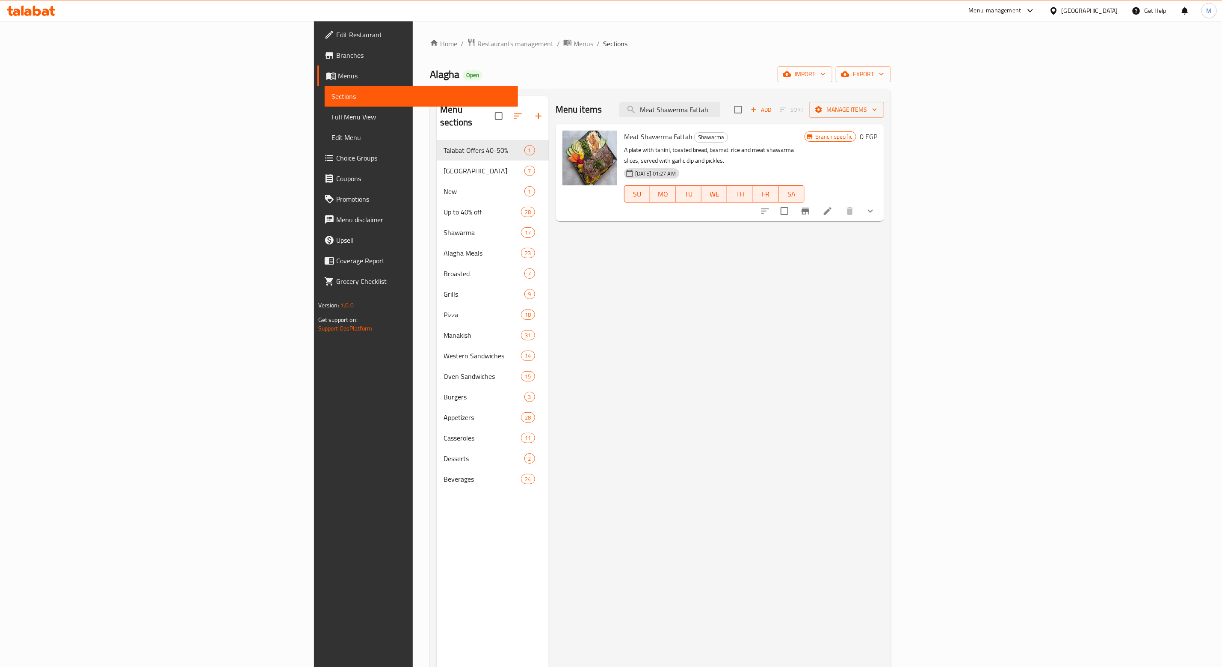
type input "Meat Shawerma Fattah"
click at [833, 206] on icon at bounding box center [828, 211] width 10 height 10
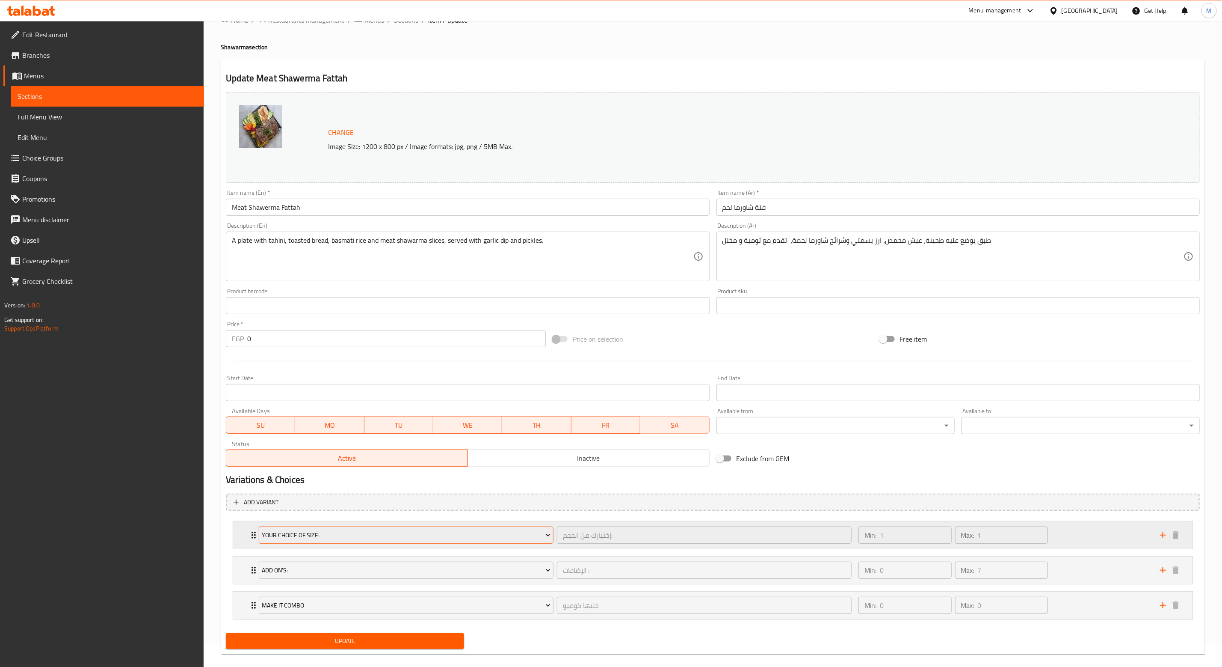
scroll to position [36, 0]
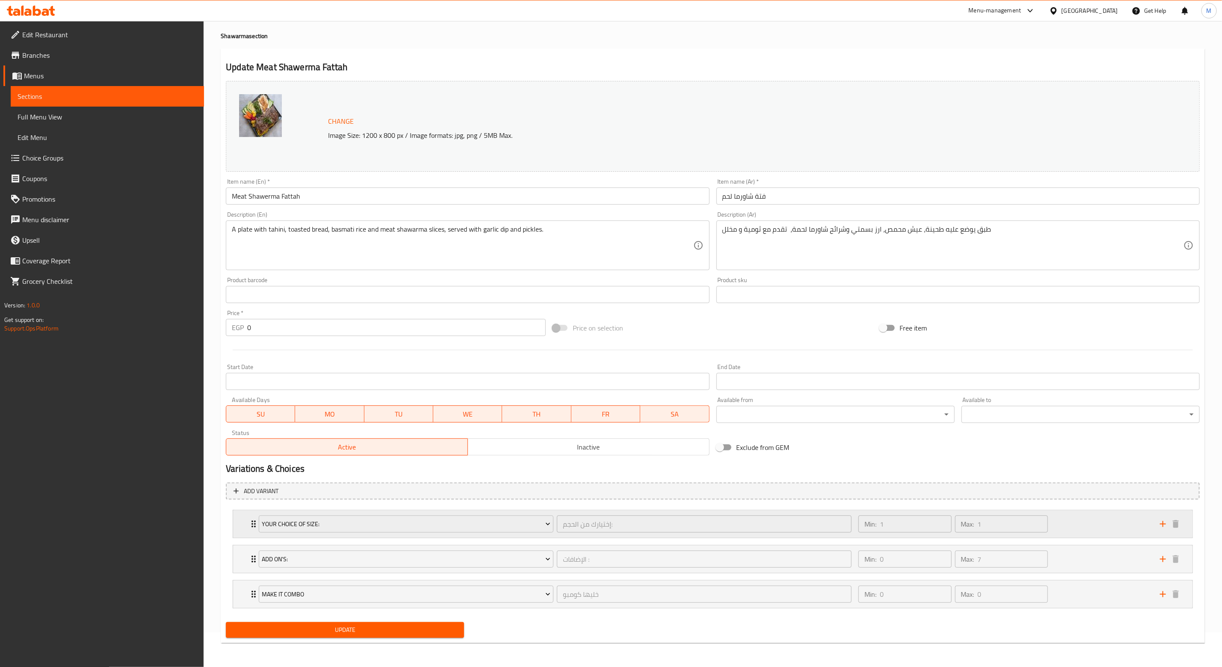
drag, startPoint x: 252, startPoint y: 530, endPoint x: 275, endPoint y: 526, distance: 23.4
click at [253, 530] on div "Your Choice Of Size: إختيارك من الحجم: ​ Min: 1 ​ Max: 1 ​" at bounding box center [716, 523] width 934 height 27
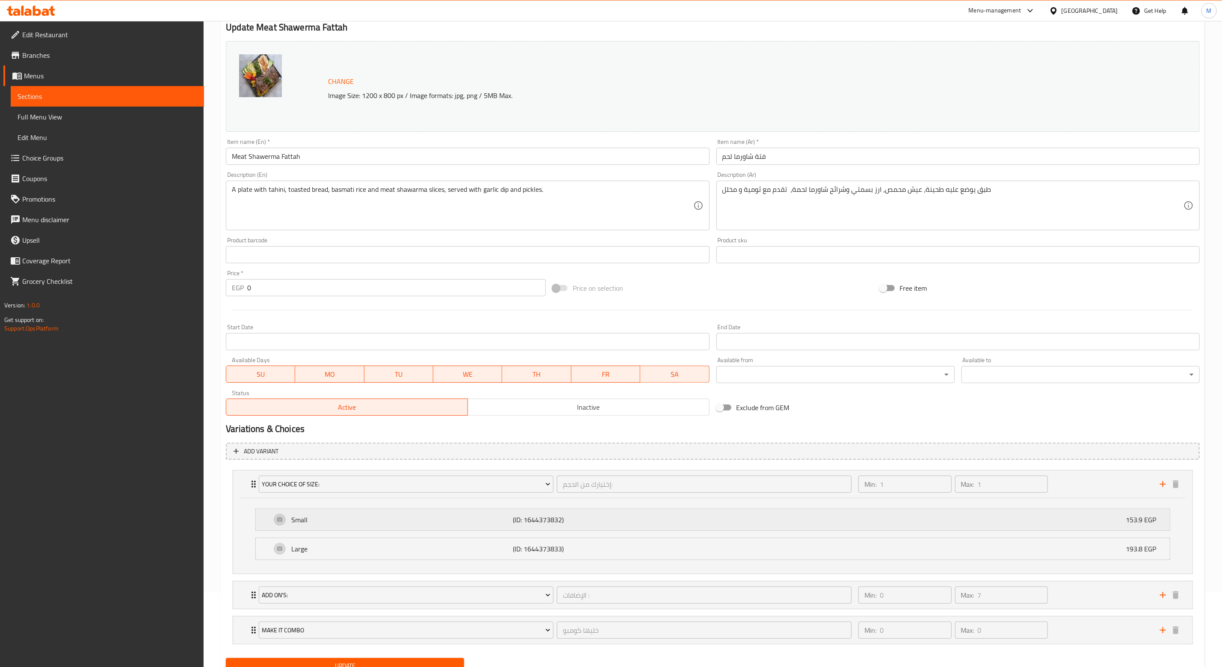
scroll to position [113, 0]
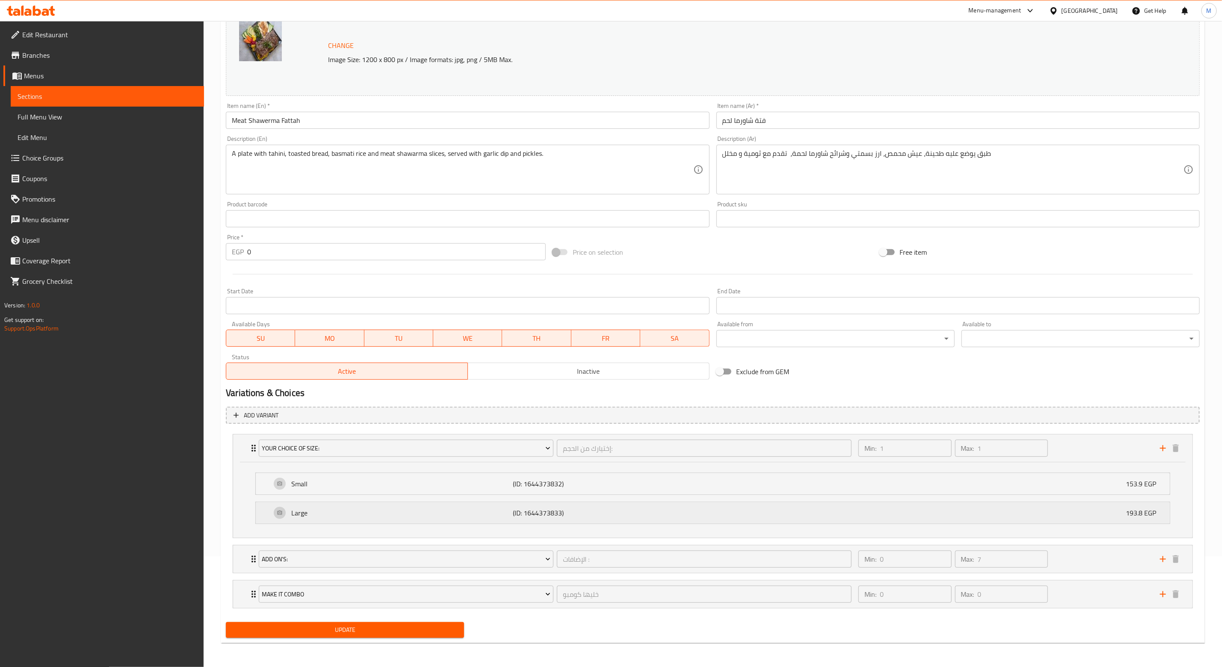
click at [428, 519] on div "Large (ID: 1644373833) 193.8 EGP" at bounding box center [715, 512] width 889 height 21
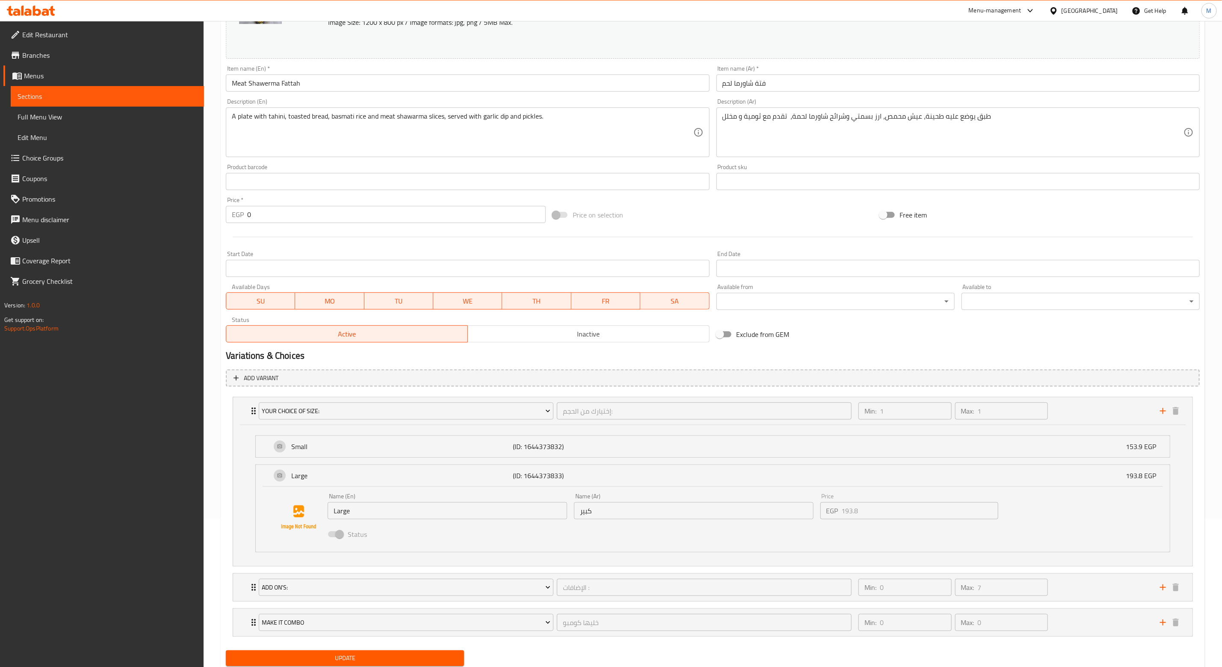
scroll to position [178, 0]
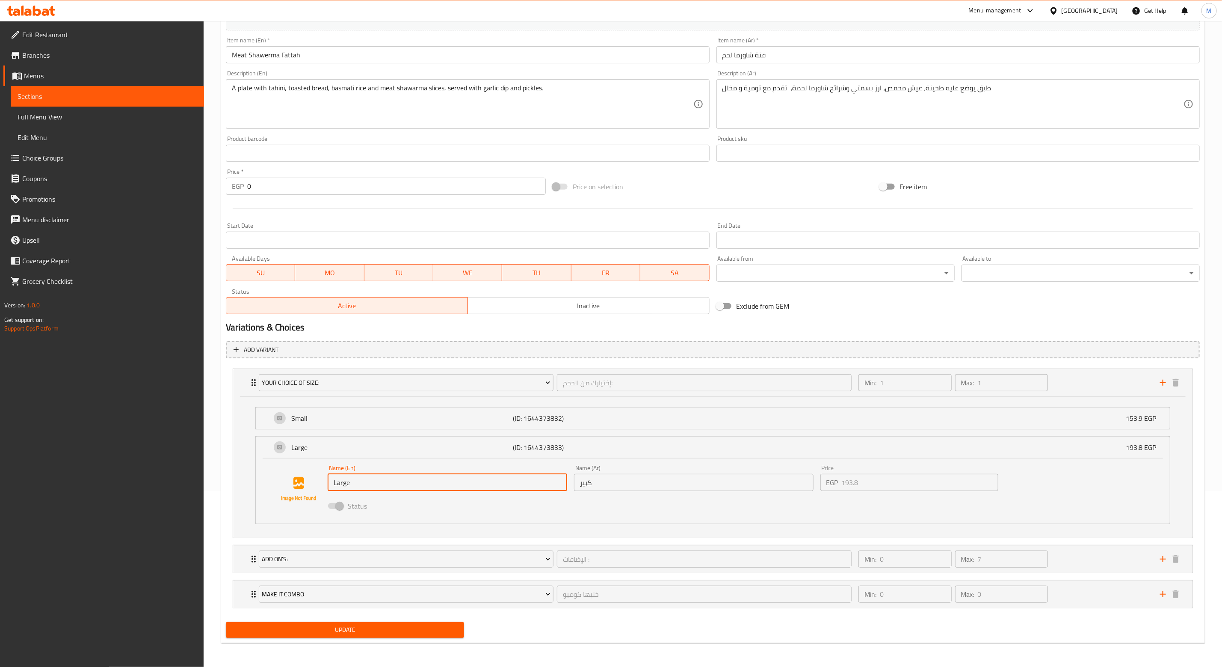
click at [510, 486] on input "Large" at bounding box center [448, 482] width 240 height 17
click at [506, 484] on input "Large" at bounding box center [448, 482] width 240 height 17
click at [505, 484] on input "Large" at bounding box center [448, 482] width 240 height 17
click at [507, 480] on input "Large" at bounding box center [448, 482] width 240 height 17
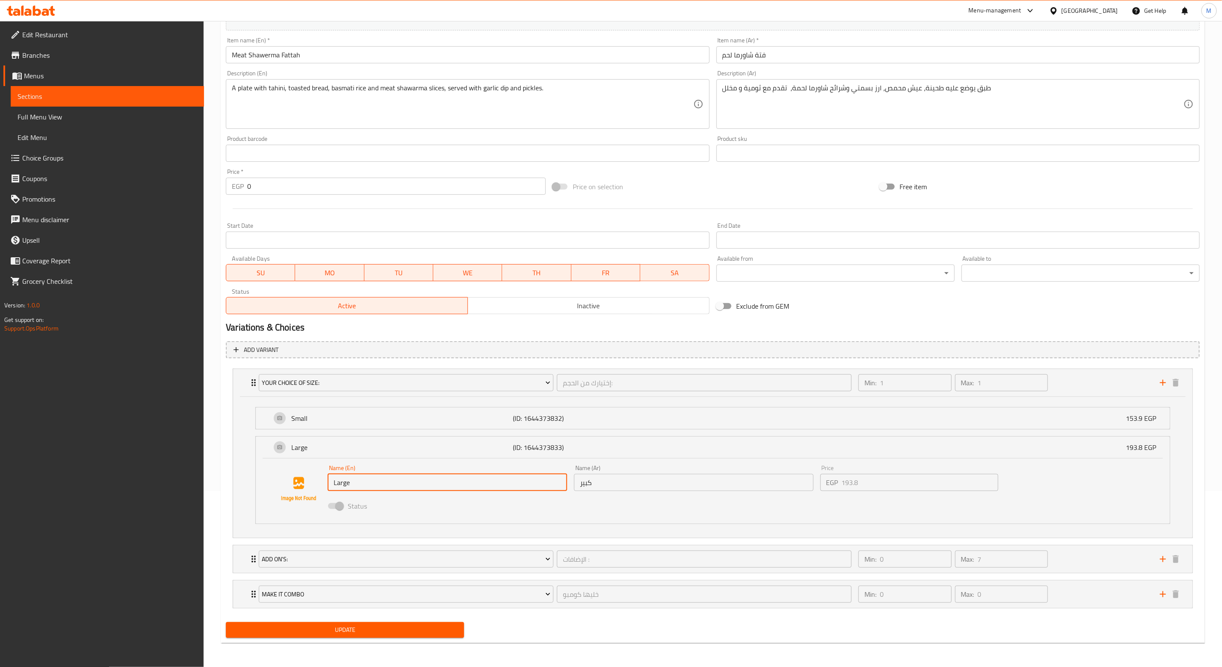
click at [507, 480] on input "Large" at bounding box center [448, 482] width 240 height 17
click at [536, 446] on p "(ID: 1644373833)" at bounding box center [587, 447] width 148 height 10
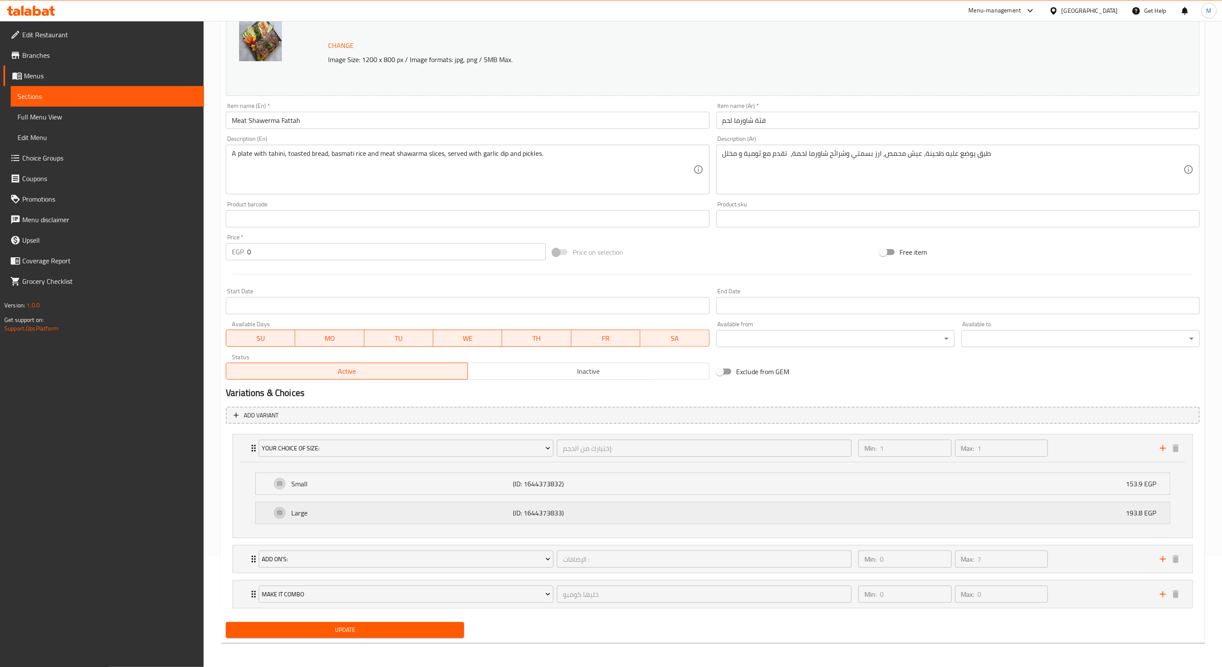
scroll to position [113, 0]
click at [251, 443] on icon "Expand" at bounding box center [254, 448] width 10 height 10
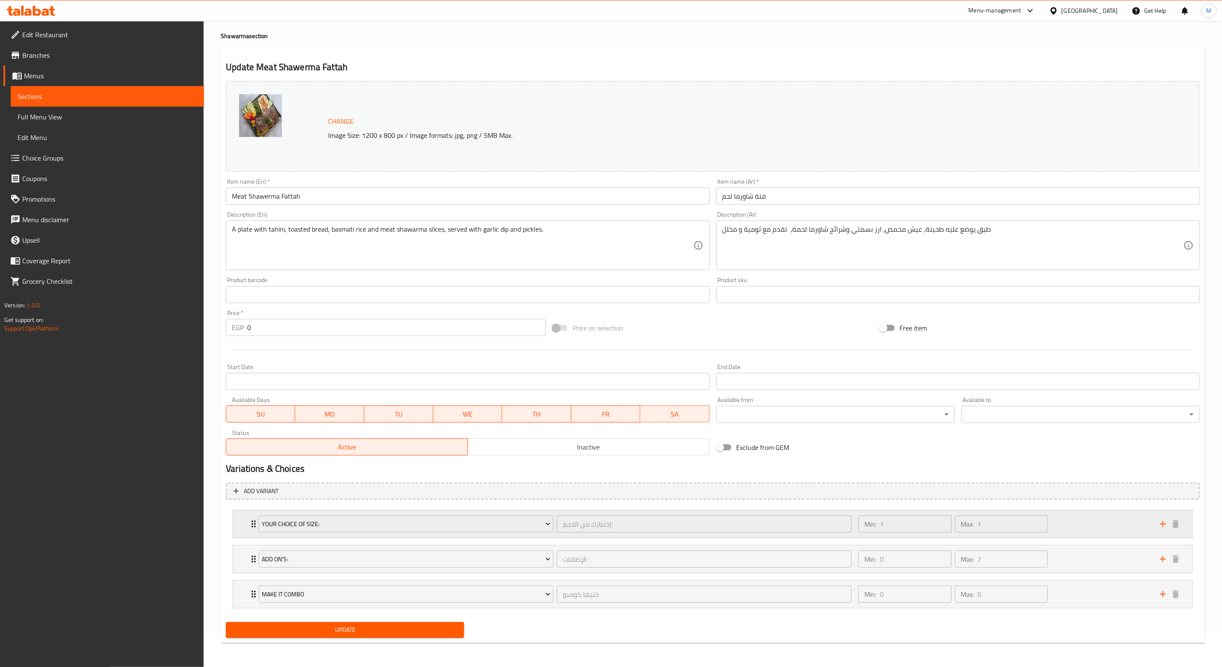
scroll to position [36, 0]
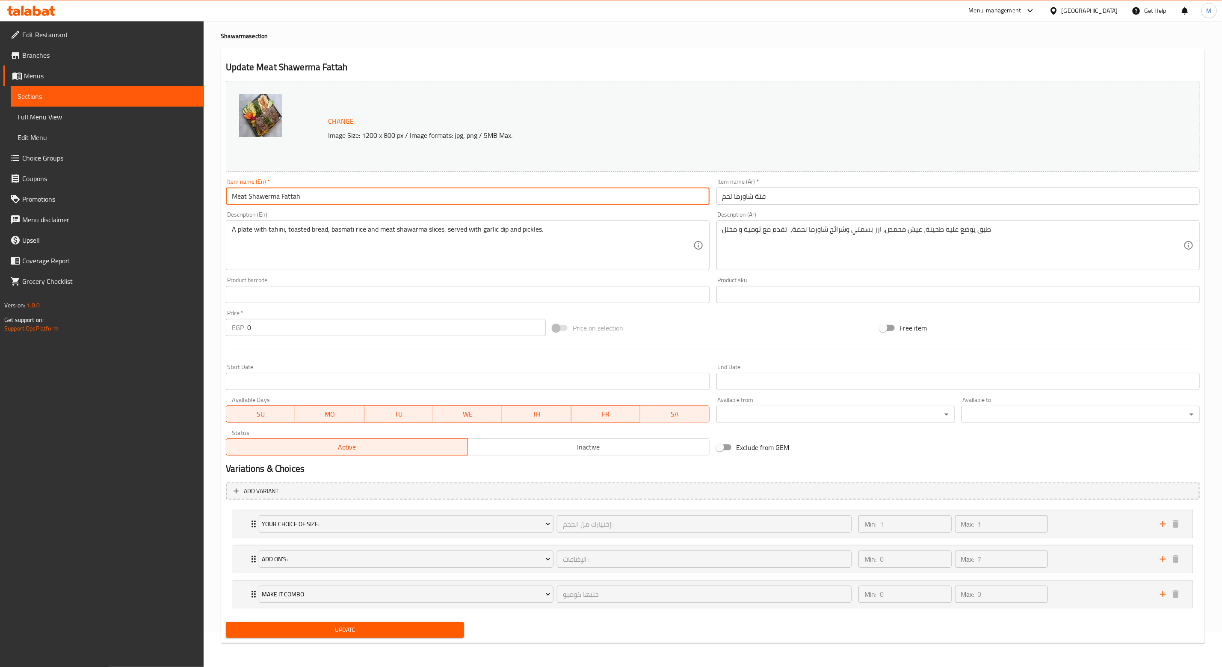
drag, startPoint x: 310, startPoint y: 194, endPoint x: 54, endPoint y: 111, distance: 269.1
click at [136, 190] on div "Edit Restaurant Branches Menus Sections Full Menu View Edit Menu Choice Groups …" at bounding box center [611, 326] width 1222 height 680
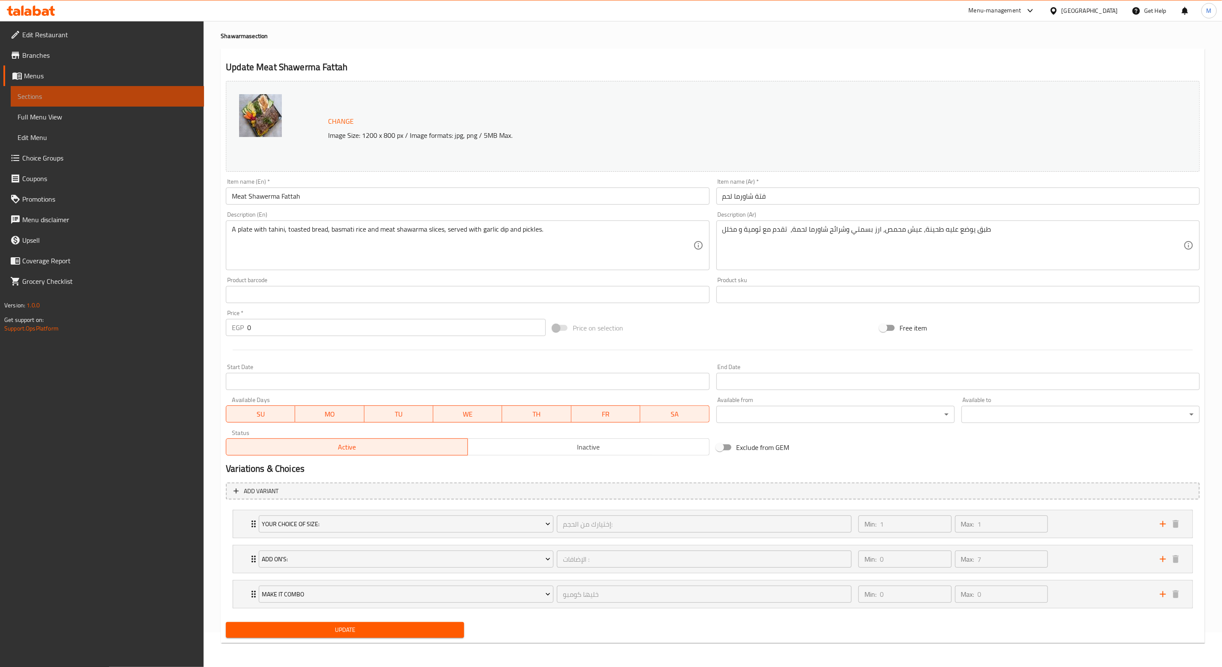
click at [44, 91] on span "Sections" at bounding box center [108, 96] width 180 height 10
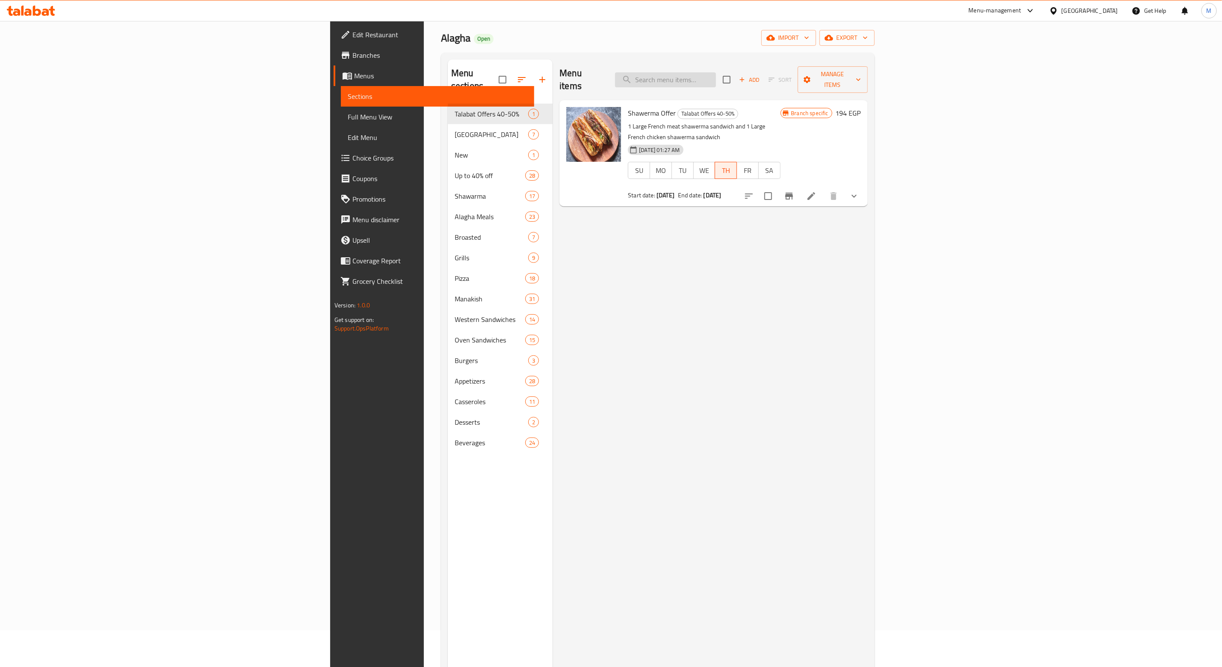
click at [716, 74] on input "search" at bounding box center [665, 79] width 101 height 15
paste input "Meat Shawerma Fattah"
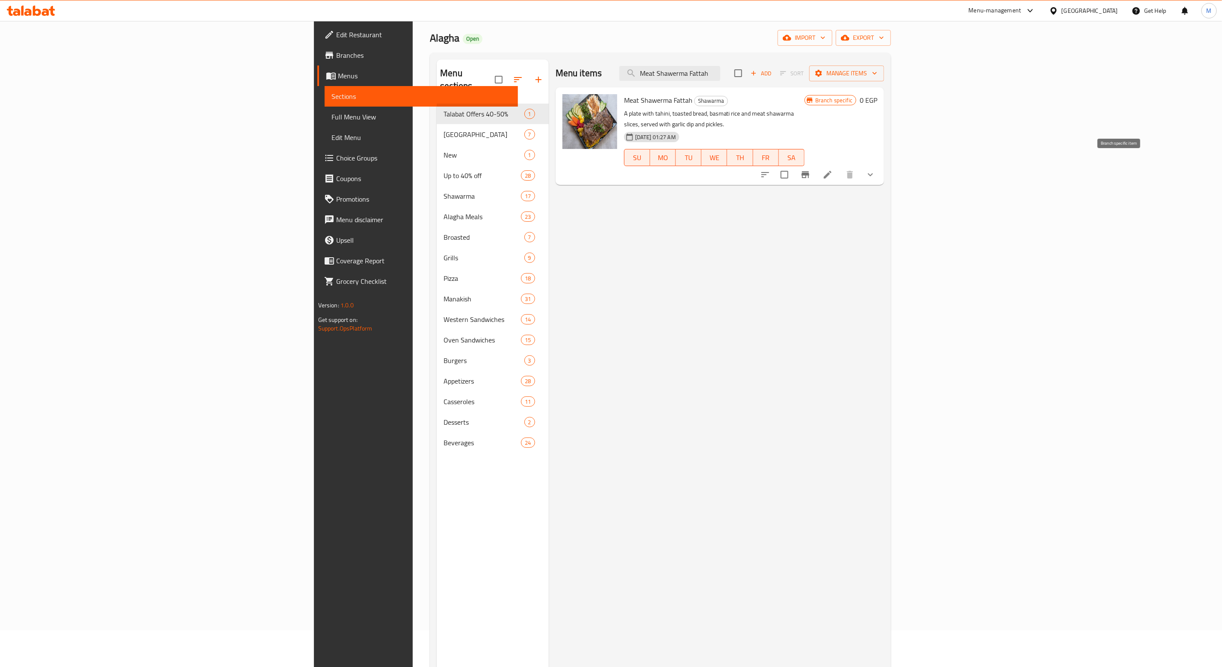
click at [811, 169] on icon "Branch-specific-item" at bounding box center [805, 174] width 10 height 10
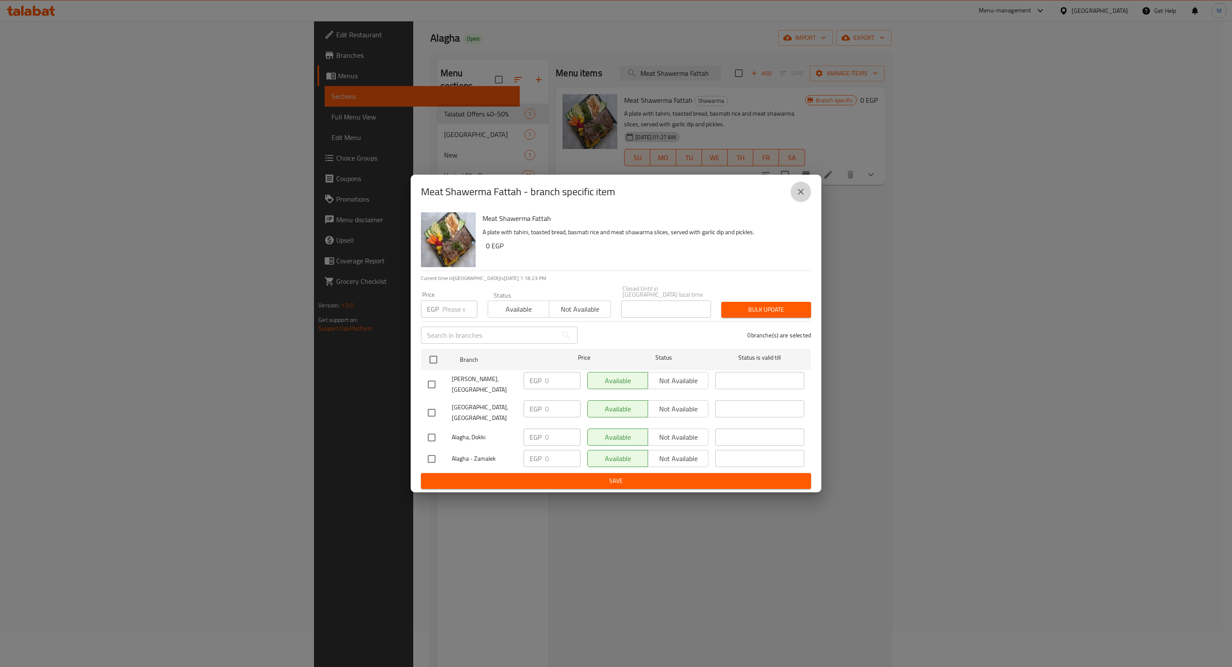
click at [805, 195] on button "close" at bounding box center [801, 191] width 21 height 21
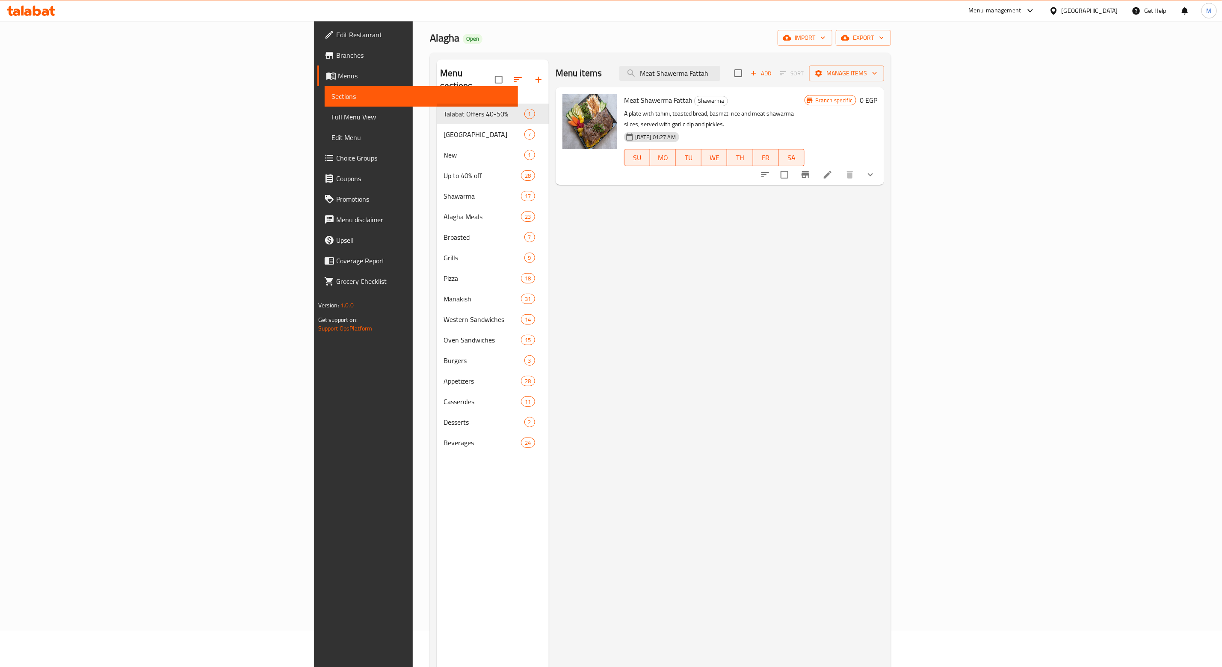
click at [778, 84] on div "Menu items Meat Shawerma Fattah Add Sort Manage items" at bounding box center [720, 73] width 329 height 28
click at [720, 80] on input "Meat Shawerma Fattah" at bounding box center [669, 73] width 101 height 15
paste input "Chicken Shawerma Fatte"
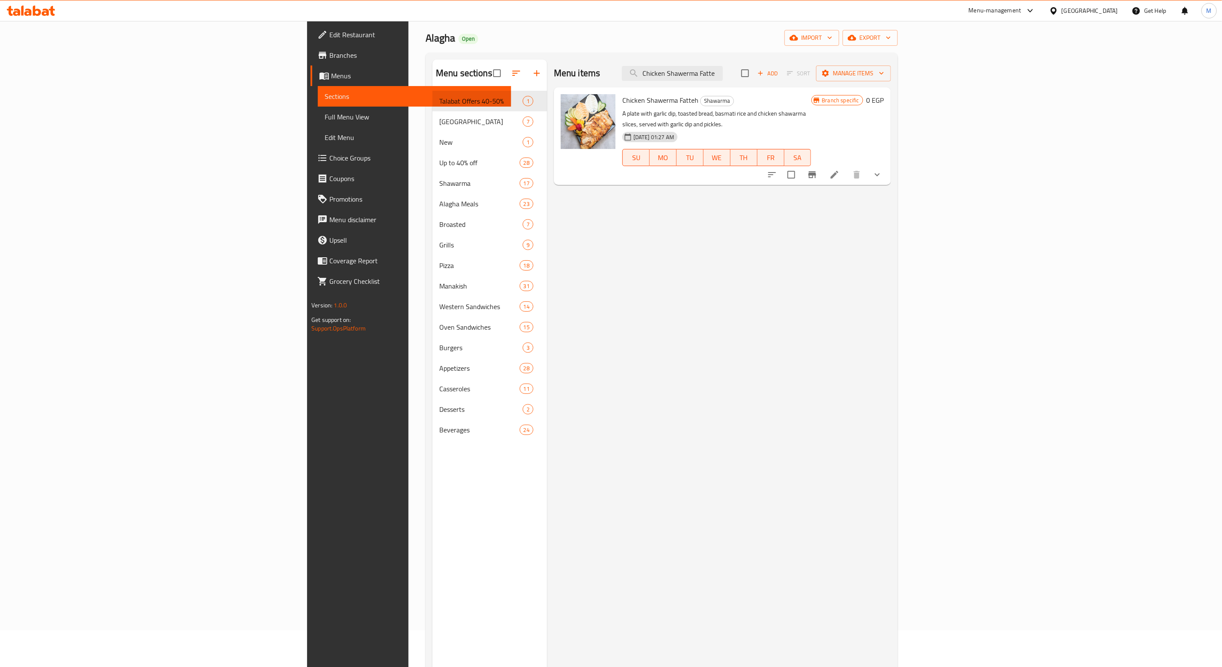
type input "Chicken Shawerma Fatte"
click at [818, 169] on icon "Branch-specific-item" at bounding box center [812, 174] width 10 height 10
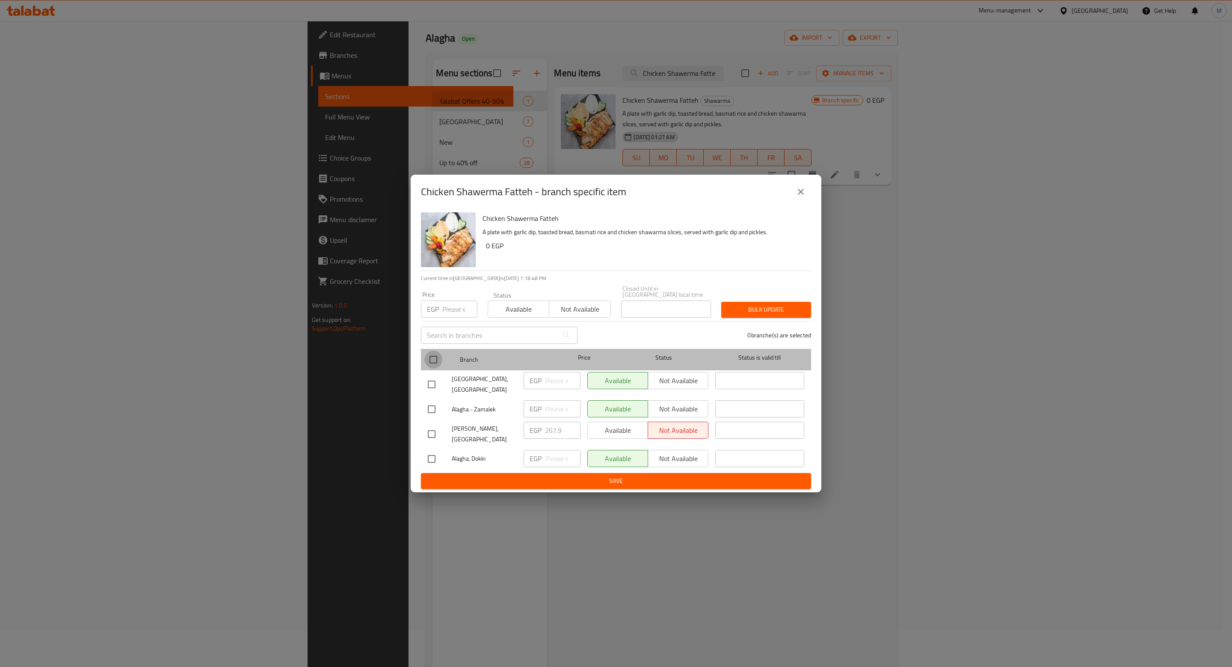
click at [432, 362] on input "checkbox" at bounding box center [433, 359] width 18 height 18
checkbox input "true"
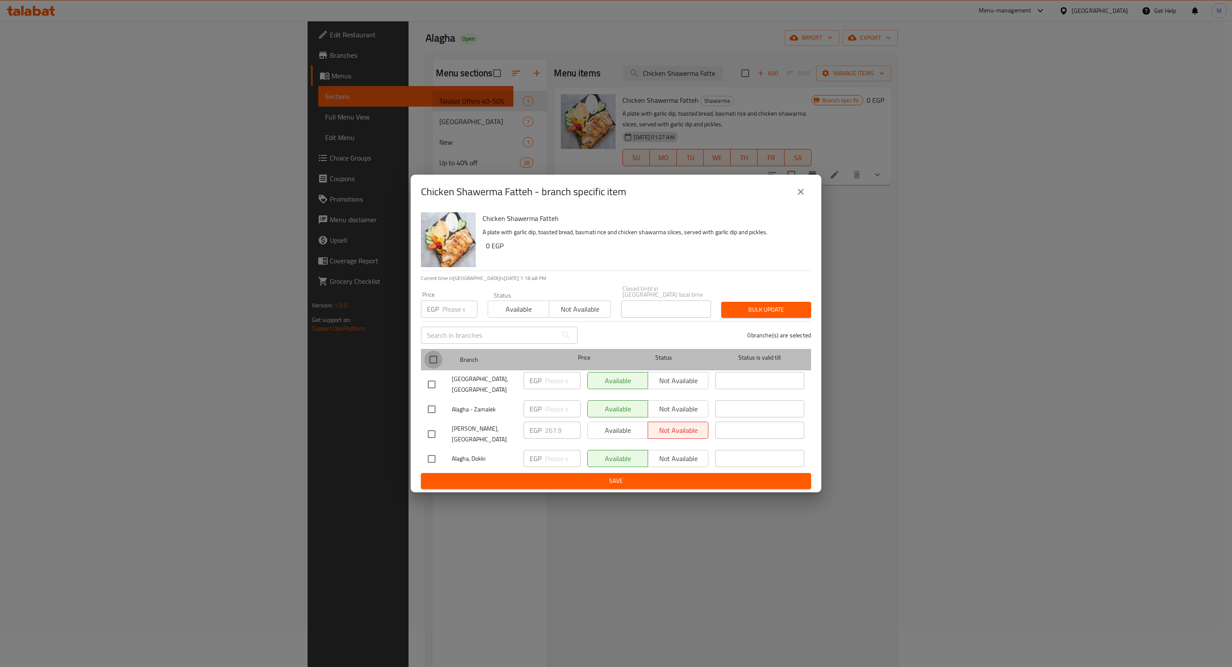
checkbox input "true"
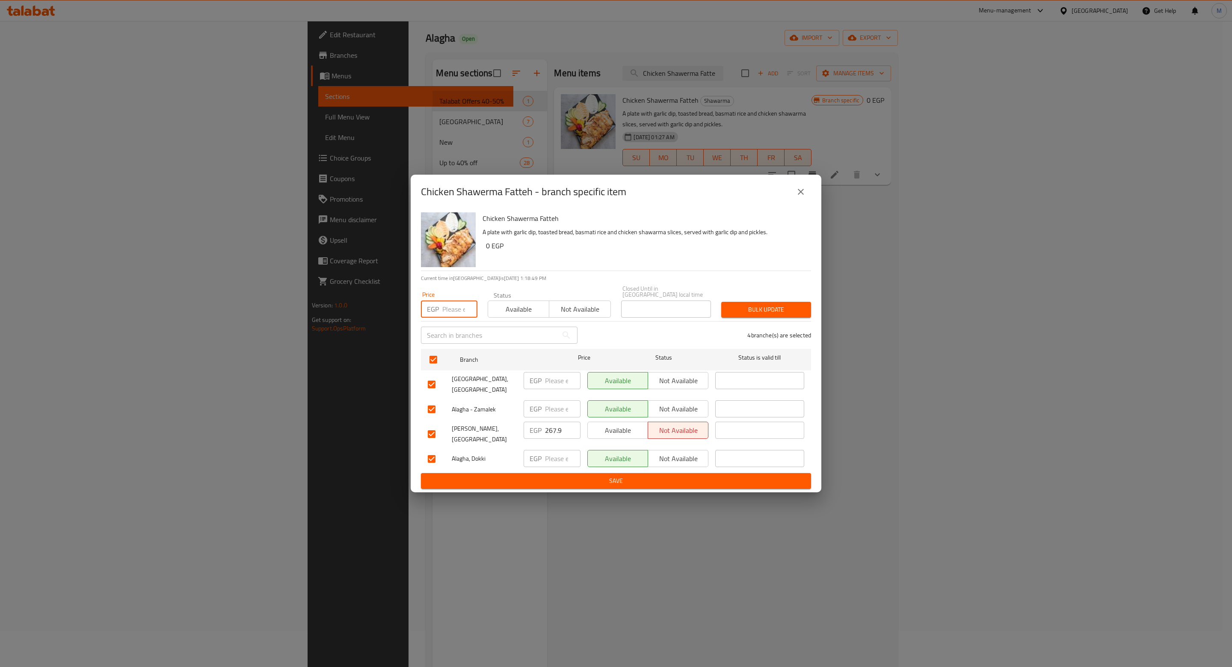
click at [447, 308] on input "number" at bounding box center [459, 308] width 35 height 17
type input "0"
click at [766, 307] on span "Bulk update" at bounding box center [766, 309] width 76 height 11
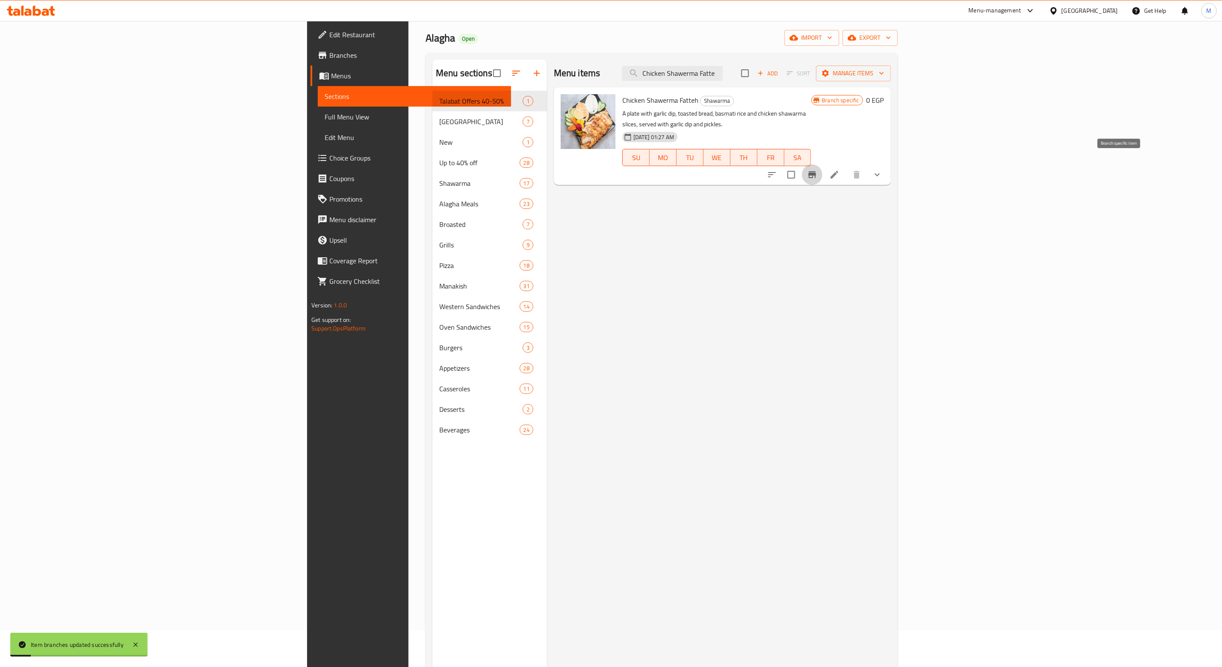
click at [816, 171] on icon "Branch-specific-item" at bounding box center [813, 174] width 8 height 7
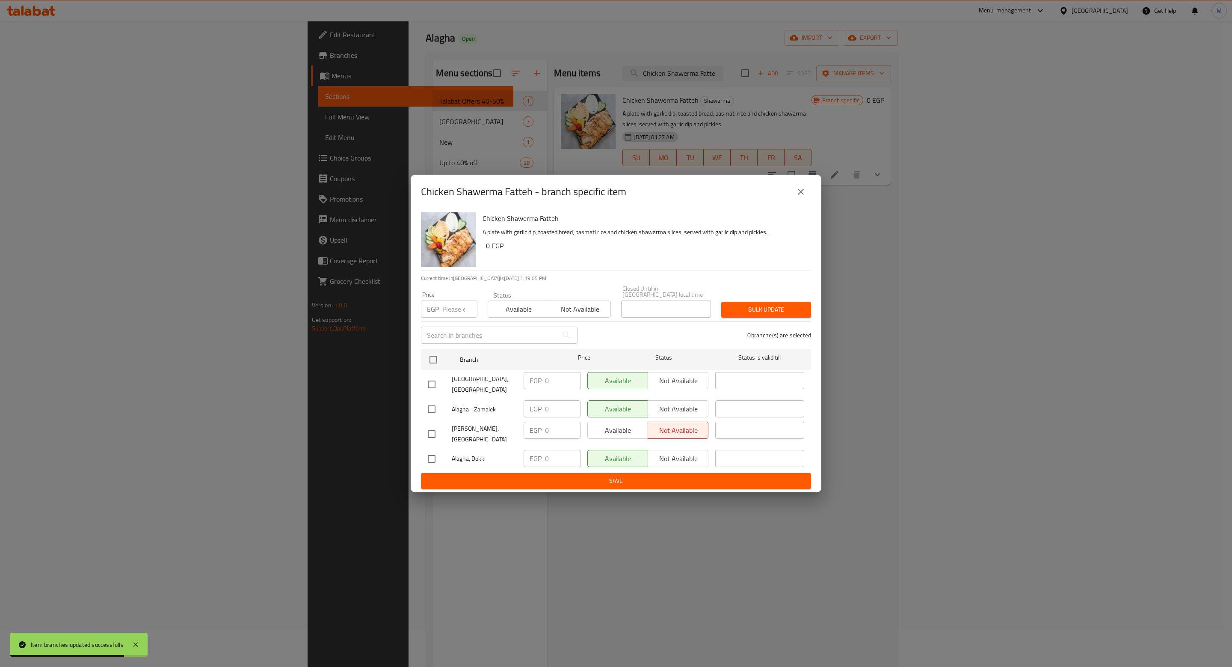
click at [800, 197] on icon "close" at bounding box center [801, 192] width 10 height 10
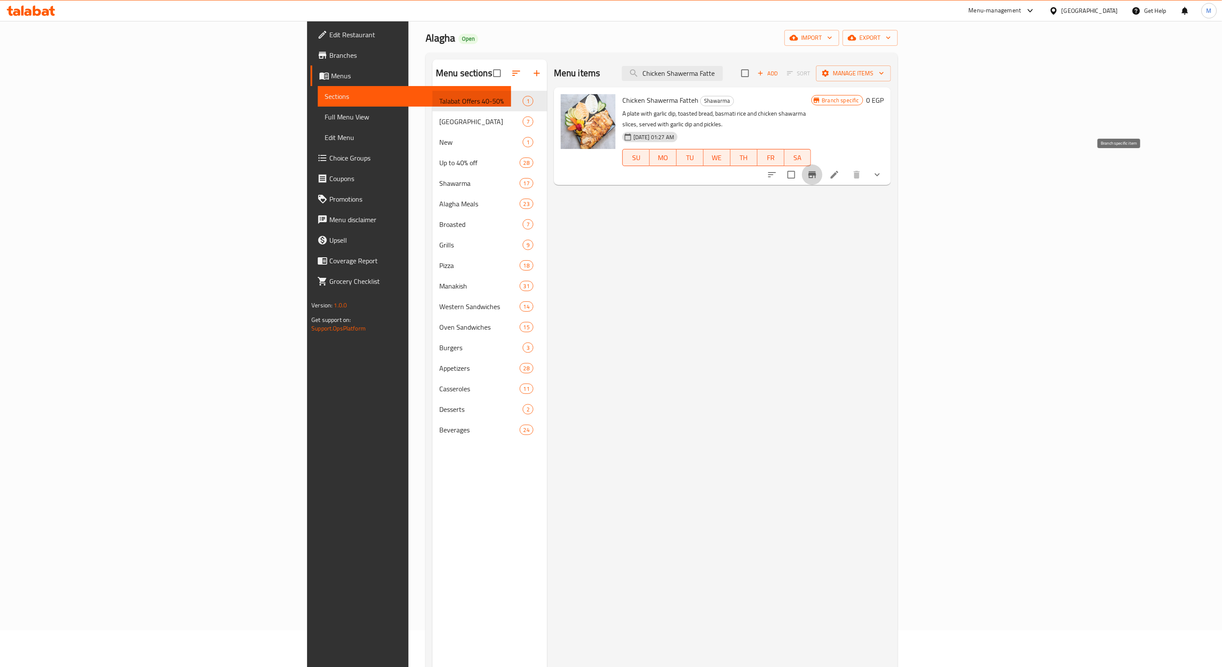
click at [816, 171] on icon "Branch-specific-item" at bounding box center [813, 174] width 8 height 7
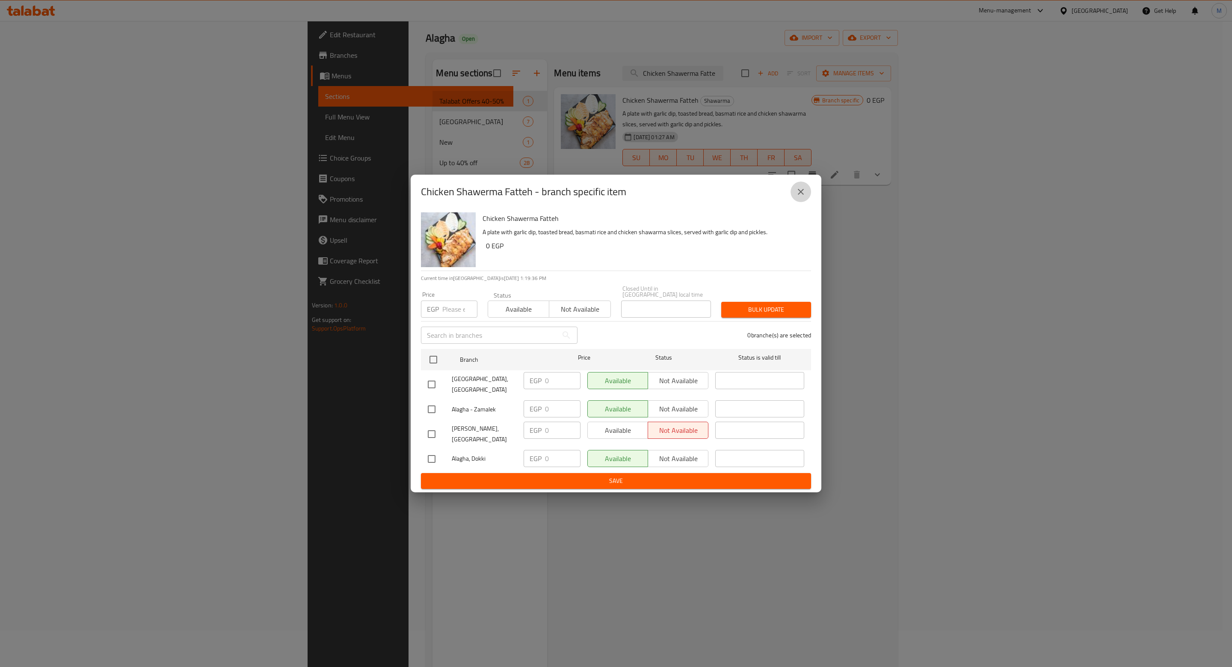
click at [807, 198] on button "close" at bounding box center [801, 191] width 21 height 21
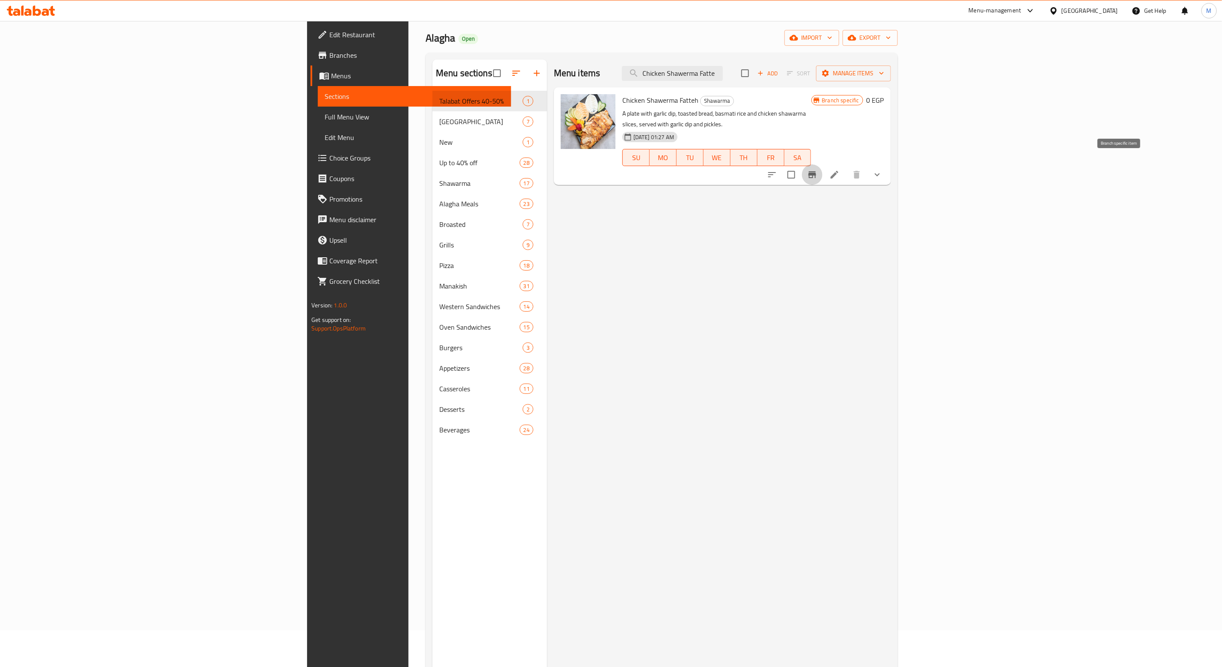
click at [818, 169] on icon "Branch-specific-item" at bounding box center [812, 174] width 10 height 10
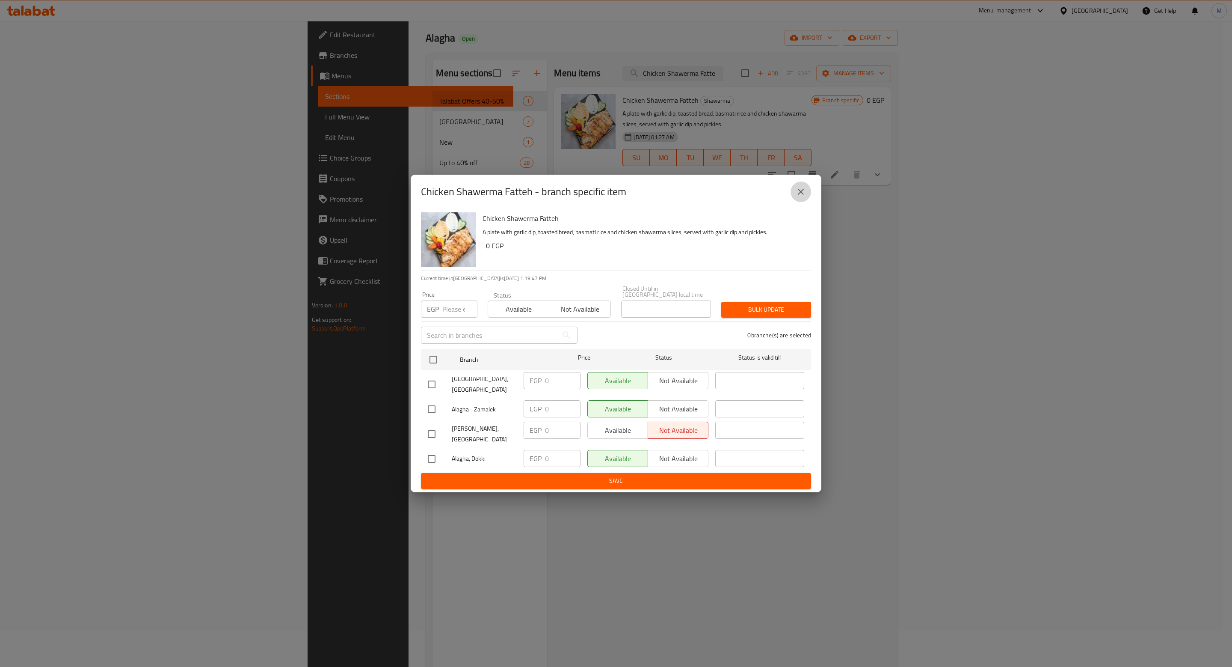
click at [801, 197] on icon "close" at bounding box center [801, 192] width 10 height 10
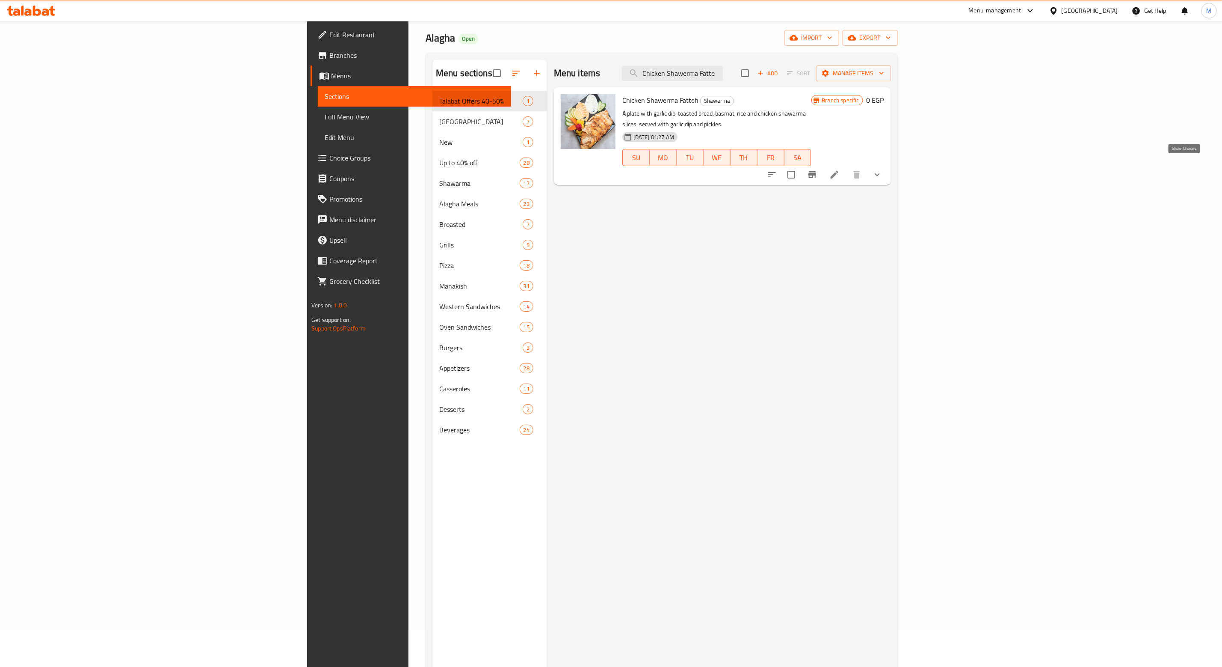
click at [883, 169] on icon "show more" at bounding box center [877, 174] width 10 height 10
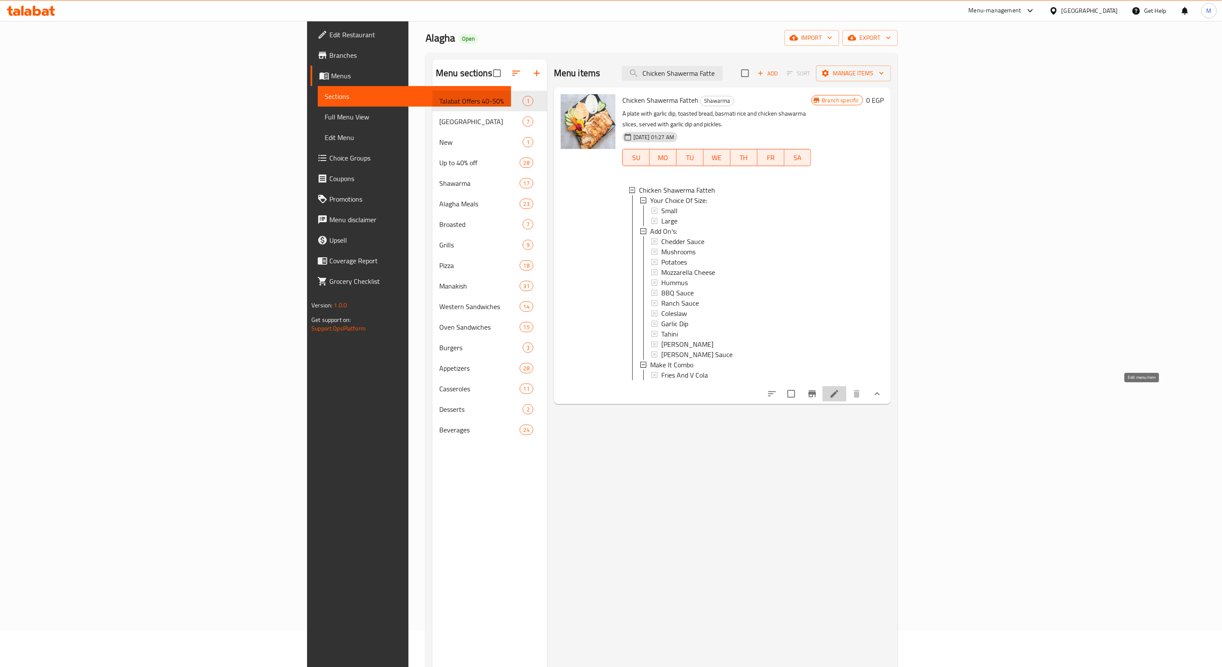
click at [840, 389] on icon at bounding box center [835, 393] width 10 height 10
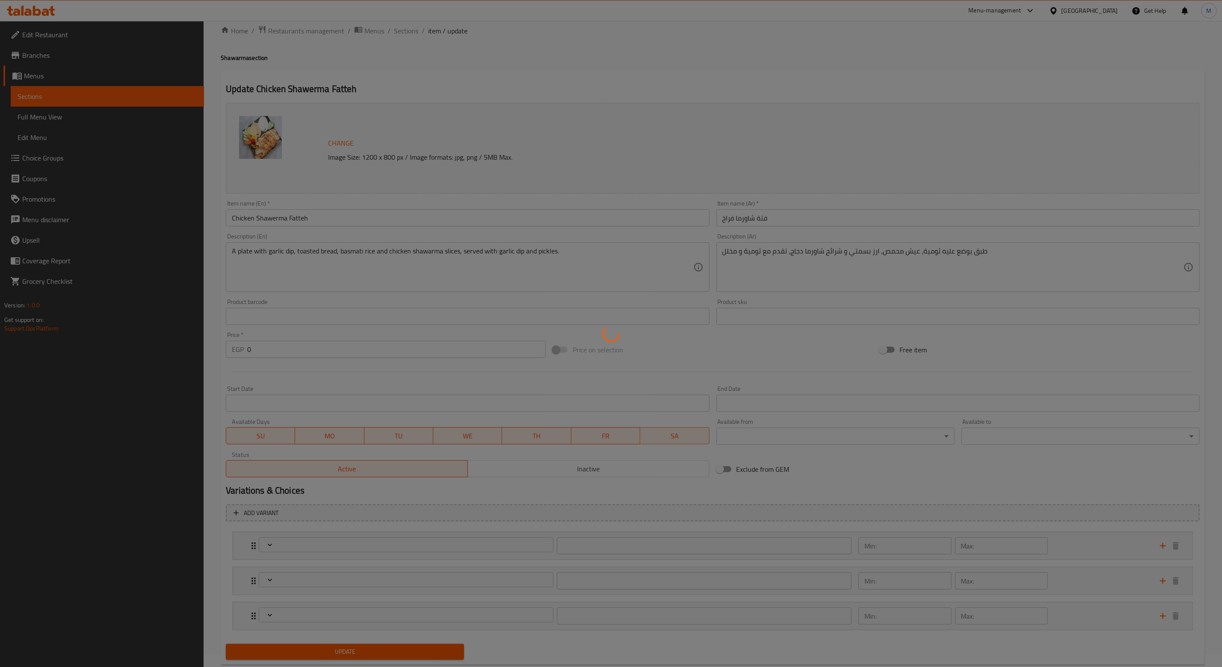
scroll to position [35, 0]
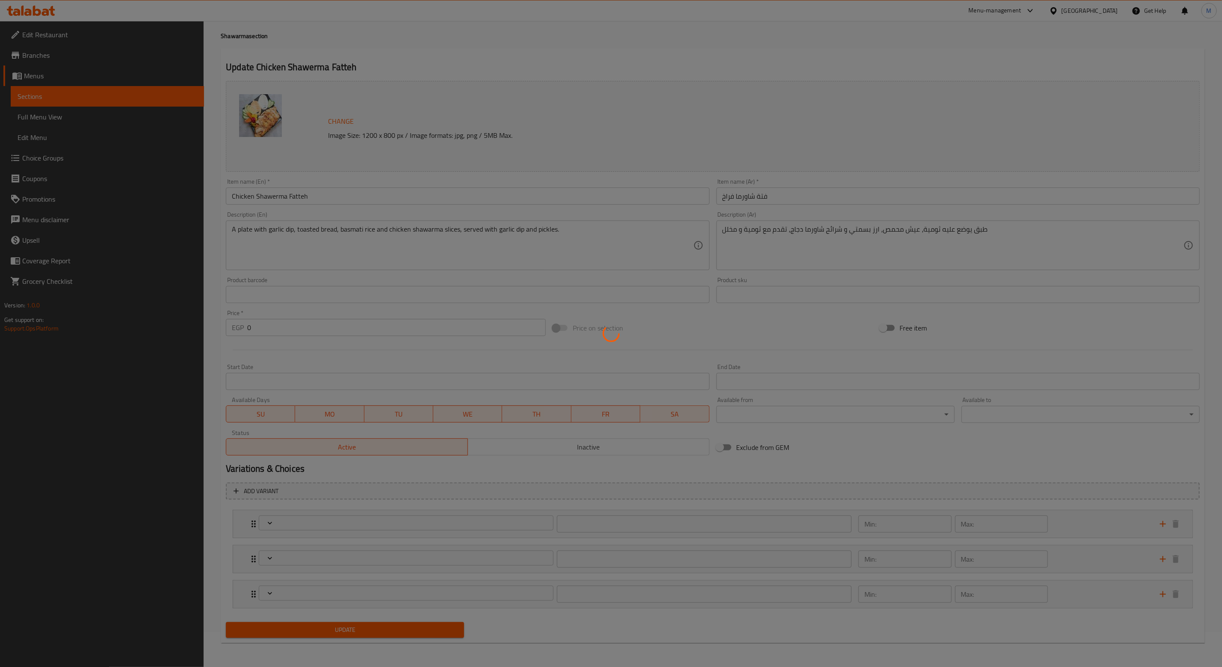
type input "إختيارك من الحجم:"
type input "1"
type input "الإضافات :"
type input "0"
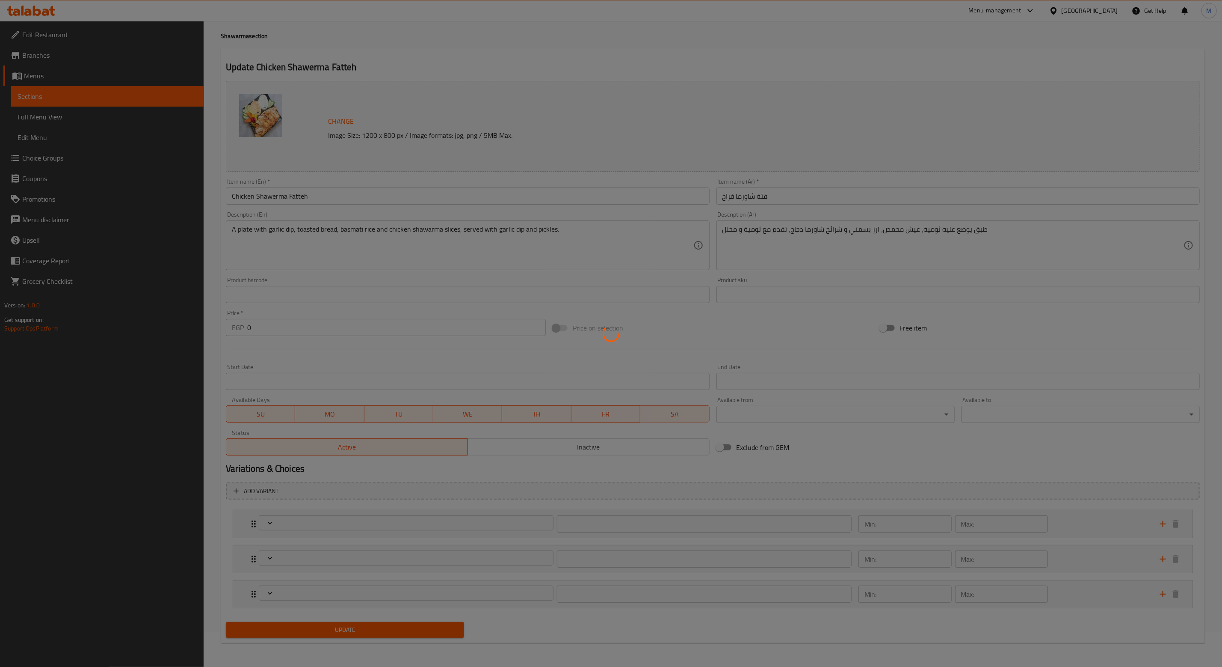
type input "7"
type input "خليها كومبو"
type input "0"
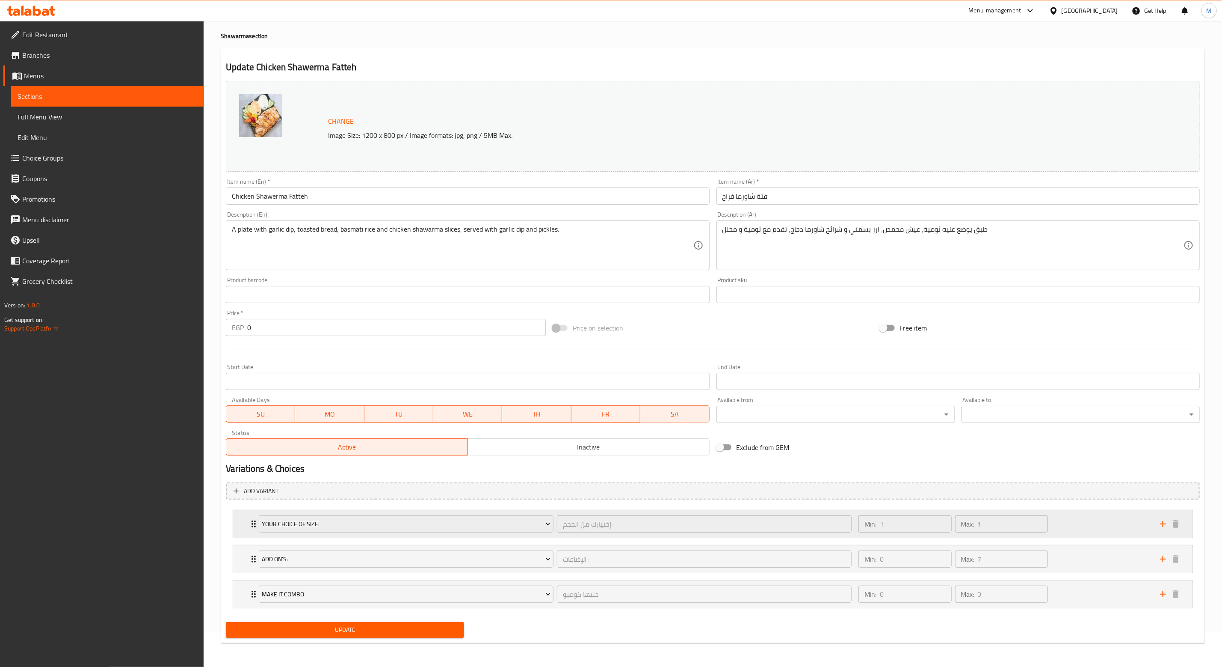
click at [249, 528] on icon "Expand" at bounding box center [254, 524] width 10 height 10
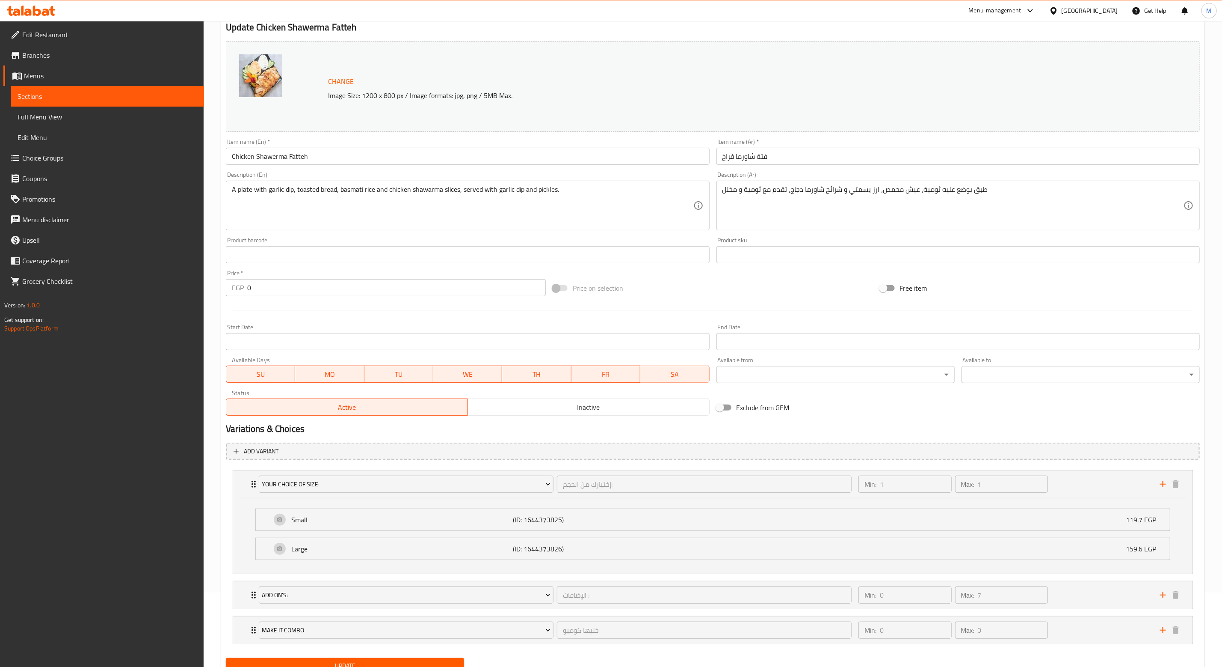
scroll to position [113, 0]
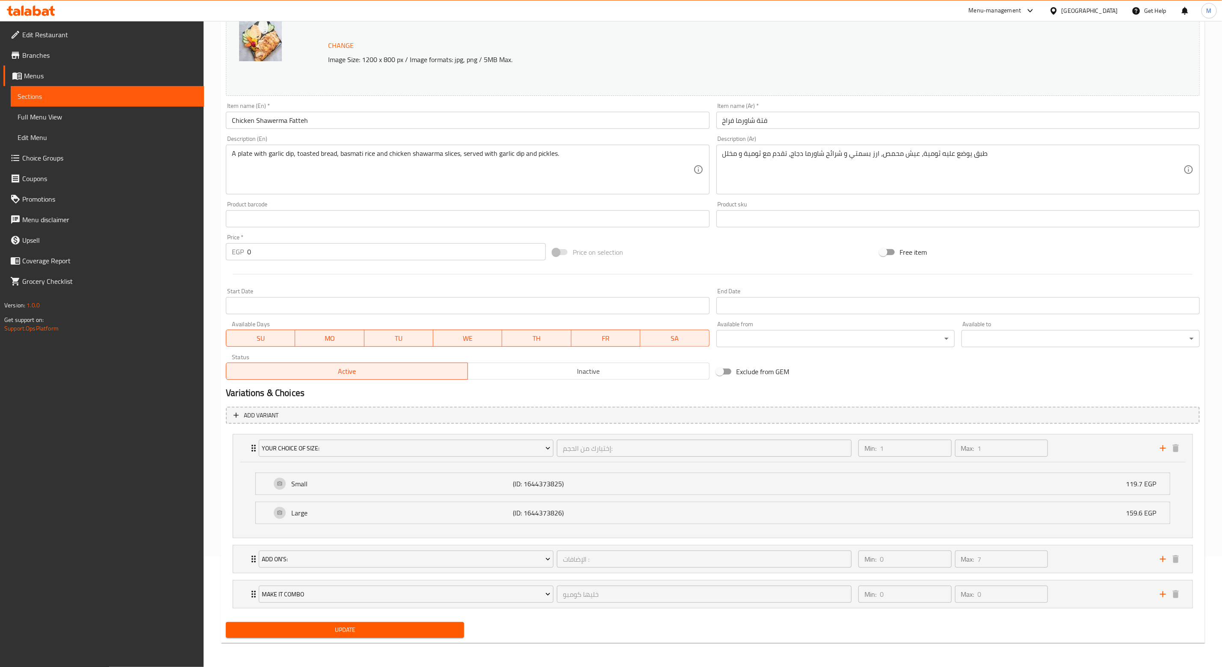
click at [33, 52] on span "Branches" at bounding box center [109, 55] width 175 height 10
